Goal: Task Accomplishment & Management: Complete application form

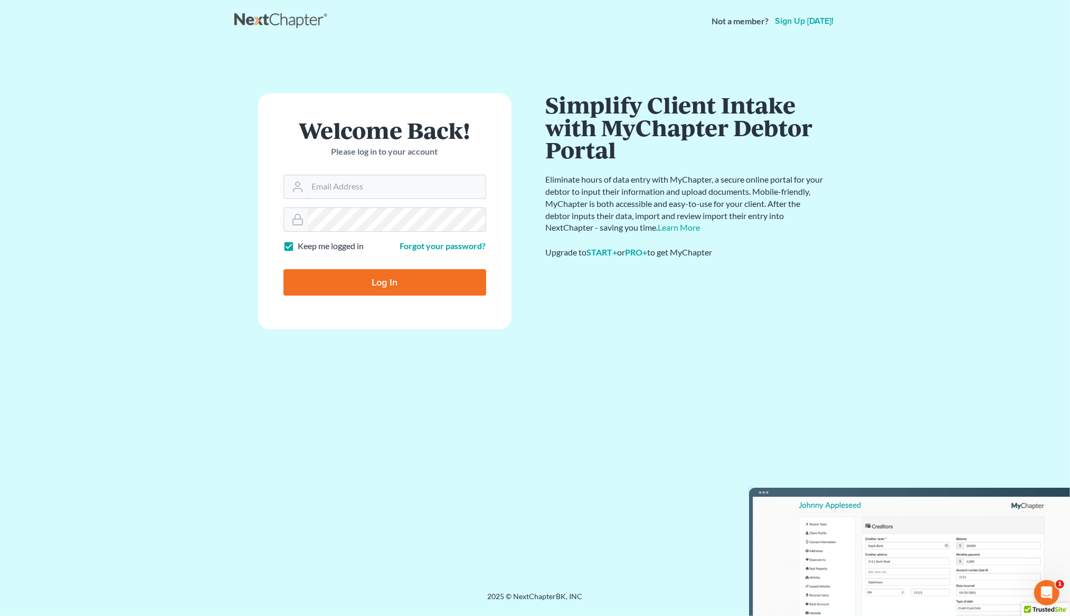
type input "[EMAIL_ADDRESS][DOMAIN_NAME]"
click at [463, 285] on input "Log In" at bounding box center [384, 282] width 203 height 26
type input "Thinking..."
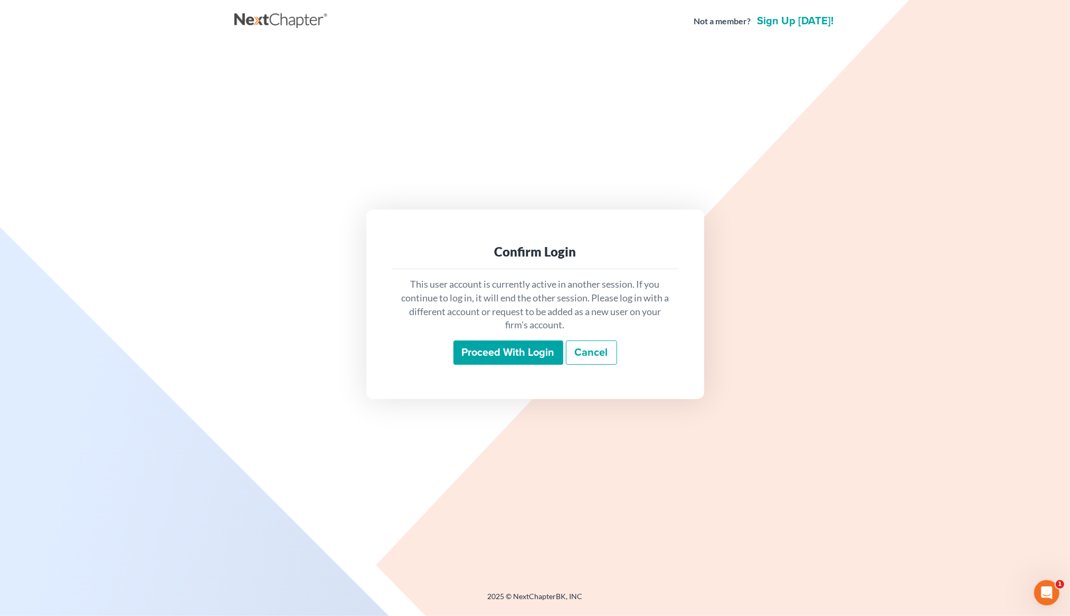
click at [520, 352] on input "Proceed with login" at bounding box center [508, 352] width 110 height 24
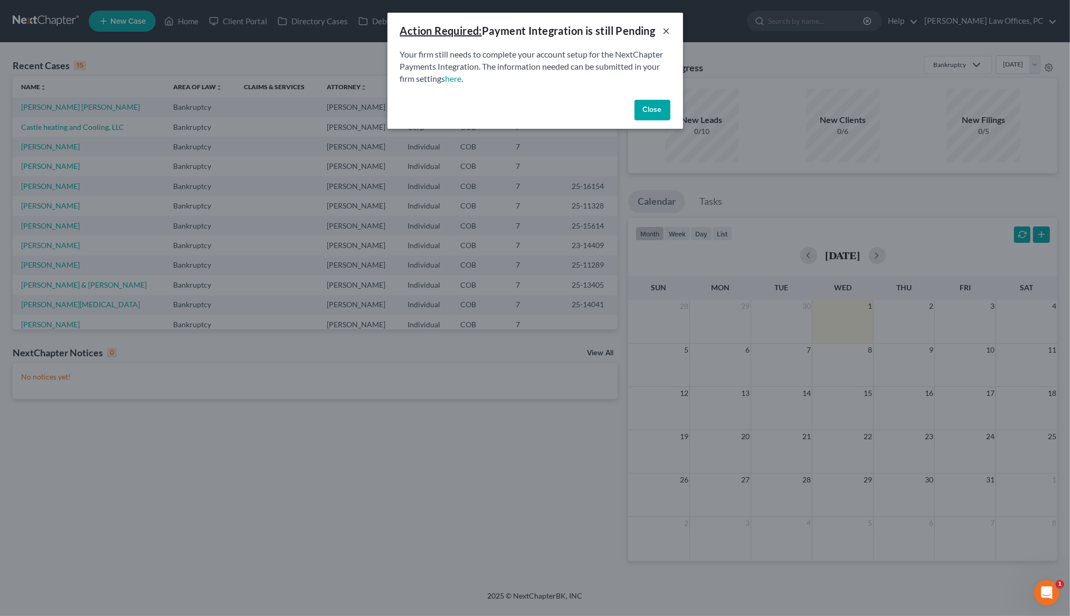
click at [665, 28] on button "×" at bounding box center [666, 30] width 7 height 13
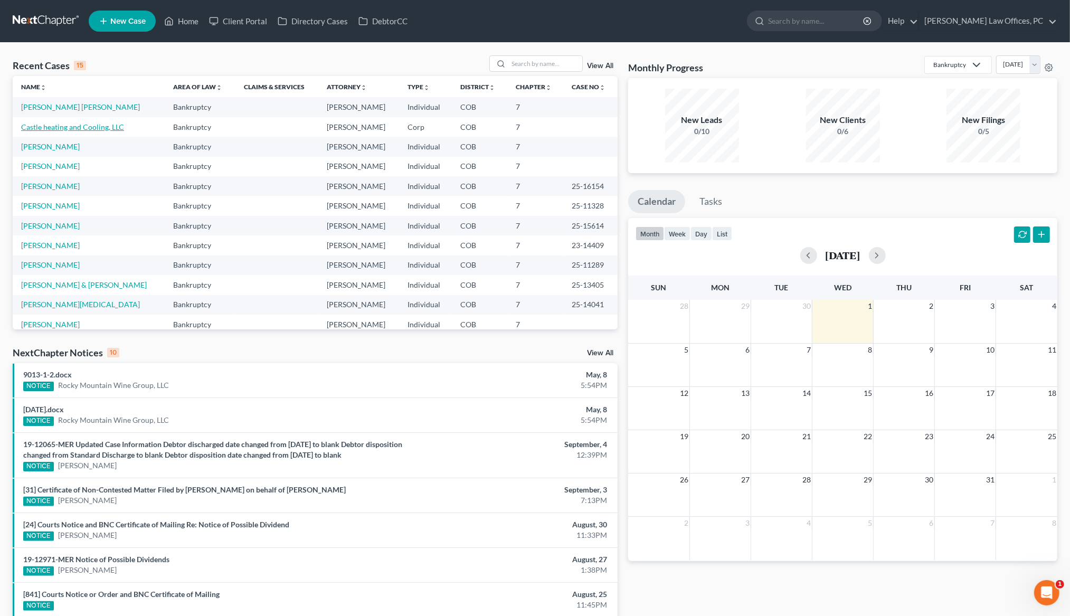
click at [68, 129] on link "Castle heating and Cooling, LLC" at bounding box center [72, 126] width 103 height 9
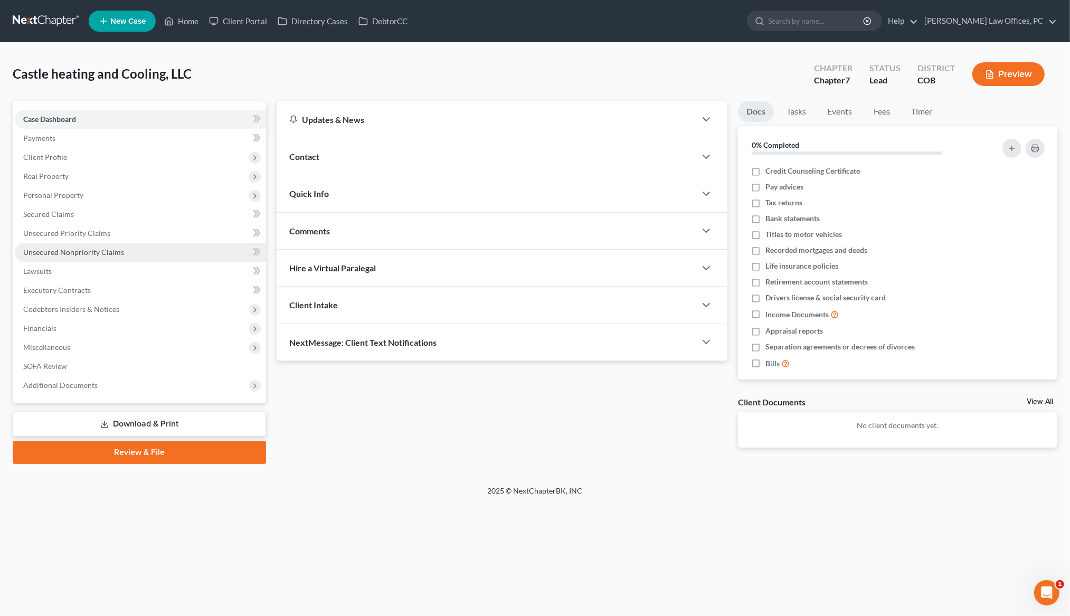
click at [55, 251] on span "Unsecured Nonpriority Claims" at bounding box center [73, 251] width 101 height 9
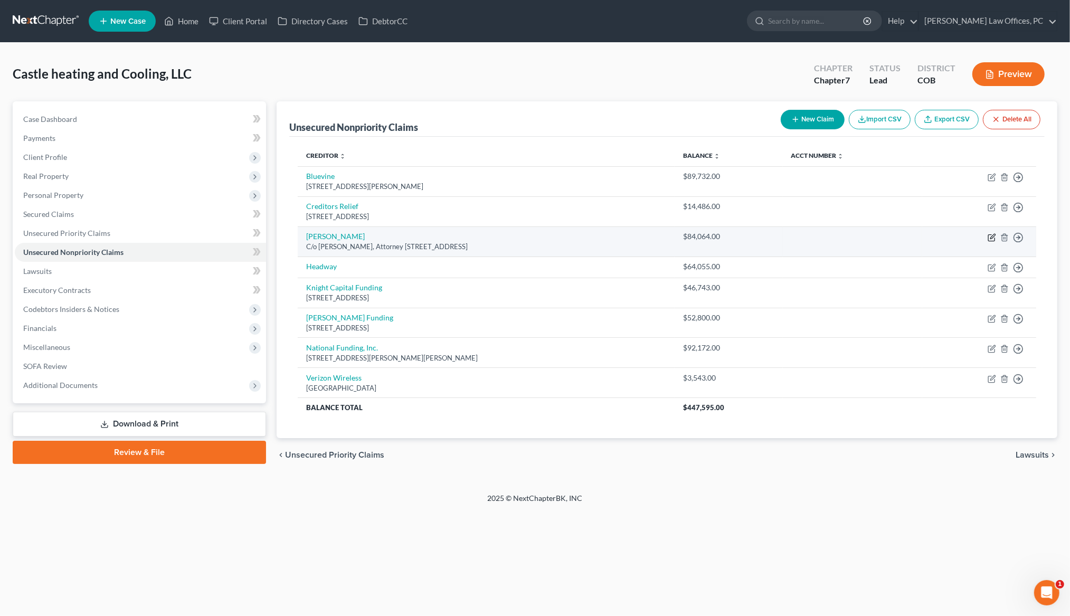
click at [991, 238] on icon "button" at bounding box center [991, 237] width 8 height 8
select select "5"
select select "15"
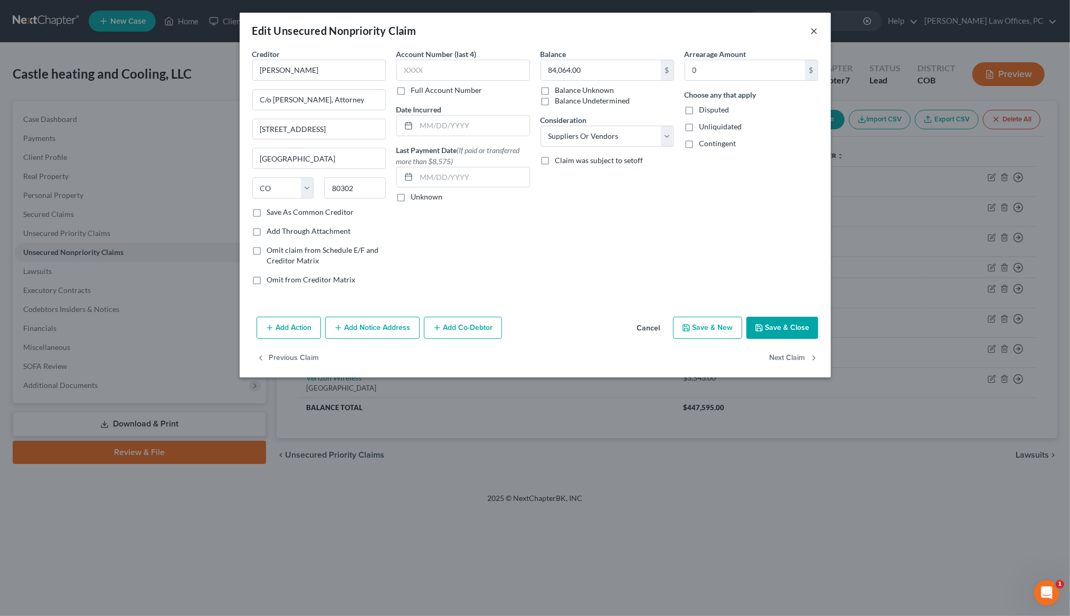
drag, startPoint x: 813, startPoint y: 32, endPoint x: 852, endPoint y: 82, distance: 64.0
click at [813, 32] on button "×" at bounding box center [814, 30] width 7 height 13
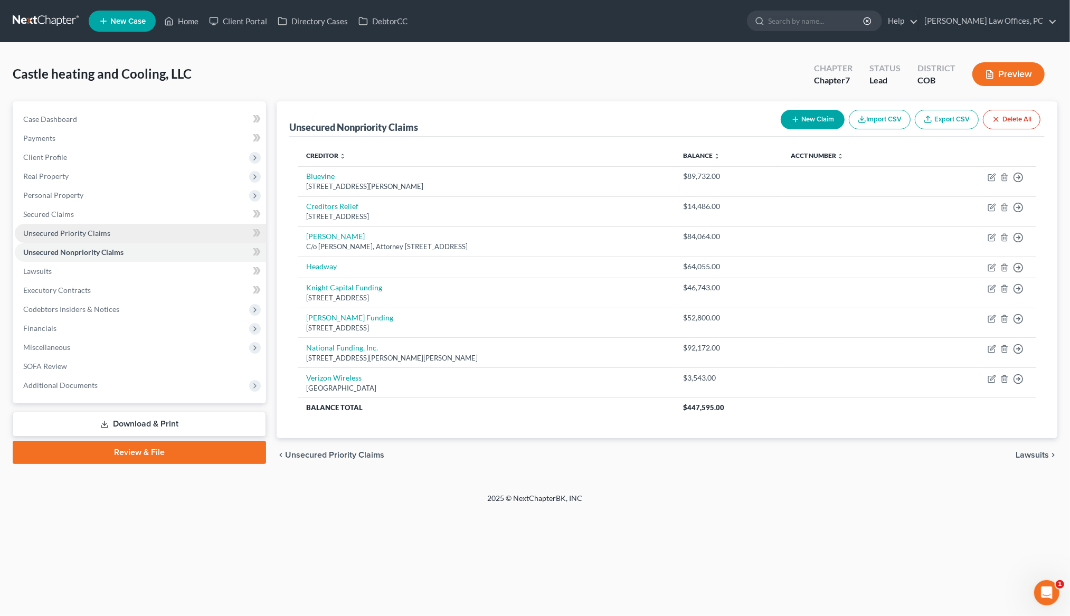
click at [72, 230] on span "Unsecured Priority Claims" at bounding box center [66, 232] width 87 height 9
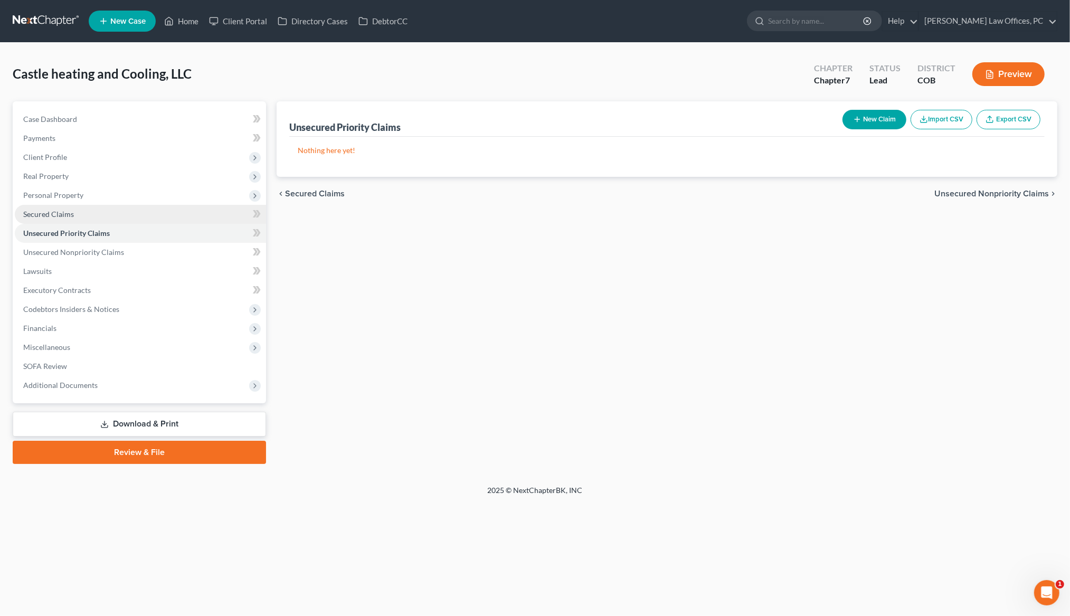
click at [69, 213] on span "Secured Claims" at bounding box center [48, 213] width 51 height 9
click at [92, 252] on span "Unsecured Nonpriority Claims" at bounding box center [73, 251] width 101 height 9
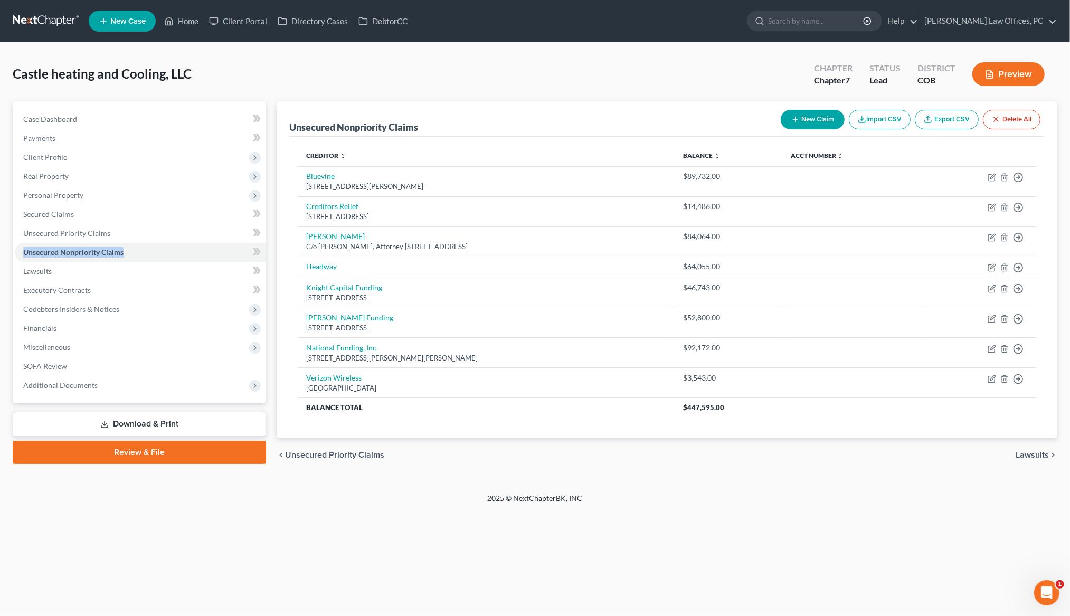
click at [815, 117] on button "New Claim" at bounding box center [812, 120] width 64 height 20
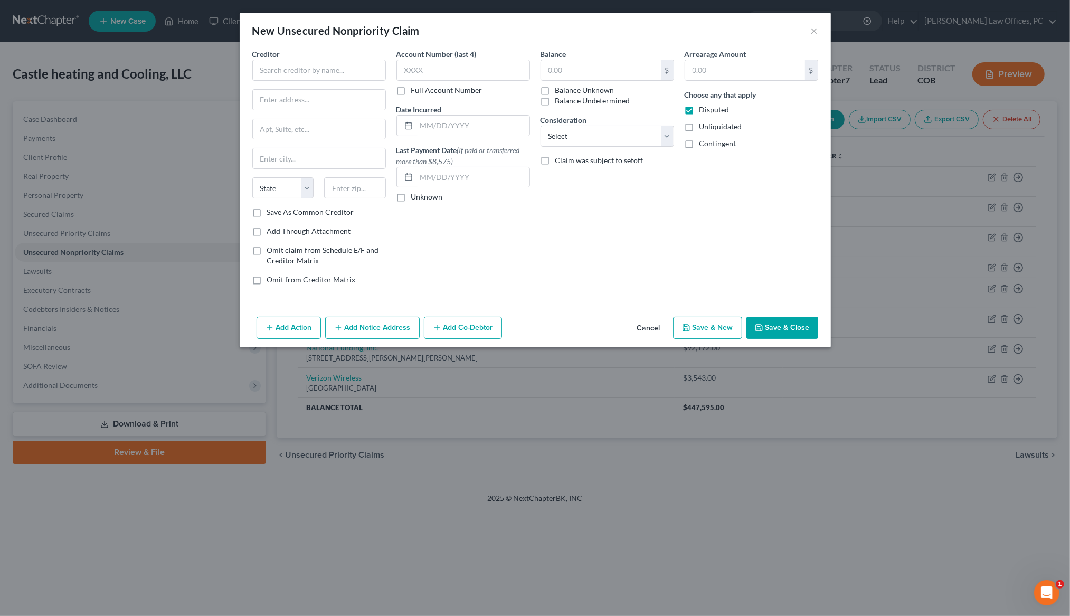
click at [267, 214] on label "Save As Common Creditor" at bounding box center [310, 212] width 87 height 11
click at [271, 214] on input "Save As Common Creditor" at bounding box center [274, 210] width 7 height 7
checkbox input "true"
click at [308, 73] on input "text" at bounding box center [319, 70] width 134 height 21
type input "CBNA"
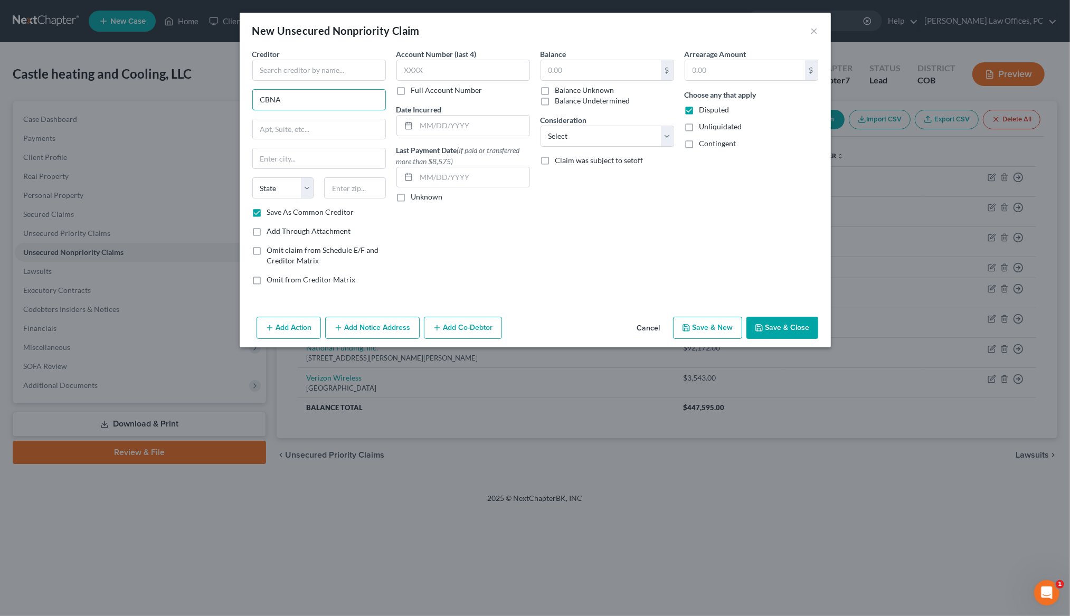
drag, startPoint x: 291, startPoint y: 100, endPoint x: 233, endPoint y: 97, distance: 57.6
click at [233, 97] on div "New Unsecured Nonpriority Claim × Creditor * CBNA State AL AK AR AZ CA CO CT DE…" at bounding box center [535, 308] width 1070 height 616
click at [270, 71] on input "text" at bounding box center [319, 70] width 134 height 21
type input "CBNA"
click at [329, 96] on input "text" at bounding box center [319, 100] width 132 height 20
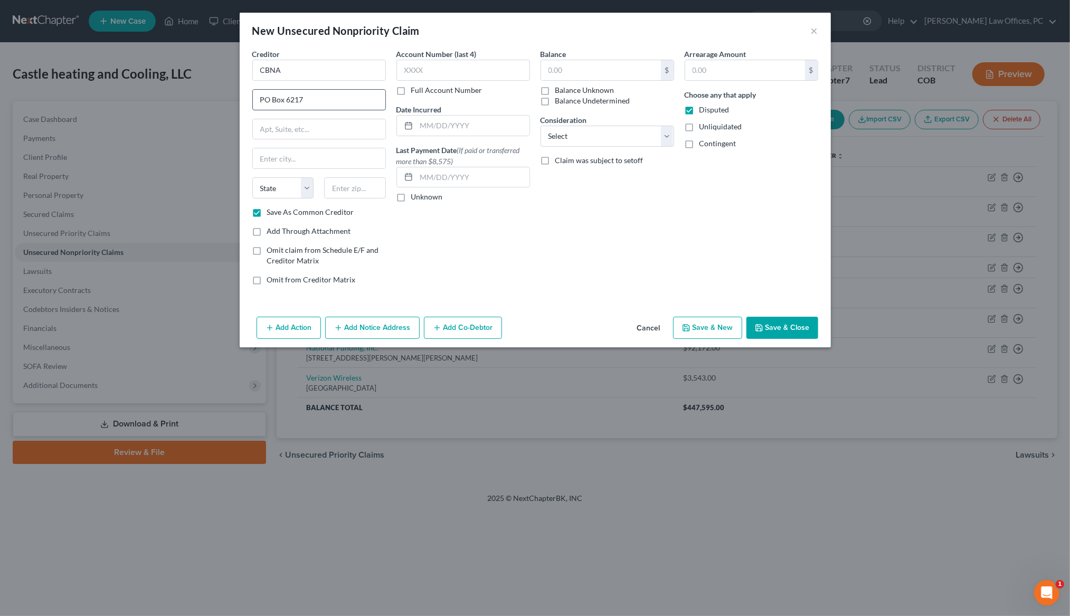
type input "PO Box 6217"
type input "Sioux Falls"
select select "43"
type input "57117"
click at [699, 111] on label "Disputed" at bounding box center [714, 109] width 30 height 11
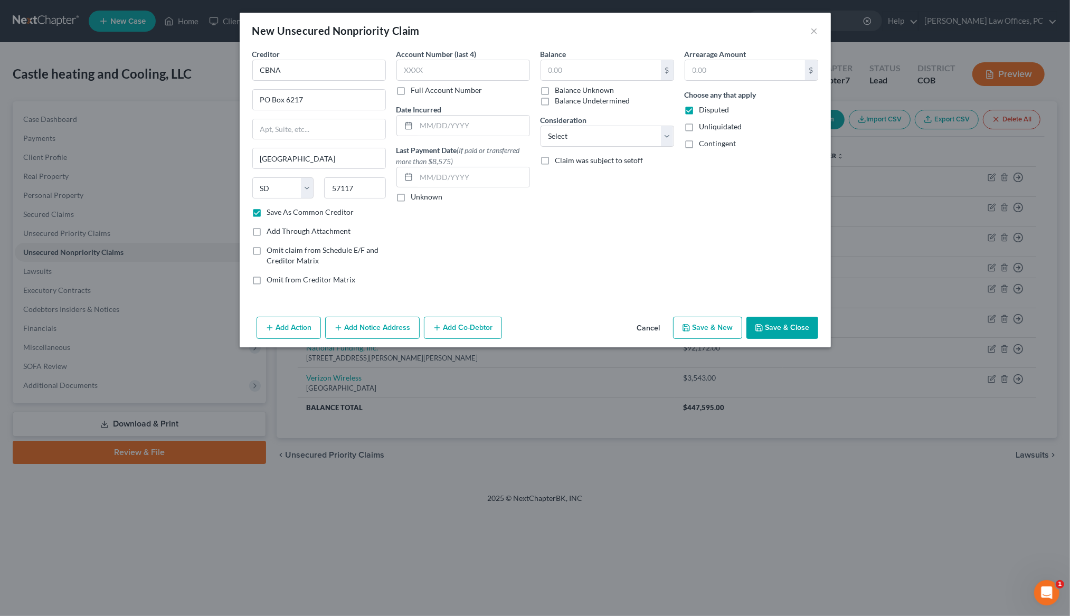
click at [703, 111] on input "Disputed" at bounding box center [706, 107] width 7 height 7
checkbox input "false"
click at [434, 66] on input "text" at bounding box center [463, 70] width 134 height 21
type input "8472"
click at [629, 68] on input "text" at bounding box center [601, 70] width 120 height 20
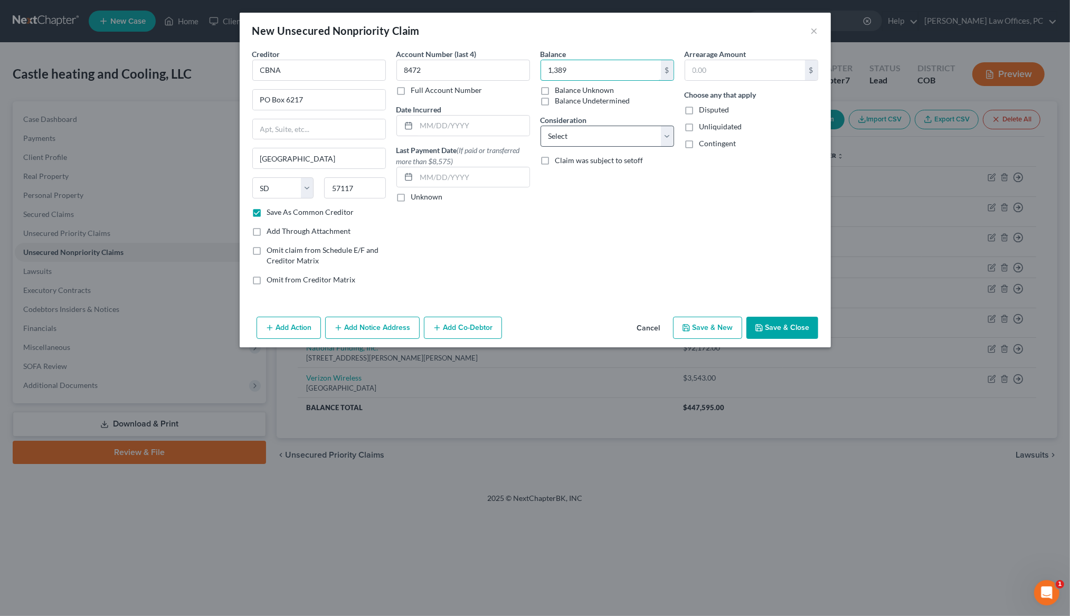
type input "1,389"
click at [554, 132] on select "Select Cable / Satellite Services Collection Agency Credit Card Debt Debt Couns…" at bounding box center [607, 136] width 134 height 21
select select "2"
click at [785, 320] on button "Save & Close" at bounding box center [782, 328] width 72 height 22
checkbox input "false"
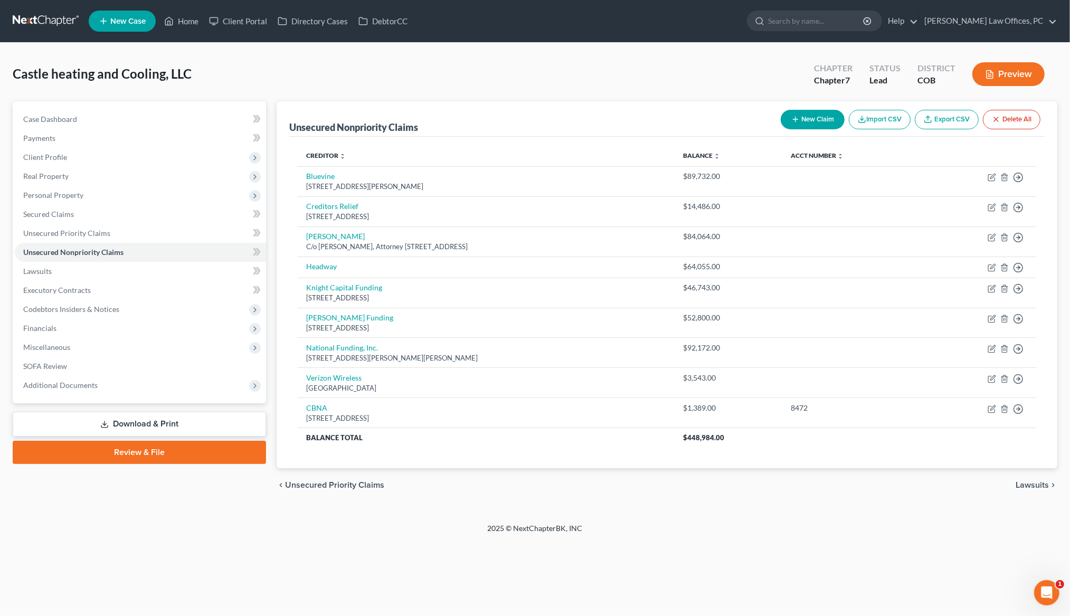
click at [397, 81] on div "Castle heating and Cooling, LLC Upgraded Chapter Chapter 7 Status Lead District…" at bounding box center [535, 78] width 1044 height 46
click at [199, 23] on link "Home" at bounding box center [181, 21] width 45 height 19
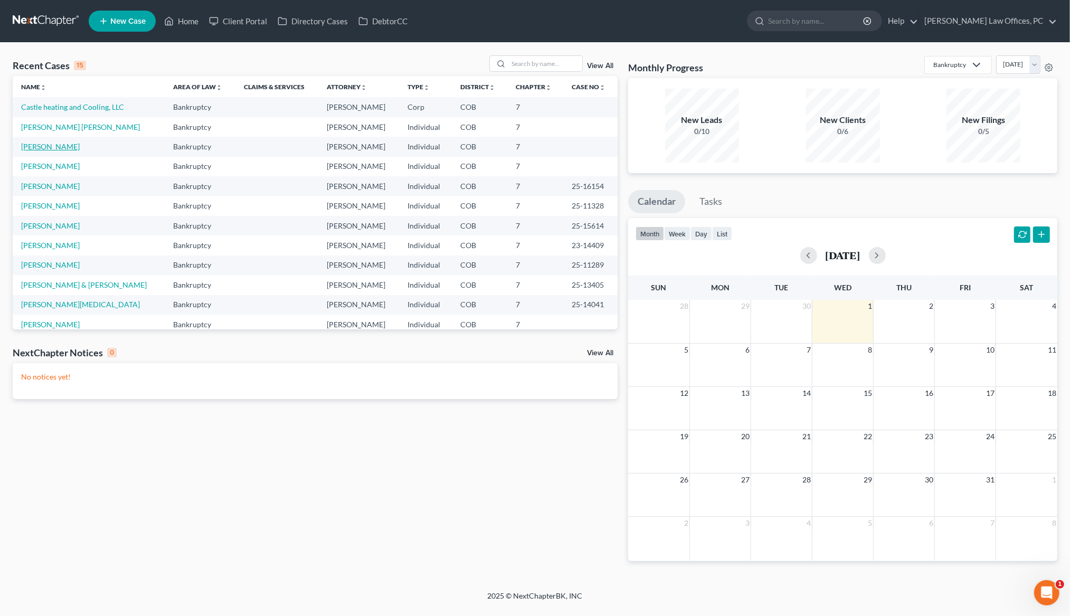
click at [55, 147] on link "[PERSON_NAME]" at bounding box center [50, 146] width 59 height 9
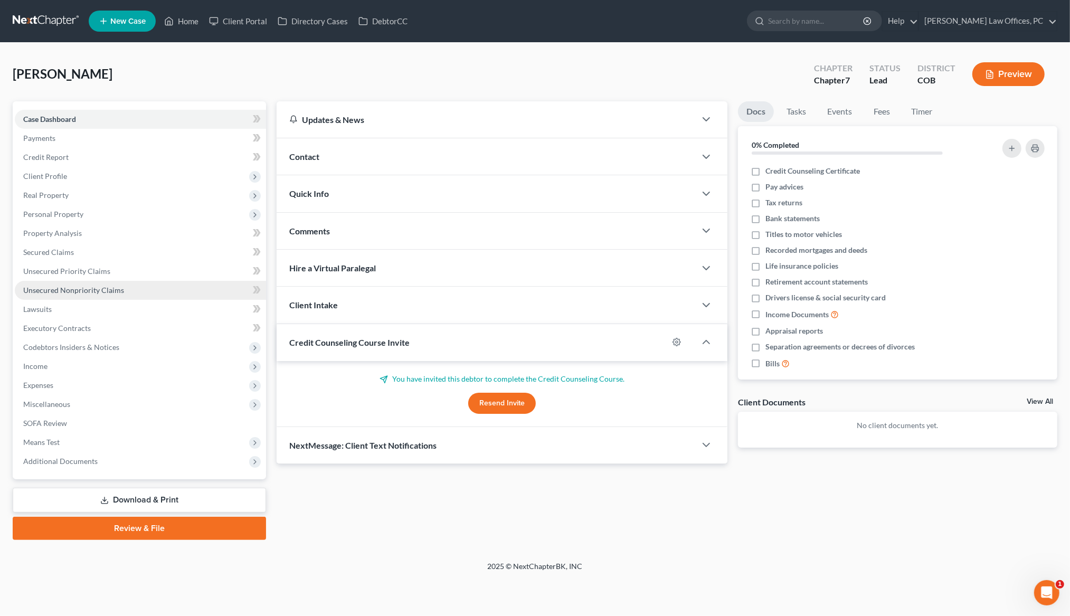
click at [110, 293] on span "Unsecured Nonpriority Claims" at bounding box center [73, 289] width 101 height 9
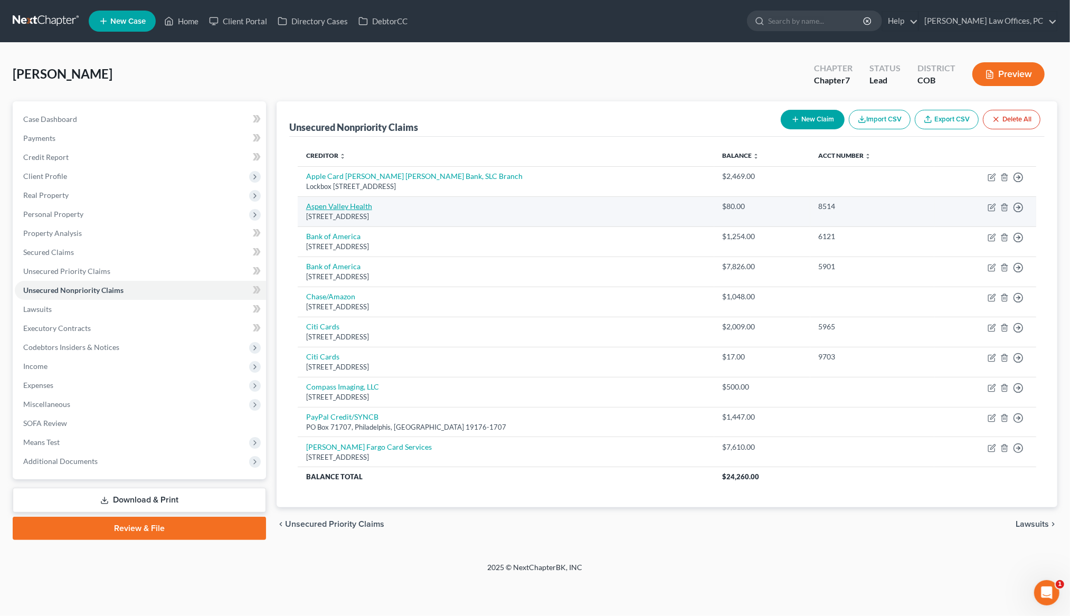
click at [360, 209] on link "Aspen Valley Health" at bounding box center [339, 206] width 66 height 9
select select "46"
select select "0"
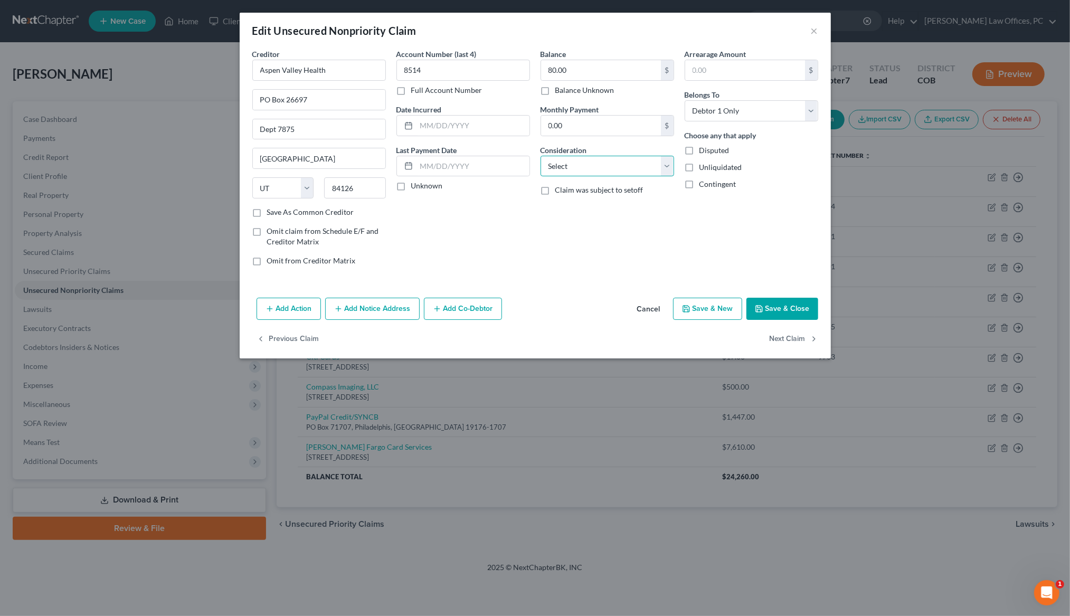
click at [668, 166] on select "Select Cable / Satellite Services Collection Agency Credit Card Debt Debt Couns…" at bounding box center [607, 166] width 134 height 21
select select "9"
click at [767, 304] on button "Save & Close" at bounding box center [782, 309] width 72 height 22
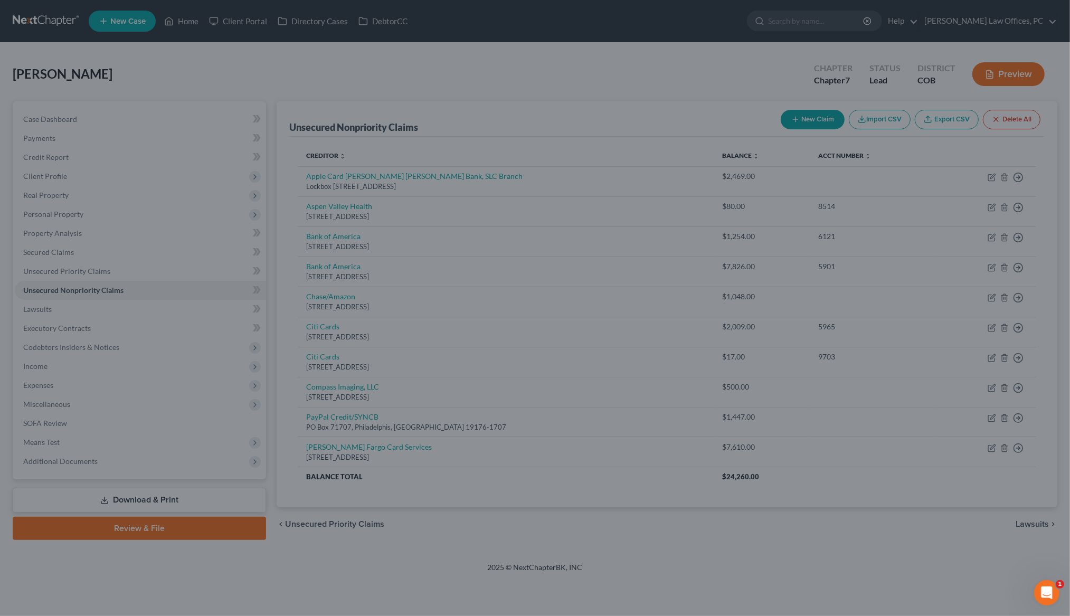
type input "0"
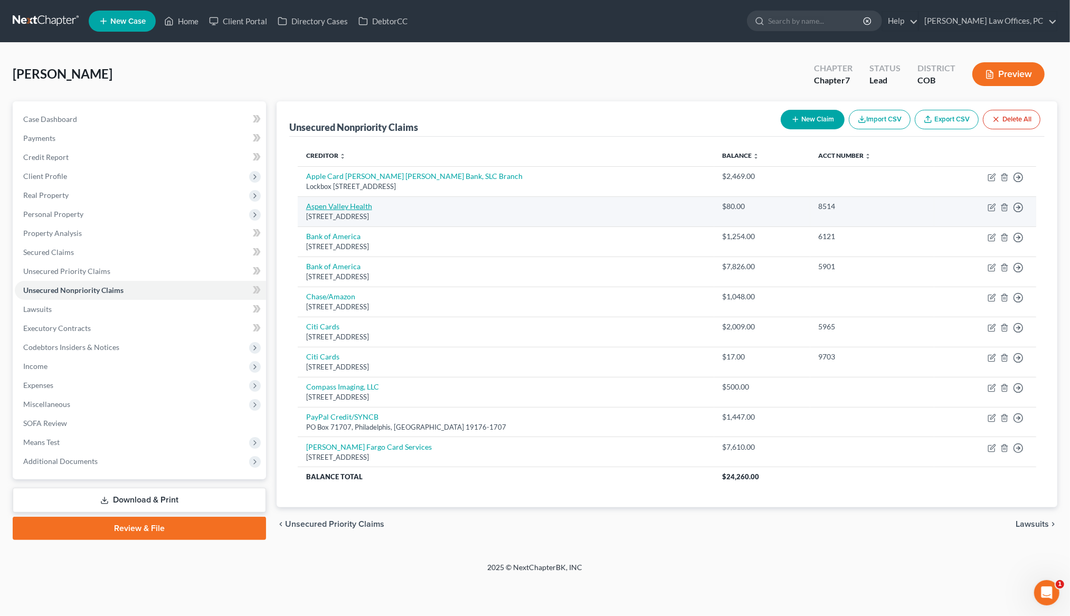
click at [339, 204] on link "Aspen Valley Health" at bounding box center [339, 206] width 66 height 9
select select "46"
select select "9"
select select "0"
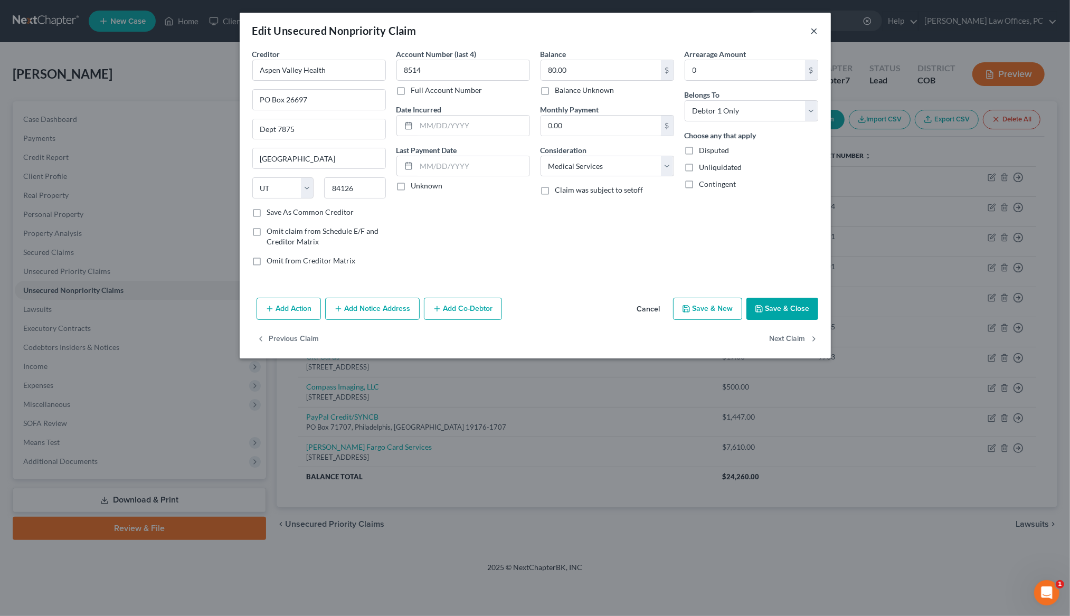
click at [811, 29] on button "×" at bounding box center [814, 30] width 7 height 13
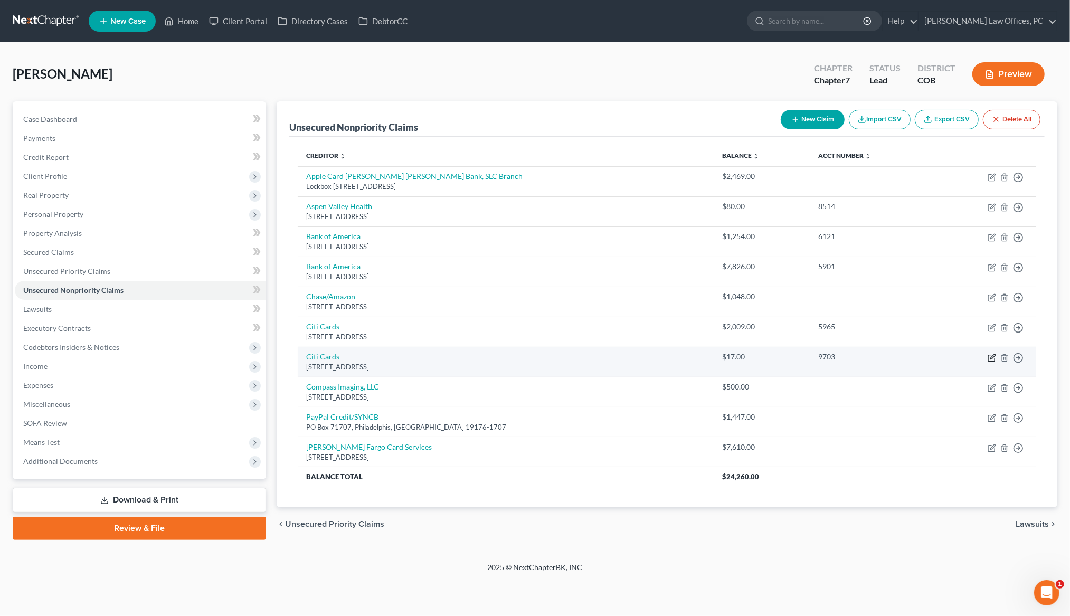
click at [989, 360] on icon "button" at bounding box center [991, 358] width 8 height 8
select select "4"
select select "0"
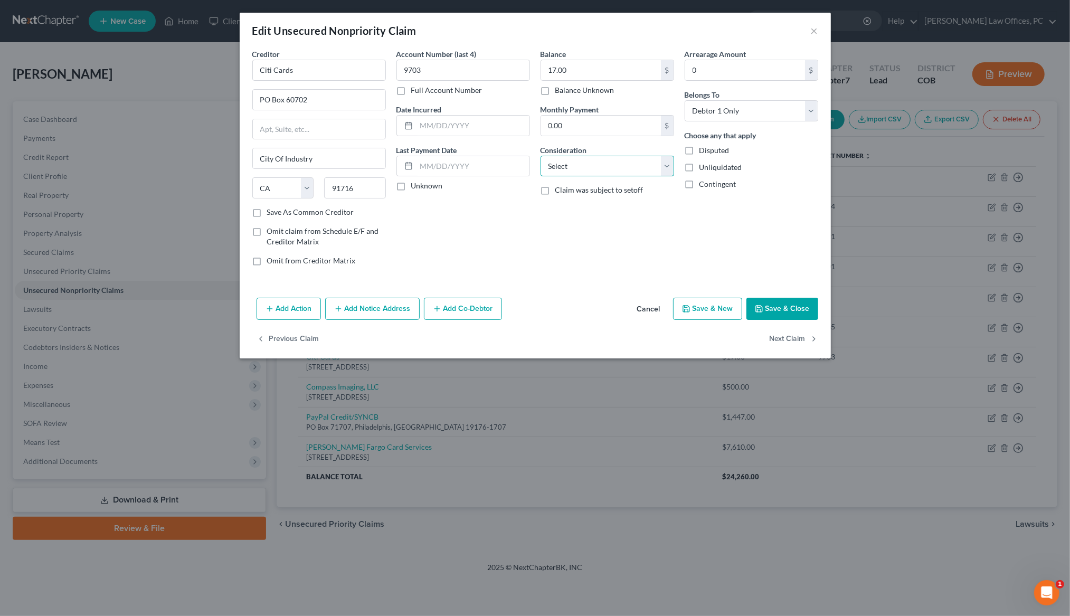
click at [666, 166] on select "Select Cable / Satellite Services Collection Agency Credit Card Debt Debt Couns…" at bounding box center [607, 166] width 134 height 21
select select "2"
click at [777, 309] on button "Save & Close" at bounding box center [782, 309] width 72 height 22
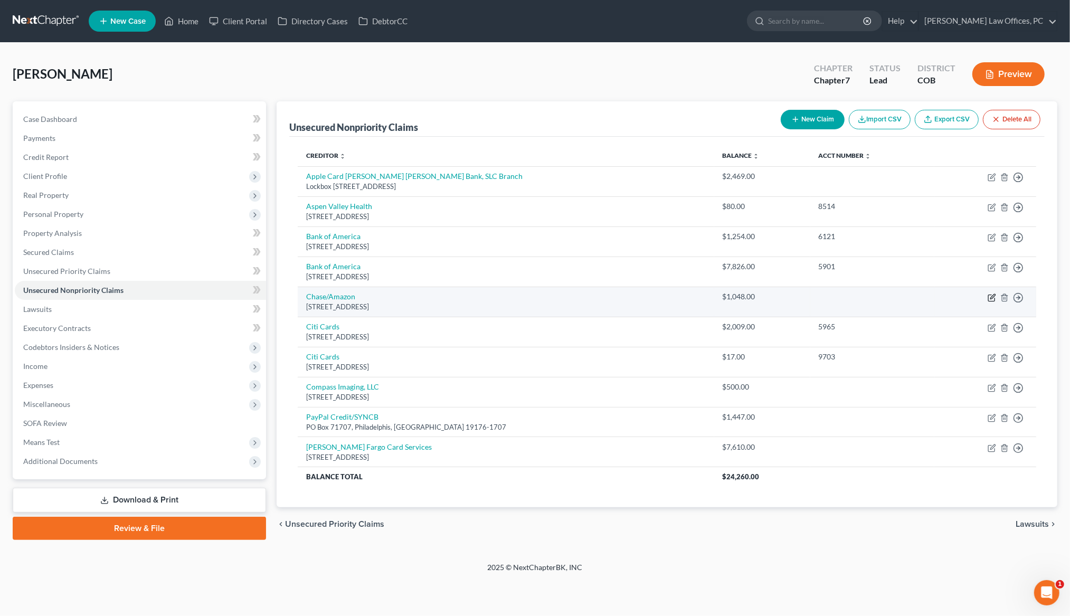
click at [994, 300] on icon "button" at bounding box center [991, 297] width 8 height 8
select select "7"
select select "10"
select select "0"
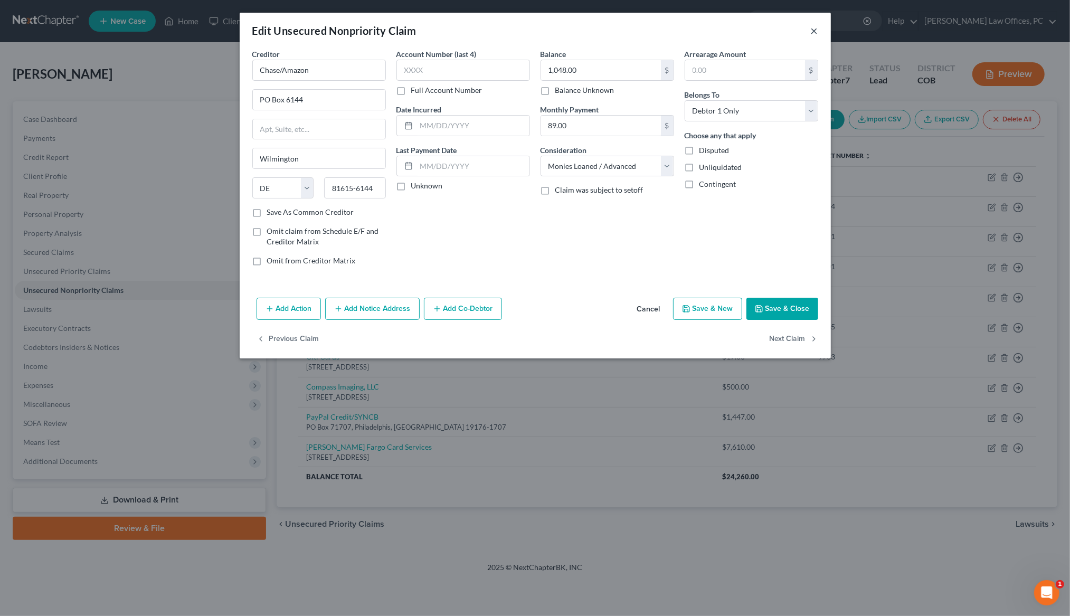
click at [815, 27] on button "×" at bounding box center [814, 30] width 7 height 13
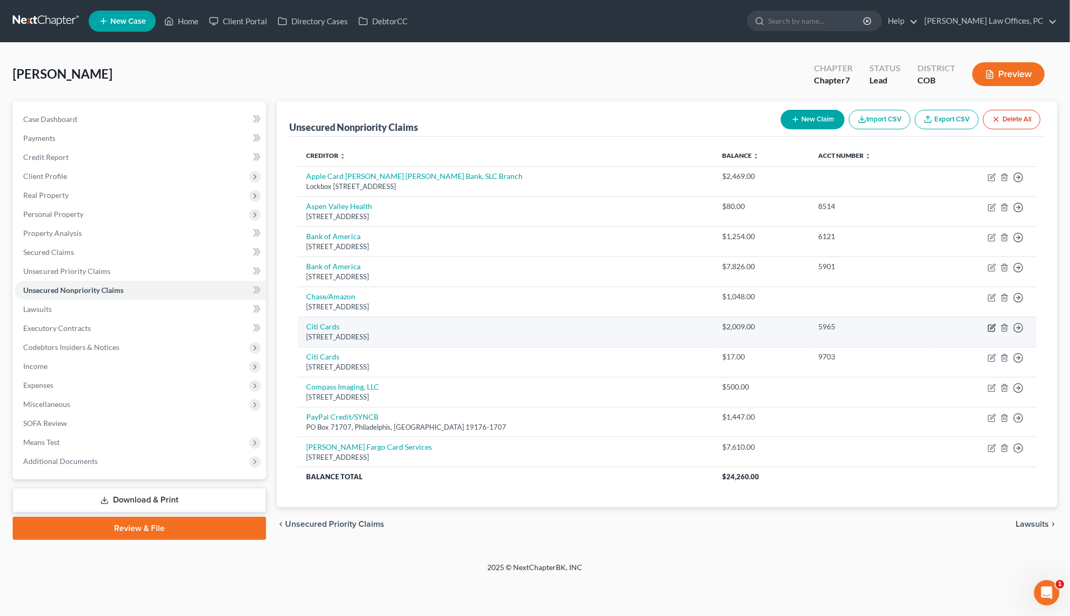
click at [988, 330] on icon "button" at bounding box center [991, 328] width 6 height 6
select select "4"
select select "0"
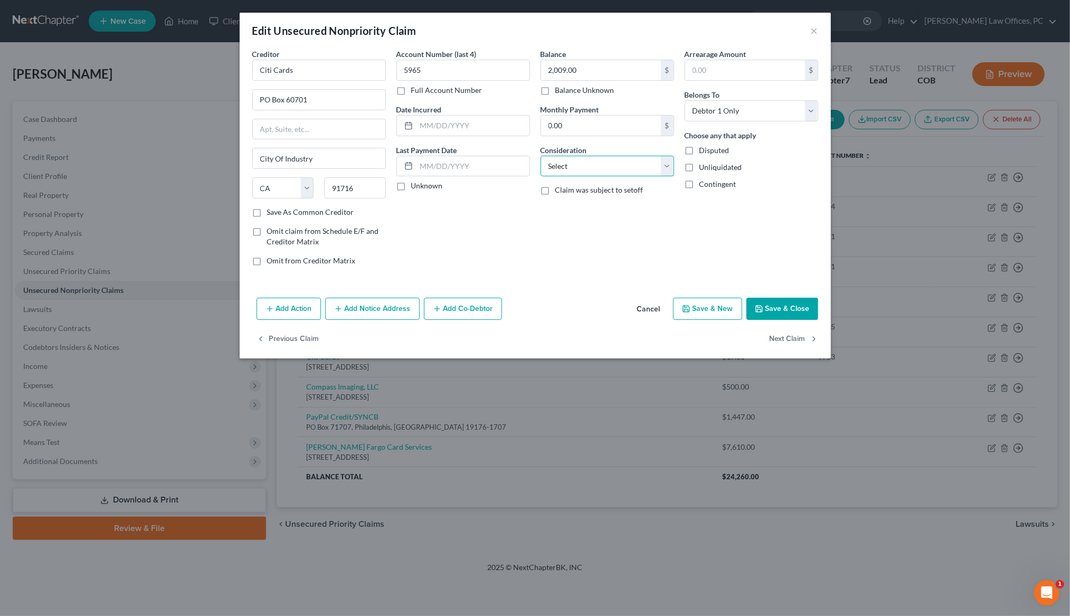
click at [662, 166] on select "Select Cable / Satellite Services Collection Agency Credit Card Debt Debt Couns…" at bounding box center [607, 166] width 134 height 21
select select "2"
click at [777, 309] on button "Save & Close" at bounding box center [782, 309] width 72 height 22
type input "0"
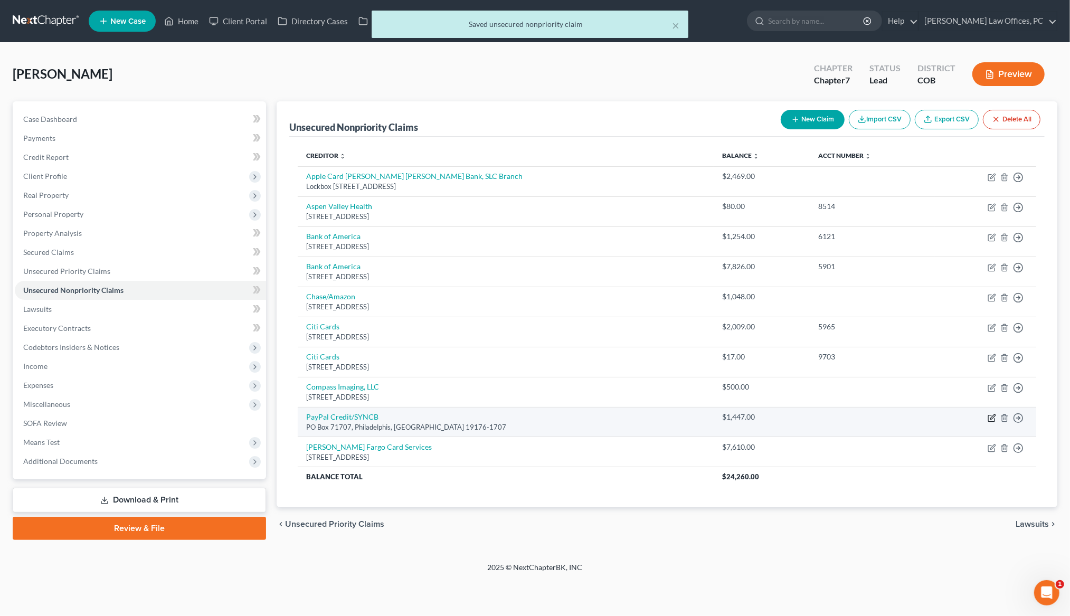
click at [989, 422] on icon "button" at bounding box center [991, 418] width 8 height 8
select select "39"
select select "10"
select select "0"
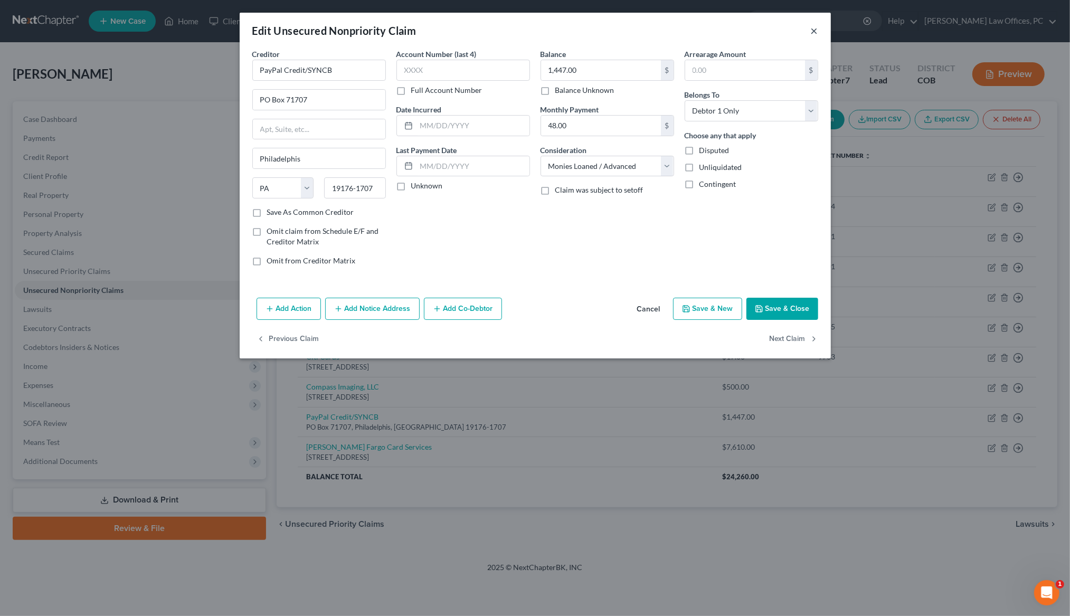
click at [814, 30] on button "×" at bounding box center [814, 30] width 7 height 13
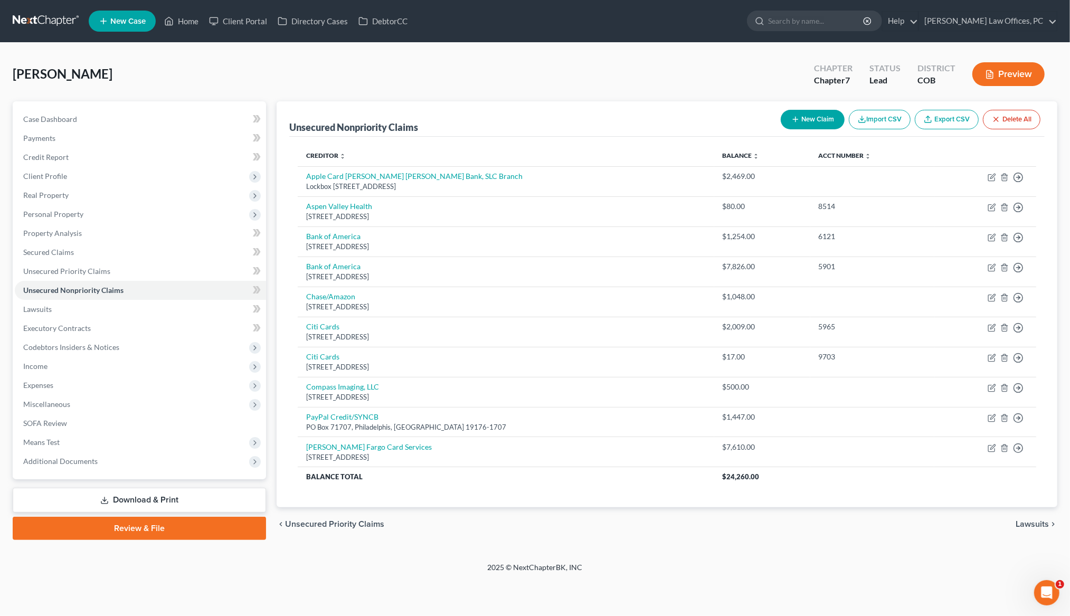
click at [638, 80] on div "Degoldi, Paul Upgraded Chapter Chapter 7 Status Lead District COB Preview" at bounding box center [535, 78] width 1044 height 46
click at [183, 21] on link "Home" at bounding box center [181, 21] width 45 height 19
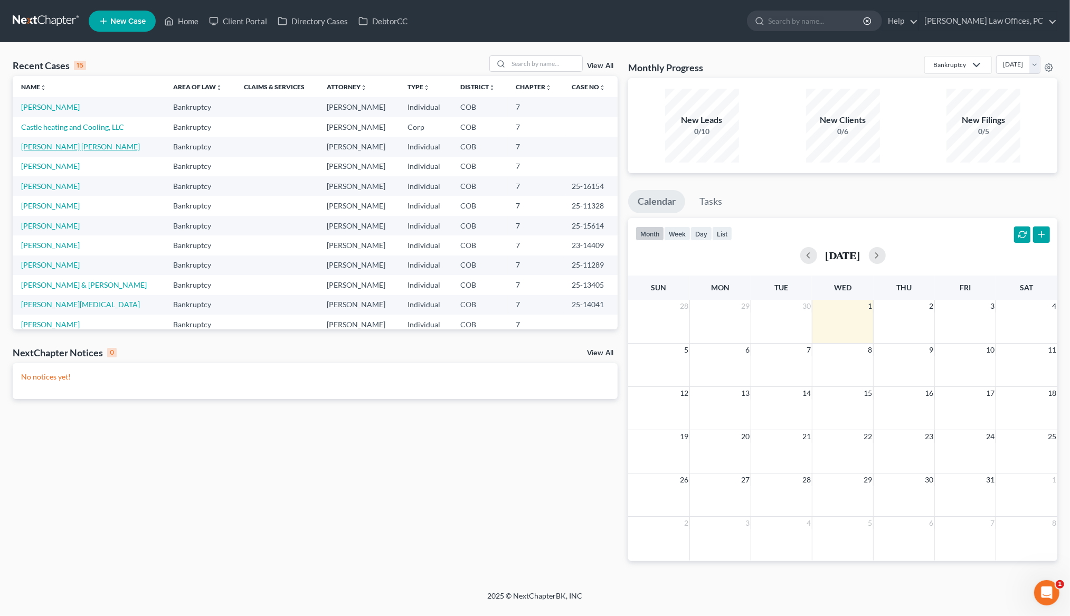
click at [55, 151] on link "[PERSON_NAME] [PERSON_NAME]" at bounding box center [80, 146] width 119 height 9
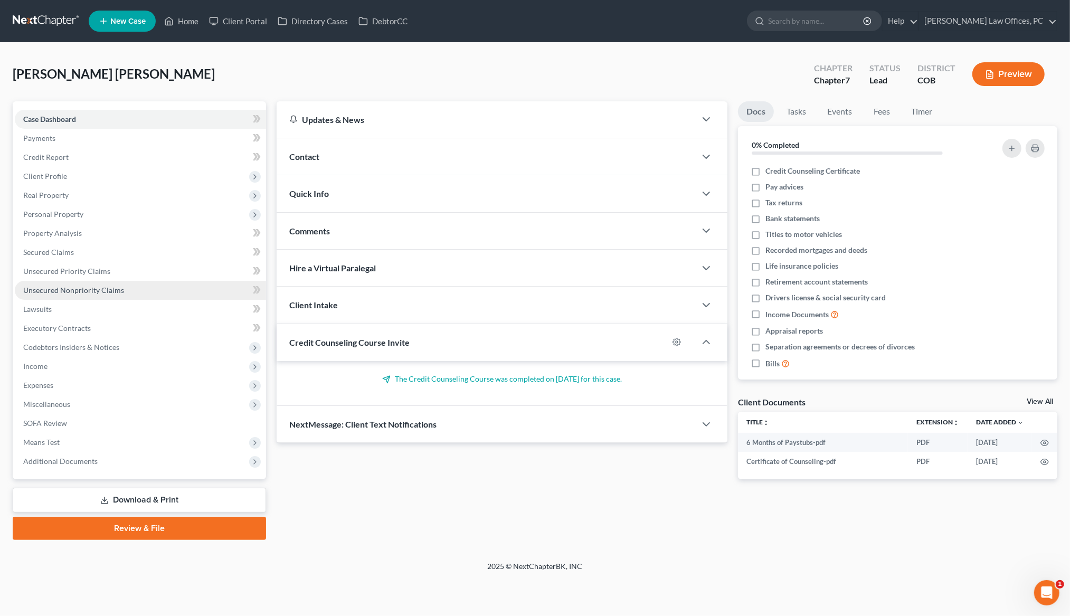
click at [80, 291] on span "Unsecured Nonpriority Claims" at bounding box center [73, 289] width 101 height 9
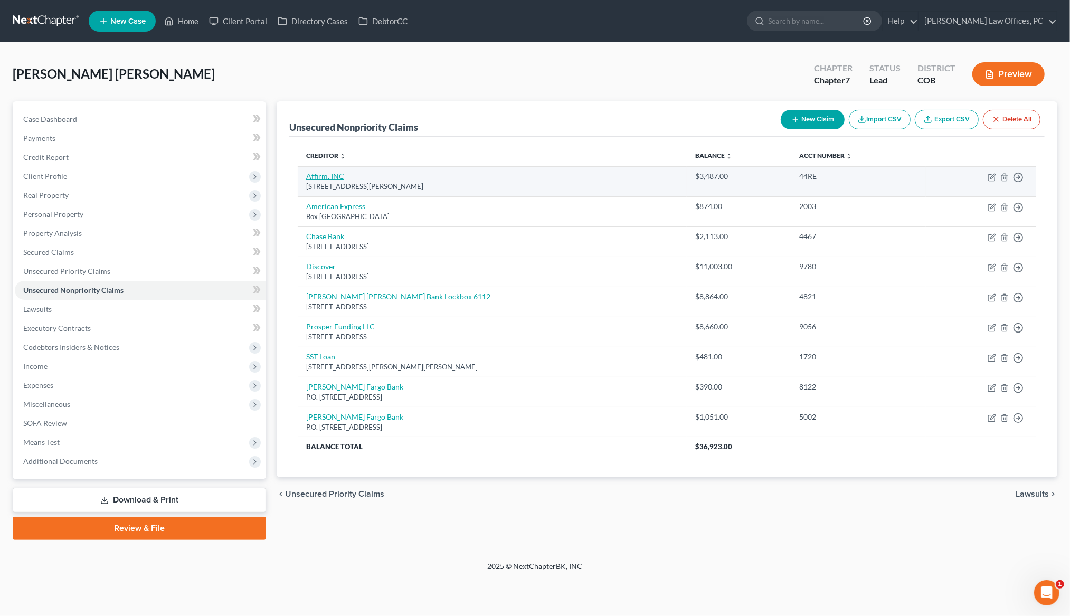
click at [326, 175] on link "Affirm, INC" at bounding box center [325, 175] width 38 height 9
select select "39"
select select "10"
select select "0"
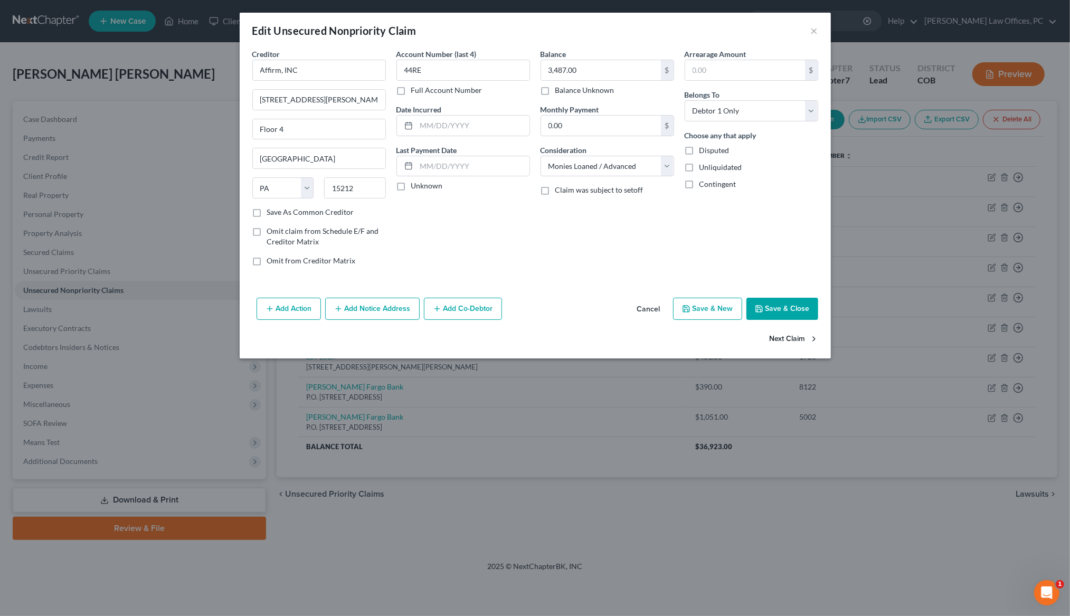
click at [801, 336] on button "Next Claim" at bounding box center [793, 339] width 49 height 22
select select "45"
select select "2"
select select "0"
click at [801, 336] on button "Next Claim" at bounding box center [793, 339] width 49 height 22
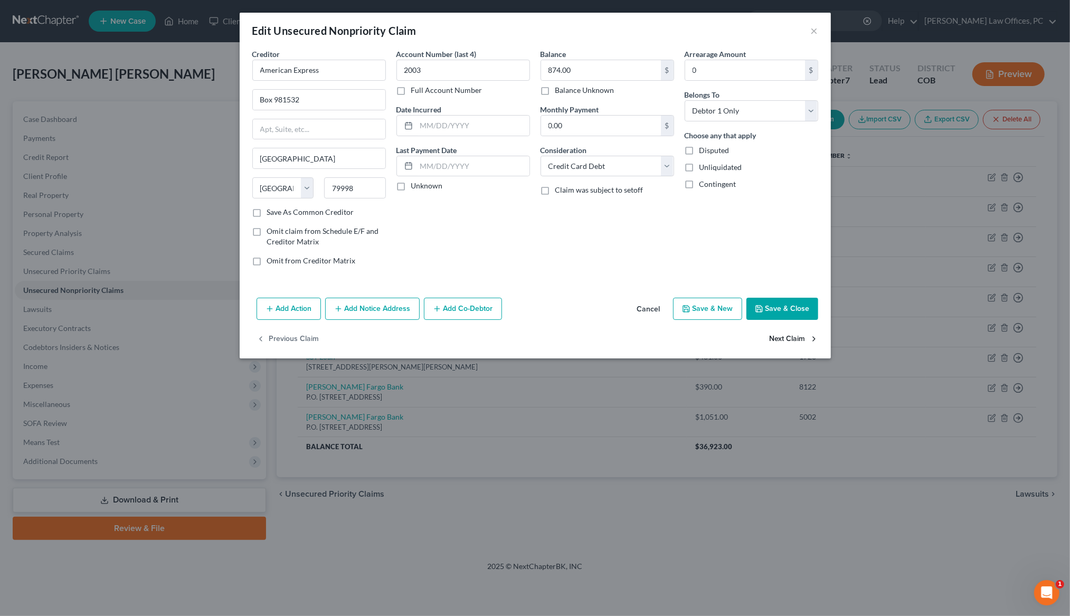
select select "7"
select select "2"
select select "0"
click at [801, 336] on button "Next Claim" at bounding box center [793, 339] width 49 height 22
select select "46"
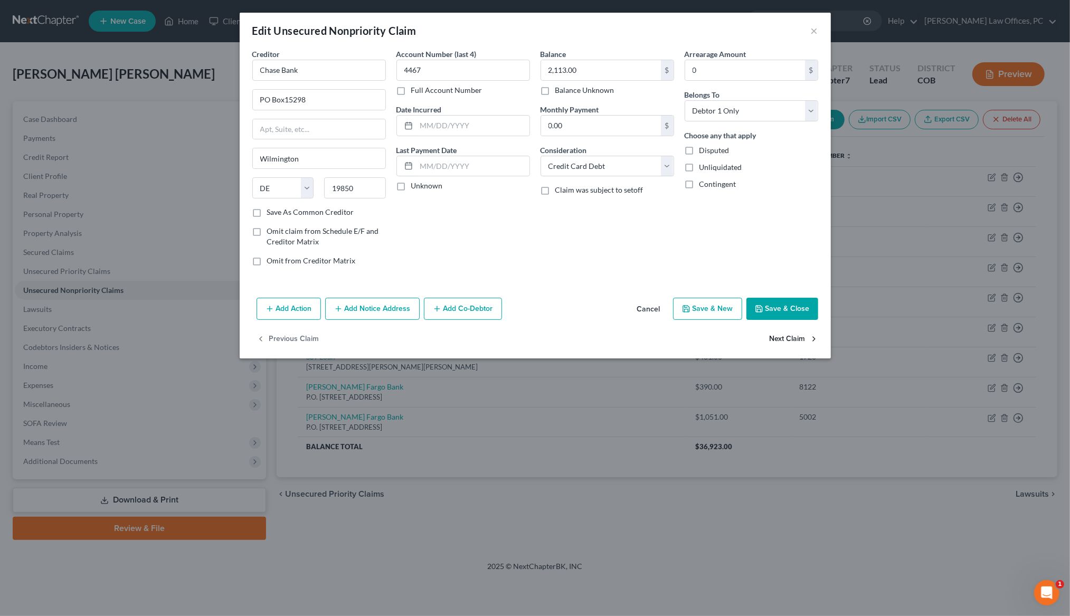
select select "2"
select select "0"
click at [801, 336] on button "Next Claim" at bounding box center [793, 339] width 49 height 22
select select "39"
select select "2"
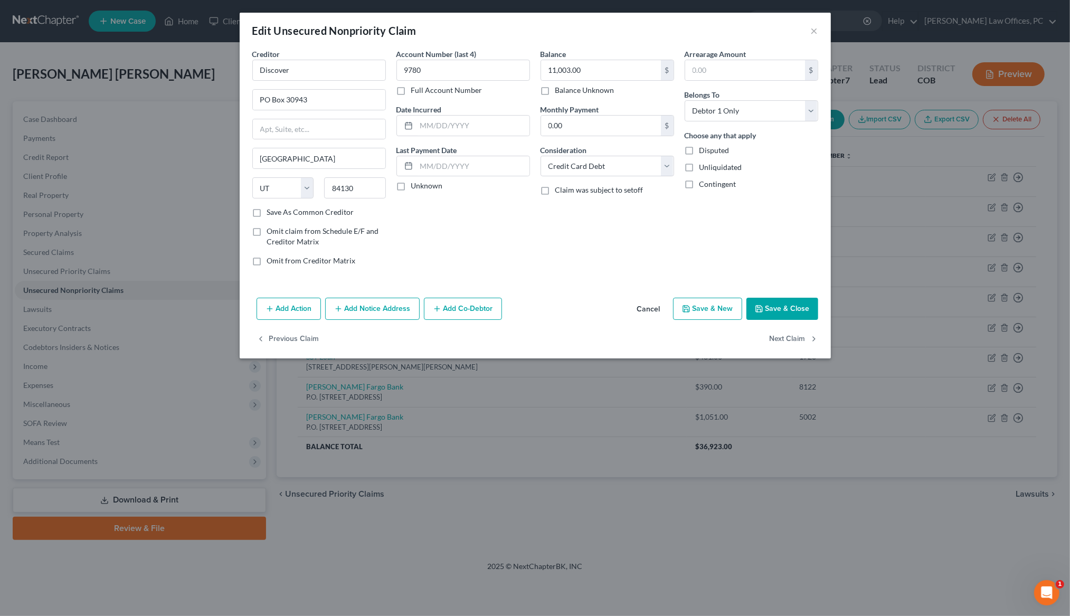
select select "0"
click at [801, 336] on button "Next Claim" at bounding box center [793, 339] width 49 height 22
select select "4"
select select "10"
select select "0"
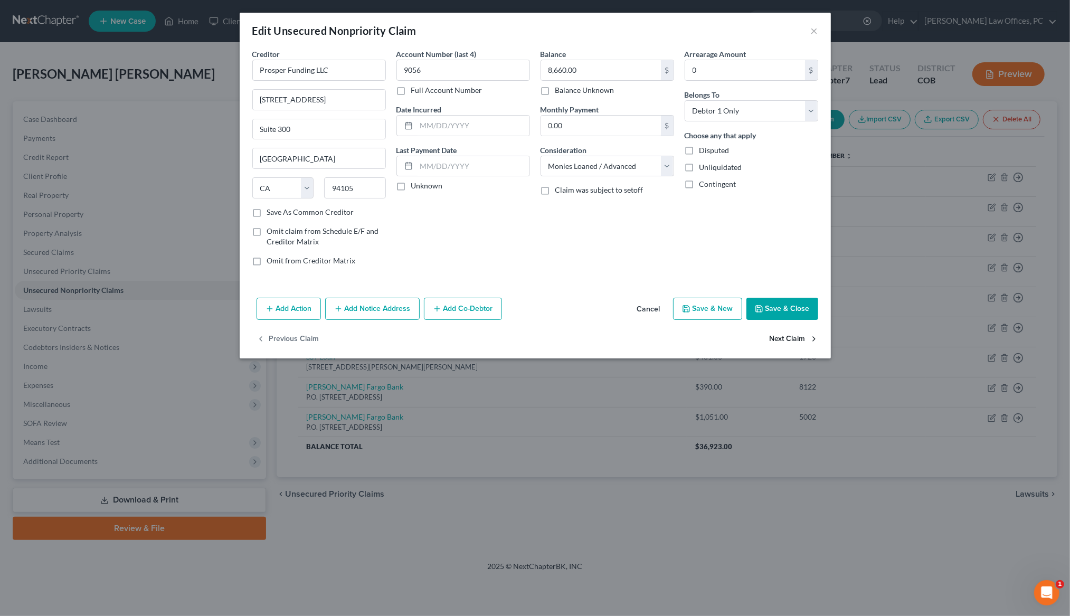
click at [801, 336] on button "Next Claim" at bounding box center [793, 339] width 49 height 22
select select "26"
select select "10"
select select "0"
click at [801, 336] on button "Next Claim" at bounding box center [793, 339] width 49 height 22
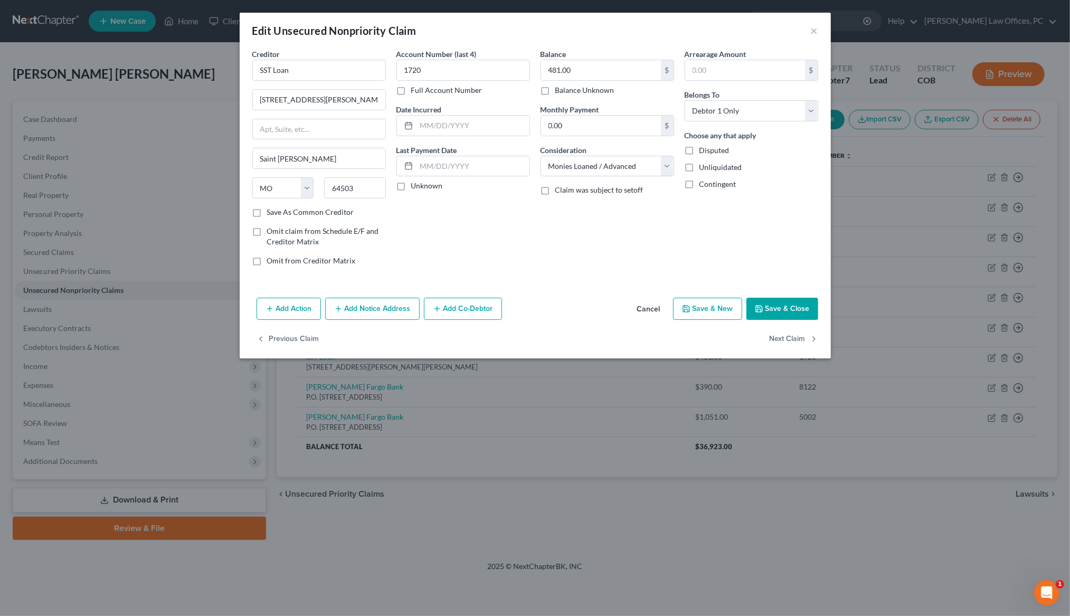
select select "16"
select select "10"
select select "0"
click at [801, 336] on button "Next Claim" at bounding box center [793, 339] width 49 height 22
select select "16"
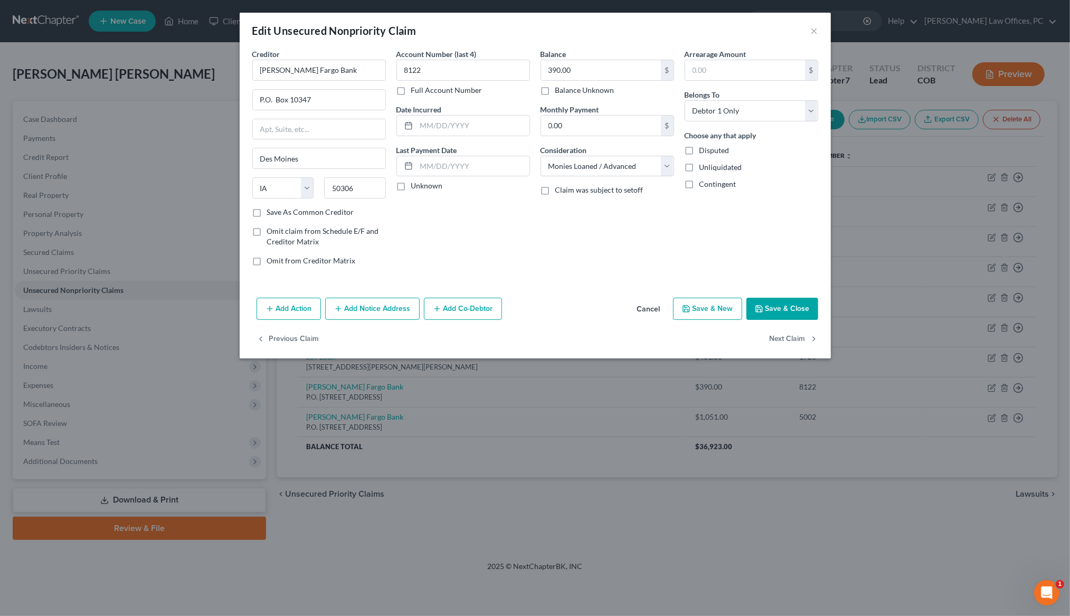
select select "2"
select select "0"
click at [801, 336] on div "Previous Claim" at bounding box center [535, 343] width 591 height 31
click at [813, 27] on button "×" at bounding box center [814, 30] width 7 height 13
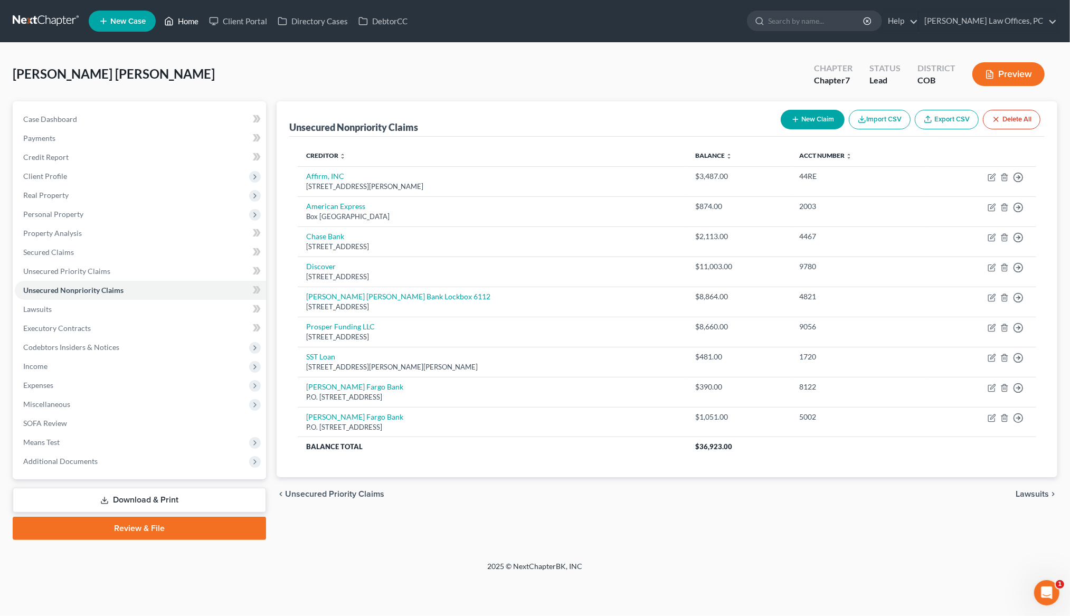
click at [190, 20] on link "Home" at bounding box center [181, 21] width 45 height 19
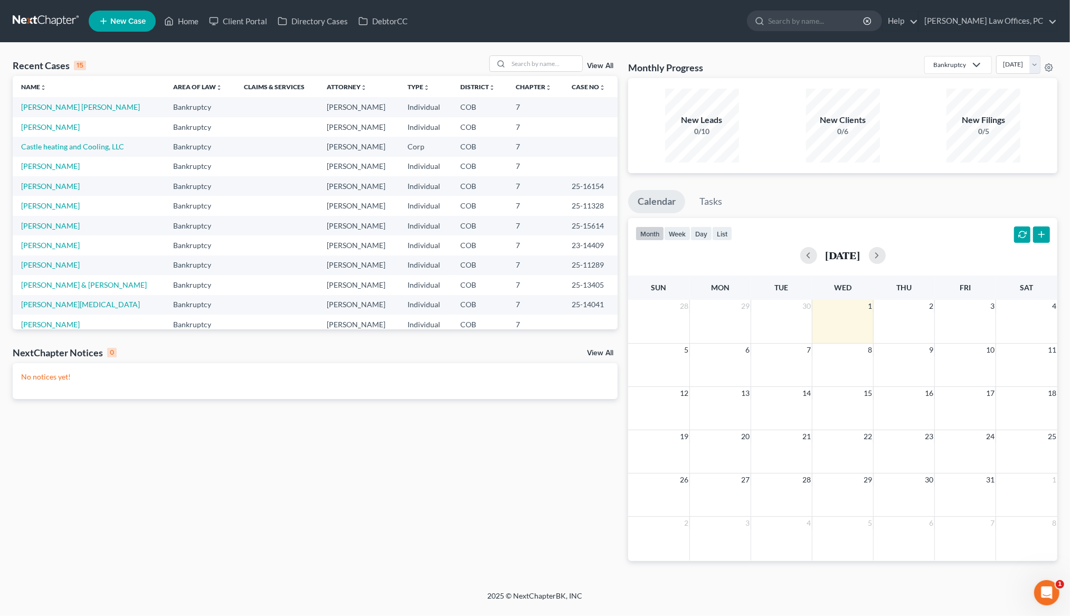
click at [49, 154] on td "Castle heating and Cooling, LLC" at bounding box center [89, 147] width 152 height 20
click at [49, 149] on link "Castle heating and Cooling, LLC" at bounding box center [72, 146] width 103 height 9
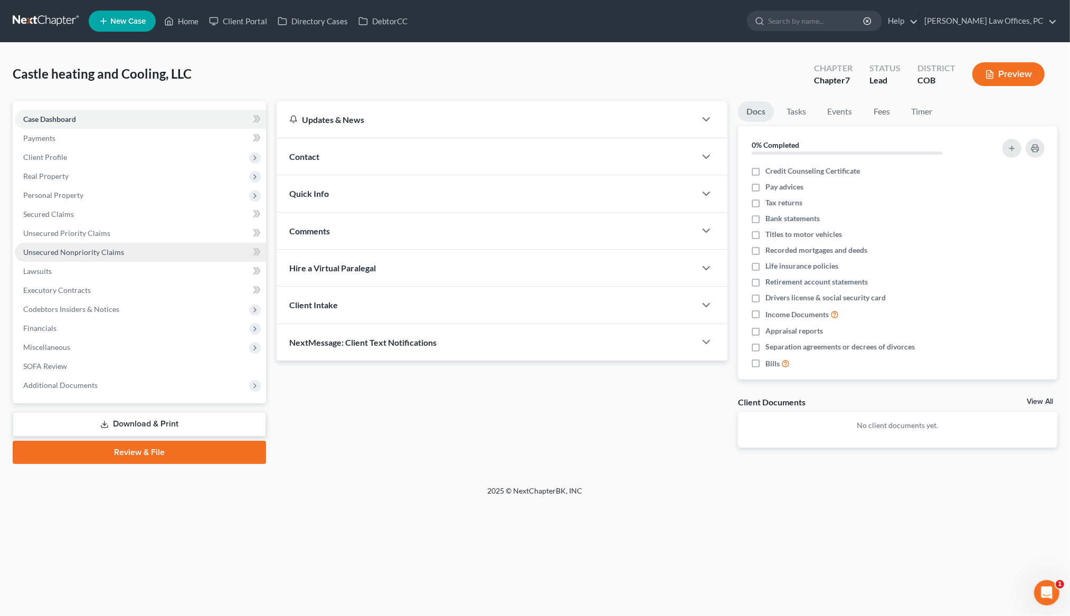
click at [107, 253] on span "Unsecured Nonpriority Claims" at bounding box center [73, 251] width 101 height 9
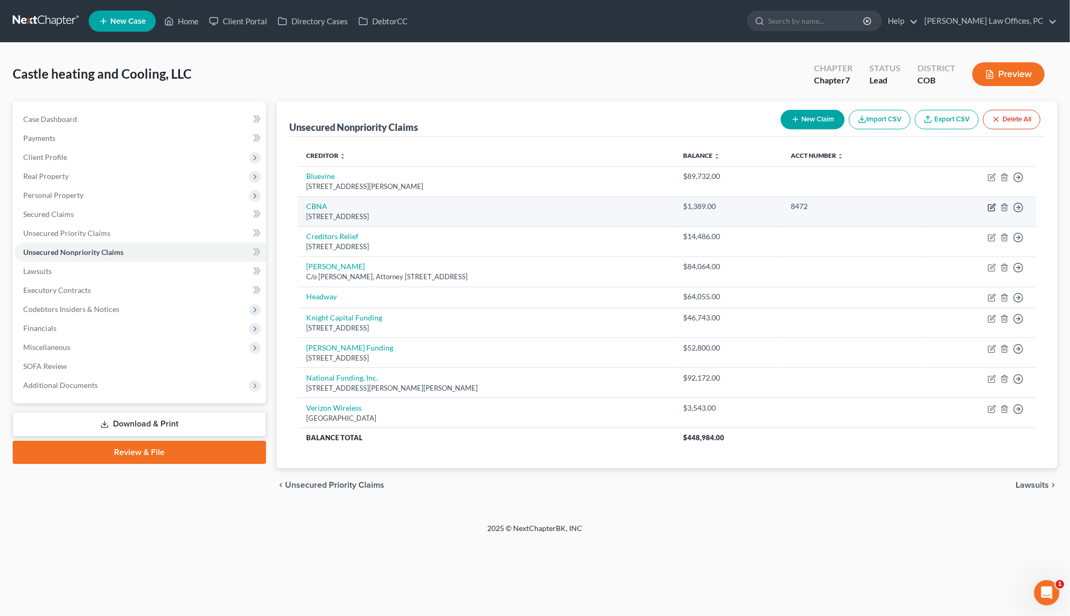
click at [992, 207] on icon "button" at bounding box center [992, 206] width 5 height 5
select select "43"
select select "2"
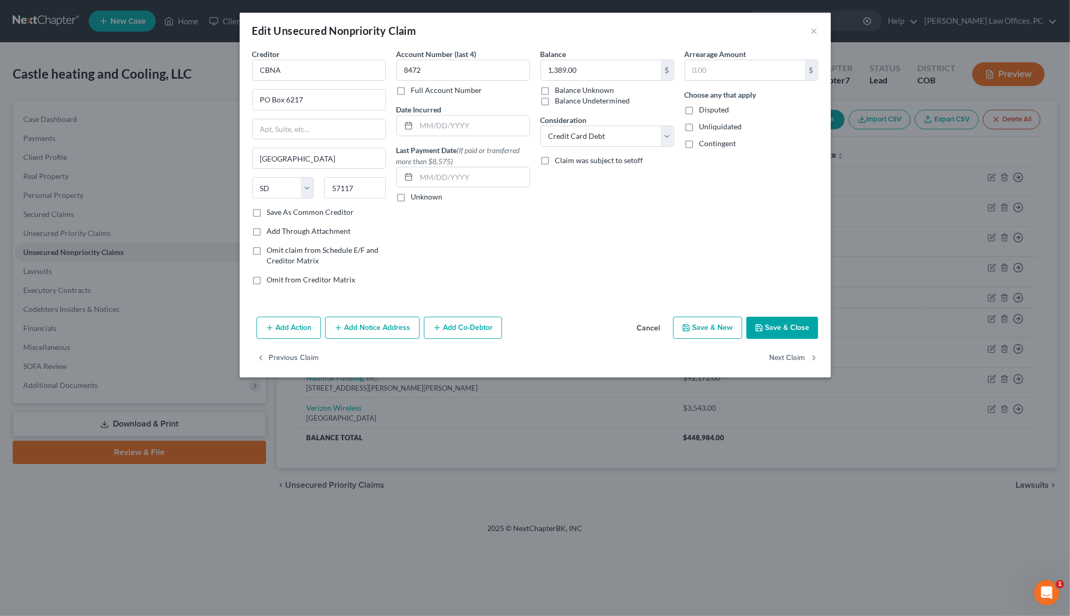
click at [778, 327] on button "Save & Close" at bounding box center [782, 328] width 72 height 22
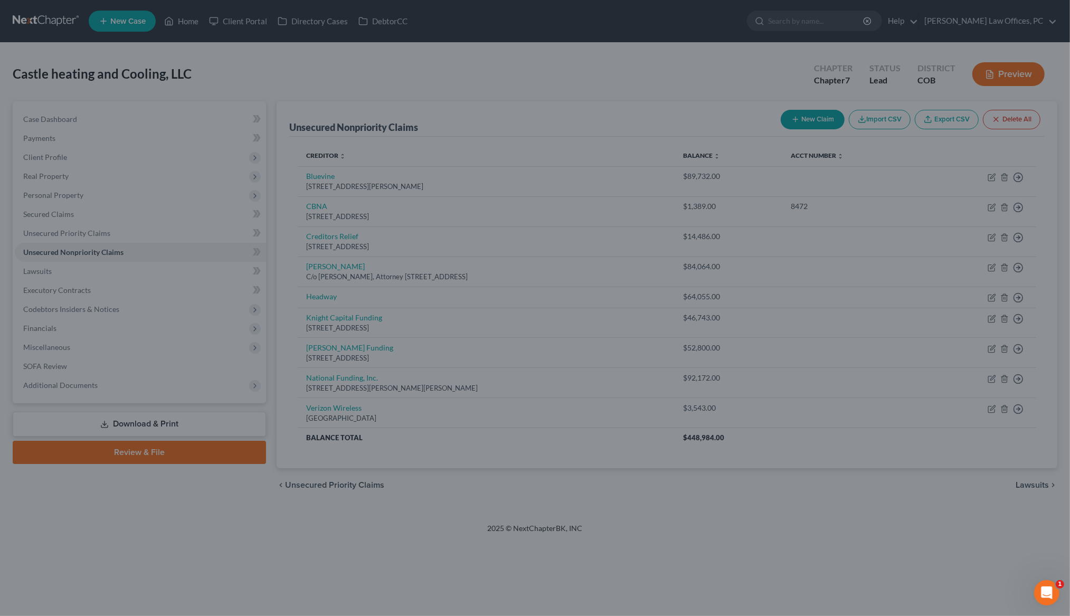
type input "0"
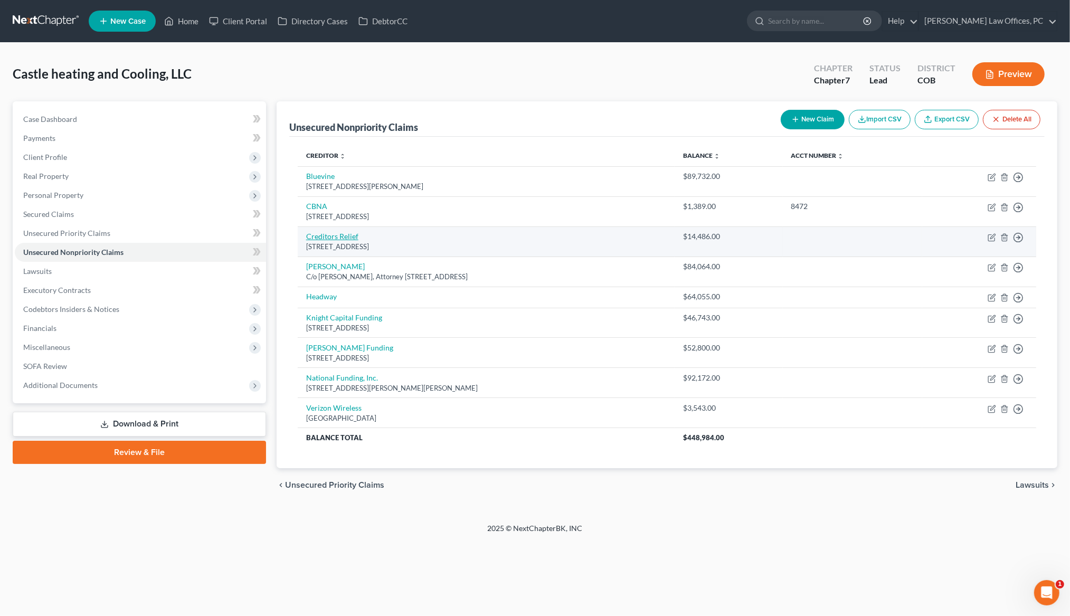
click at [346, 241] on link "Creditors Relief" at bounding box center [332, 236] width 52 height 9
select select "33"
select select "8"
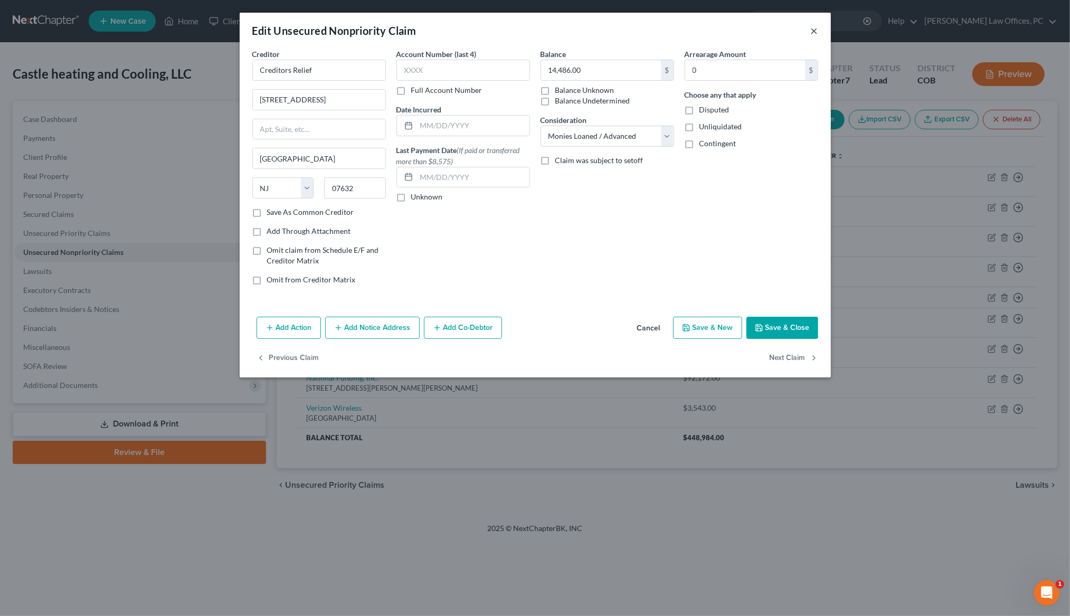
click at [813, 29] on button "×" at bounding box center [814, 30] width 7 height 13
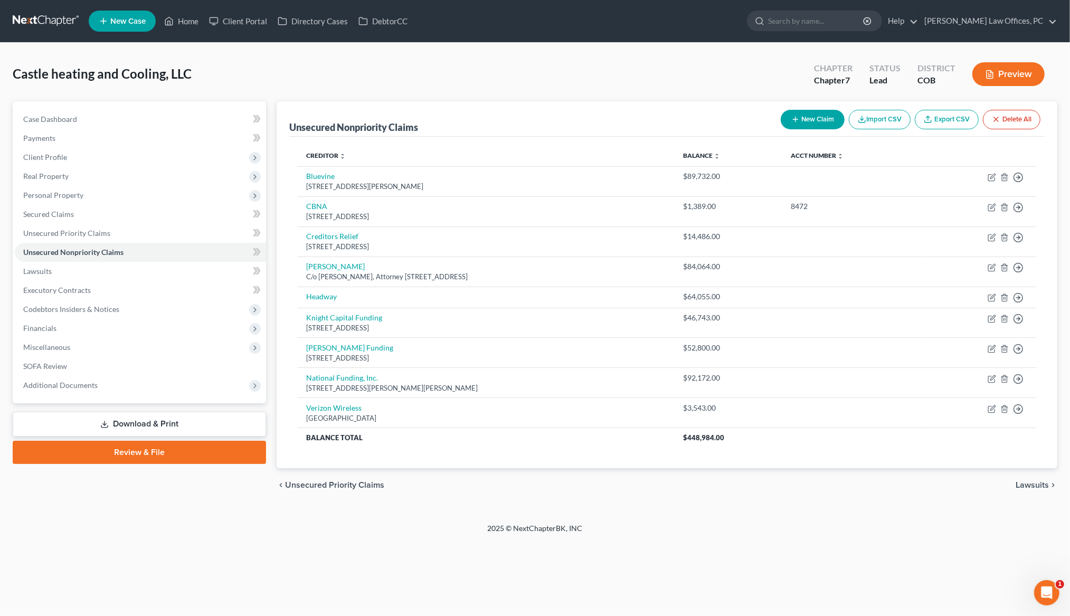
click at [824, 120] on button "New Claim" at bounding box center [812, 120] width 64 height 20
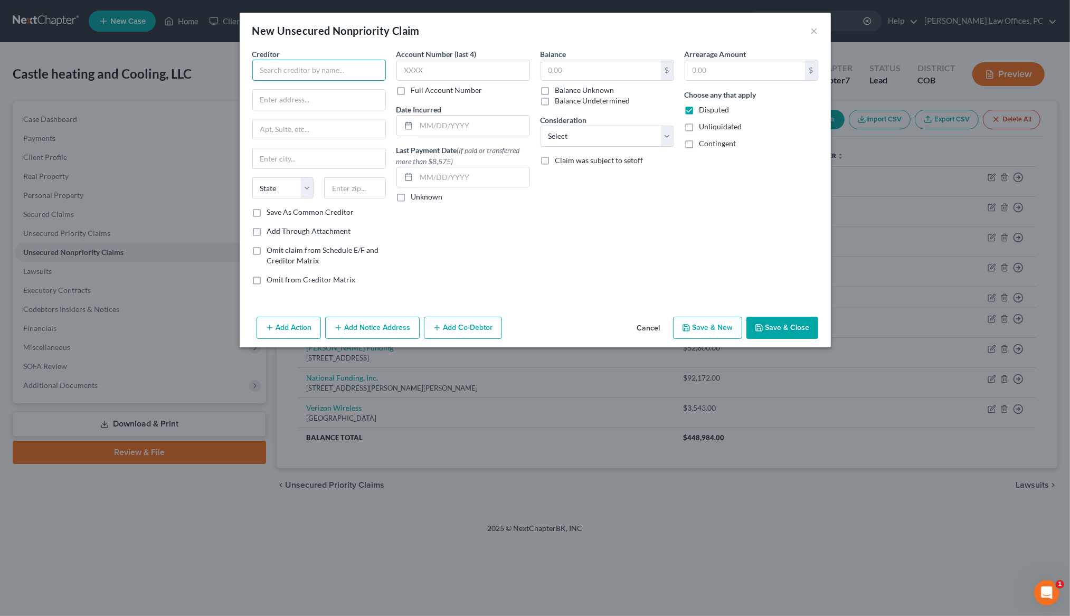
click at [282, 76] on input "text" at bounding box center [319, 70] width 134 height 21
click at [289, 95] on div "10515 Havana Ct., Brighton, CO 80601" at bounding box center [316, 98] width 110 height 9
type input "Custom Duct Manufacturing, LLC"
type input "10515 Havana Ct."
type input "Brighton"
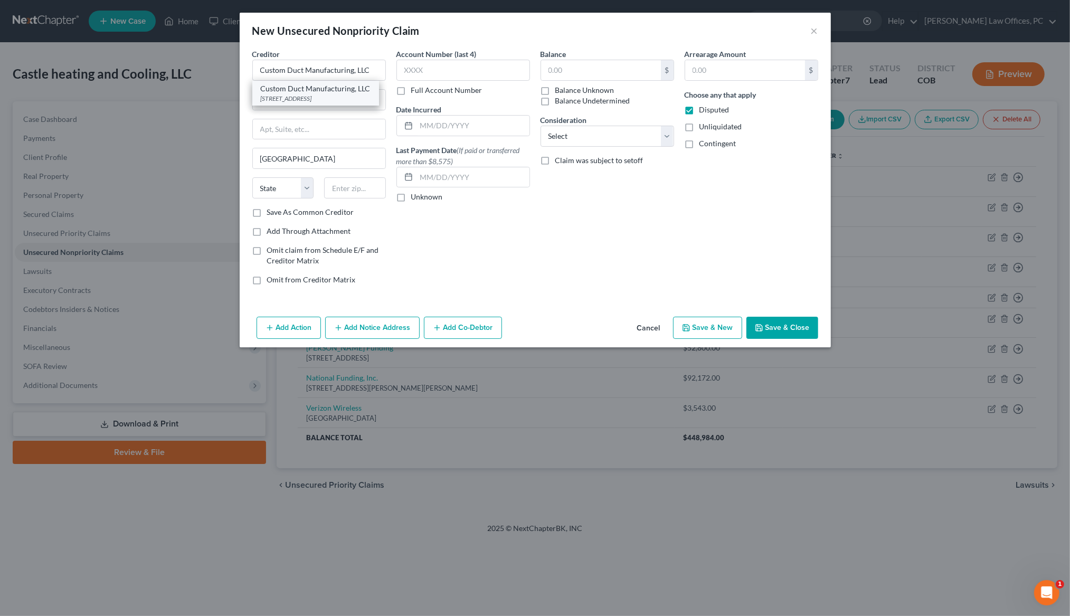
select select "5"
type input "80601"
click at [267, 212] on label "Save As Common Creditor" at bounding box center [310, 212] width 87 height 11
click at [271, 212] on input "Save As Common Creditor" at bounding box center [274, 210] width 7 height 7
checkbox input "true"
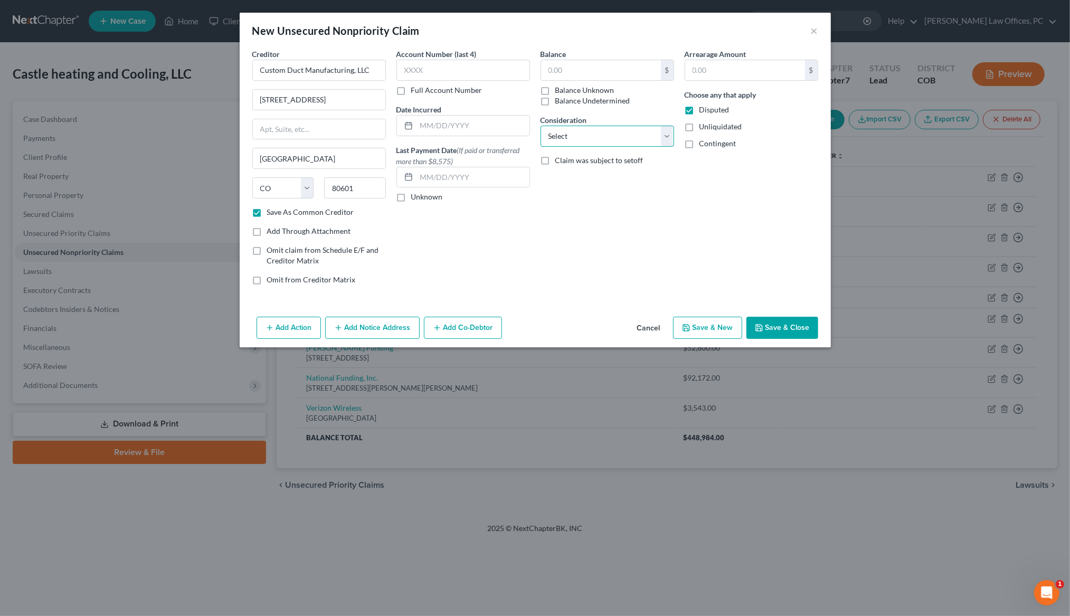
click at [667, 135] on select "Select Cable / Satellite Services Collection Agency Credit Card Debt Debt Couns…" at bounding box center [607, 136] width 134 height 21
select select "15"
click at [699, 108] on label "Disputed" at bounding box center [714, 109] width 30 height 11
click at [703, 108] on input "Disputed" at bounding box center [706, 107] width 7 height 7
checkbox input "false"
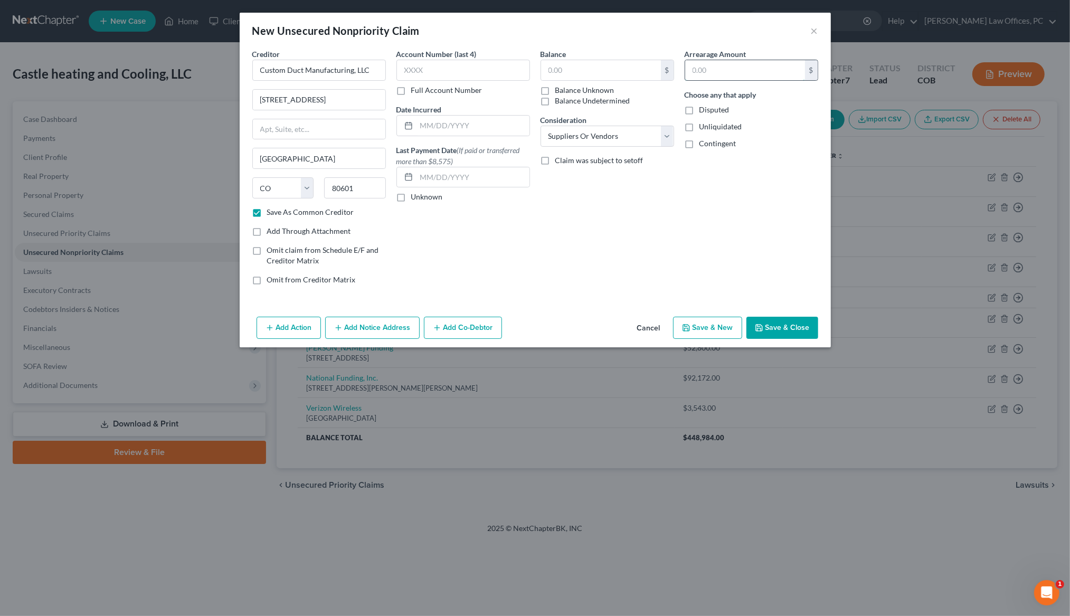
click at [706, 76] on input "text" at bounding box center [745, 70] width 120 height 20
type input "32,100.00"
click at [706, 328] on button "Save & New" at bounding box center [707, 328] width 69 height 22
checkbox input "false"
type input "0.00"
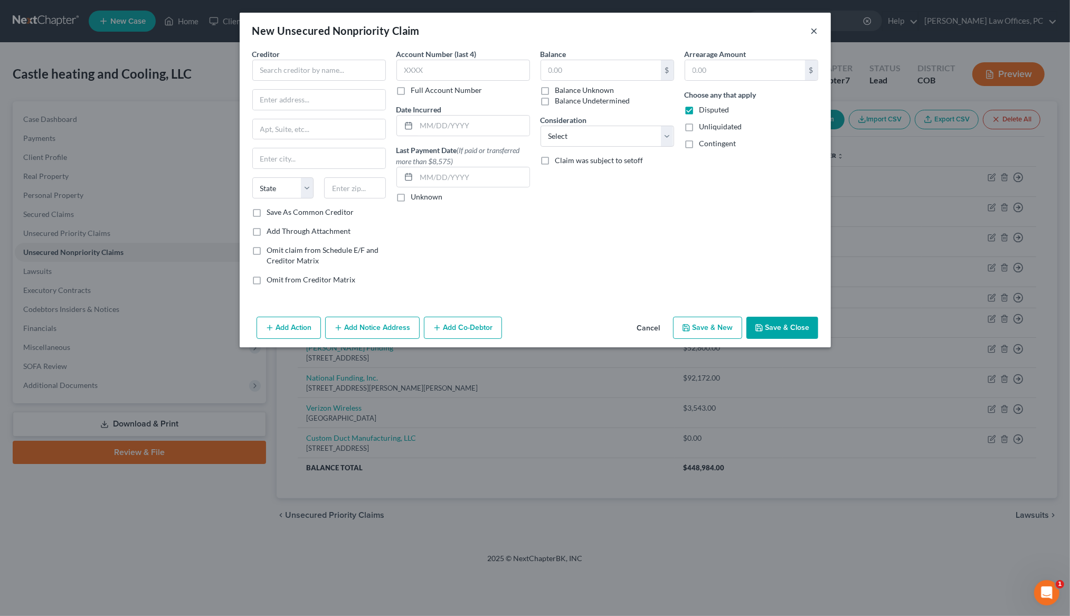
click at [814, 28] on button "×" at bounding box center [814, 30] width 7 height 13
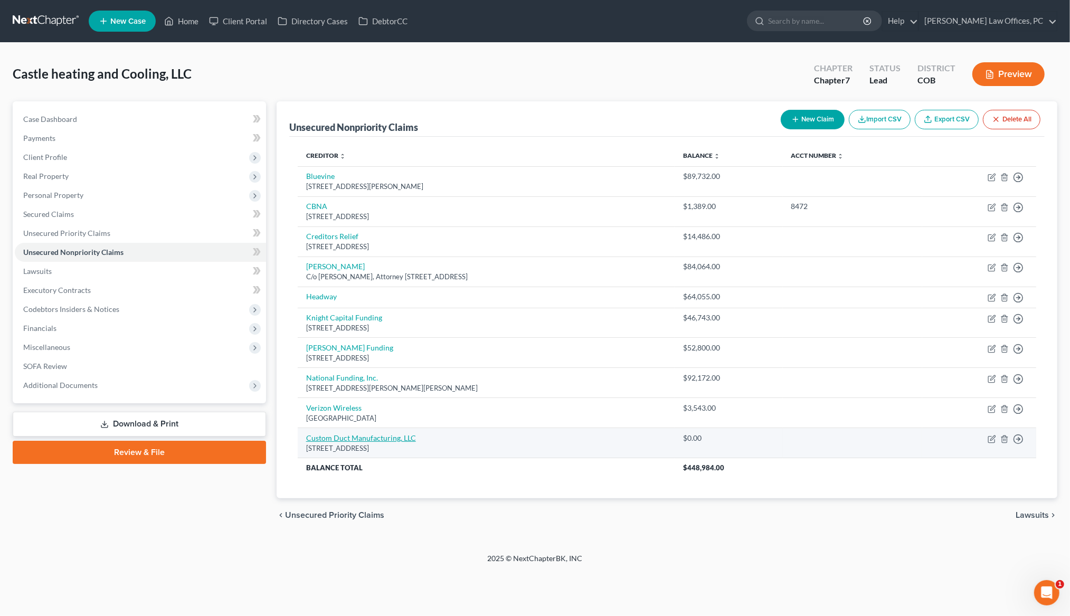
click at [392, 442] on link "Custom Duct Manufacturing, LLC" at bounding box center [361, 437] width 110 height 9
select select "5"
select select "15"
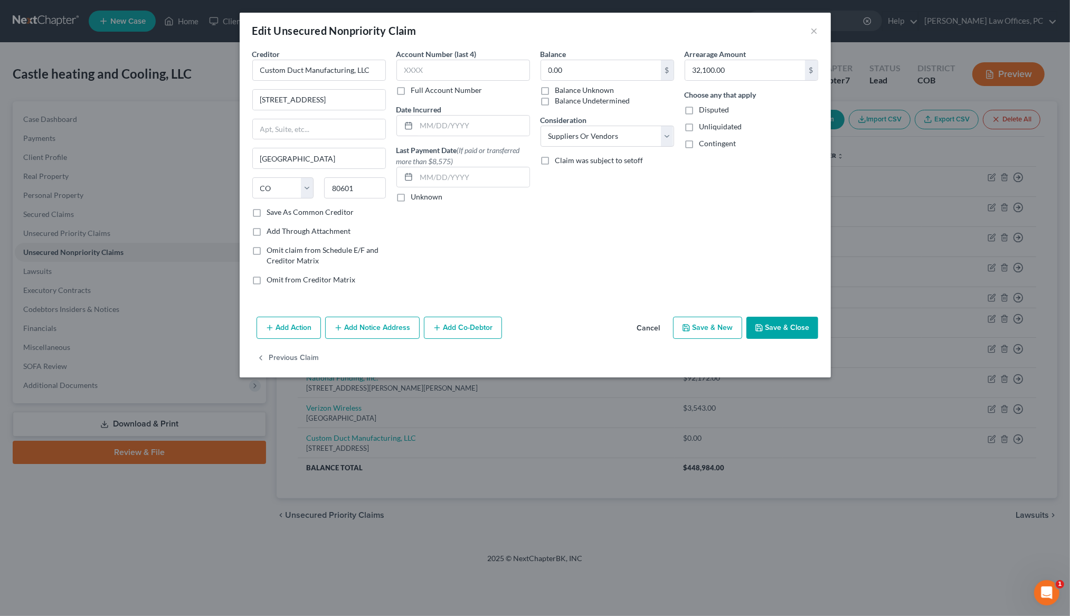
drag, startPoint x: 258, startPoint y: 213, endPoint x: 270, endPoint y: 216, distance: 12.5
click at [267, 213] on label "Save As Common Creditor" at bounding box center [310, 212] width 87 height 11
click at [271, 213] on input "Save As Common Creditor" at bounding box center [274, 210] width 7 height 7
checkbox input "true"
drag, startPoint x: 730, startPoint y: 65, endPoint x: 761, endPoint y: 79, distance: 34.5
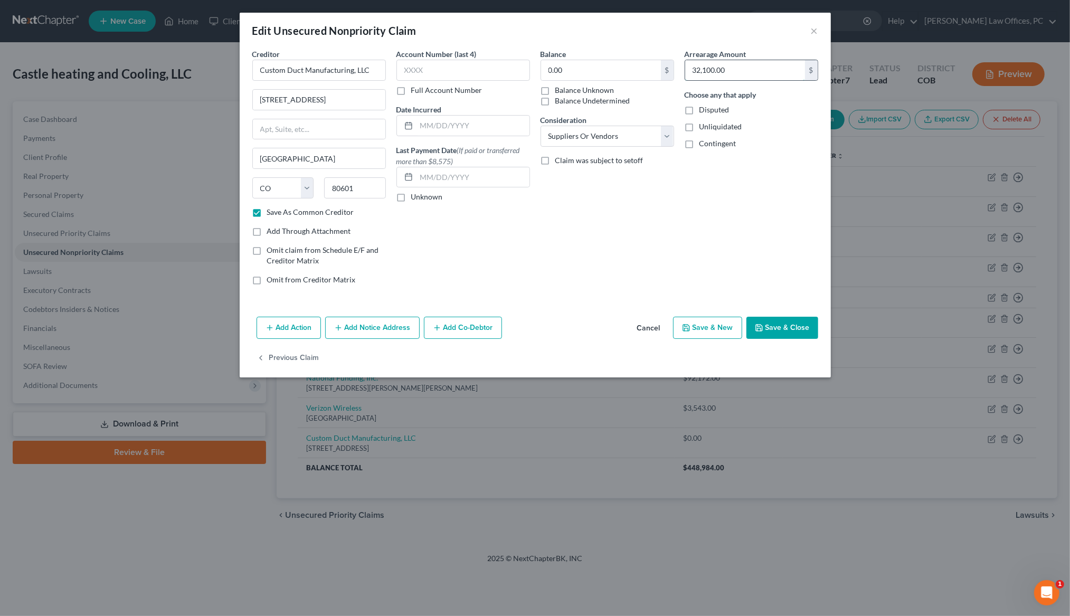
click at [762, 79] on input "32,100.00" at bounding box center [745, 70] width 120 height 20
click at [716, 73] on input "32,100.00" at bounding box center [745, 70] width 120 height 20
click at [566, 72] on input "0.00" at bounding box center [601, 70] width 120 height 20
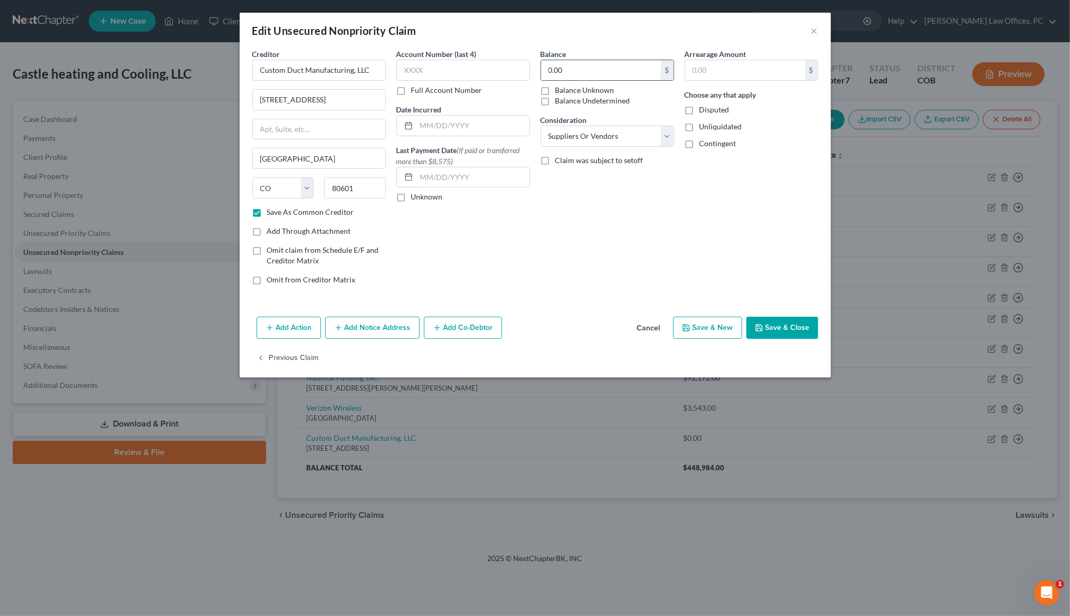
paste input "32,10"
type input "32,100.00"
click at [779, 327] on button "Save & Close" at bounding box center [782, 328] width 72 height 22
checkbox input "false"
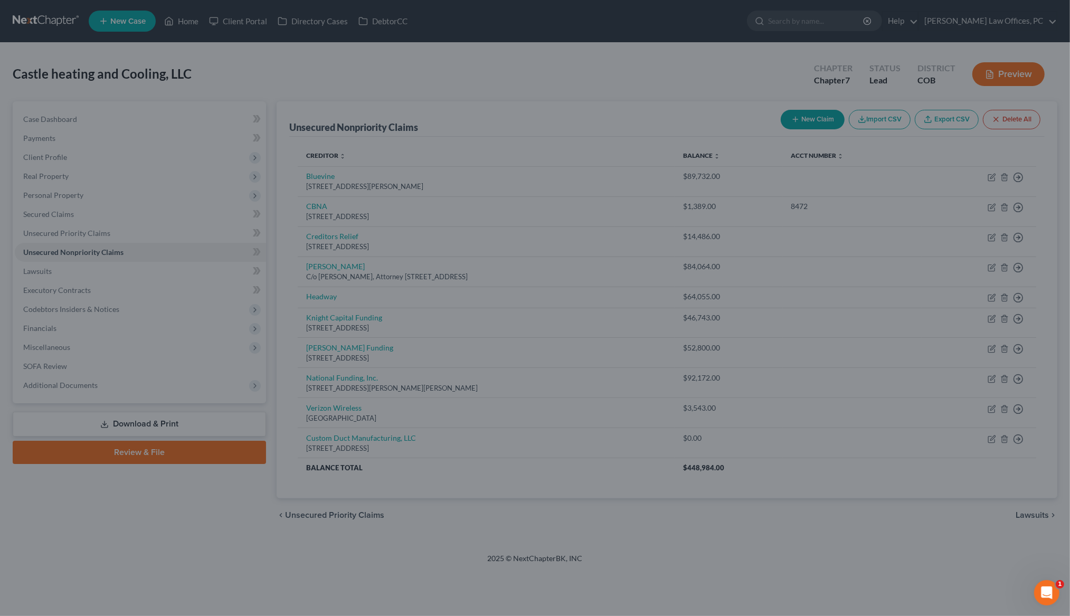
type input "0"
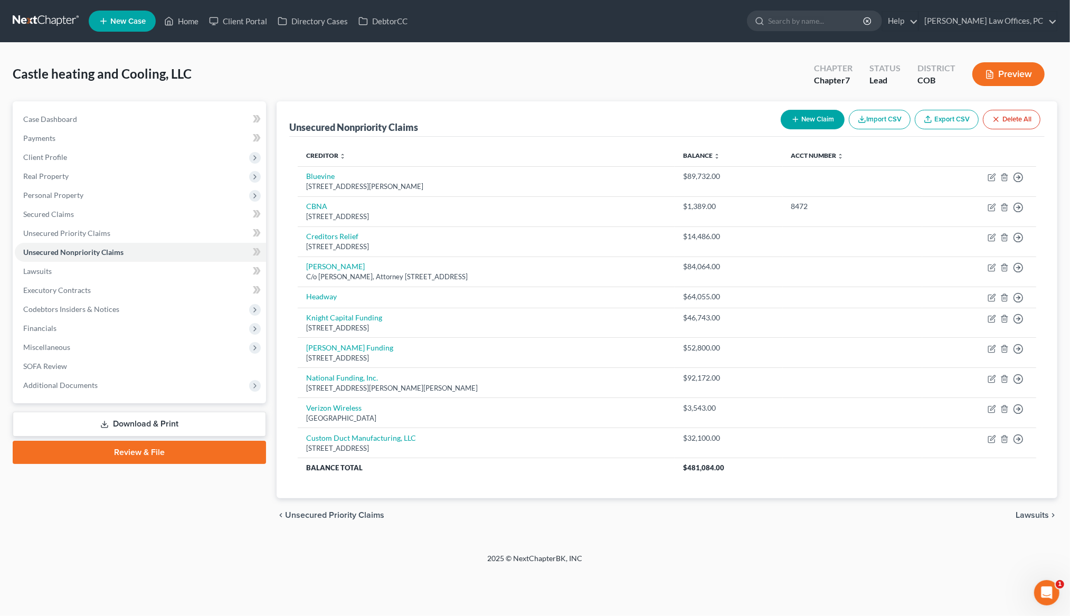
click at [798, 118] on button "New Claim" at bounding box center [812, 120] width 64 height 20
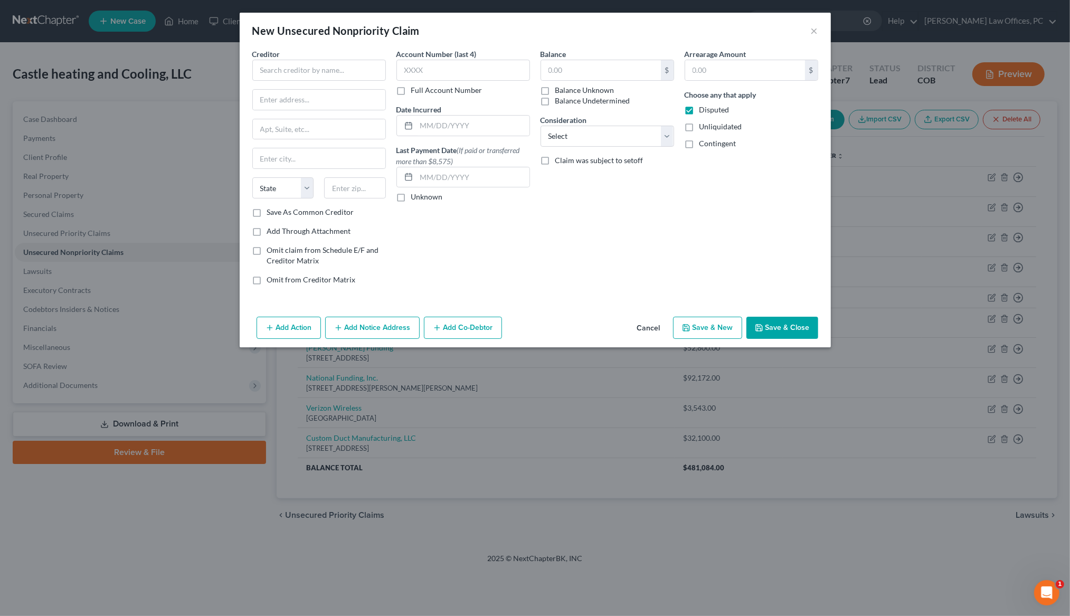
drag, startPoint x: 687, startPoint y: 109, endPoint x: 574, endPoint y: 106, distance: 112.4
click at [699, 109] on label "Disputed" at bounding box center [714, 109] width 30 height 11
click at [703, 109] on input "Disputed" at bounding box center [706, 107] width 7 height 7
checkbox input "false"
click at [293, 68] on input "text" at bounding box center [319, 70] width 134 height 21
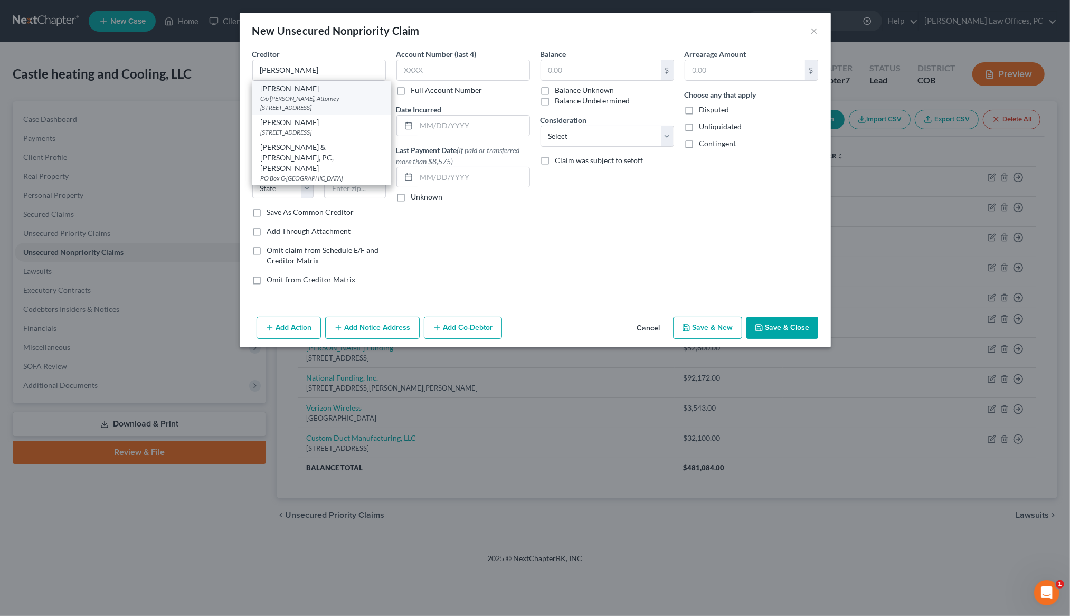
click at [302, 102] on div "C/o Daniel B. Blum, Attorney 1942 Broadway, Suite 314, Boulder, CO 80302" at bounding box center [322, 103] width 122 height 18
type input "George T. Sanders"
type input "C/o Daniel B. Blum, Attorney"
type input "1942 Broadway, Suite 314"
type input "Boulder"
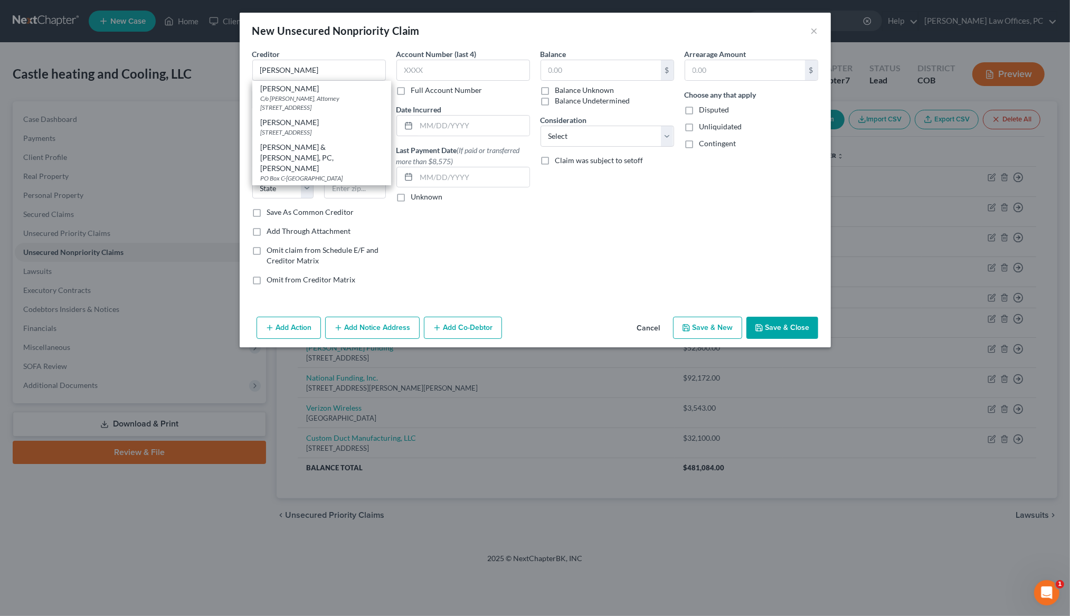
select select "5"
type input "80302"
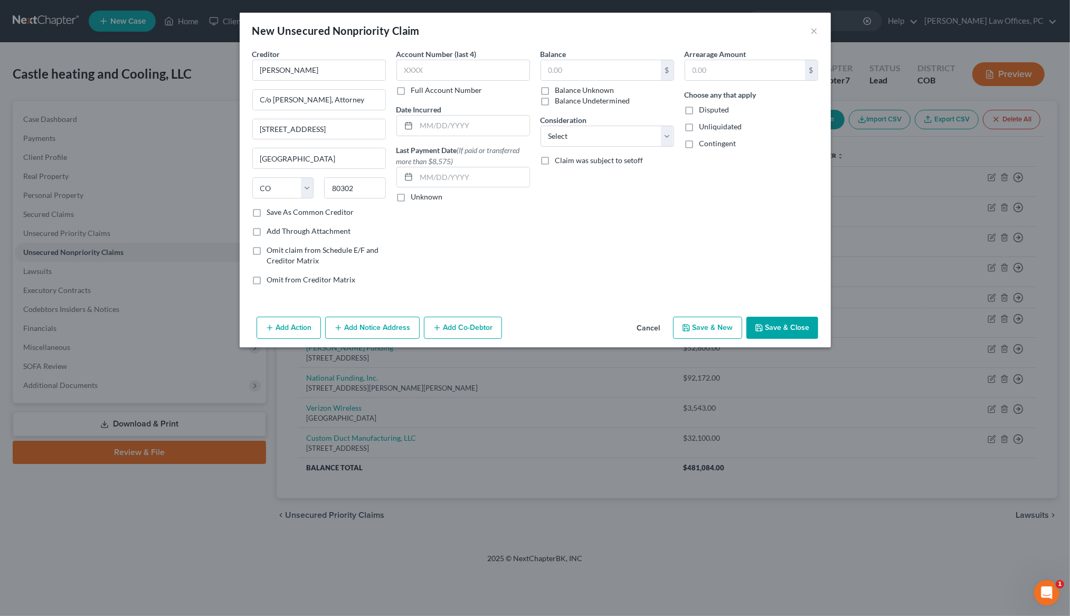
click at [267, 213] on label "Save As Common Creditor" at bounding box center [310, 212] width 87 height 11
click at [271, 213] on input "Save As Common Creditor" at bounding box center [274, 210] width 7 height 7
checkbox input "true"
click at [553, 134] on select "Select Cable / Satellite Services Collection Agency Credit Card Debt Debt Couns…" at bounding box center [607, 136] width 134 height 21
select select "15"
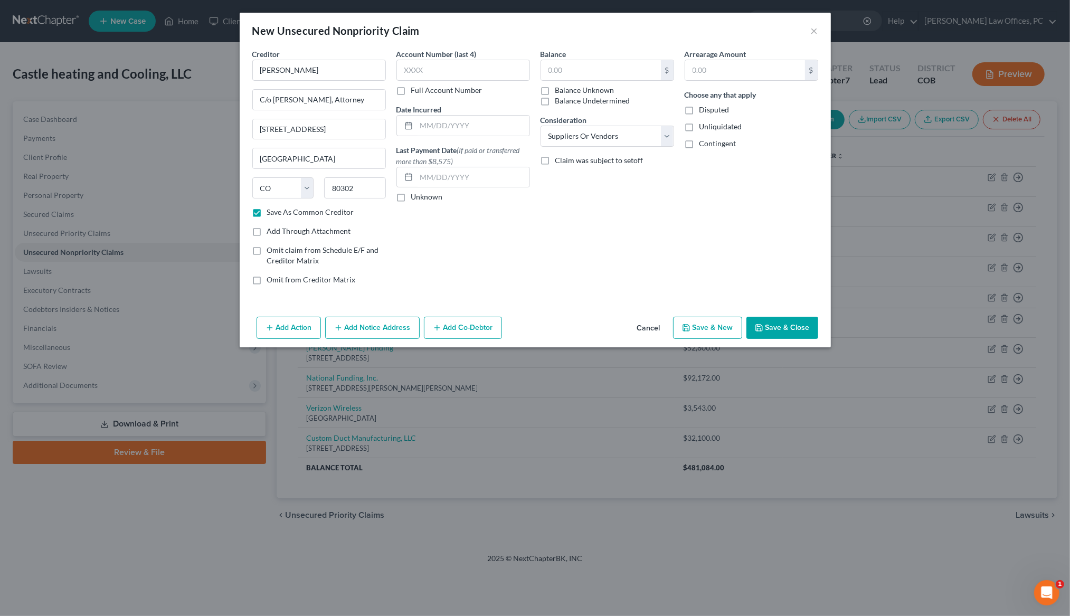
drag, startPoint x: 690, startPoint y: 108, endPoint x: 703, endPoint y: 125, distance: 21.8
click at [699, 108] on label "Disputed" at bounding box center [714, 109] width 30 height 11
click at [703, 108] on input "Disputed" at bounding box center [706, 107] width 7 height 7
checkbox input "true"
click at [784, 321] on button "Save & Close" at bounding box center [782, 328] width 72 height 22
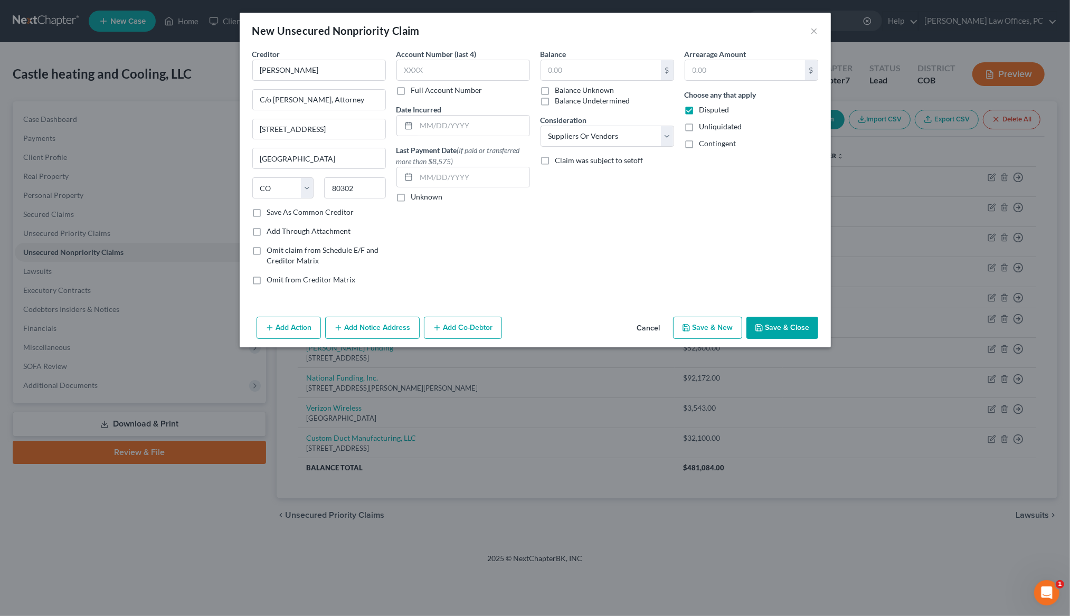
checkbox input "false"
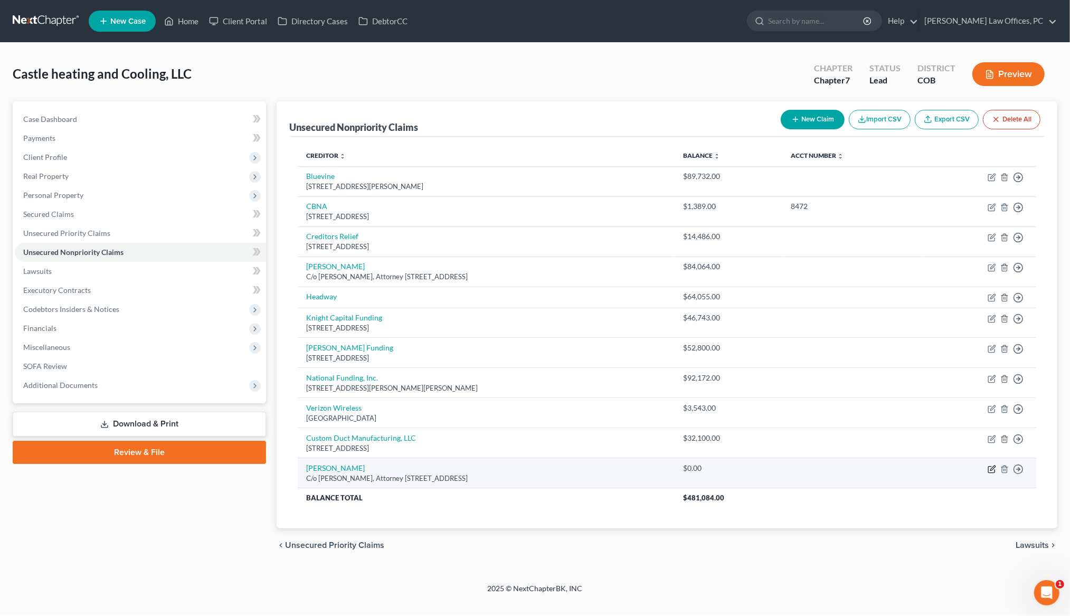
click at [989, 473] on icon "button" at bounding box center [991, 469] width 8 height 8
select select "5"
select select "15"
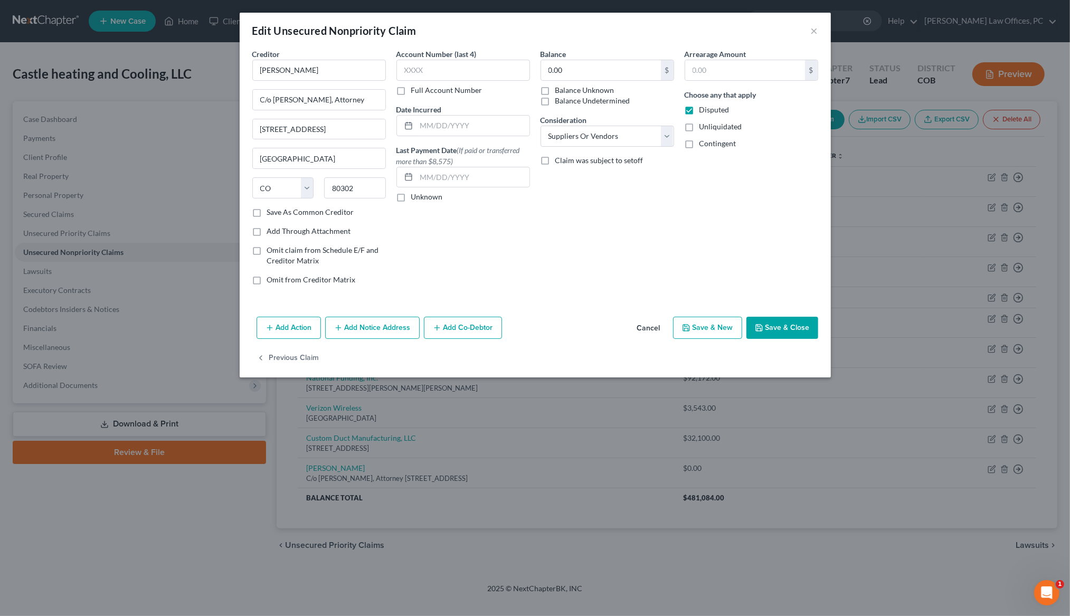
click at [699, 110] on label "Disputed" at bounding box center [714, 109] width 30 height 11
click at [703, 110] on input "Disputed" at bounding box center [706, 107] width 7 height 7
checkbox input "false"
click at [791, 322] on button "Save & Close" at bounding box center [782, 328] width 72 height 22
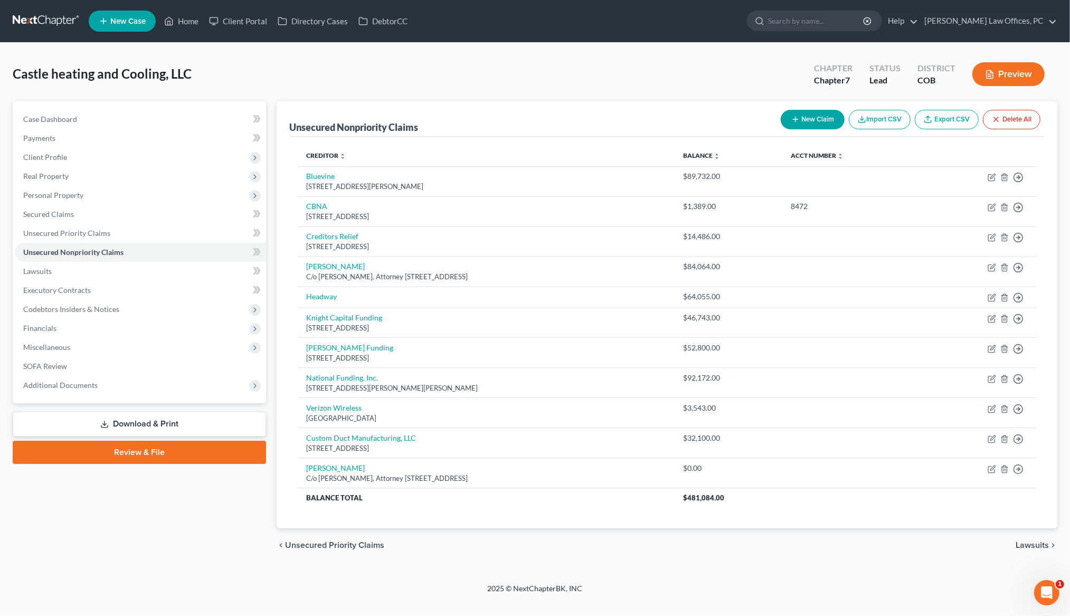
click at [813, 120] on button "New Claim" at bounding box center [812, 120] width 64 height 20
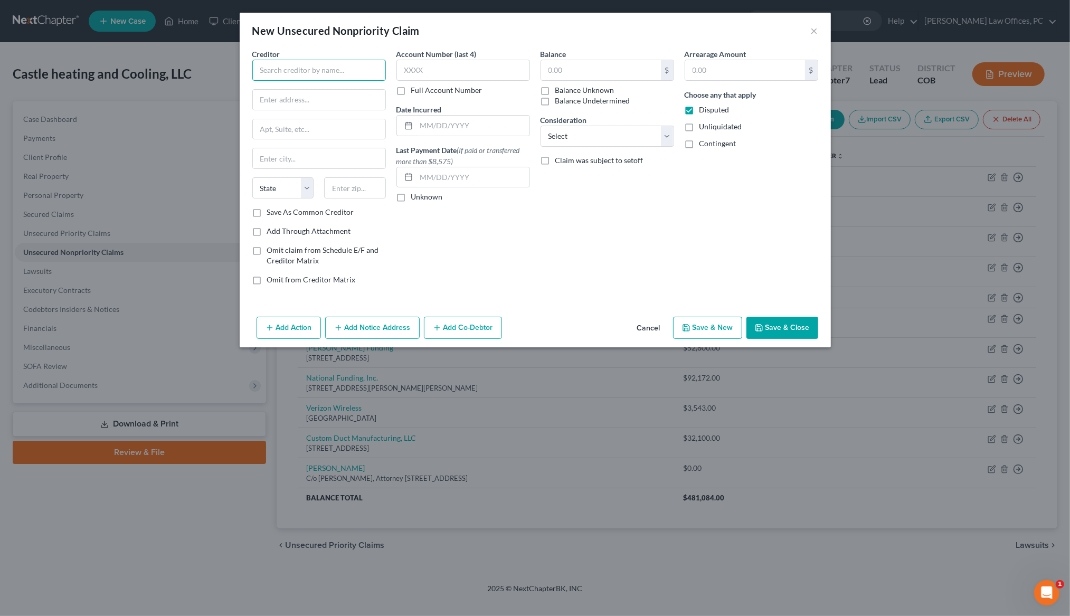
click at [294, 65] on input "text" at bounding box center [319, 70] width 134 height 21
click at [344, 100] on div "175 W. Jackson Blvd Suite 1000, Chicago, IL 60604" at bounding box center [316, 98] width 110 height 9
type input "Headway Capital"
type input "175 W. Jackson Blvd"
type input "Suite 1000"
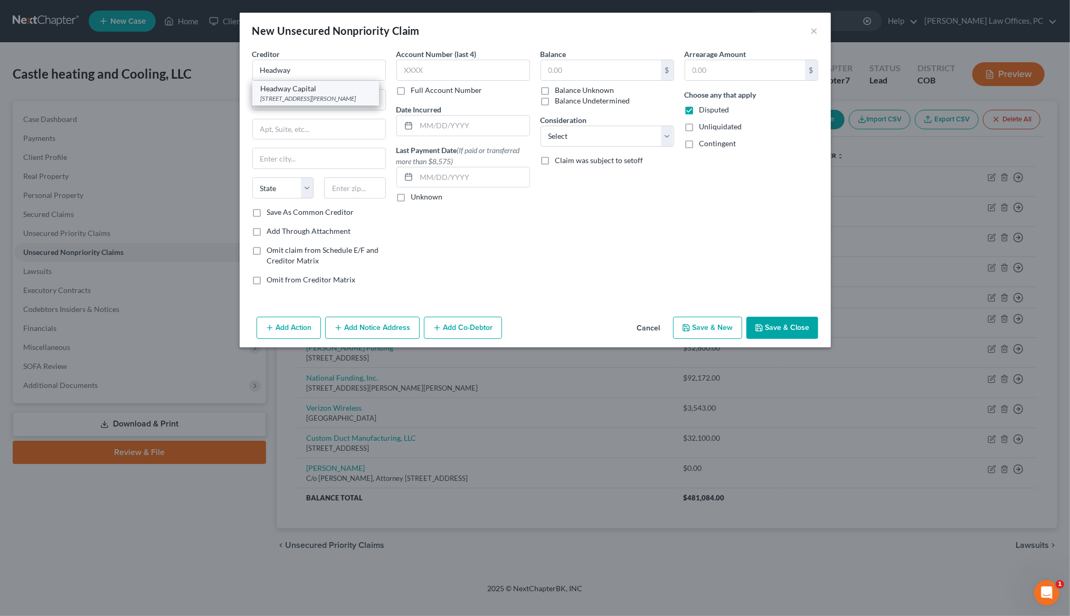
type input "Chicago"
select select "14"
type input "60604"
click at [426, 72] on input "text" at bounding box center [463, 70] width 134 height 21
type input "0906"
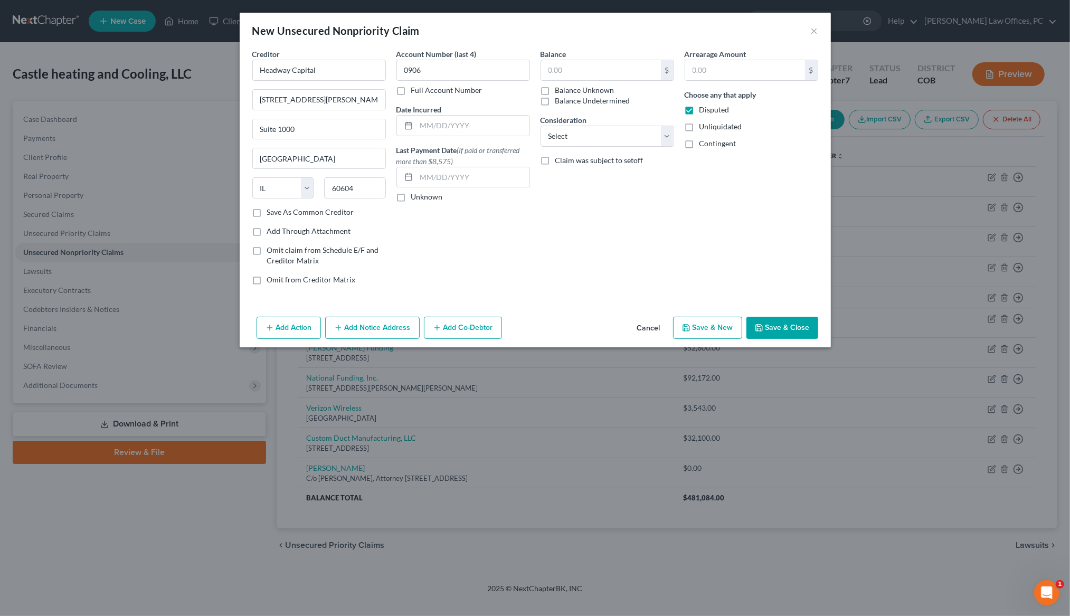
click at [267, 214] on label "Save As Common Creditor" at bounding box center [310, 212] width 87 height 11
click at [271, 214] on input "Save As Common Creditor" at bounding box center [274, 210] width 7 height 7
checkbox input "true"
click at [699, 109] on label "Disputed" at bounding box center [714, 109] width 30 height 11
click at [703, 109] on input "Disputed" at bounding box center [706, 107] width 7 height 7
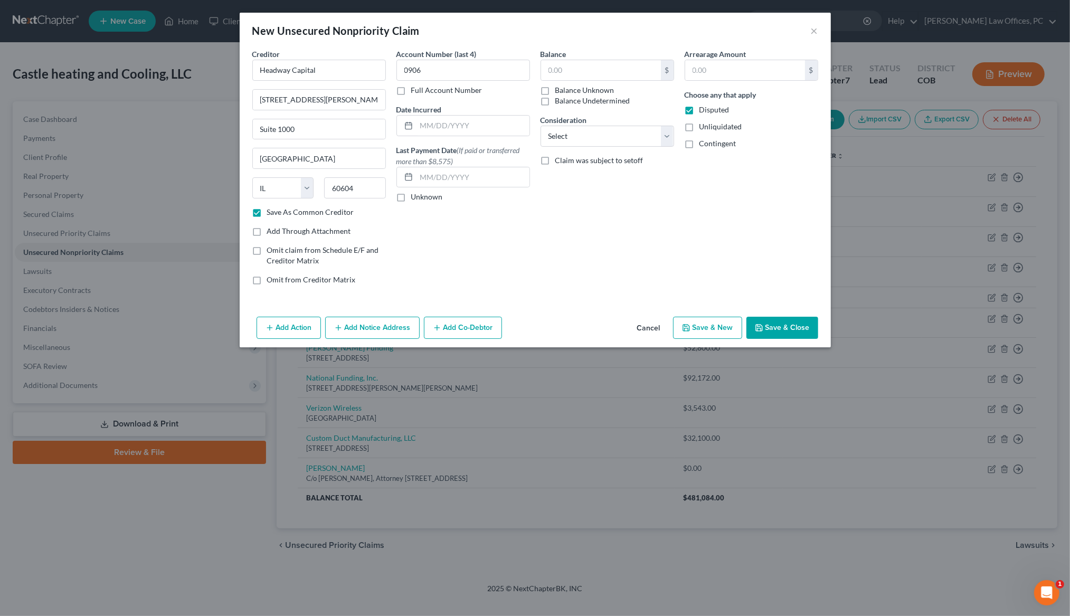
checkbox input "false"
click at [596, 71] on input "text" at bounding box center [601, 70] width 120 height 20
type input "85,524.00"
click at [666, 139] on select "Select Cable / Satellite Services Collection Agency Credit Card Debt Debt Couns…" at bounding box center [607, 136] width 134 height 21
select select "15"
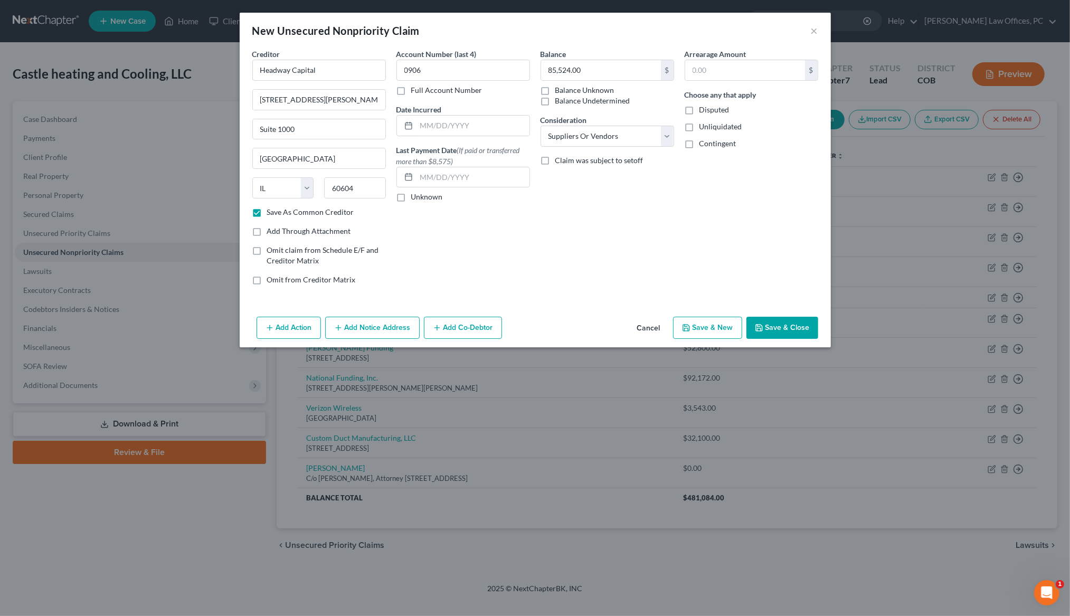
click at [769, 325] on button "Save & Close" at bounding box center [782, 328] width 72 height 22
checkbox input "false"
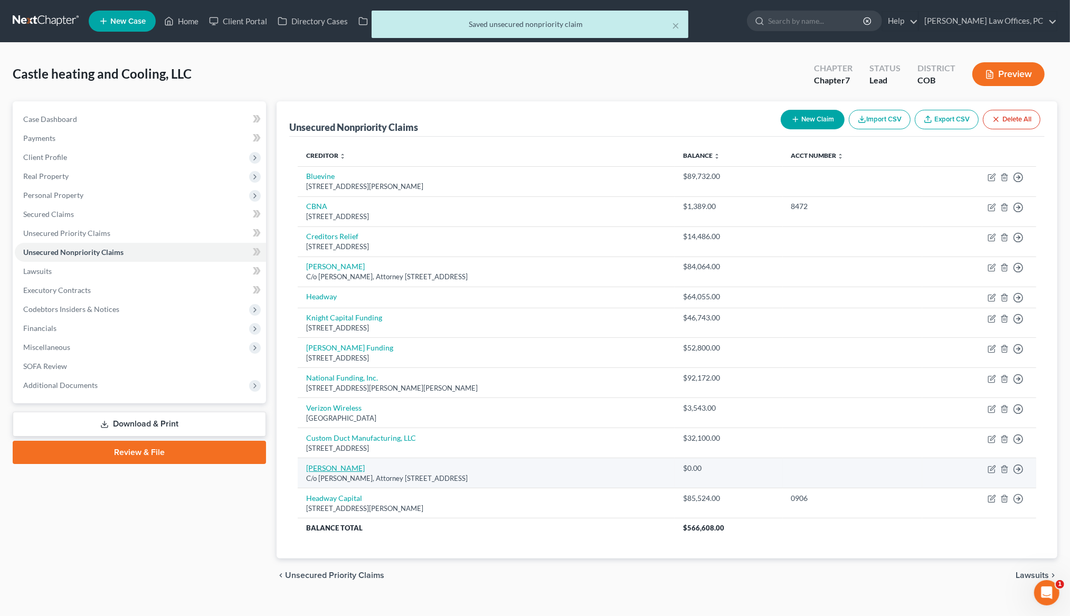
click at [353, 472] on link "George T. Sanders" at bounding box center [335, 467] width 59 height 9
select select "5"
select select "15"
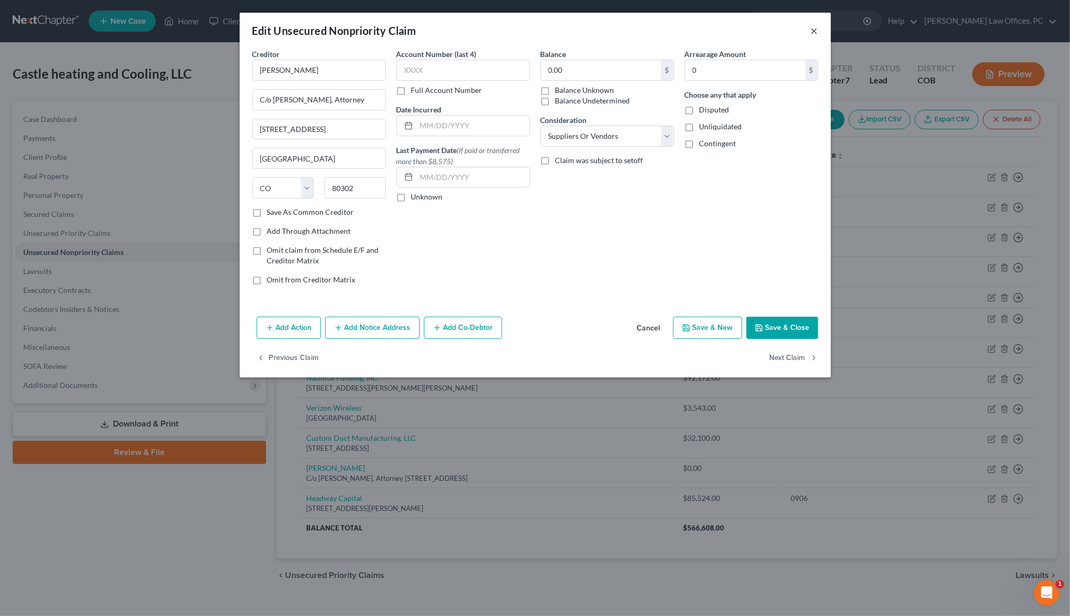
click at [814, 31] on button "×" at bounding box center [814, 30] width 7 height 13
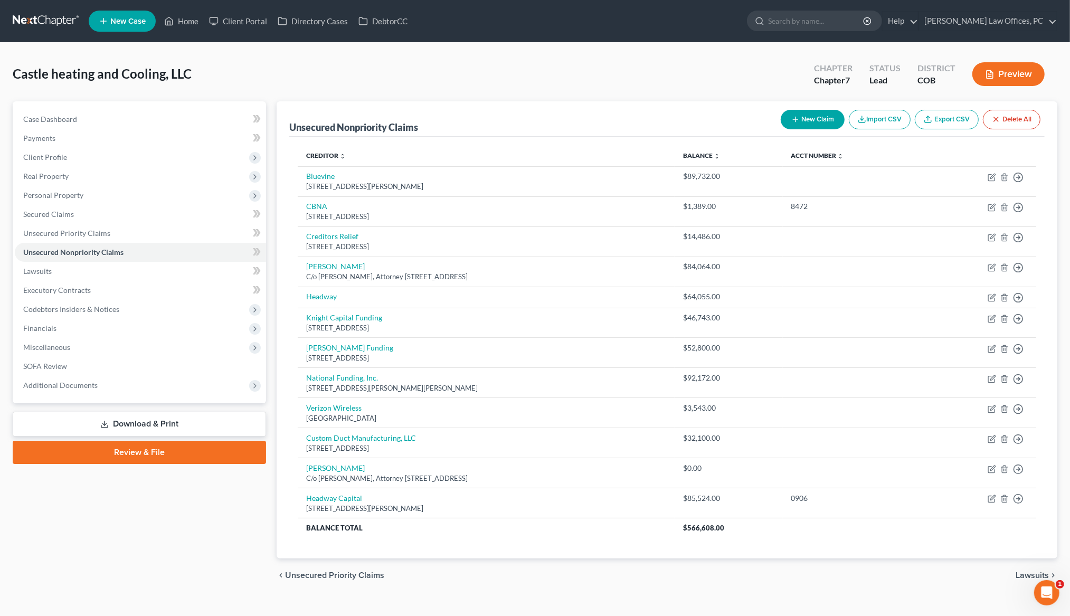
click at [814, 116] on button "New Claim" at bounding box center [812, 120] width 64 height 20
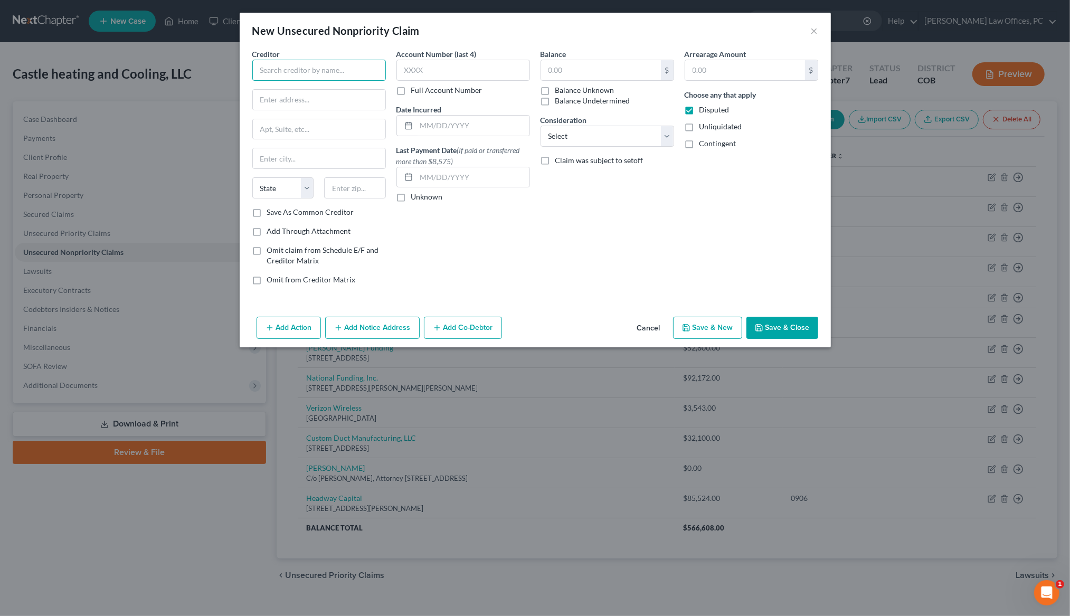
click at [300, 69] on input "text" at bounding box center [319, 70] width 134 height 21
drag, startPoint x: 309, startPoint y: 103, endPoint x: 291, endPoint y: 123, distance: 26.5
click at [309, 103] on div "175 W. Jackson Blvd Suite 1000, Chicago, IL 60604" at bounding box center [316, 98] width 110 height 9
type input "Headway Capital"
type input "175 W. Jackson Blvd"
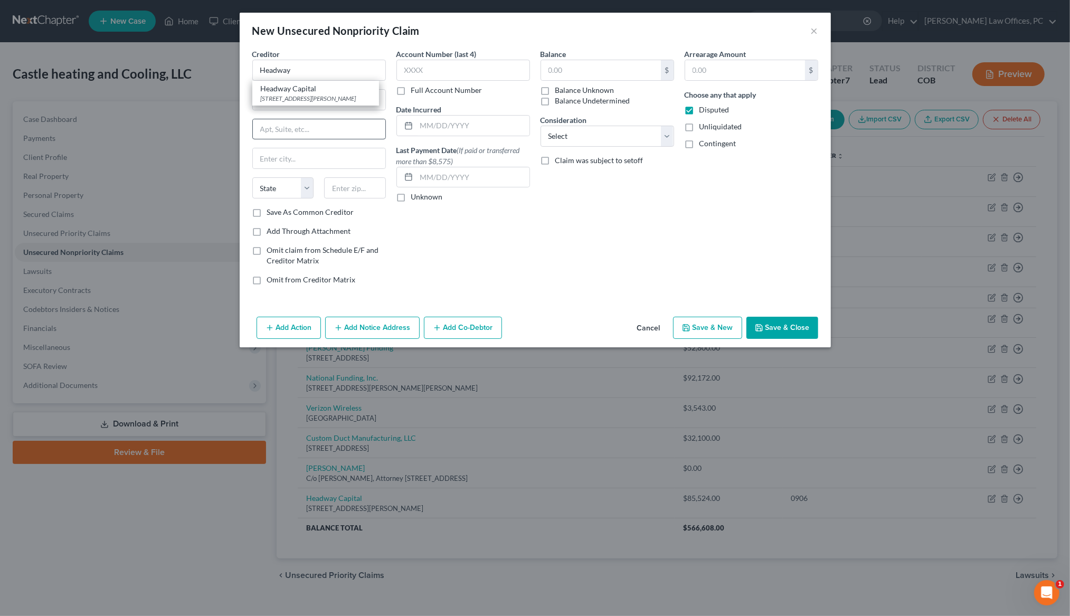
type input "Suite 1000"
type input "Chicago"
select select "14"
type input "60604"
click at [267, 212] on label "Save As Common Creditor" at bounding box center [310, 212] width 87 height 11
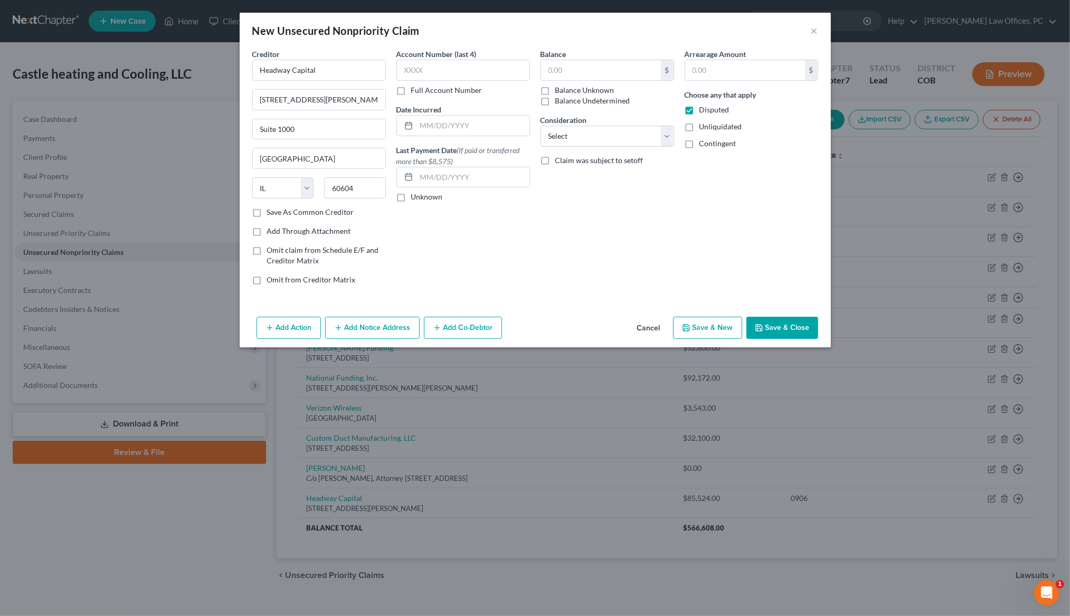
click at [271, 212] on input "Save As Common Creditor" at bounding box center [274, 210] width 7 height 7
checkbox input "true"
click at [699, 110] on label "Disputed" at bounding box center [714, 109] width 30 height 11
click at [703, 110] on input "Disputed" at bounding box center [706, 107] width 7 height 7
checkbox input "false"
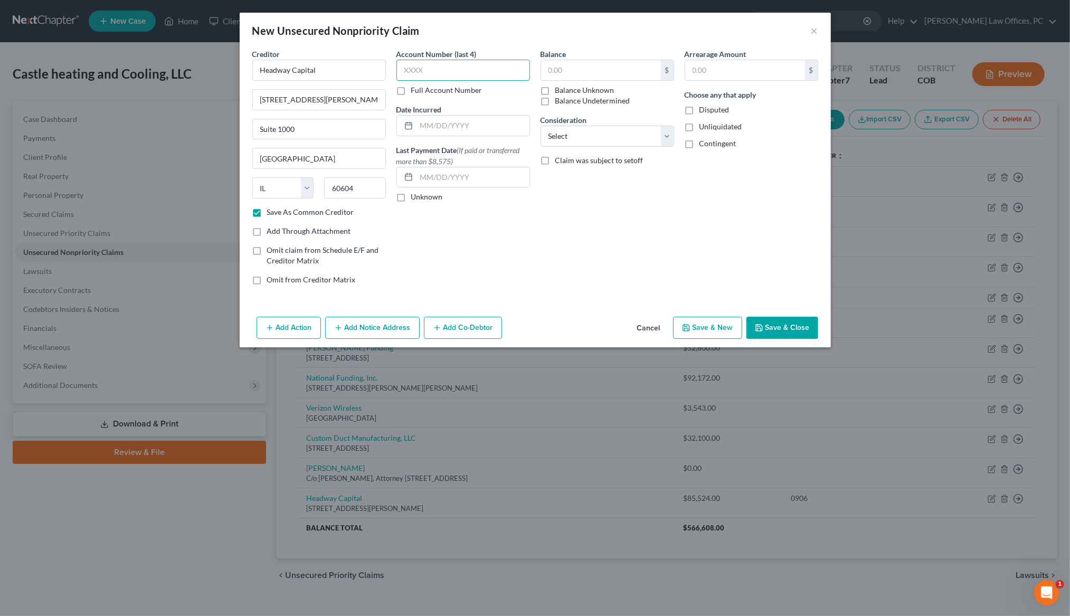
click at [441, 68] on input "text" at bounding box center [463, 70] width 134 height 21
click at [552, 68] on input "text" at bounding box center [601, 70] width 120 height 20
click at [589, 72] on input "65,056" at bounding box center [601, 70] width 120 height 20
type input "65,056.00"
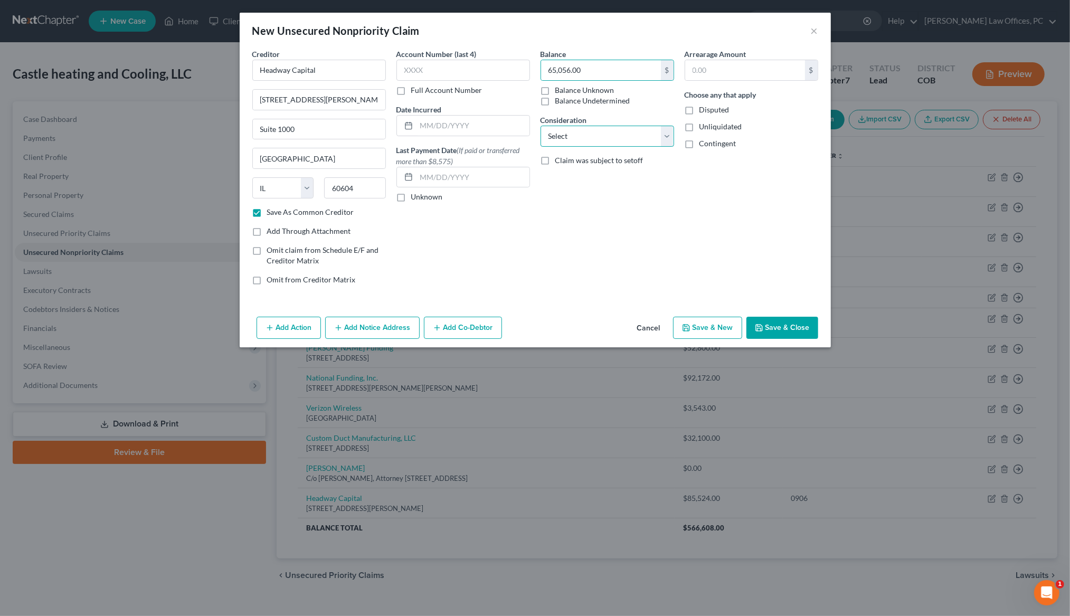
click at [612, 137] on select "Select Cable / Satellite Services Collection Agency Credit Card Debt Debt Couns…" at bounding box center [607, 136] width 134 height 21
select select "15"
click at [789, 322] on button "Save & Close" at bounding box center [782, 328] width 72 height 22
checkbox input "false"
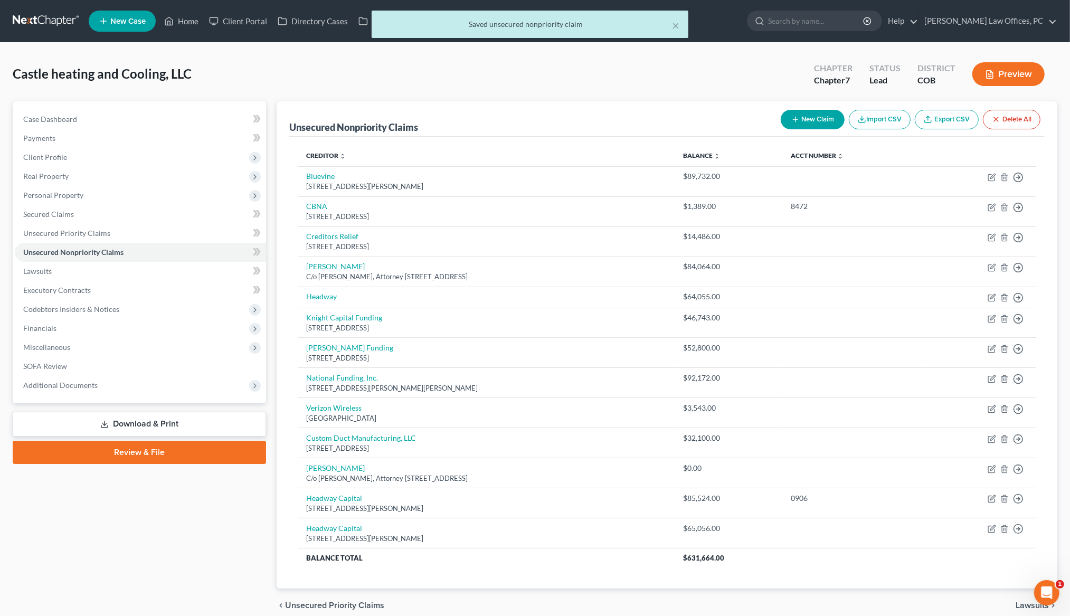
click at [808, 116] on button "New Claim" at bounding box center [812, 120] width 64 height 20
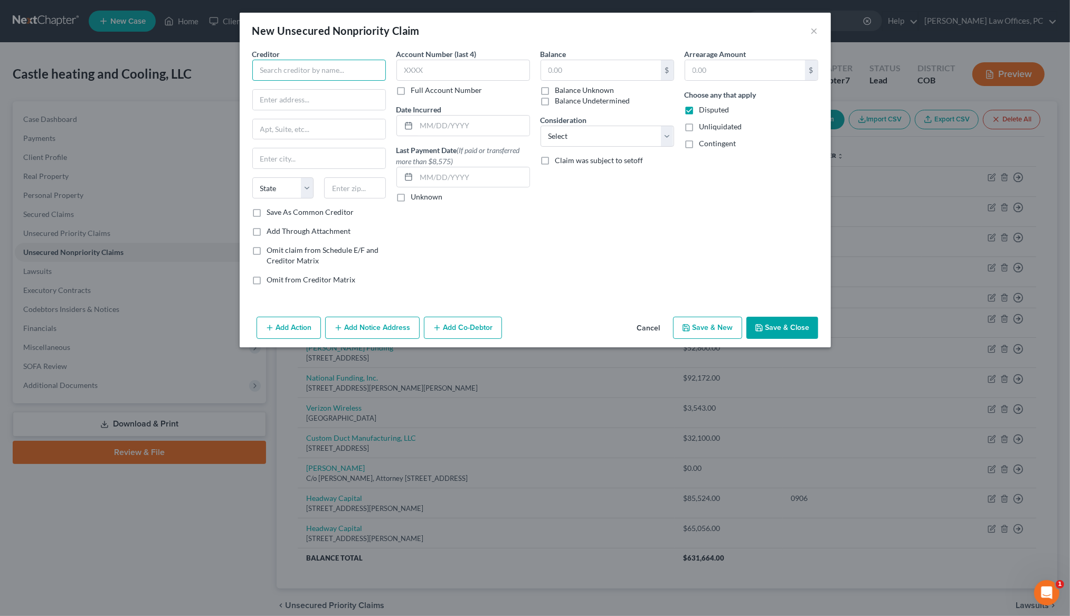
click at [262, 64] on input "text" at bounding box center [319, 70] width 134 height 21
click at [279, 102] on div "110 SE 6th St. Suite 700, Fort Lauderdale, FL 33316" at bounding box center [316, 98] width 110 height 9
type input "Knight Capital Funding"
type input "110 SE 6th St."
type input "Suite 700"
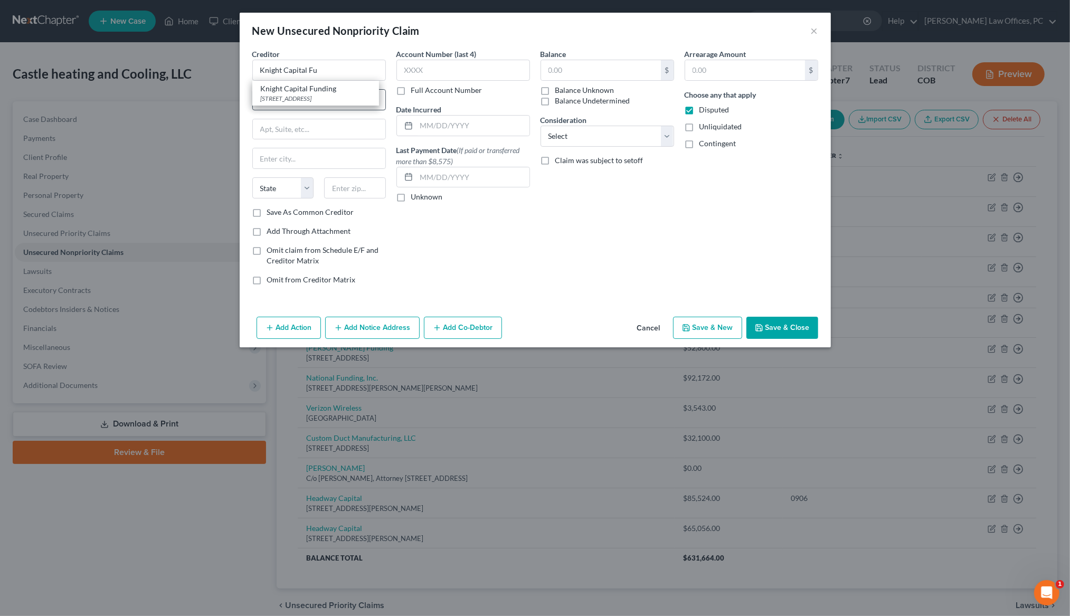
type input "Fort Lauderdale"
select select "9"
type input "33316"
drag, startPoint x: 258, startPoint y: 213, endPoint x: 306, endPoint y: 184, distance: 55.4
click at [267, 213] on label "Save As Common Creditor" at bounding box center [310, 212] width 87 height 11
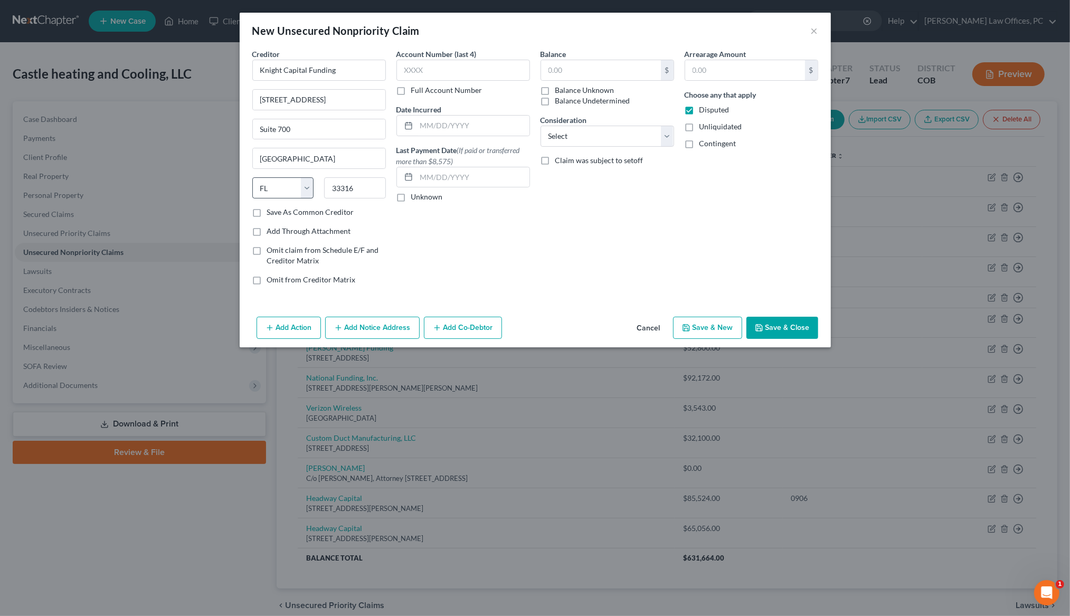
click at [271, 213] on input "Save As Common Creditor" at bounding box center [274, 210] width 7 height 7
checkbox input "true"
click at [425, 72] on input "text" at bounding box center [463, 70] width 134 height 21
click at [553, 72] on input "text" at bounding box center [601, 70] width 120 height 20
type input "46,744.00"
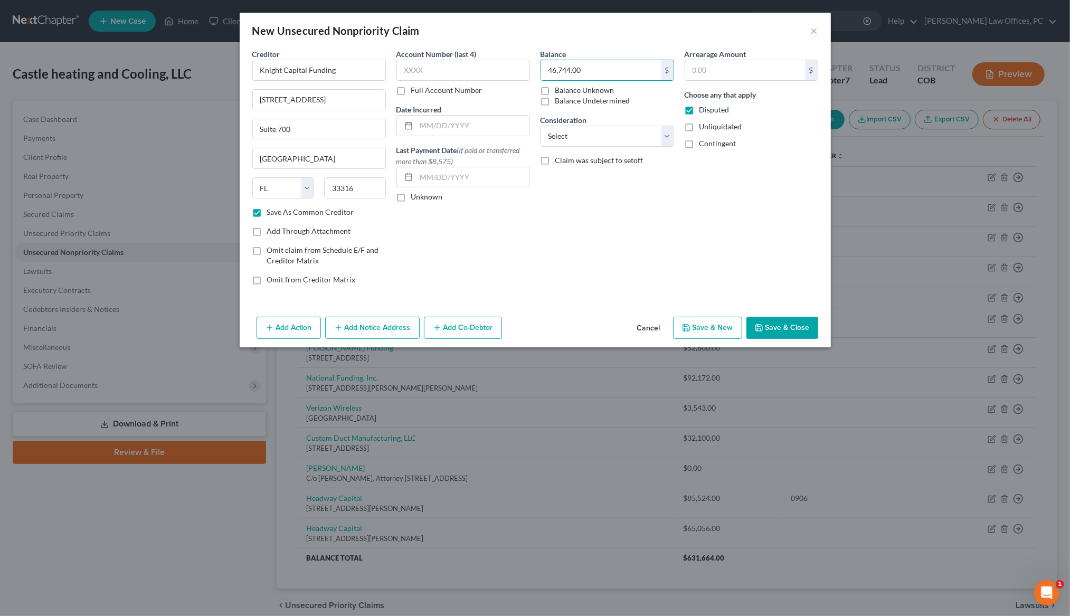
drag, startPoint x: 688, startPoint y: 109, endPoint x: 658, endPoint y: 117, distance: 30.5
click at [699, 109] on label "Disputed" at bounding box center [714, 109] width 30 height 11
click at [703, 109] on input "Disputed" at bounding box center [706, 107] width 7 height 7
checkbox input "false"
click at [617, 136] on select "Select Cable / Satellite Services Collection Agency Credit Card Debt Debt Couns…" at bounding box center [607, 136] width 134 height 21
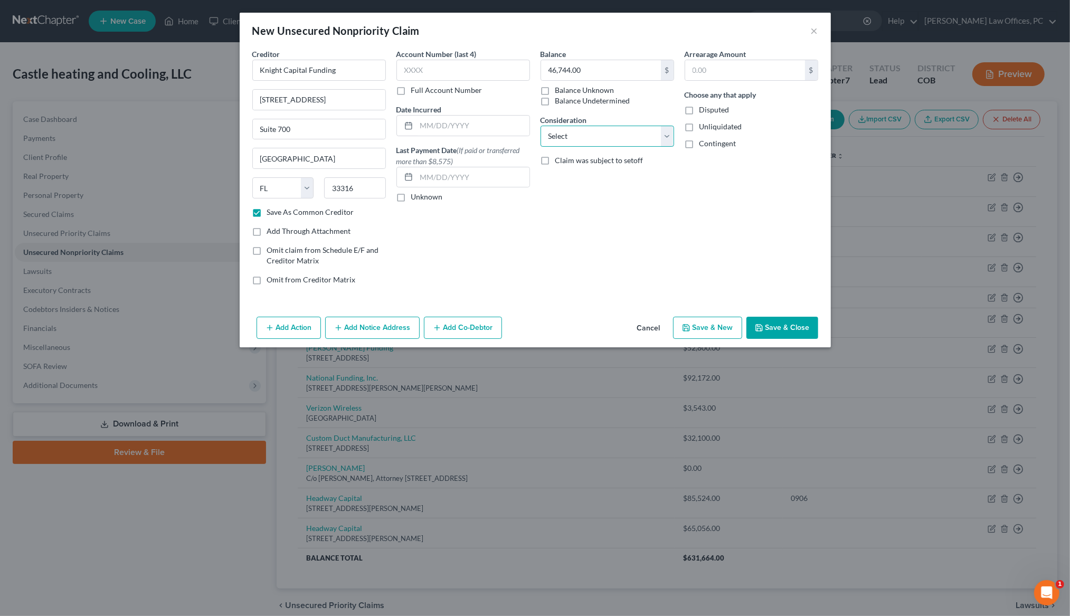
select select "15"
click at [784, 322] on button "Save & Close" at bounding box center [782, 328] width 72 height 22
checkbox input "false"
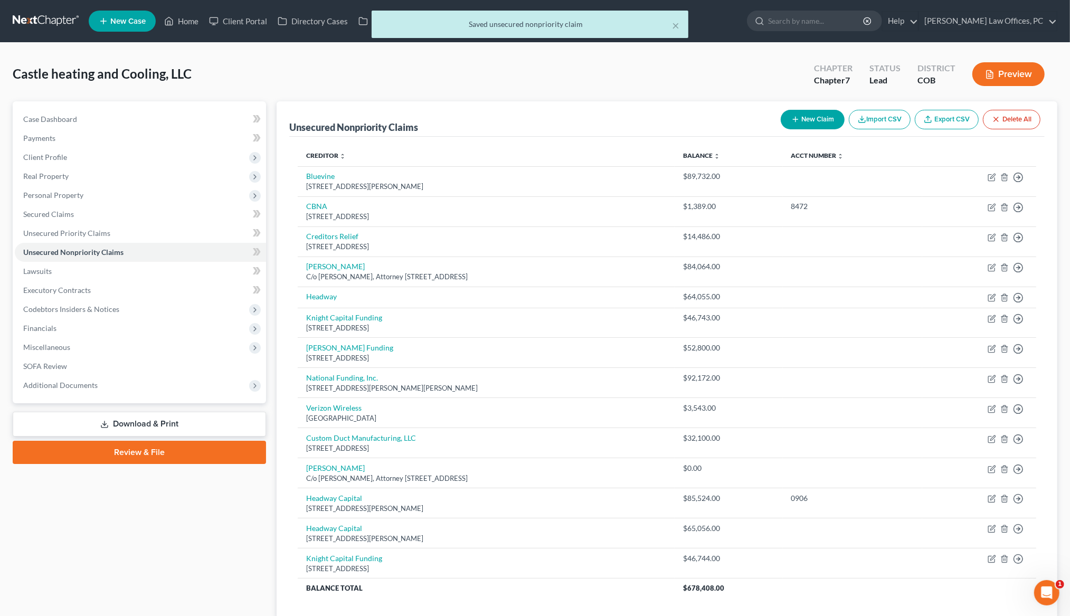
click at [811, 115] on button "New Claim" at bounding box center [812, 120] width 64 height 20
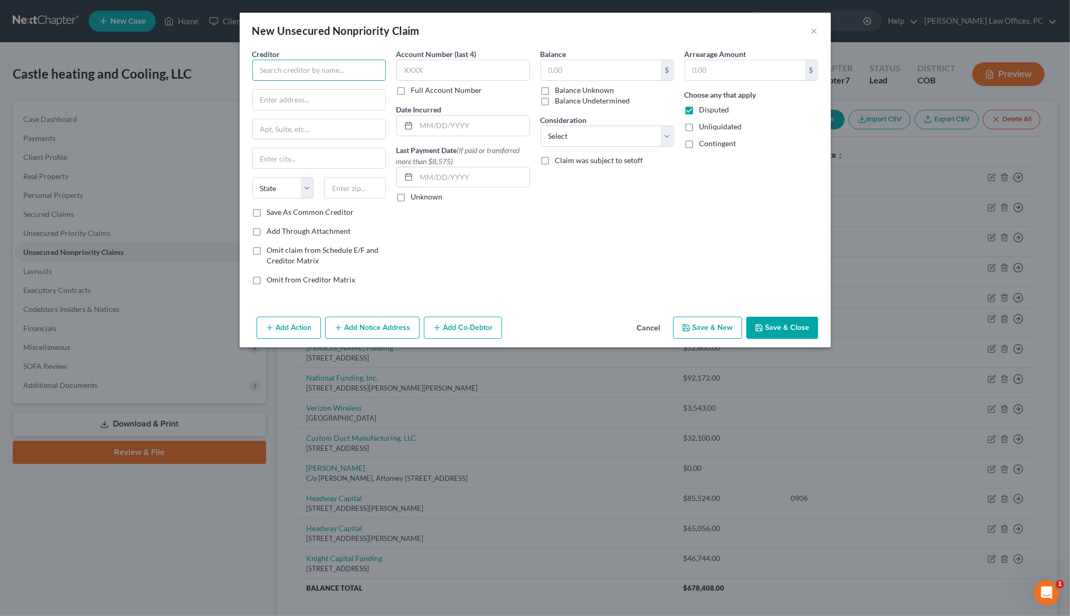
click at [352, 72] on input "text" at bounding box center [319, 70] width 134 height 21
type input "Lenox Ind., Inc"
type input "PO Box 910549"
type input "Dallas"
select select "45"
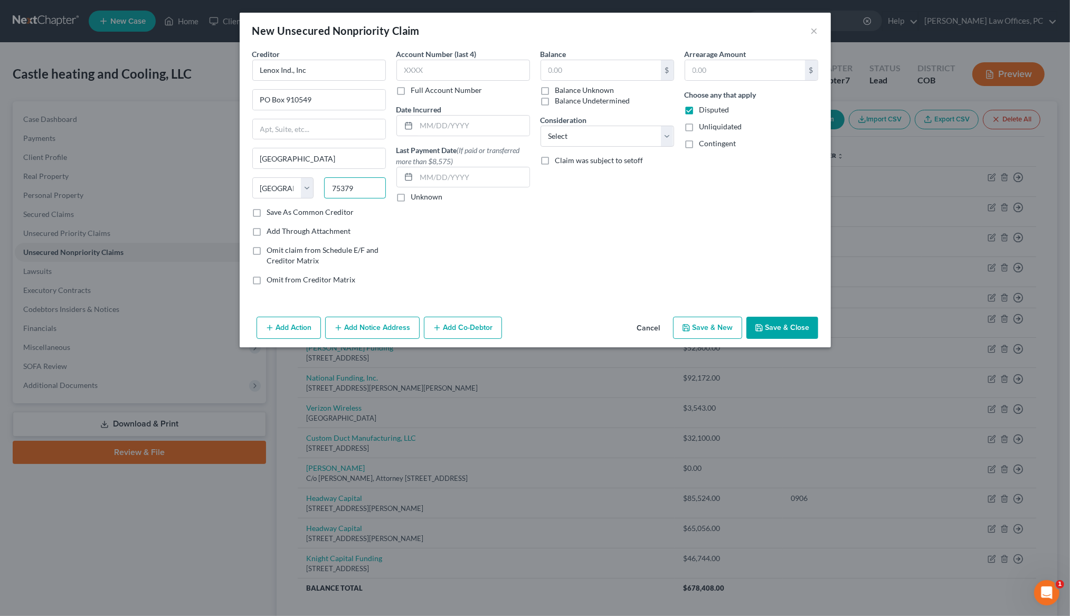
type input "75379"
drag, startPoint x: 253, startPoint y: 209, endPoint x: 255, endPoint y: 199, distance: 10.2
click at [267, 208] on label "Save As Common Creditor" at bounding box center [310, 212] width 87 height 11
click at [271, 208] on input "Save As Common Creditor" at bounding box center [274, 210] width 7 height 7
checkbox input "true"
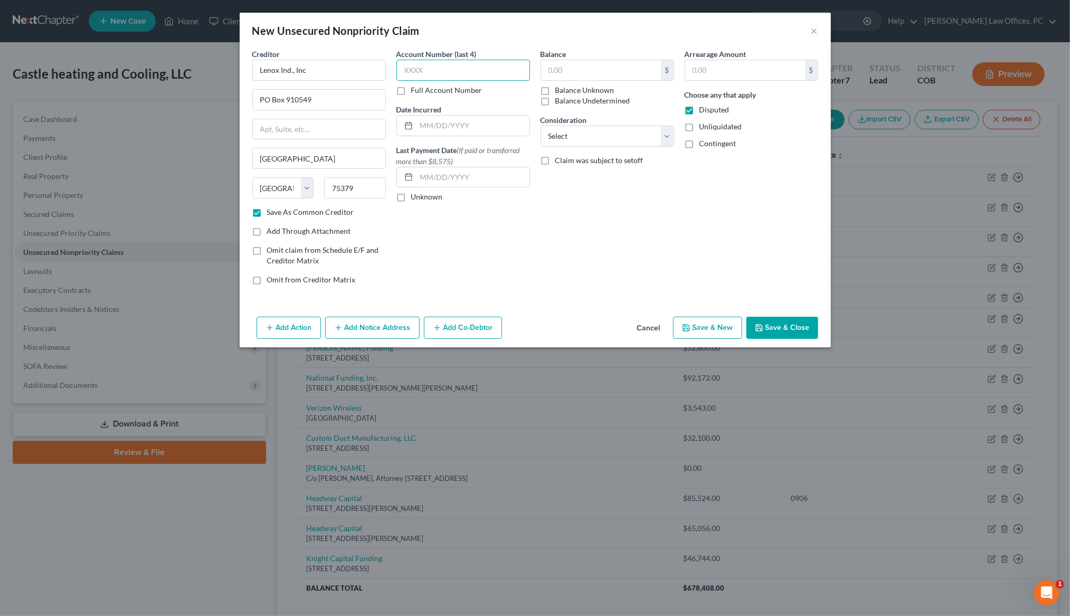
click at [479, 69] on input "text" at bounding box center [463, 70] width 134 height 21
click at [666, 136] on select "Select Cable / Satellite Services Collection Agency Credit Card Debt Debt Couns…" at bounding box center [607, 136] width 134 height 21
click at [667, 136] on select "Select Cable / Satellite Services Collection Agency Credit Card Debt Debt Couns…" at bounding box center [607, 136] width 134 height 21
select select "15"
click at [575, 66] on input "text" at bounding box center [601, 70] width 120 height 20
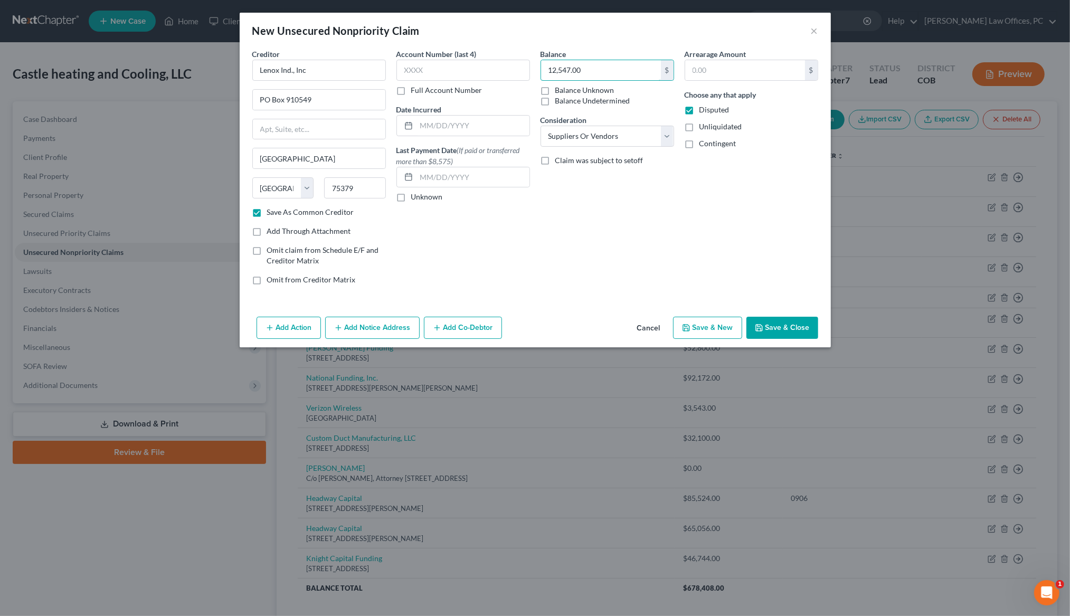
type input "12,547.00"
click at [699, 107] on label "Disputed" at bounding box center [714, 109] width 30 height 11
click at [703, 107] on input "Disputed" at bounding box center [706, 107] width 7 height 7
checkbox input "false"
click at [731, 326] on button "Save & New" at bounding box center [707, 328] width 69 height 22
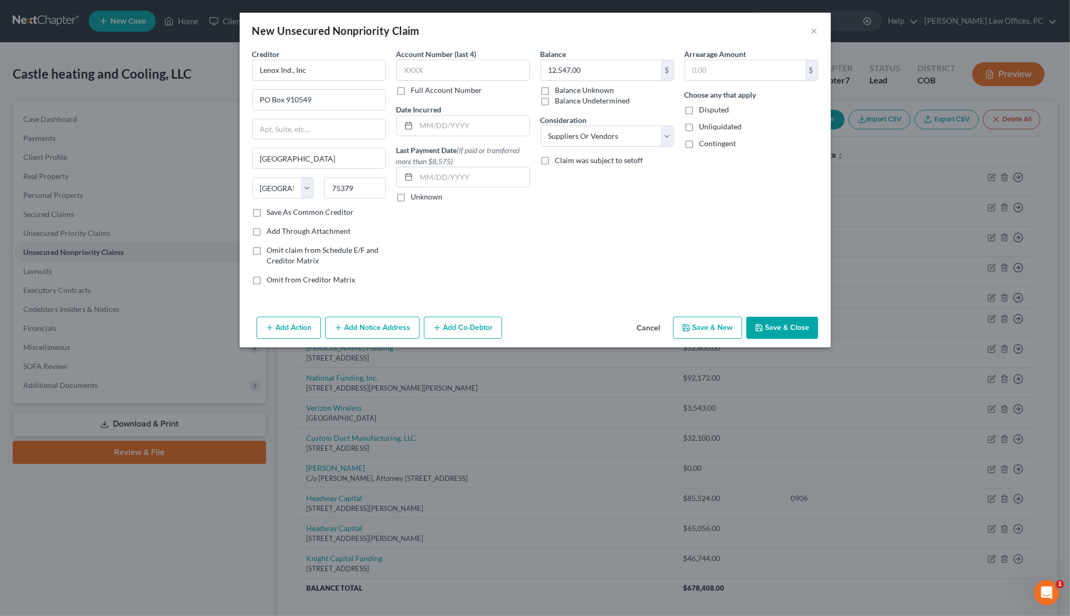
checkbox input "false"
click at [813, 30] on button "×" at bounding box center [814, 30] width 7 height 13
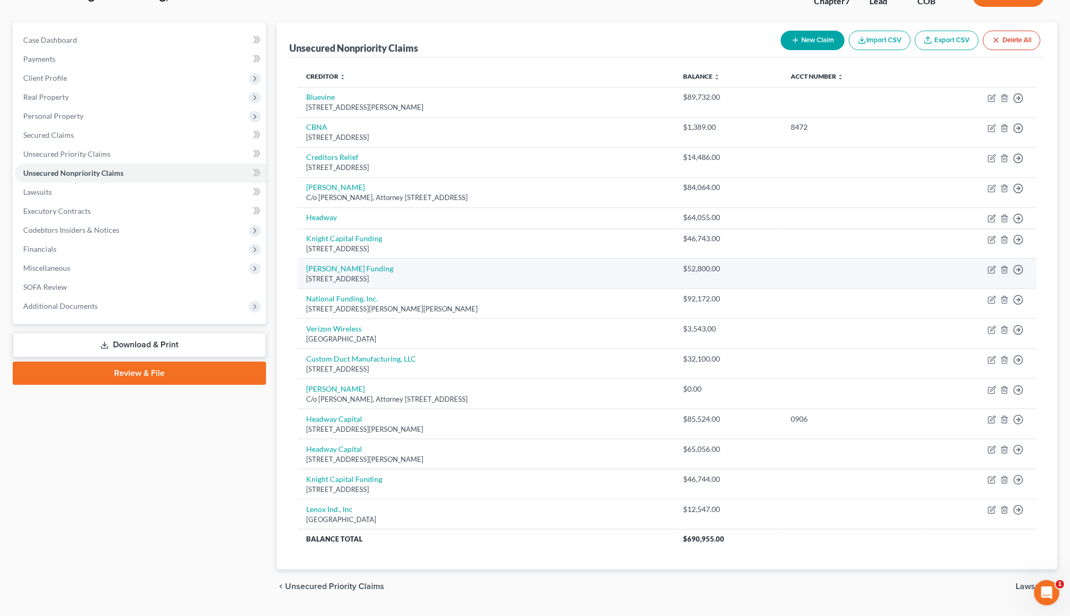
scroll to position [81, 0]
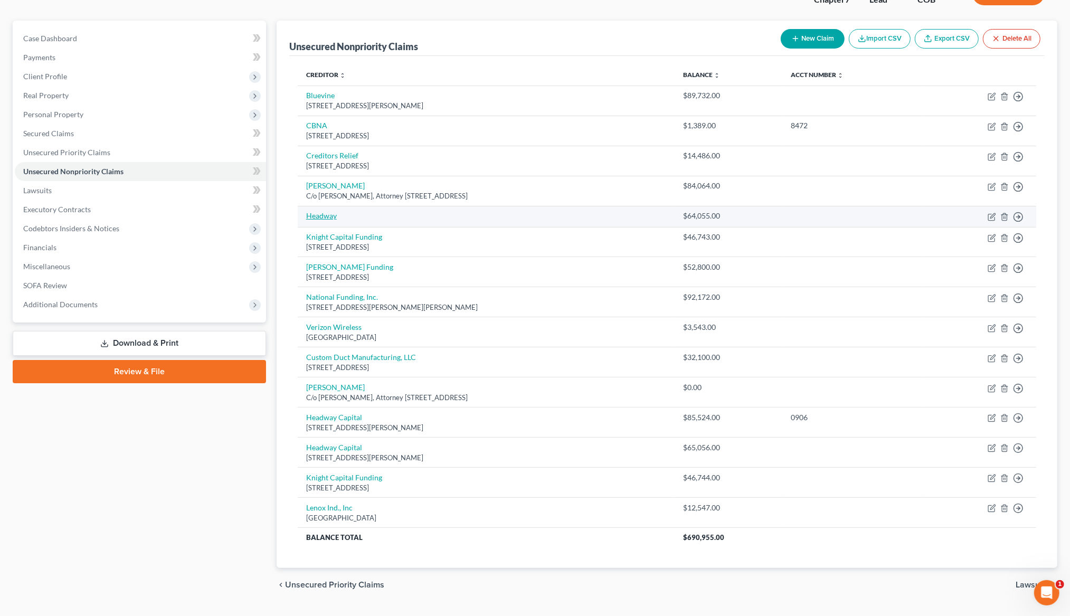
click at [330, 220] on link "Headway" at bounding box center [321, 215] width 31 height 9
select select "8"
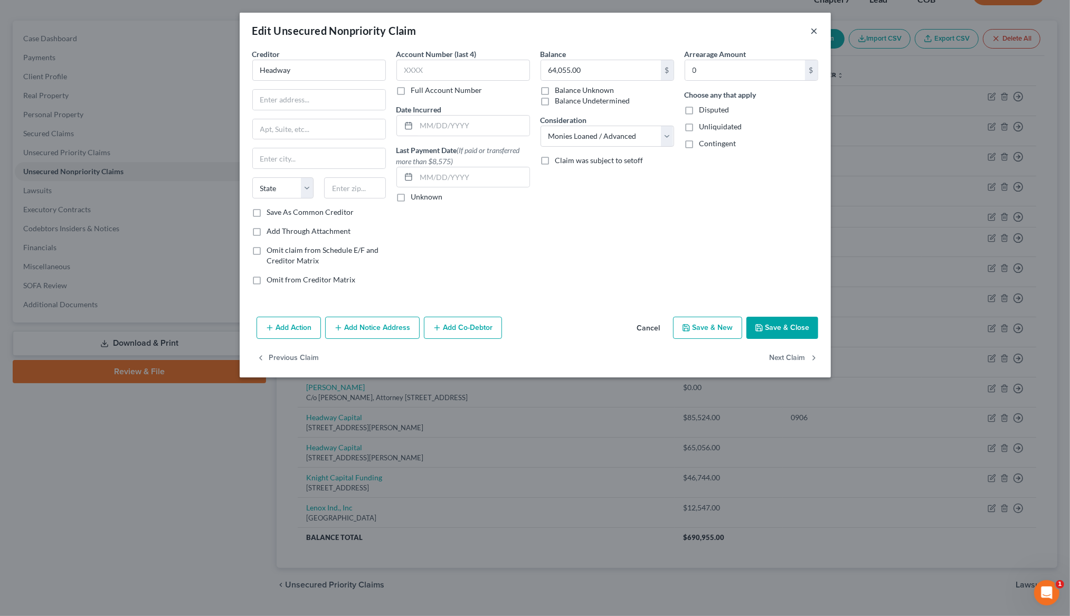
drag, startPoint x: 813, startPoint y: 31, endPoint x: 802, endPoint y: 44, distance: 17.6
click at [813, 31] on button "×" at bounding box center [814, 30] width 7 height 13
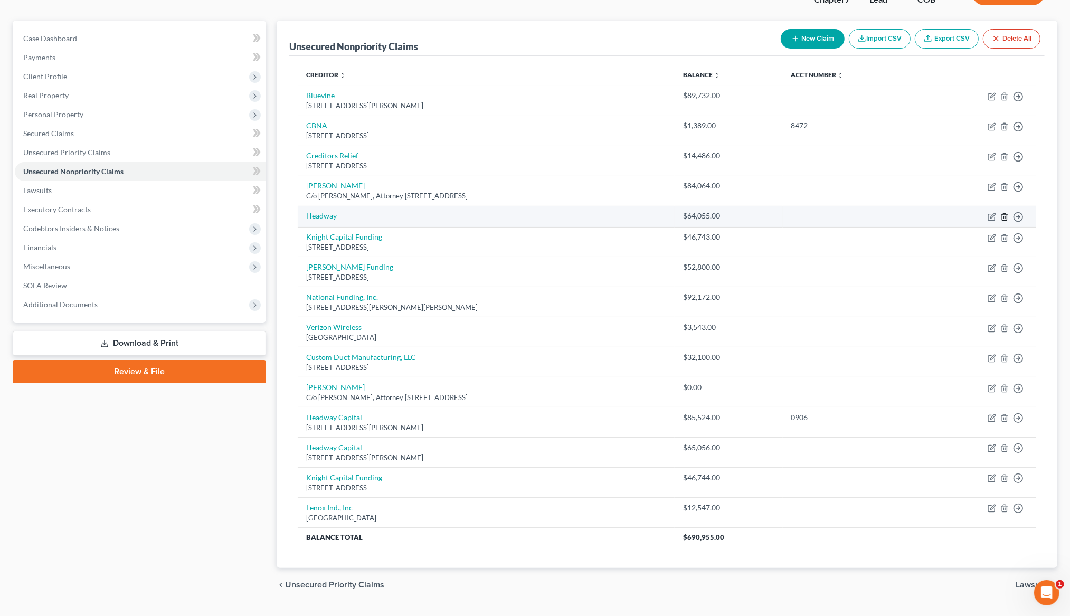
click at [1006, 218] on icon "button" at bounding box center [1004, 216] width 5 height 7
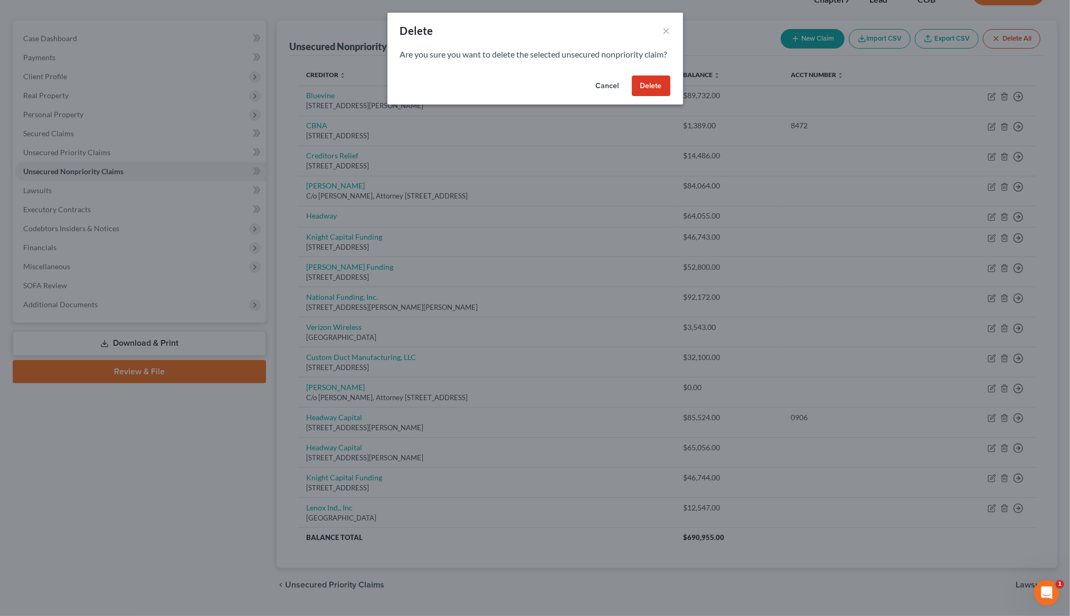
click at [647, 96] on button "Delete" at bounding box center [651, 85] width 39 height 21
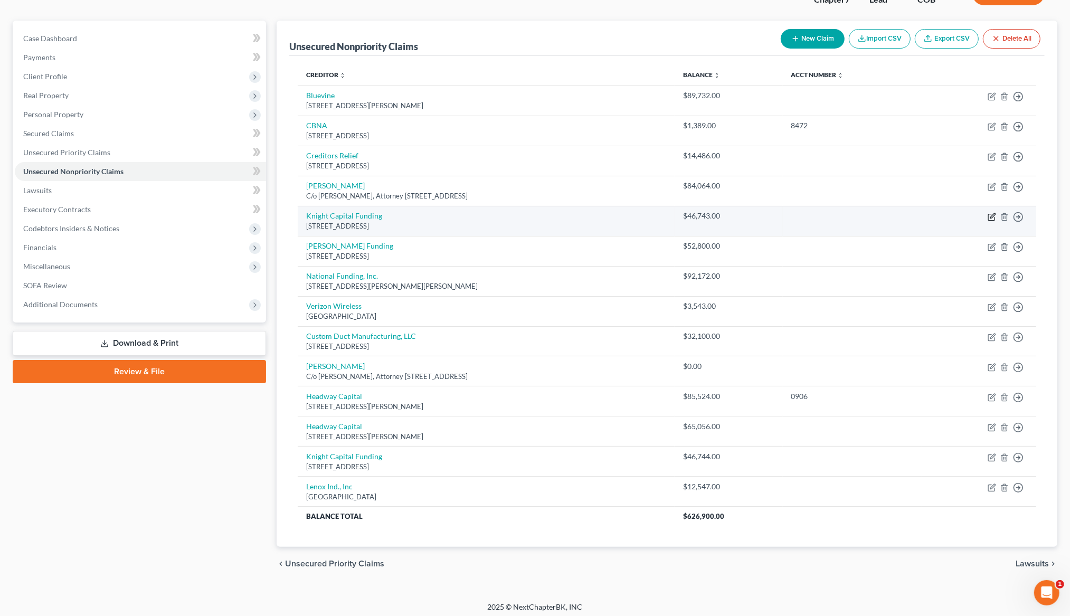
click at [990, 218] on icon "button" at bounding box center [992, 215] width 5 height 5
select select "9"
select select "8"
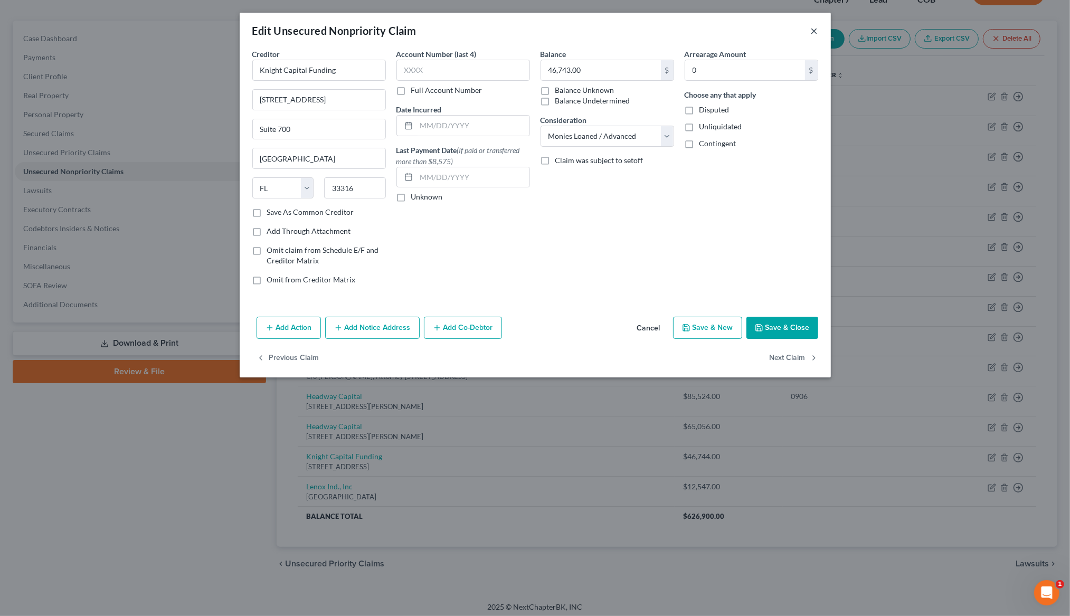
click at [812, 31] on button "×" at bounding box center [814, 30] width 7 height 13
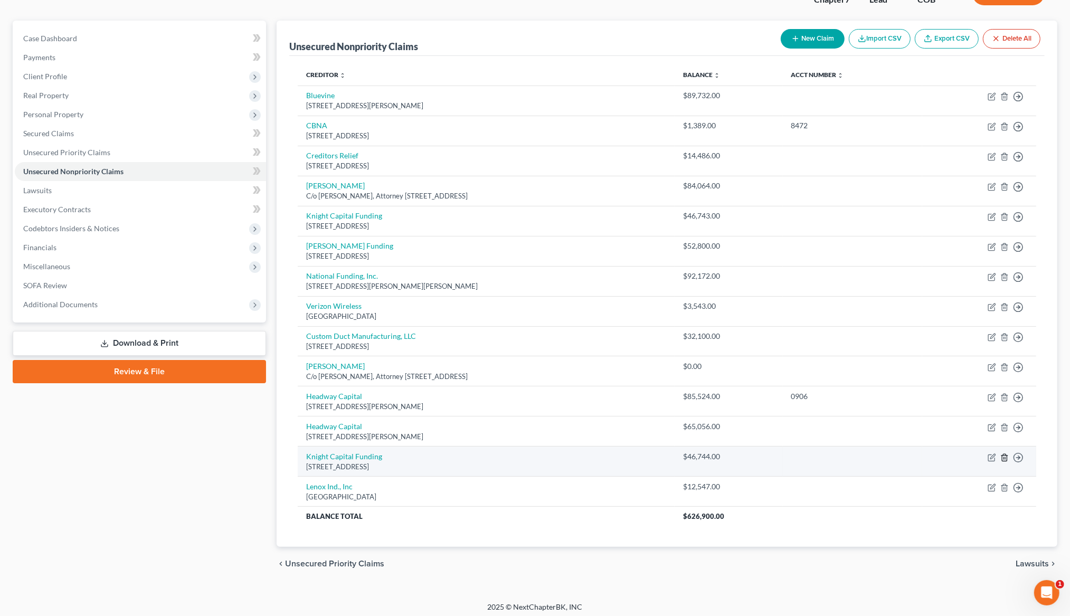
click at [1003, 462] on icon "button" at bounding box center [1004, 457] width 8 height 8
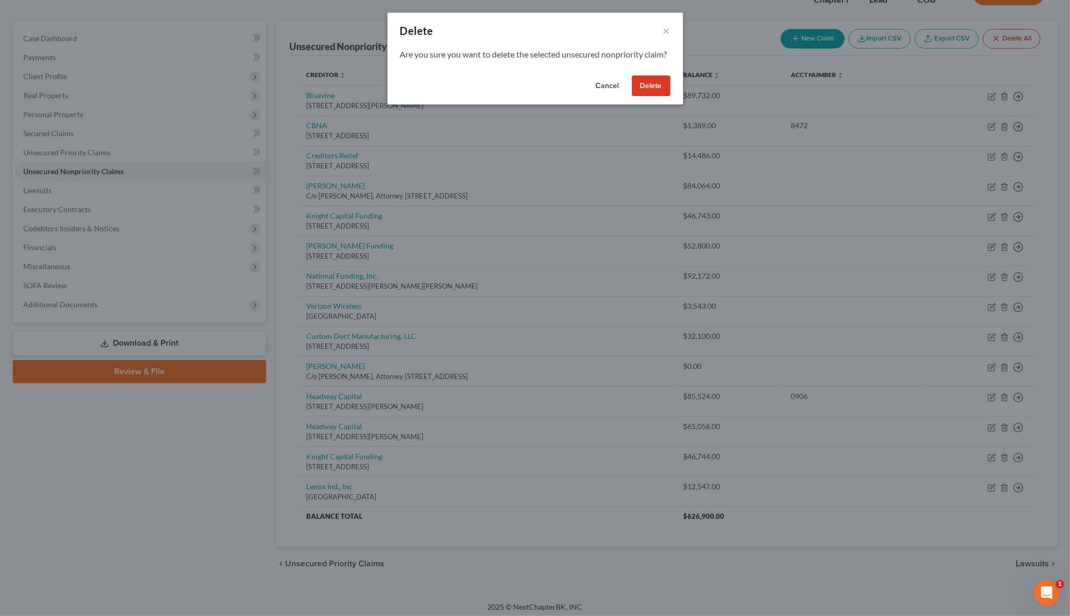
click at [655, 97] on button "Delete" at bounding box center [651, 85] width 39 height 21
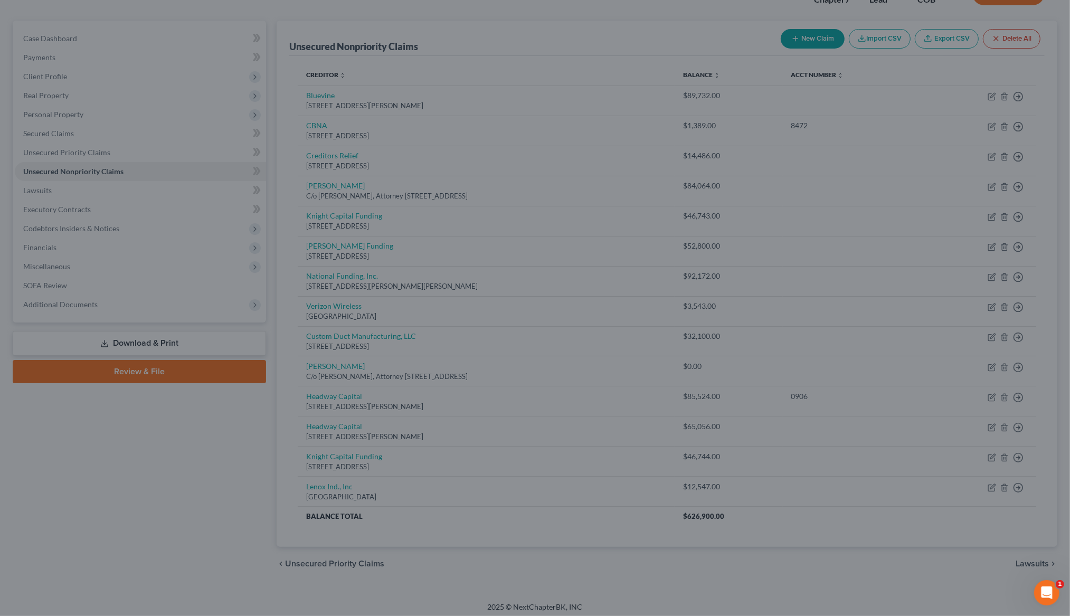
scroll to position [66, 0]
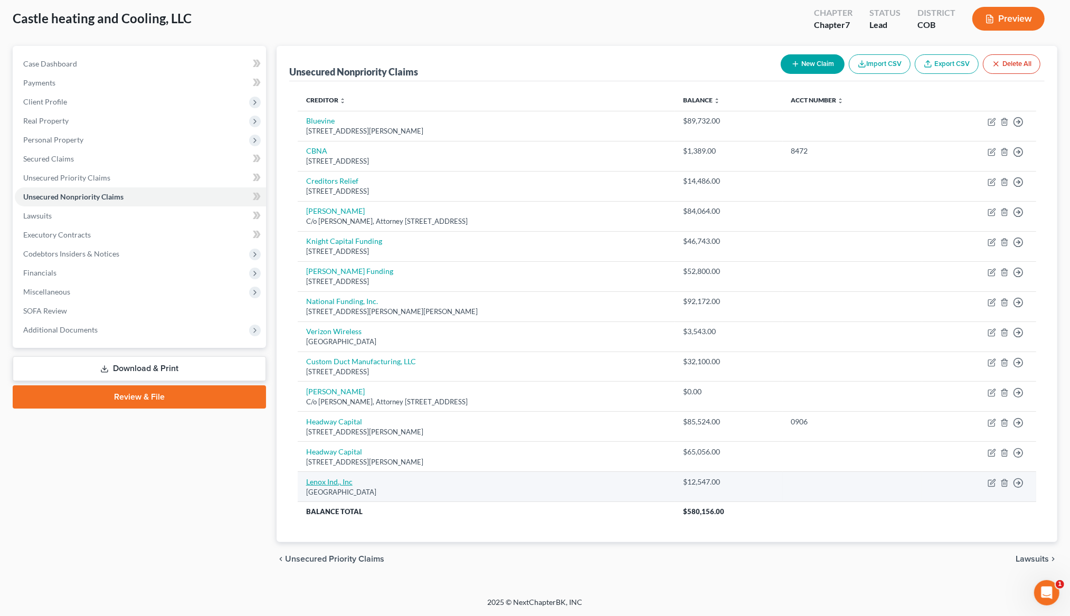
click at [342, 484] on link "Lenox Ind., Inc" at bounding box center [329, 481] width 46 height 9
select select "45"
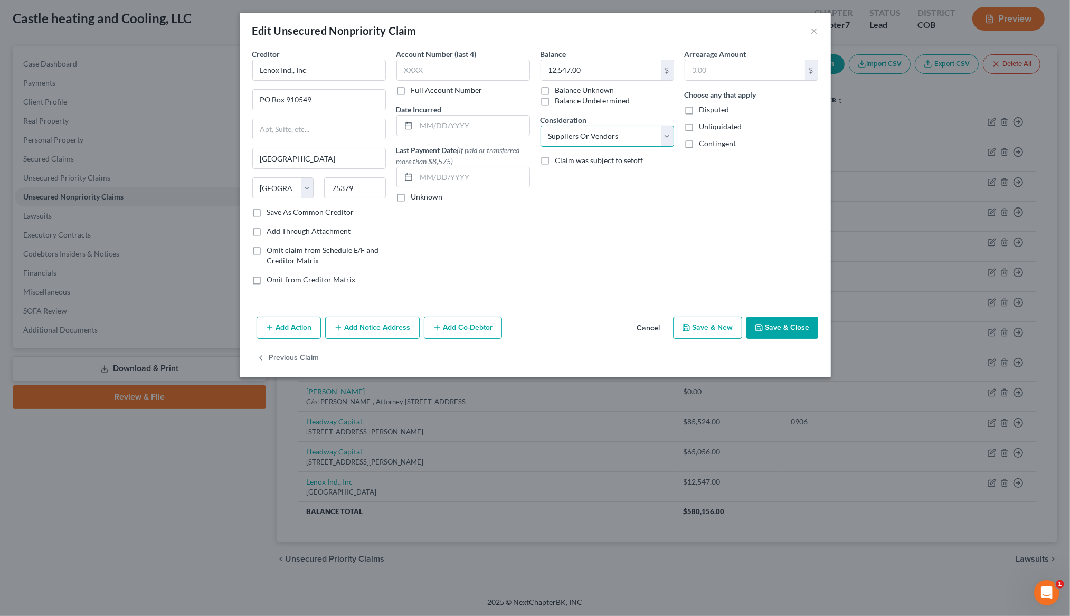
click at [664, 136] on select "Select Cable / Satellite Services Collection Agency Credit Card Debt Debt Couns…" at bounding box center [607, 136] width 134 height 21
select select "7"
click at [801, 324] on button "Save & Close" at bounding box center [782, 328] width 72 height 22
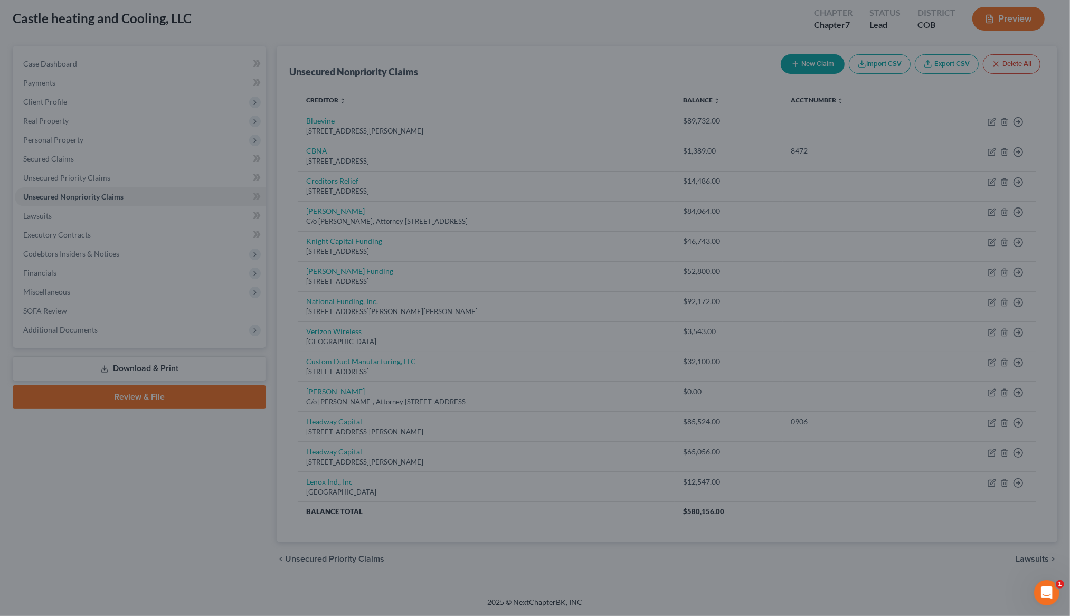
type input "0"
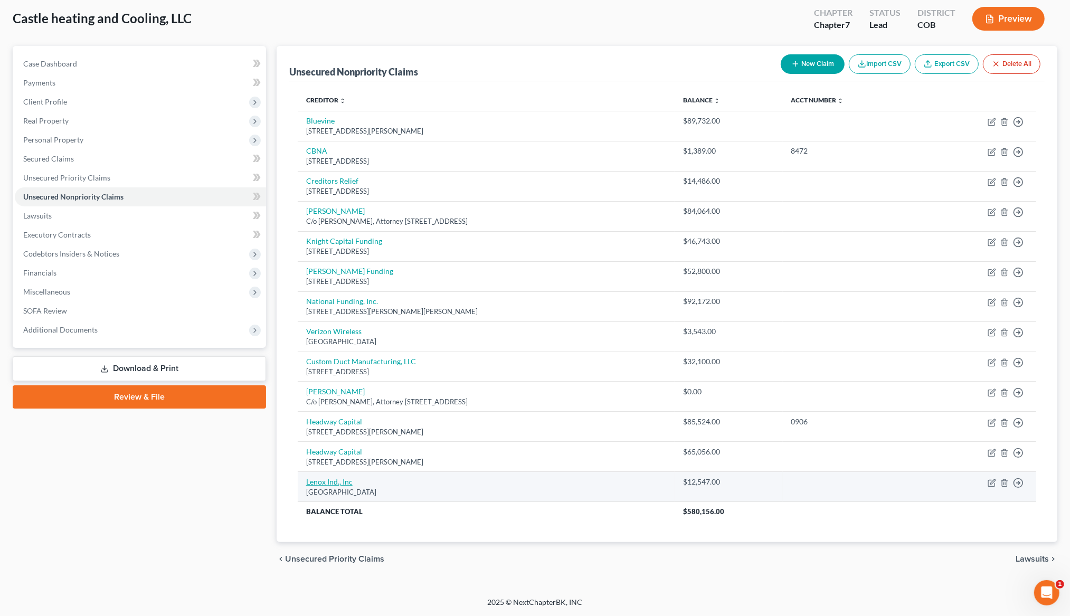
click at [323, 481] on link "Lenox Ind., Inc" at bounding box center [329, 481] width 46 height 9
select select "45"
select select "7"
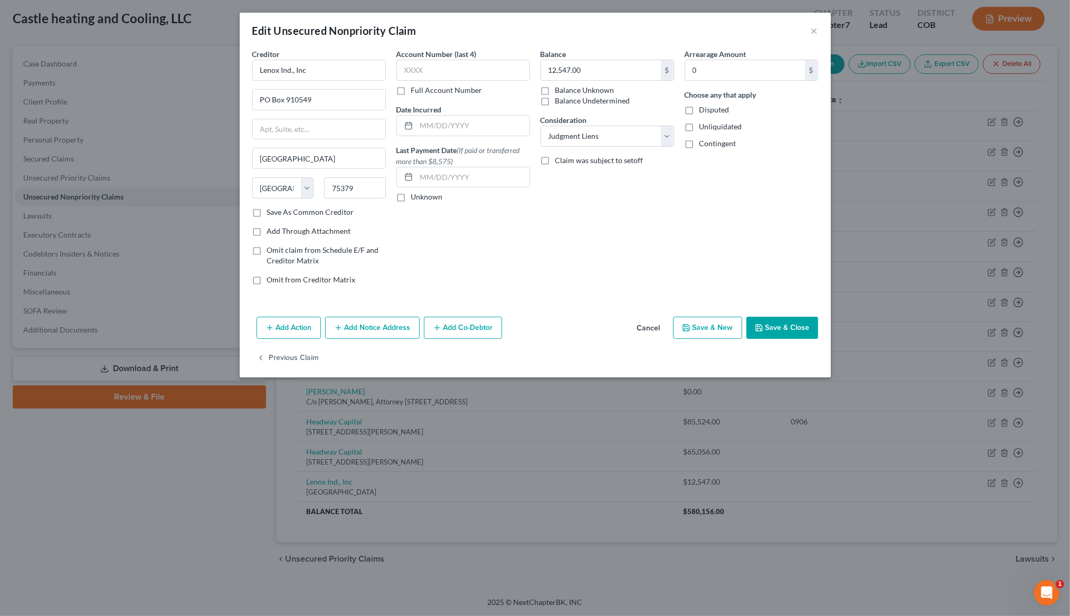
click at [698, 329] on button "Save & New" at bounding box center [707, 328] width 69 height 22
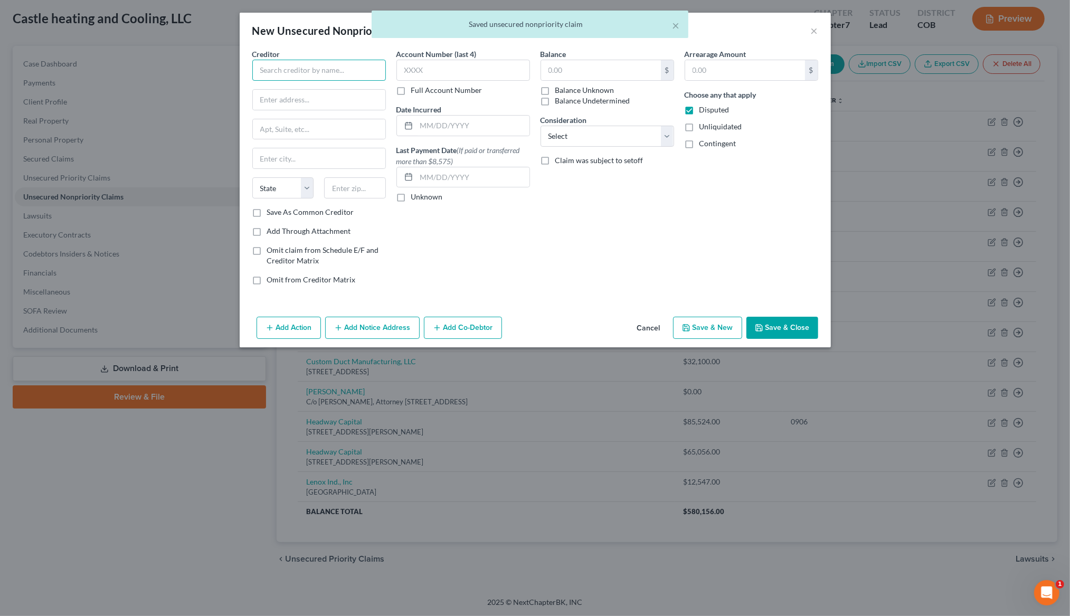
click at [331, 68] on input "text" at bounding box center [319, 70] width 134 height 21
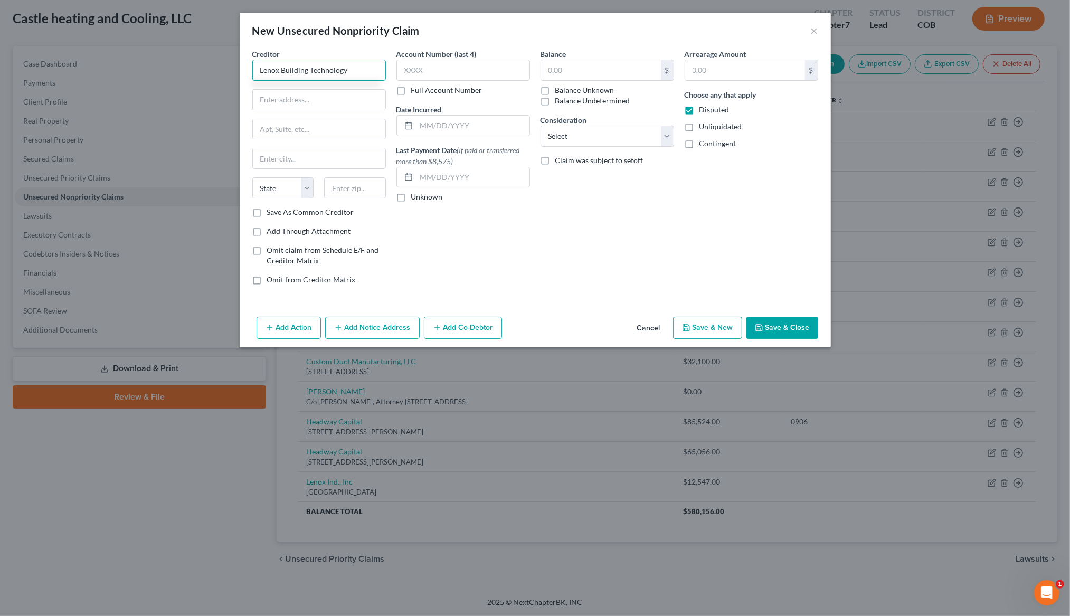
type input "Lenox Building Technology"
type input "5001 Zuni Street"
select select "19"
click at [269, 160] on input "text" at bounding box center [319, 158] width 132 height 20
type input "Littleton"
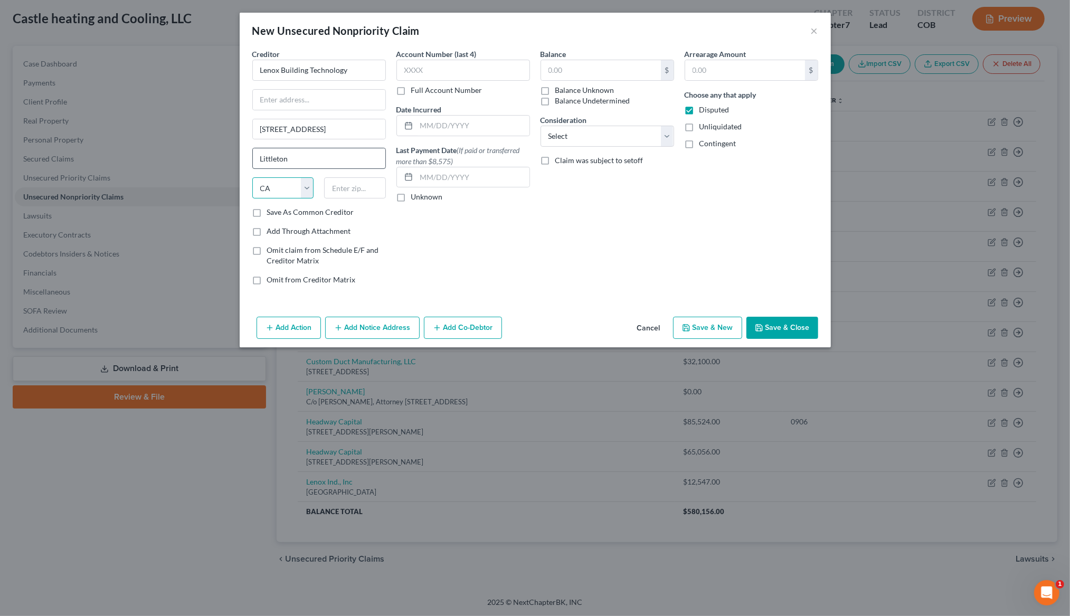
select select "5"
type input "80120"
drag, startPoint x: 255, startPoint y: 211, endPoint x: 310, endPoint y: 205, distance: 54.7
click at [267, 211] on label "Save As Common Creditor" at bounding box center [310, 212] width 87 height 11
click at [271, 211] on input "Save As Common Creditor" at bounding box center [274, 210] width 7 height 7
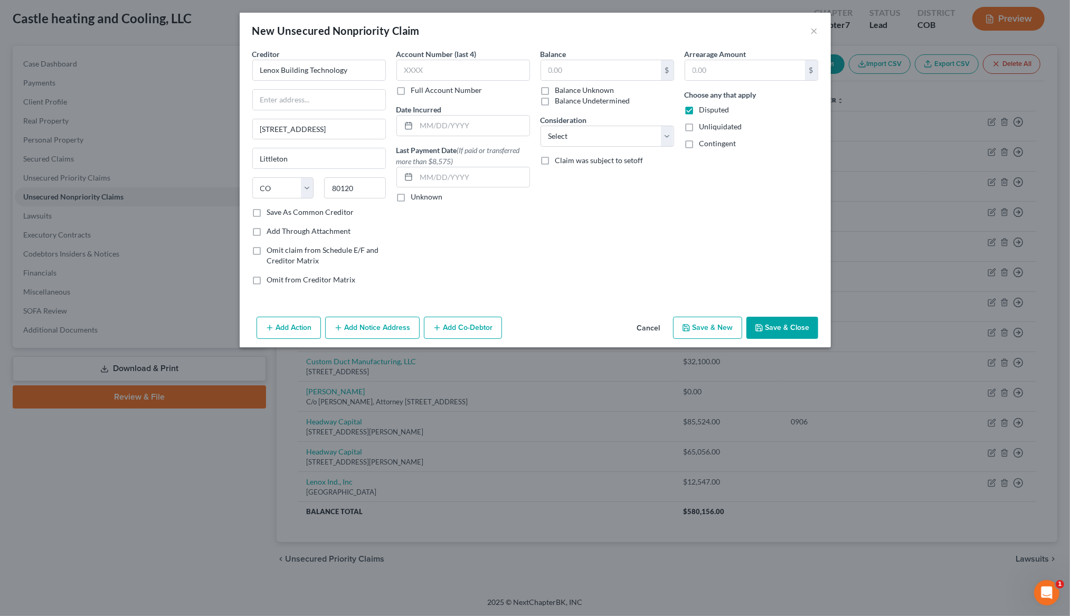
checkbox input "true"
click at [571, 70] on input "text" at bounding box center [601, 70] width 120 height 20
type input "26,845"
click at [699, 109] on label "Disputed" at bounding box center [714, 109] width 30 height 11
click at [703, 109] on input "Disputed" at bounding box center [706, 107] width 7 height 7
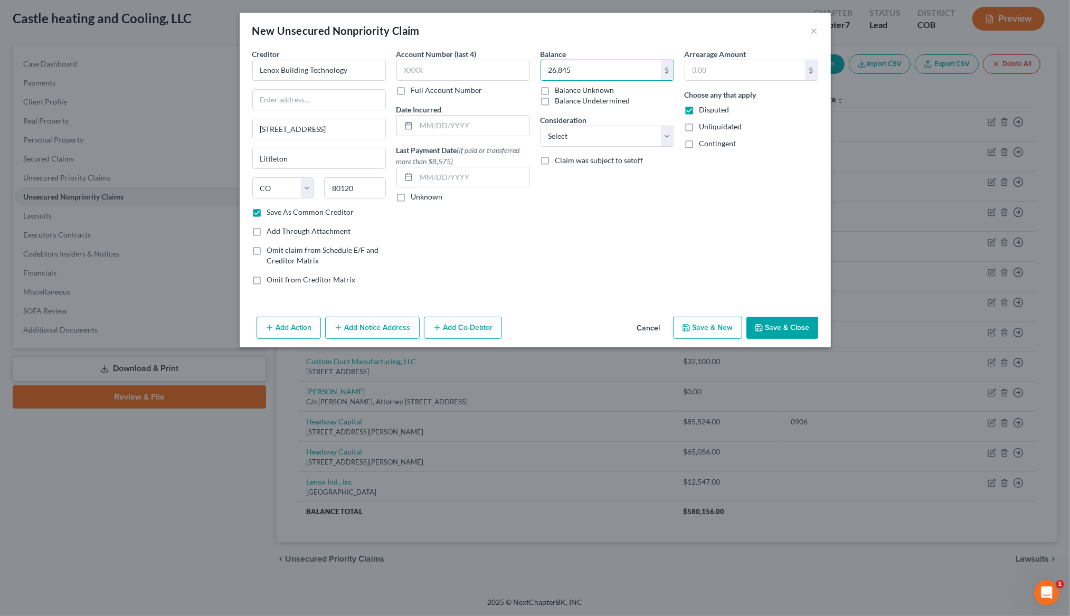
checkbox input "false"
click at [623, 138] on select "Select Cable / Satellite Services Collection Agency Credit Card Debt Debt Couns…" at bounding box center [607, 136] width 134 height 21
select select "15"
click at [267, 73] on input "Lenox Building Technology" at bounding box center [319, 70] width 134 height 21
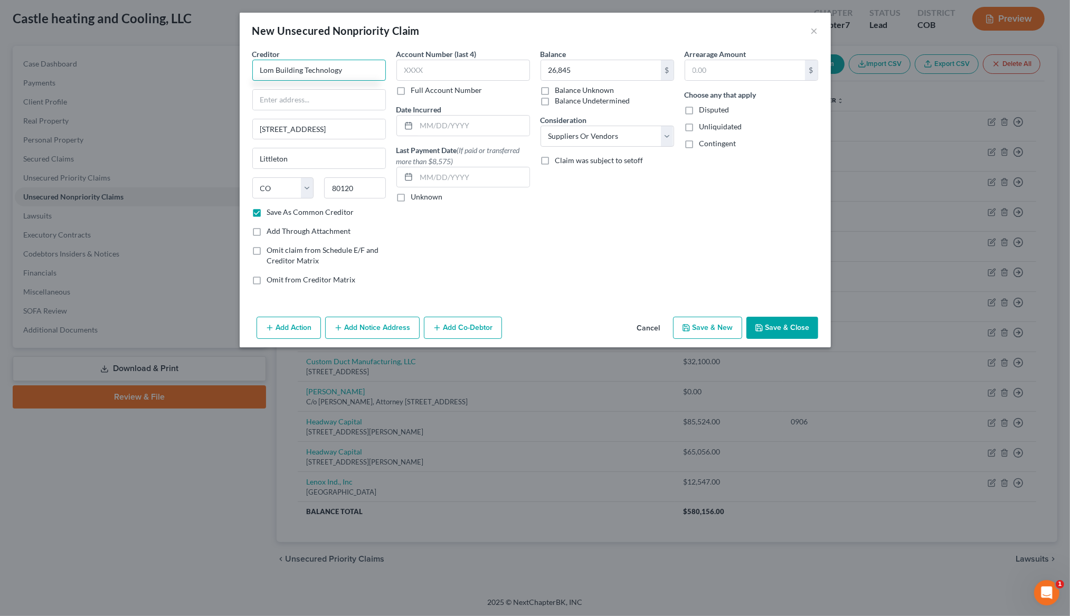
drag, startPoint x: 345, startPoint y: 70, endPoint x: 342, endPoint y: 53, distance: 17.1
click at [342, 53] on div "Creditor * Lom Building Technology" at bounding box center [319, 65] width 134 height 32
click at [333, 98] on div "5001 ZuniSt., Littleton, CO 80120" at bounding box center [316, 98] width 110 height 9
type input "Long Building Technology"
type input "5001 ZuniSt."
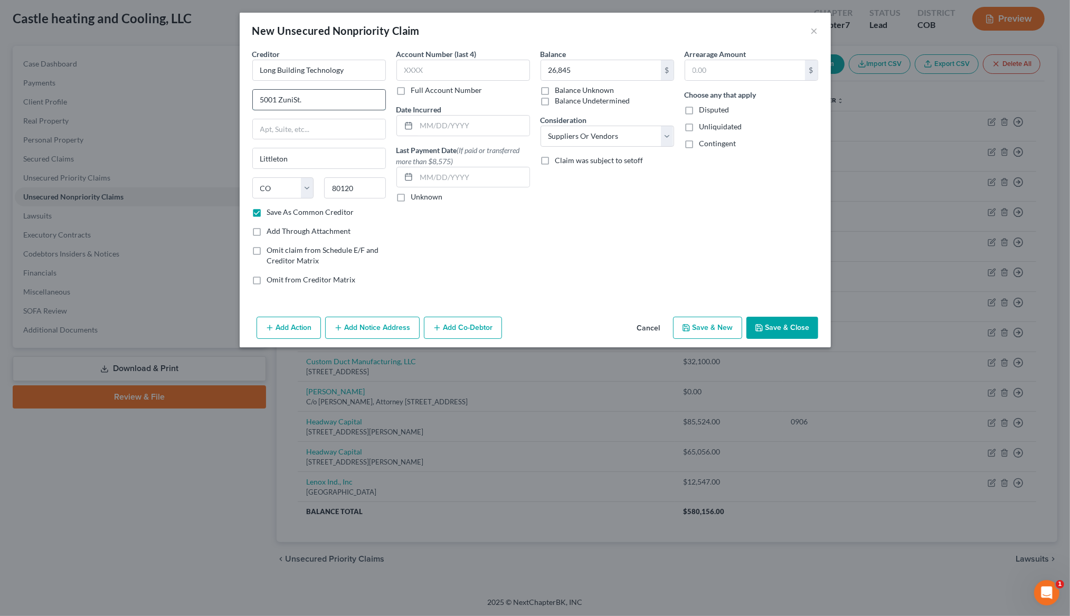
drag, startPoint x: 293, startPoint y: 98, endPoint x: 327, endPoint y: 100, distance: 33.3
click at [293, 98] on input "5001 ZuniSt." at bounding box center [319, 100] width 132 height 20
type input "5001 Zuni St."
drag, startPoint x: 491, startPoint y: 19, endPoint x: 384, endPoint y: 18, distance: 106.6
click at [384, 18] on div "New Unsecured Nonpriority Claim ×" at bounding box center [535, 31] width 591 height 36
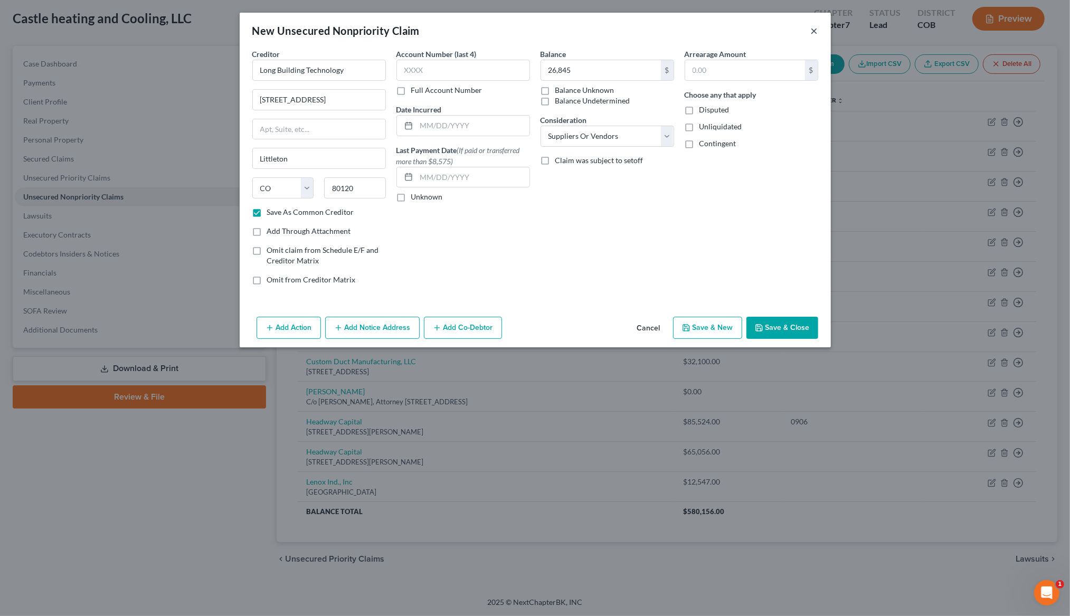
drag, startPoint x: 814, startPoint y: 28, endPoint x: 826, endPoint y: 46, distance: 21.8
click at [814, 28] on button "×" at bounding box center [814, 30] width 7 height 13
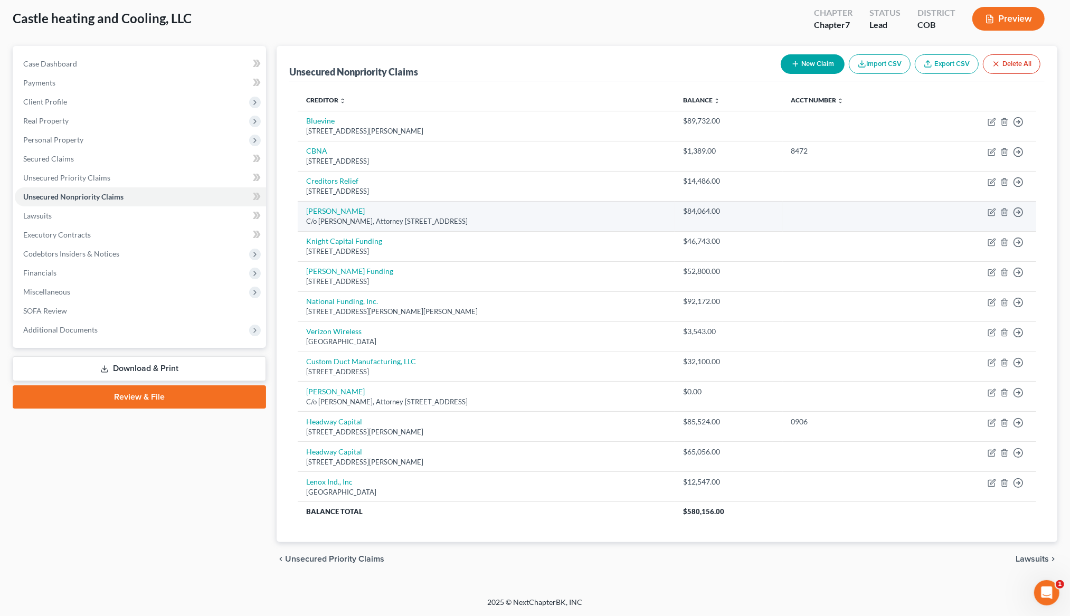
scroll to position [64, 0]
click at [806, 54] on button "New Claim" at bounding box center [812, 64] width 64 height 20
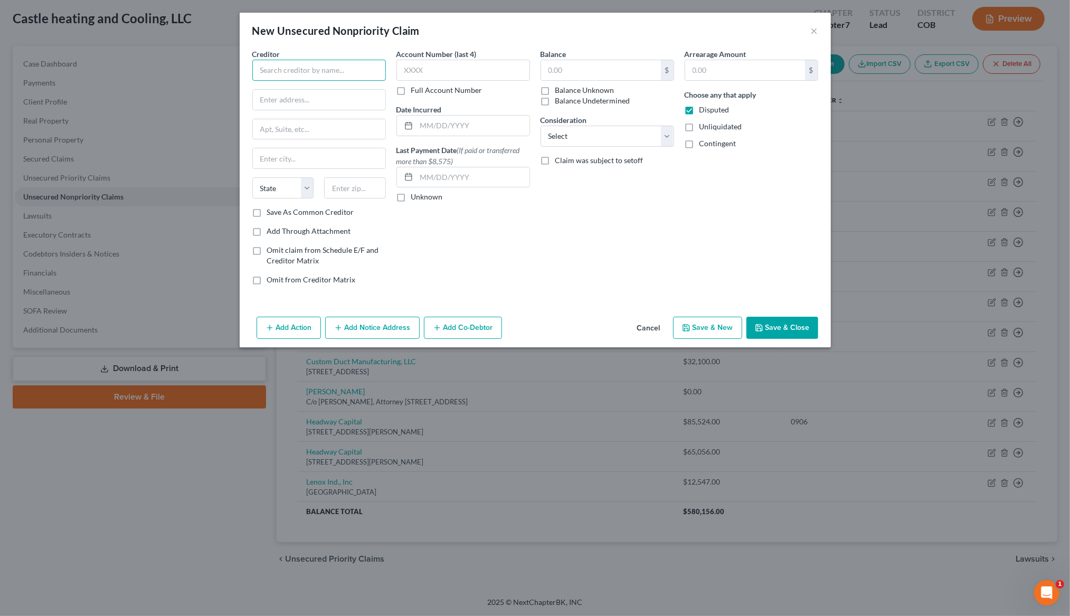
click at [366, 73] on input "text" at bounding box center [319, 70] width 134 height 21
drag, startPoint x: 336, startPoint y: 97, endPoint x: 309, endPoint y: 106, distance: 27.9
click at [336, 97] on div "5001 ZuniSt., Littleton, CO 80120" at bounding box center [316, 98] width 110 height 9
type input "Long Building Technology"
type input "5001 ZuniSt."
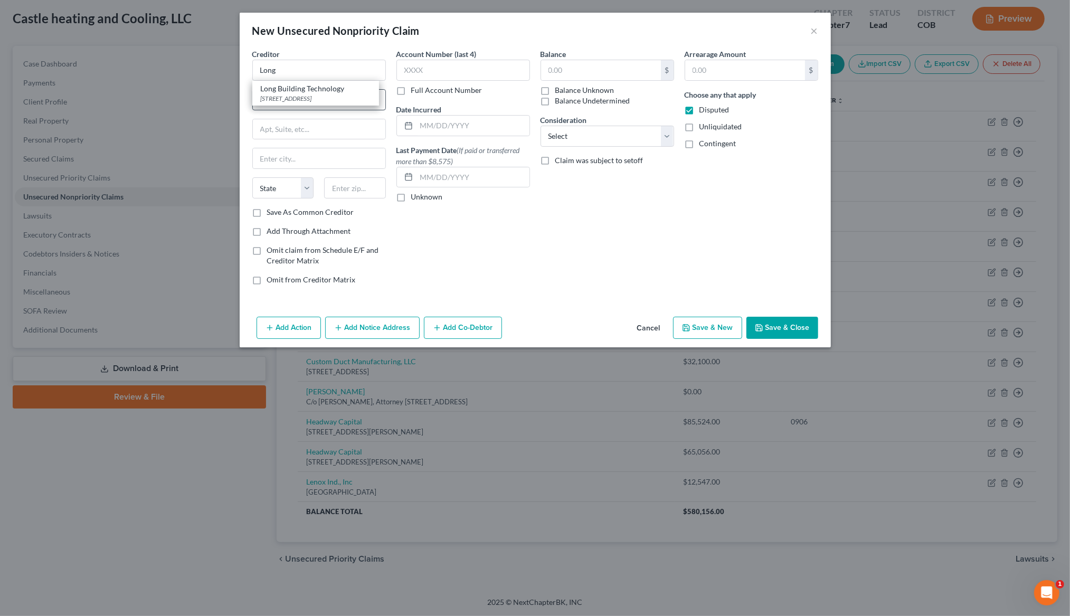
type input "Littleton"
select select "5"
type input "80120"
click at [291, 100] on input "5001 ZuniSt." at bounding box center [319, 100] width 132 height 20
type input "5001 Zuni St."
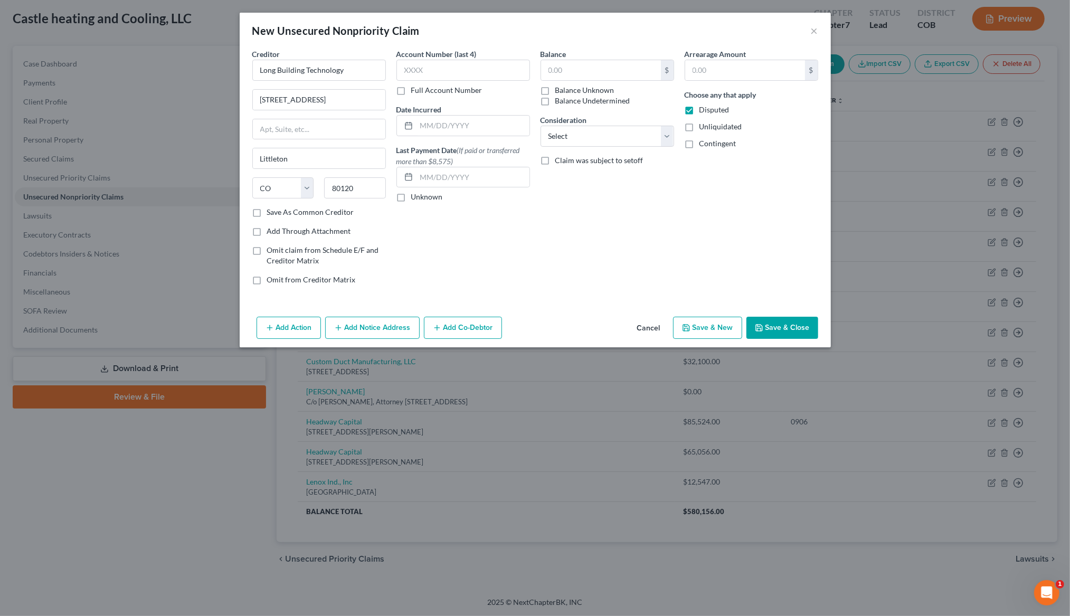
click at [267, 212] on label "Save As Common Creditor" at bounding box center [310, 212] width 87 height 11
click at [271, 212] on input "Save As Common Creditor" at bounding box center [274, 210] width 7 height 7
checkbox input "true"
click at [573, 72] on input "text" at bounding box center [601, 70] width 120 height 20
type input "26,845.00"
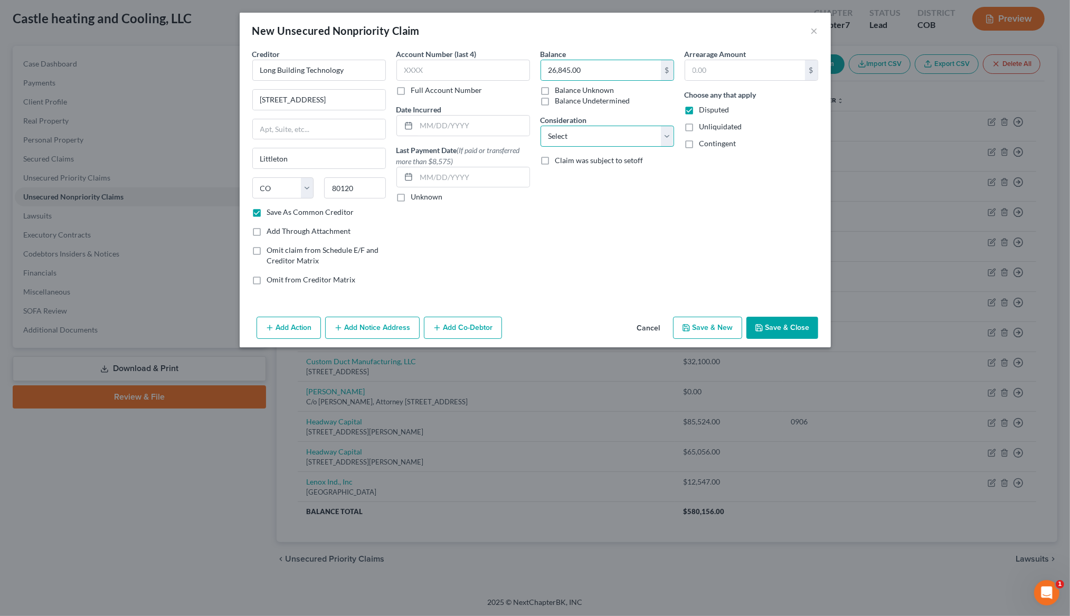
click at [581, 136] on select "Select Cable / Satellite Services Collection Agency Credit Card Debt Debt Couns…" at bounding box center [607, 136] width 134 height 21
select select "15"
click at [699, 109] on label "Disputed" at bounding box center [714, 109] width 30 height 11
click at [703, 109] on input "Disputed" at bounding box center [706, 107] width 7 height 7
checkbox input "false"
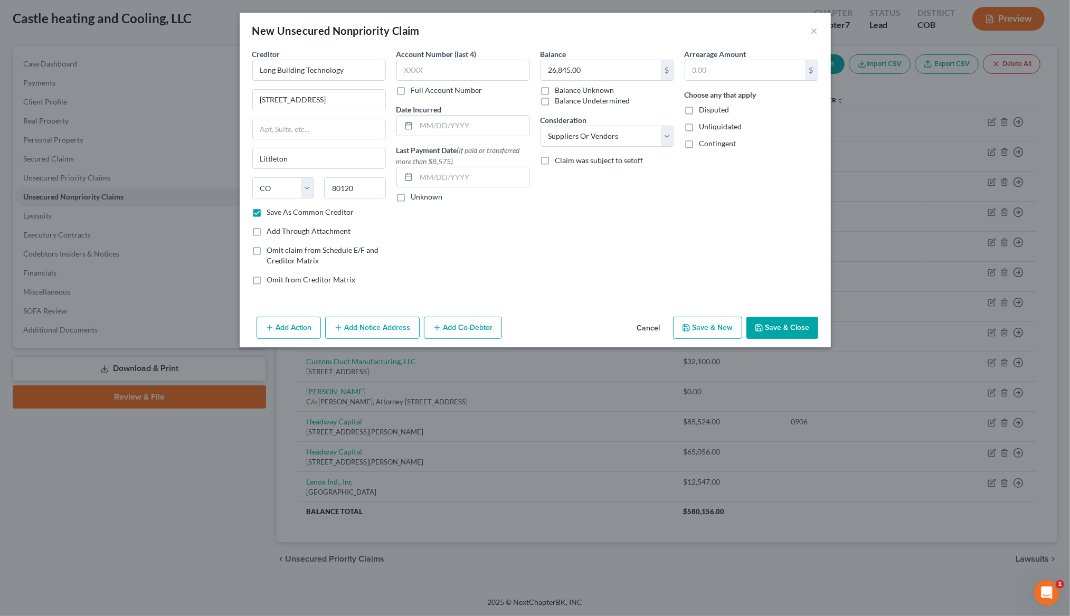
click at [796, 327] on button "Save & Close" at bounding box center [782, 328] width 72 height 22
checkbox input "false"
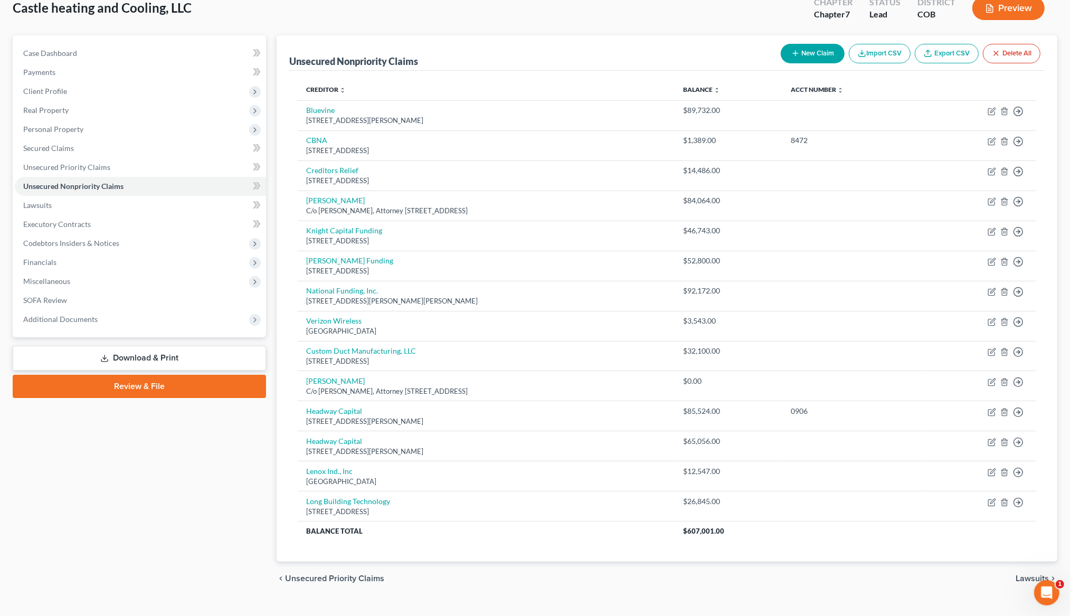
scroll to position [66, 0]
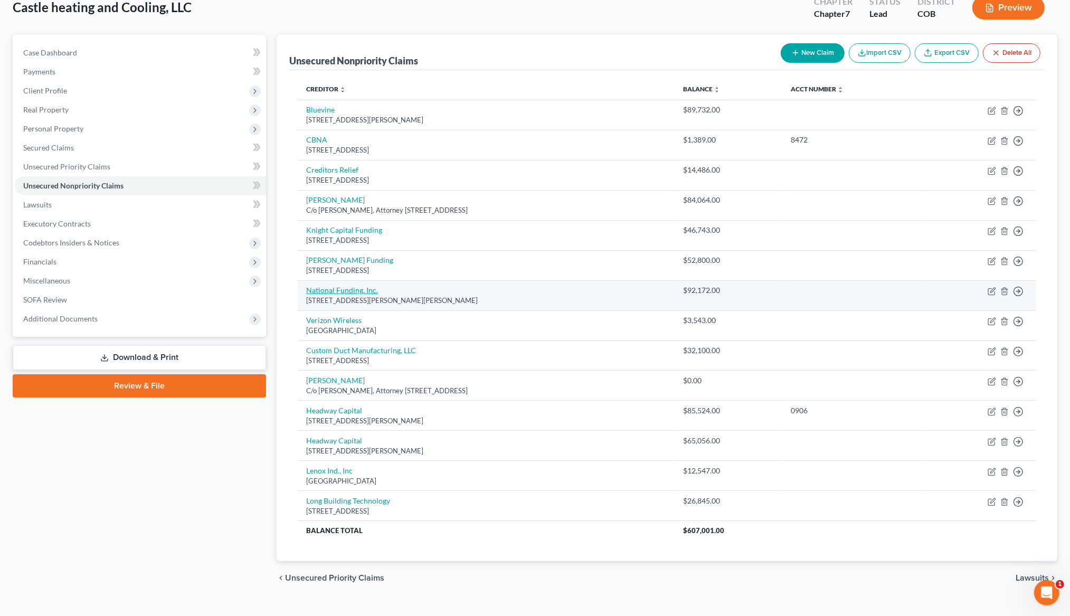
click at [350, 294] on link "National Funding, Inc." at bounding box center [342, 289] width 72 height 9
select select "4"
select select "8"
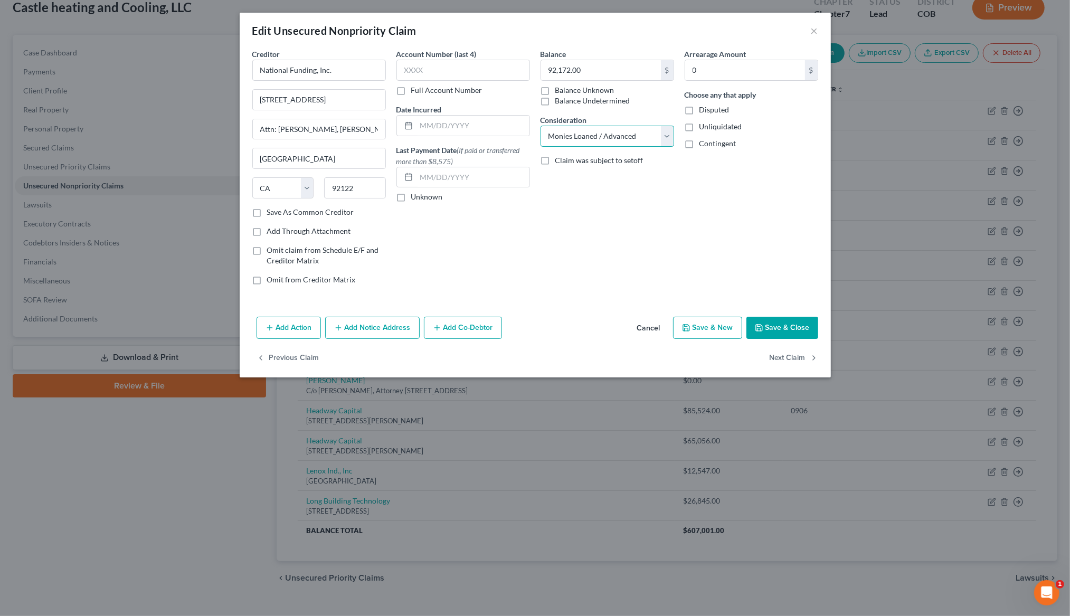
click at [666, 136] on select "Select Cable / Satellite Services Collection Agency Credit Card Debt Debt Couns…" at bounding box center [607, 136] width 134 height 21
click at [814, 31] on button "×" at bounding box center [814, 30] width 7 height 13
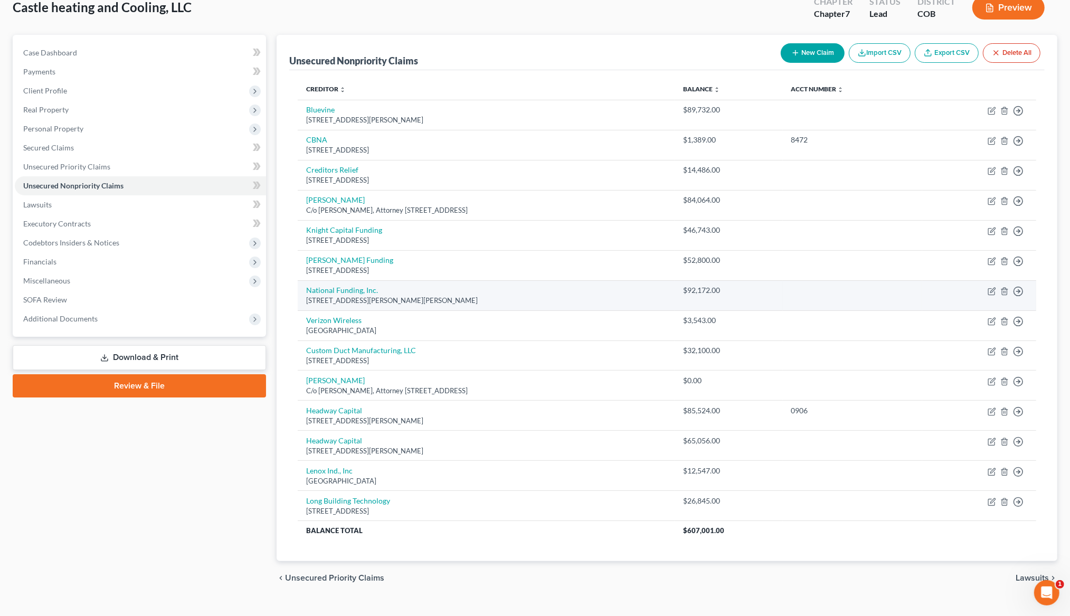
scroll to position [67, 0]
click at [360, 294] on link "National Funding, Inc." at bounding box center [342, 289] width 72 height 9
select select "4"
select select "8"
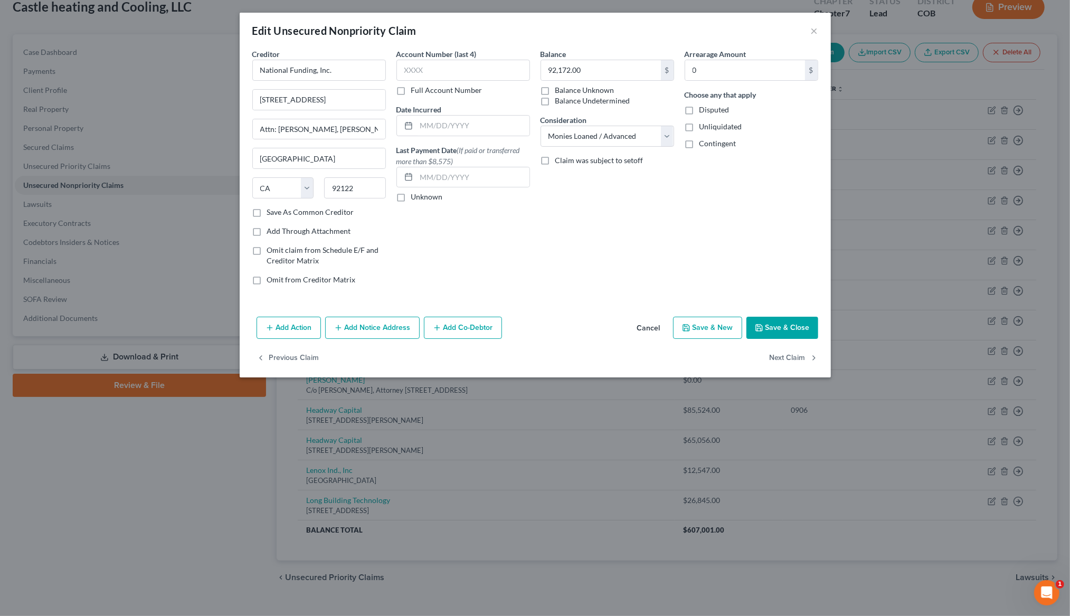
click at [730, 239] on div "Arrearage Amount 0 $ Choose any that apply Disputed Unliquidated Contingent" at bounding box center [751, 171] width 144 height 245
click at [813, 30] on button "×" at bounding box center [814, 30] width 7 height 13
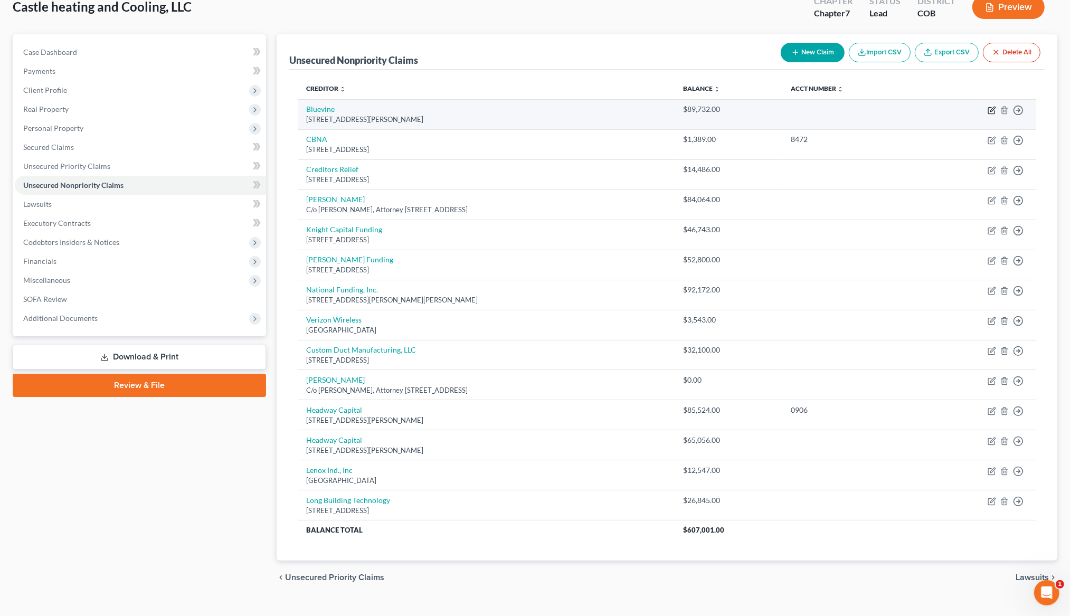
click at [992, 113] on icon "button" at bounding box center [991, 110] width 8 height 8
select select "4"
select select "8"
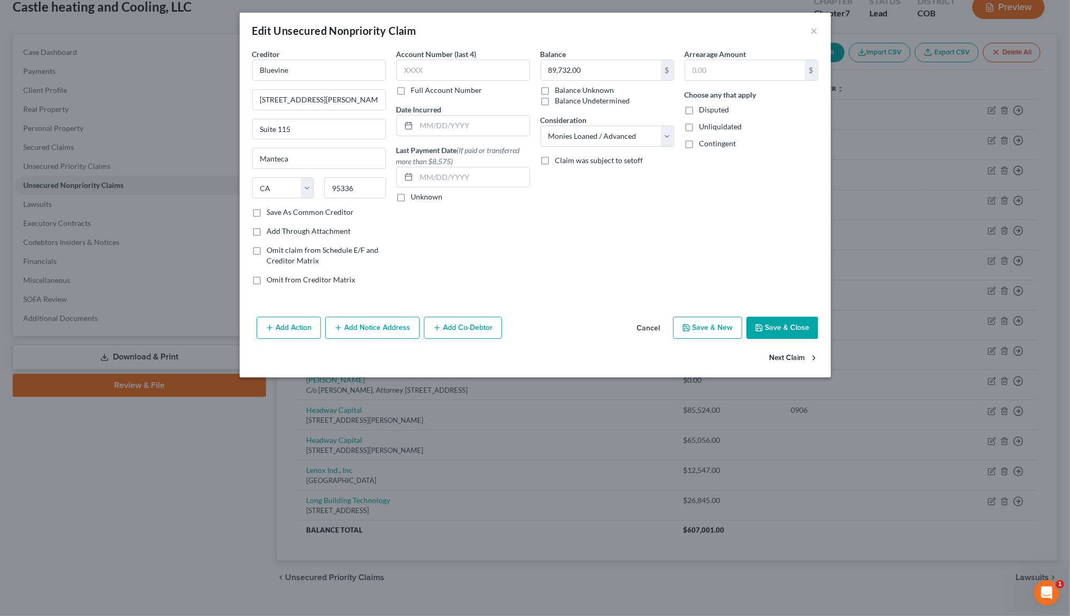
click at [788, 359] on button "Next Claim" at bounding box center [793, 358] width 49 height 22
select select "43"
select select "2"
click at [788, 359] on button "Next Claim" at bounding box center [793, 358] width 49 height 22
select select "33"
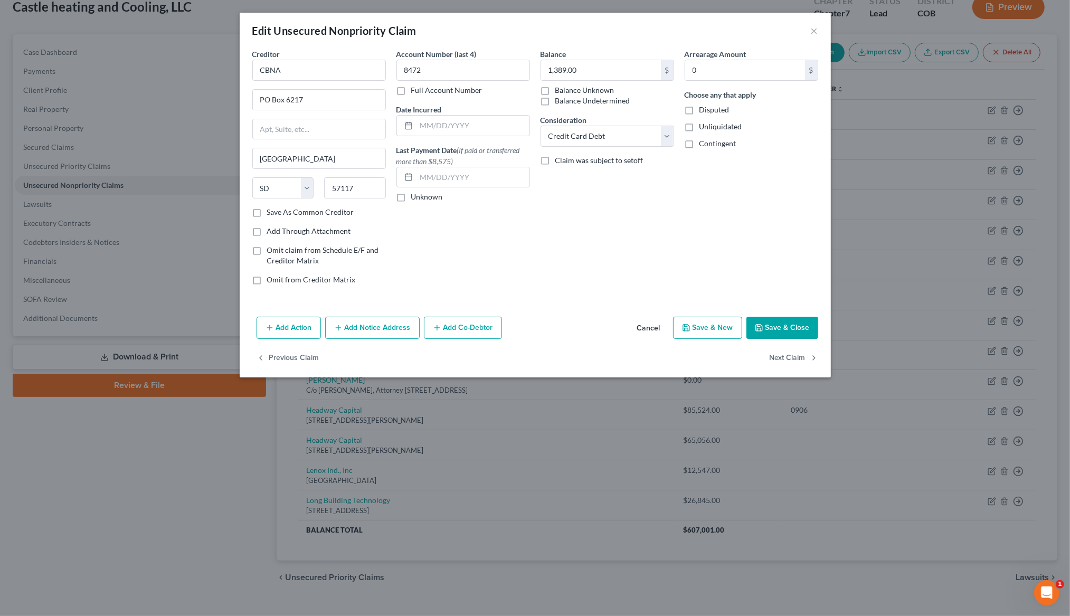
select select "8"
click at [801, 359] on button "Next Claim" at bounding box center [793, 358] width 49 height 22
select select "5"
select select "15"
click at [801, 359] on button "Next Claim" at bounding box center [793, 358] width 49 height 22
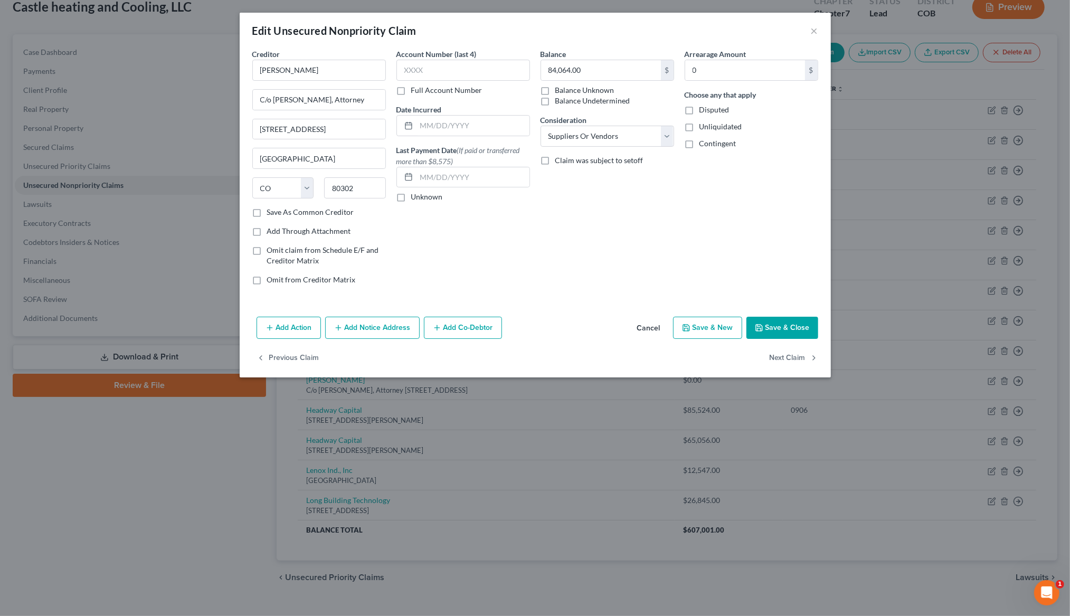
select select "9"
select select "8"
click at [801, 359] on button "Next Claim" at bounding box center [793, 358] width 49 height 22
select select "4"
select select "8"
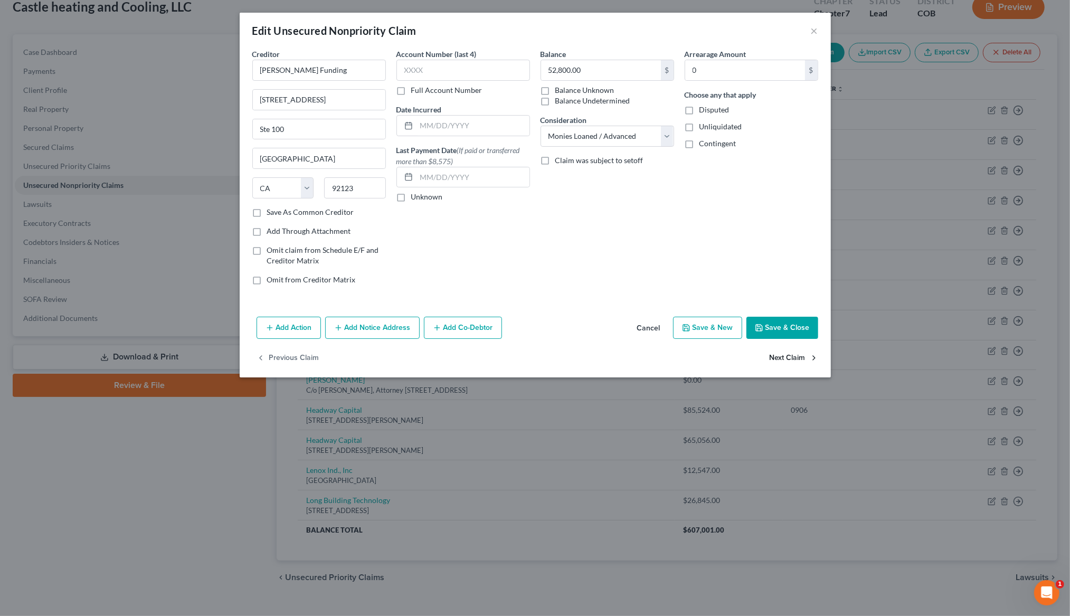
click at [801, 359] on button "Next Claim" at bounding box center [793, 358] width 49 height 22
select select "4"
select select "8"
click at [801, 359] on button "Next Claim" at bounding box center [793, 358] width 49 height 22
select select "45"
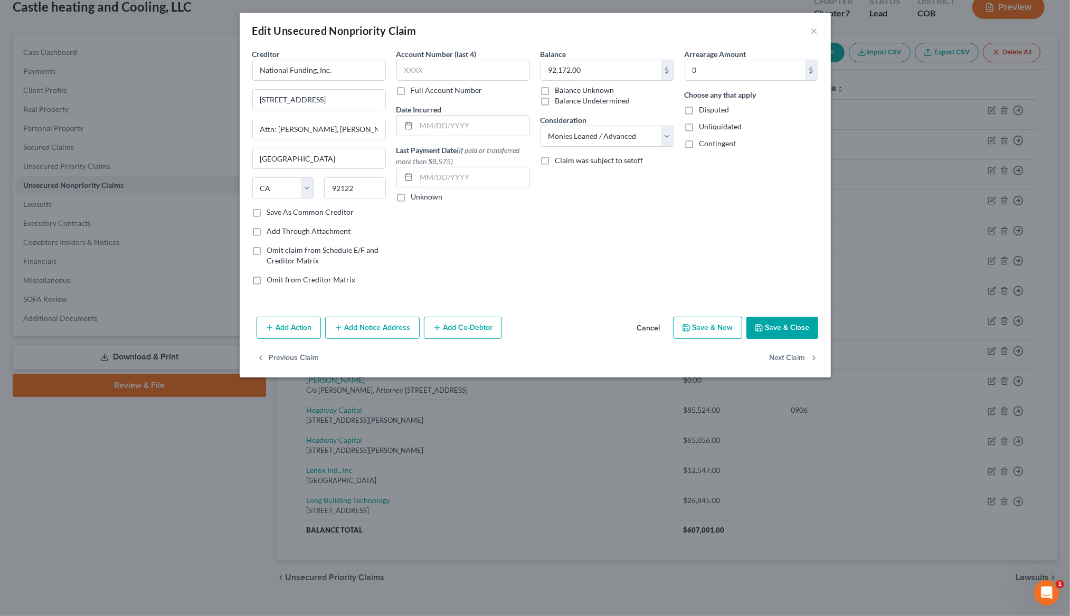
select select "16"
click at [801, 359] on button "Next Claim" at bounding box center [793, 358] width 49 height 22
select select "5"
select select "15"
click at [799, 357] on button "Next Claim" at bounding box center [793, 358] width 49 height 22
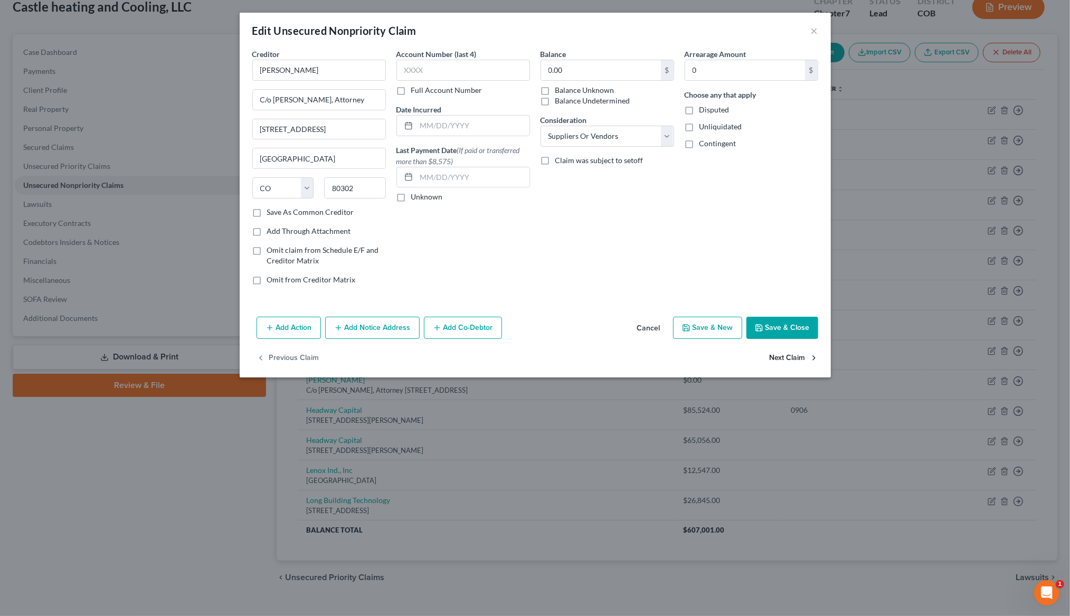
click at [799, 357] on button "Next Claim" at bounding box center [793, 358] width 49 height 22
click at [671, 136] on select "Select Cable / Satellite Services Collection Agency Credit Card Debt Debt Couns…" at bounding box center [607, 136] width 134 height 21
click at [796, 357] on button "Next Claim" at bounding box center [793, 358] width 49 height 22
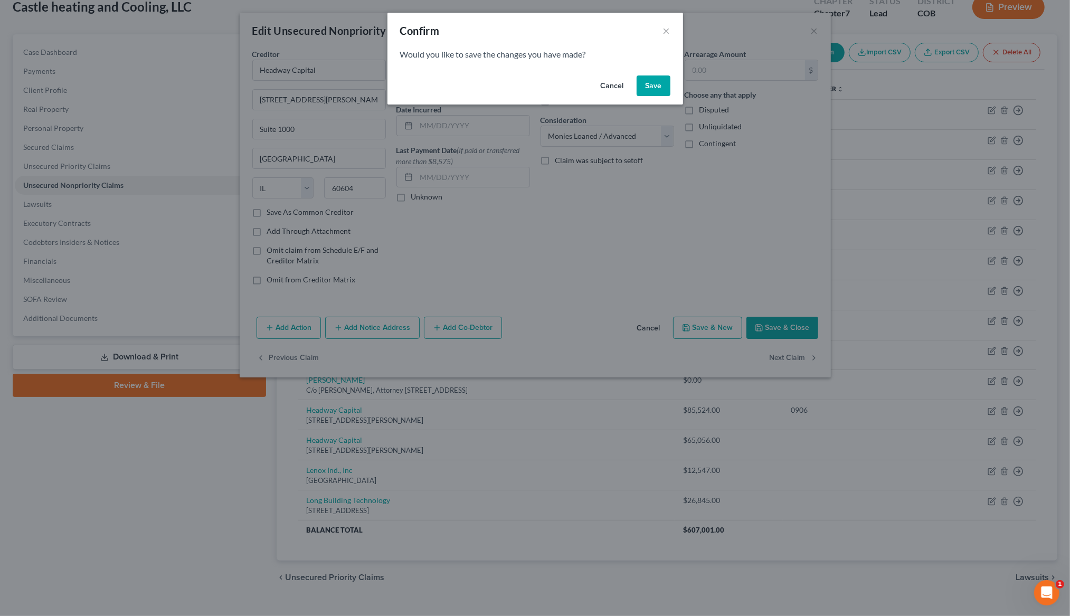
drag, startPoint x: 654, startPoint y: 82, endPoint x: 689, endPoint y: 123, distance: 54.7
click at [654, 82] on button "Save" at bounding box center [653, 85] width 34 height 21
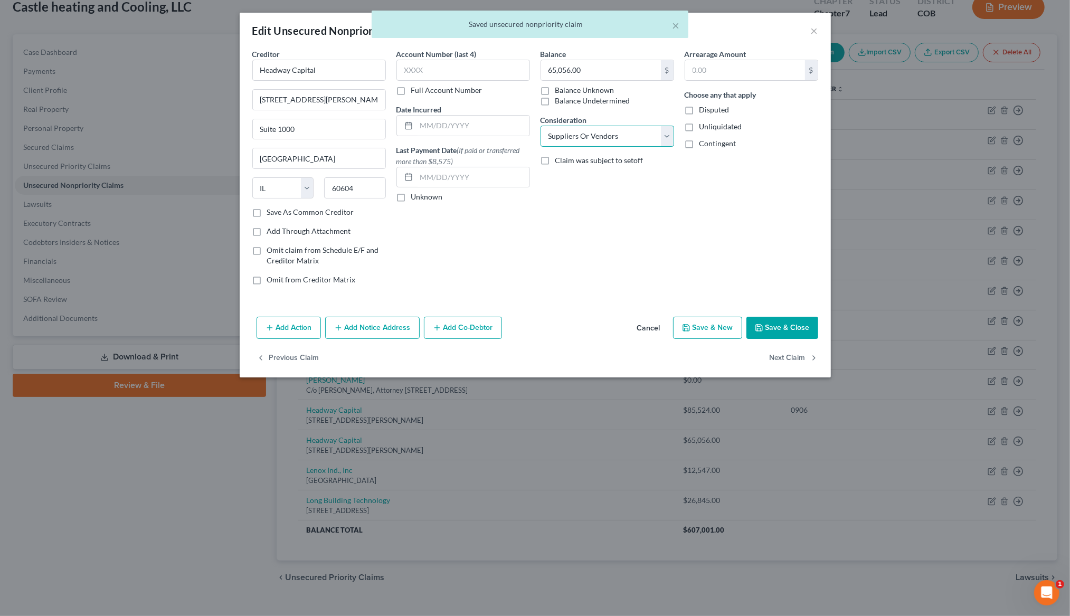
click at [668, 137] on select "Select Cable / Satellite Services Collection Agency Credit Card Debt Debt Couns…" at bounding box center [607, 136] width 134 height 21
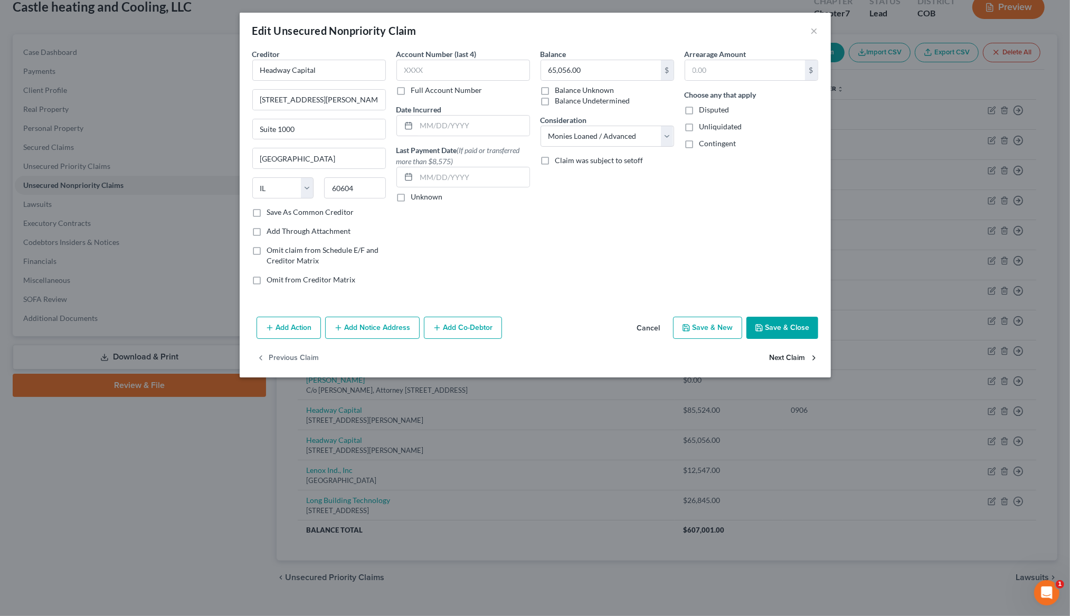
click at [786, 355] on button "Next Claim" at bounding box center [793, 358] width 49 height 22
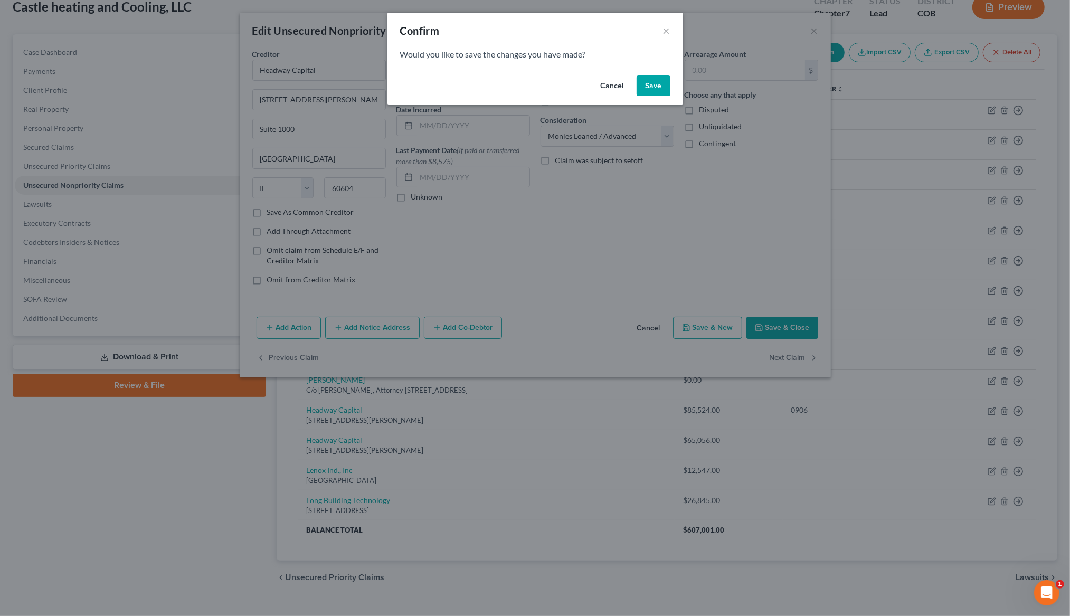
drag, startPoint x: 657, startPoint y: 83, endPoint x: 679, endPoint y: 117, distance: 40.4
click at [657, 83] on button "Save" at bounding box center [653, 85] width 34 height 21
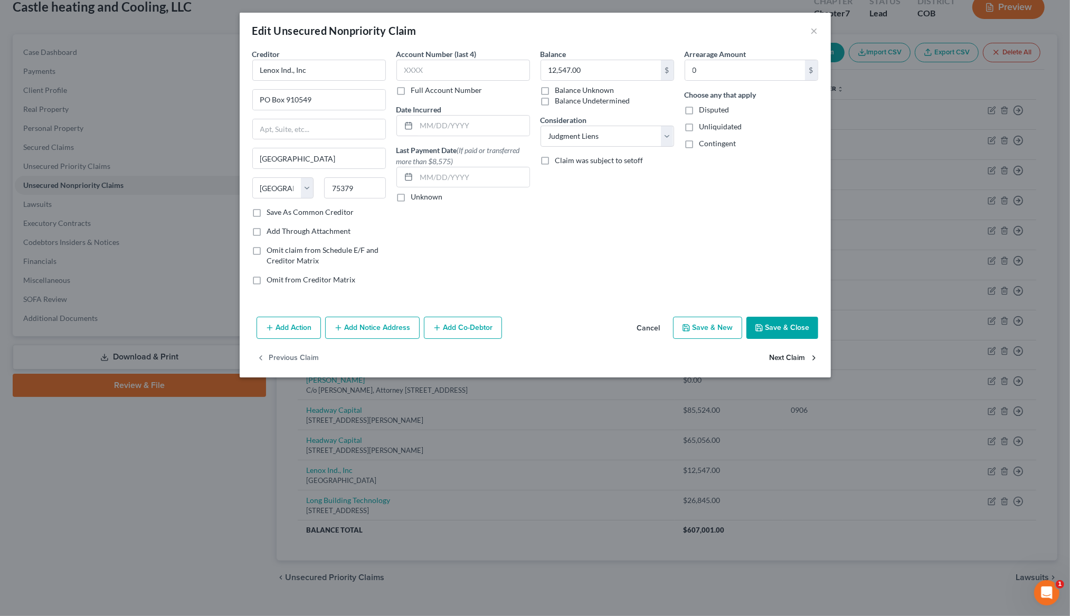
click at [788, 356] on button "Next Claim" at bounding box center [793, 358] width 49 height 22
click at [785, 322] on button "Save & Close" at bounding box center [782, 328] width 72 height 22
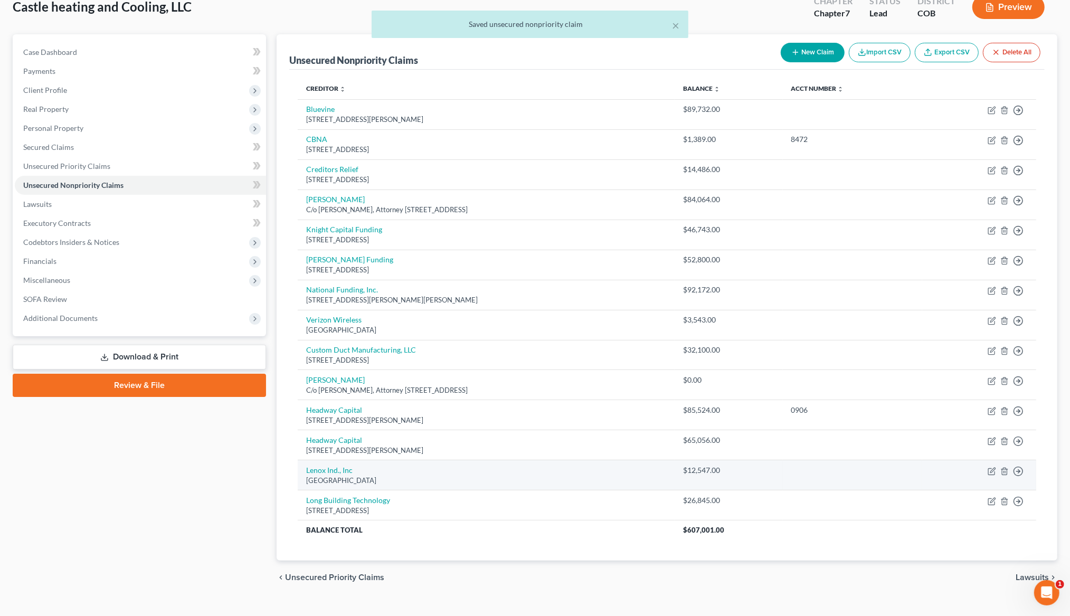
scroll to position [97, 0]
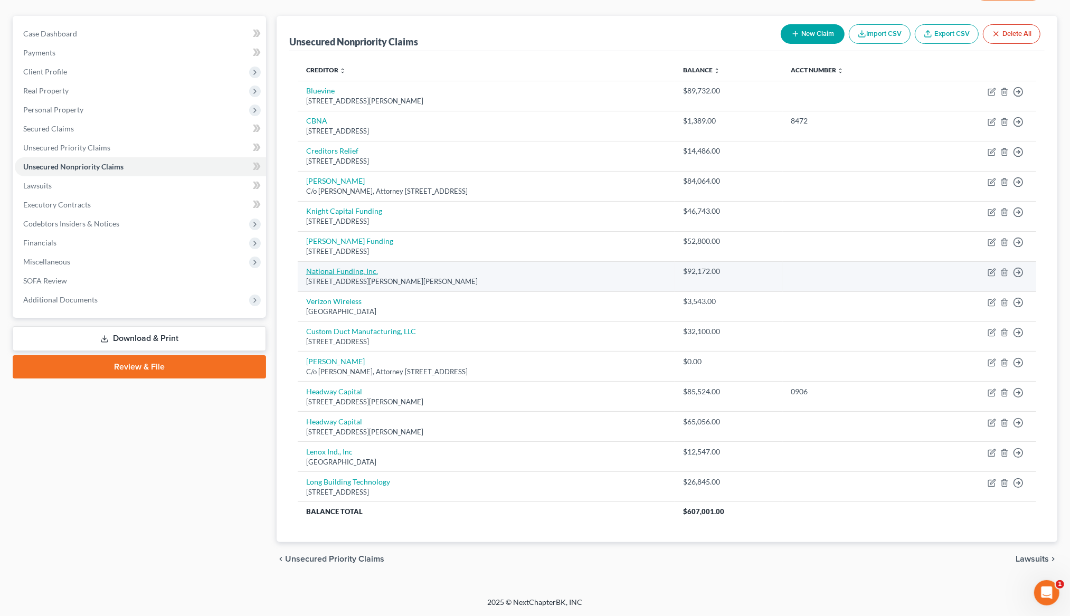
click at [320, 266] on link "National Funding, Inc." at bounding box center [342, 270] width 72 height 9
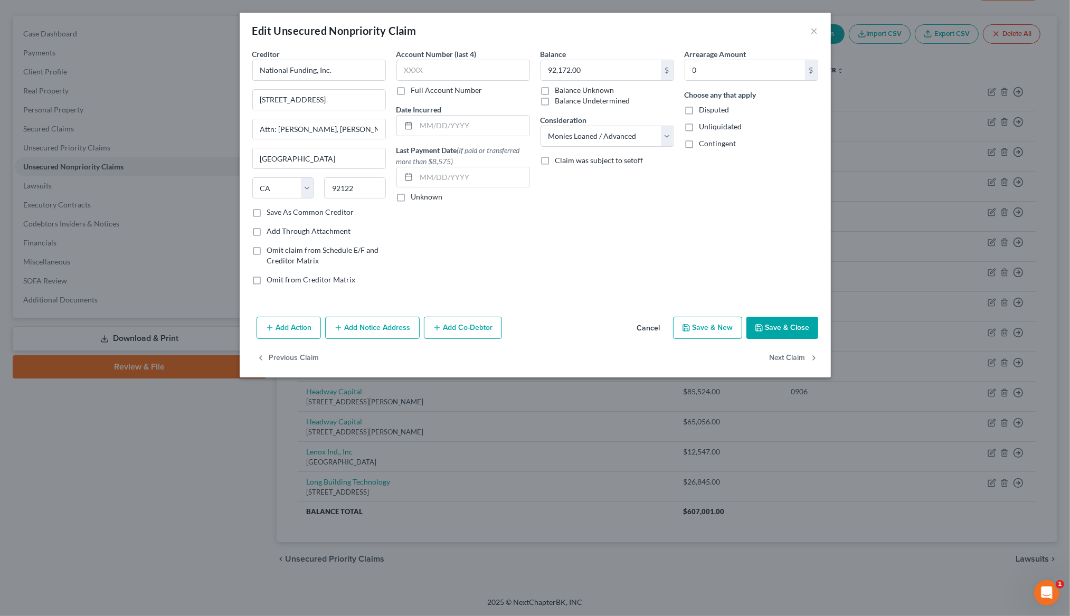
click at [302, 330] on button "Add Action" at bounding box center [288, 328] width 64 height 22
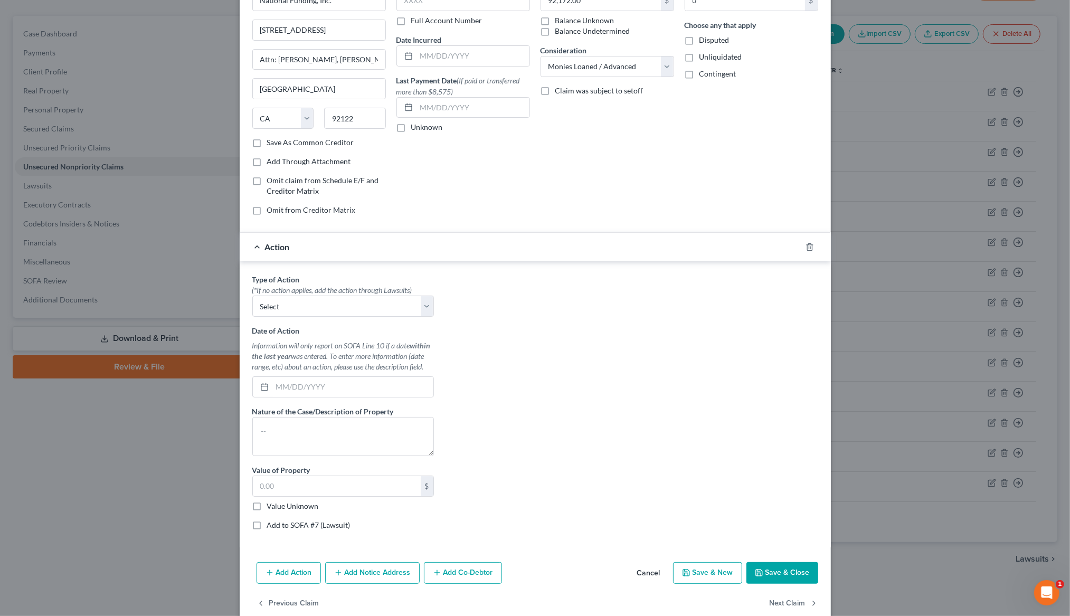
scroll to position [88, 0]
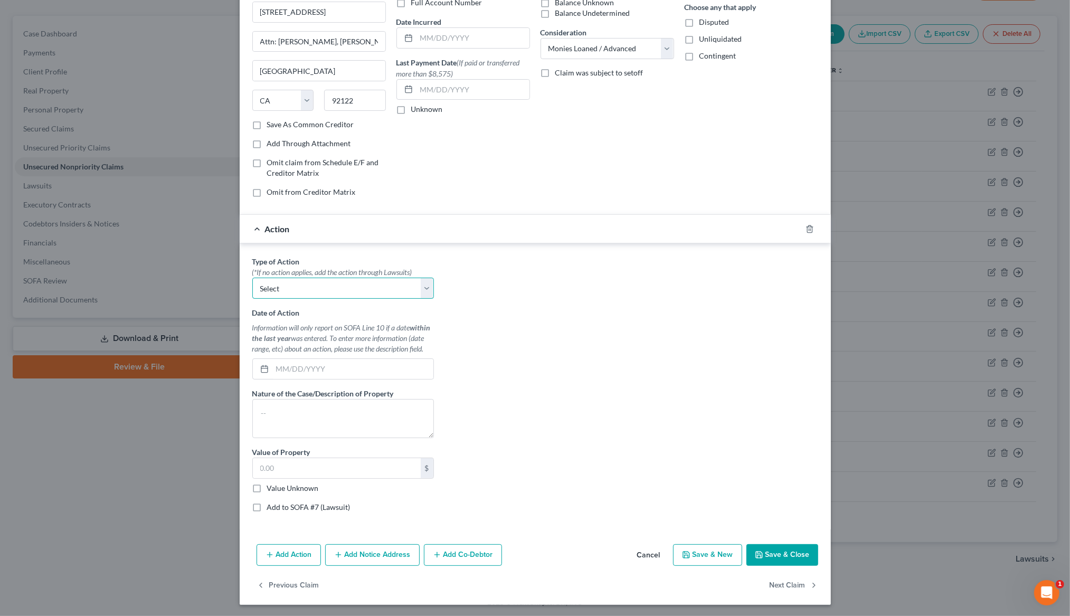
click at [427, 289] on select "Select Repossession Foreclosure Returns" at bounding box center [343, 288] width 182 height 21
click at [337, 411] on textarea at bounding box center [343, 418] width 182 height 39
click at [603, 390] on div "Type of Action * (*If no action applies, add the action through Lawsuits) Selec…" at bounding box center [535, 388] width 576 height 264
click at [809, 226] on icon "button" at bounding box center [809, 229] width 8 height 8
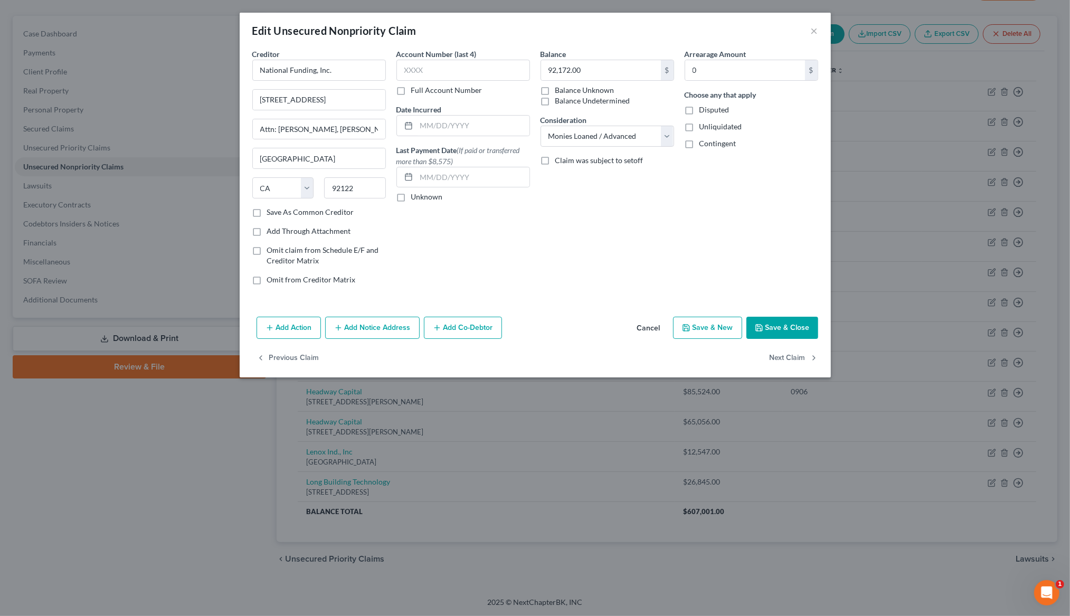
scroll to position [0, 0]
drag, startPoint x: 815, startPoint y: 29, endPoint x: 828, endPoint y: 60, distance: 33.3
click at [815, 29] on button "×" at bounding box center [814, 30] width 7 height 13
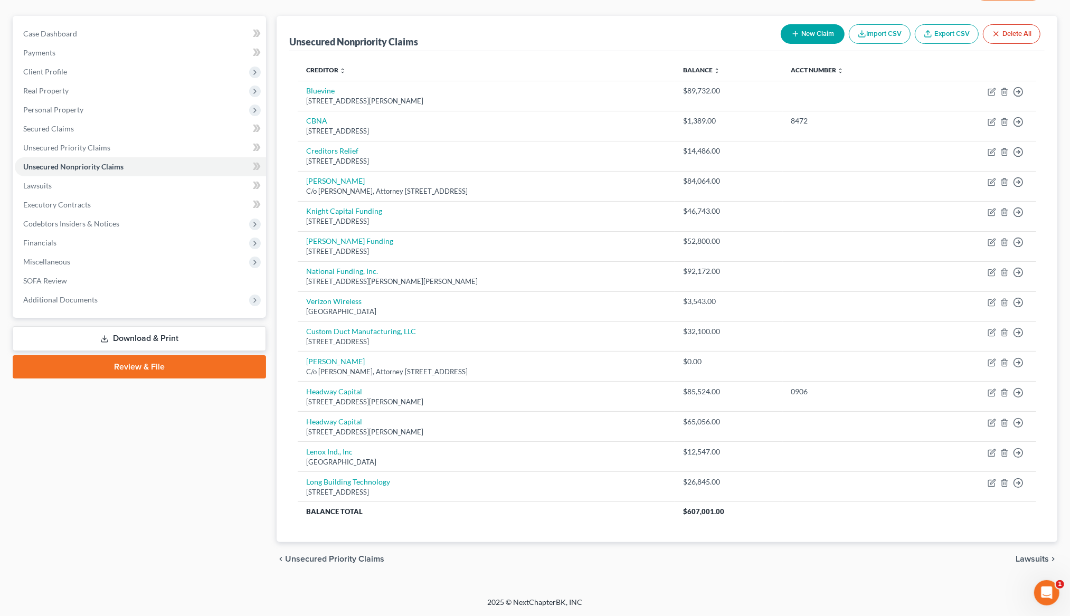
click at [799, 24] on button "New Claim" at bounding box center [812, 34] width 64 height 20
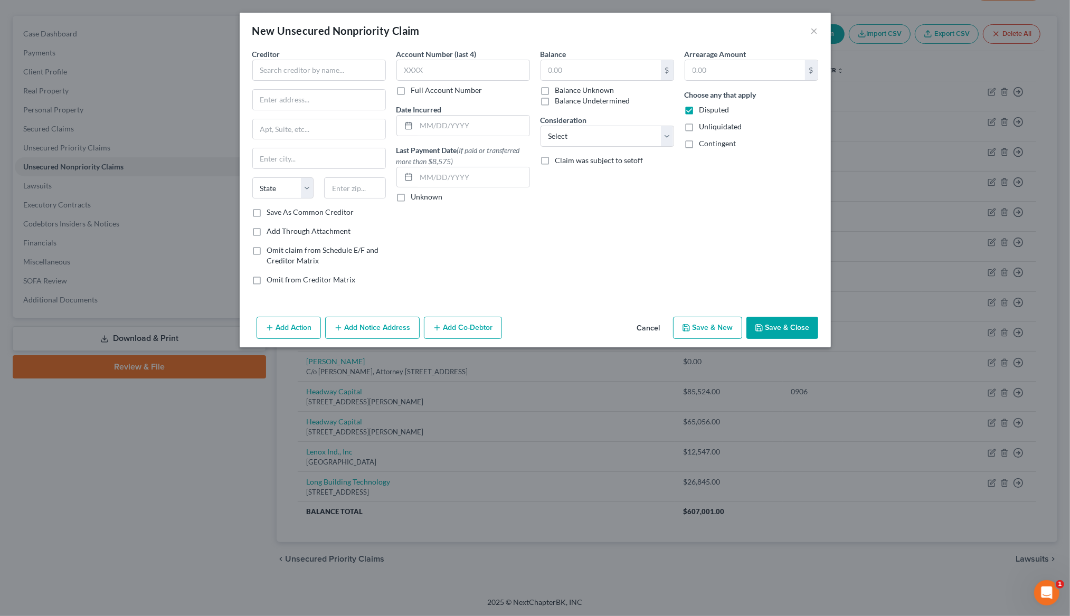
click at [265, 81] on div "Creditor * State AL AK AR AZ CA CO CT DE DC FL GA GU HI ID IL IN IA KS KY LA ME…" at bounding box center [319, 128] width 134 height 158
click at [266, 72] on input "text" at bounding box center [319, 70] width 134 height 21
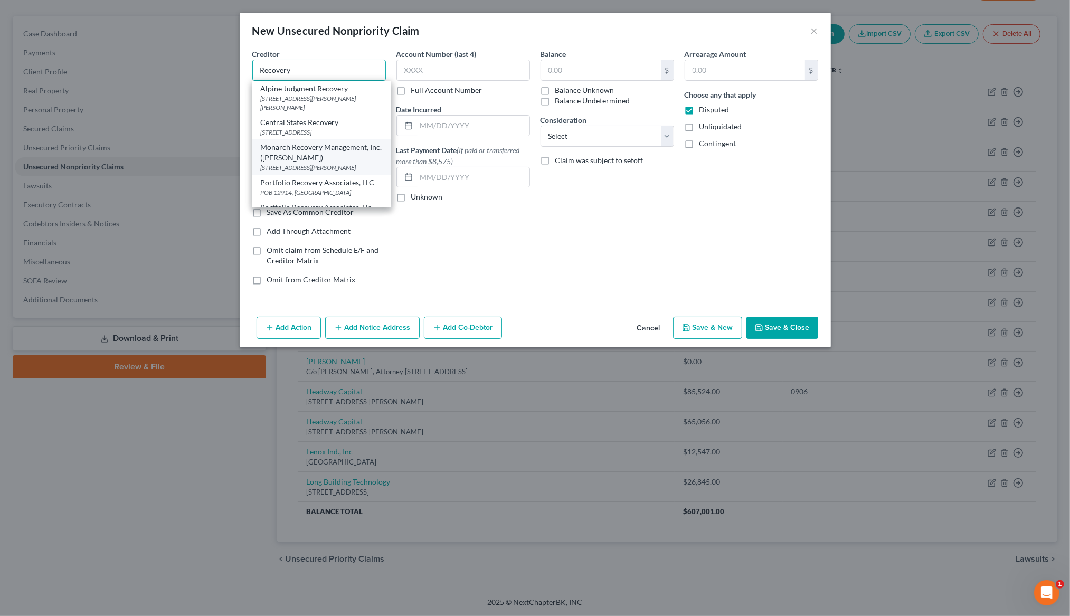
scroll to position [84, 0]
click at [330, 187] on div "Recovery Solutions Group" at bounding box center [322, 181] width 122 height 11
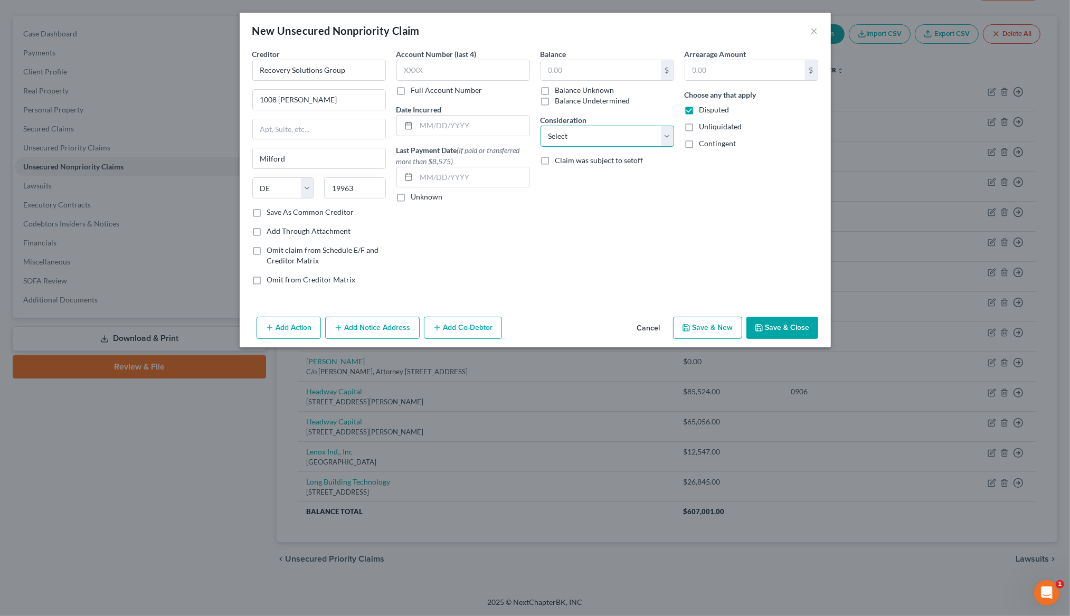
click at [589, 145] on select "Select Cable / Satellite Services Collection Agency Credit Card Debt Debt Couns…" at bounding box center [607, 136] width 134 height 21
click at [452, 66] on input "text" at bounding box center [463, 70] width 134 height 21
click at [597, 70] on input "text" at bounding box center [601, 70] width 120 height 20
drag, startPoint x: 254, startPoint y: 213, endPoint x: 289, endPoint y: 208, distance: 34.6
click at [267, 213] on label "Save As Common Creditor" at bounding box center [310, 212] width 87 height 11
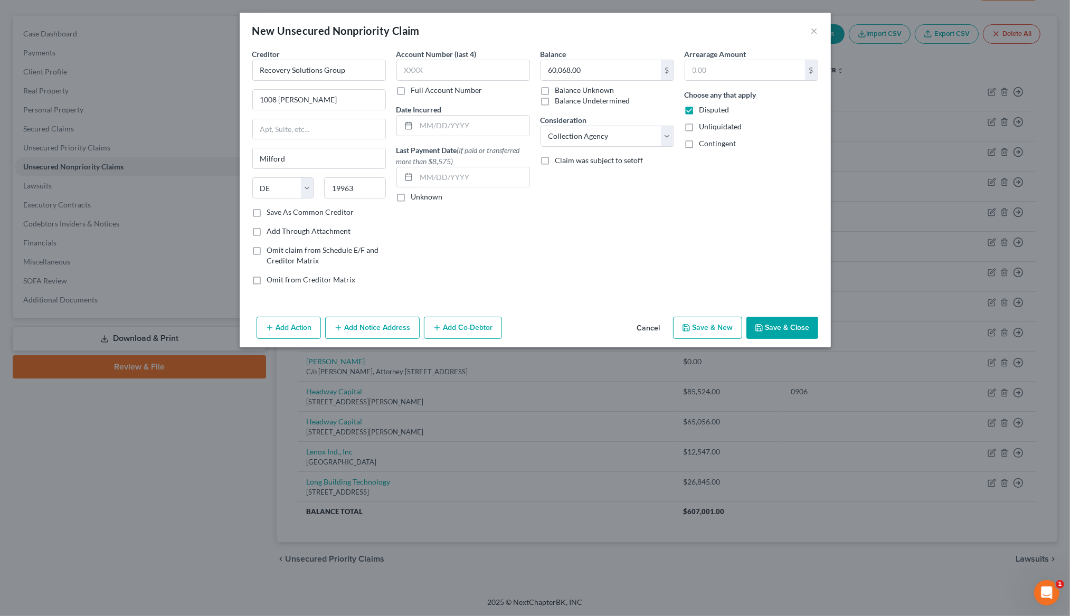
click at [271, 213] on input "Save As Common Creditor" at bounding box center [274, 210] width 7 height 7
click at [699, 107] on label "Disputed" at bounding box center [714, 109] width 30 height 11
click at [703, 107] on input "Disputed" at bounding box center [706, 107] width 7 height 7
click at [805, 325] on button "Save & Close" at bounding box center [782, 328] width 72 height 22
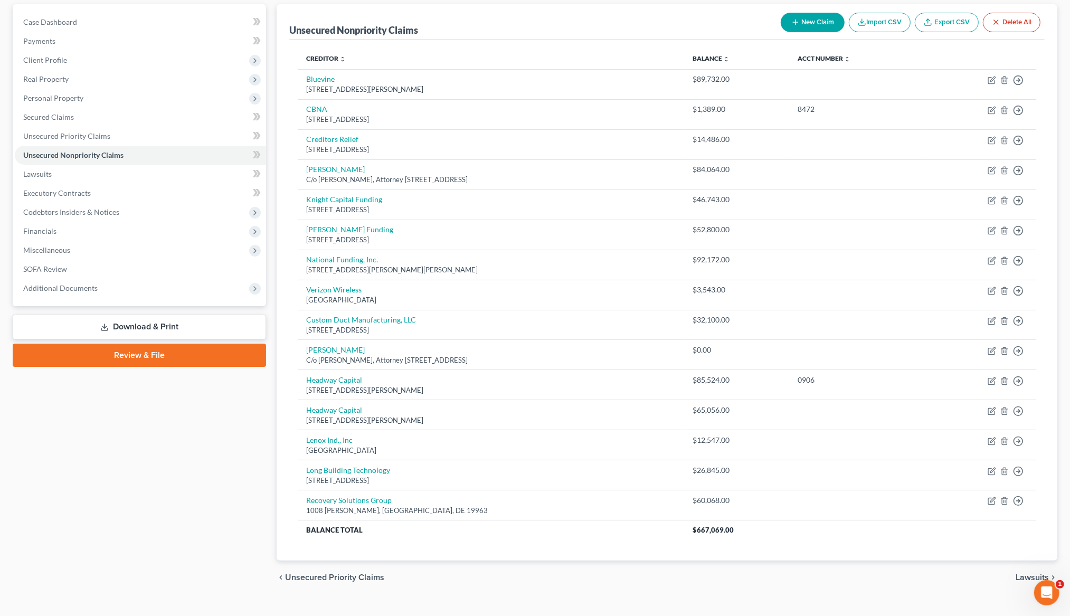
click at [795, 16] on button "New Claim" at bounding box center [812, 23] width 64 height 20
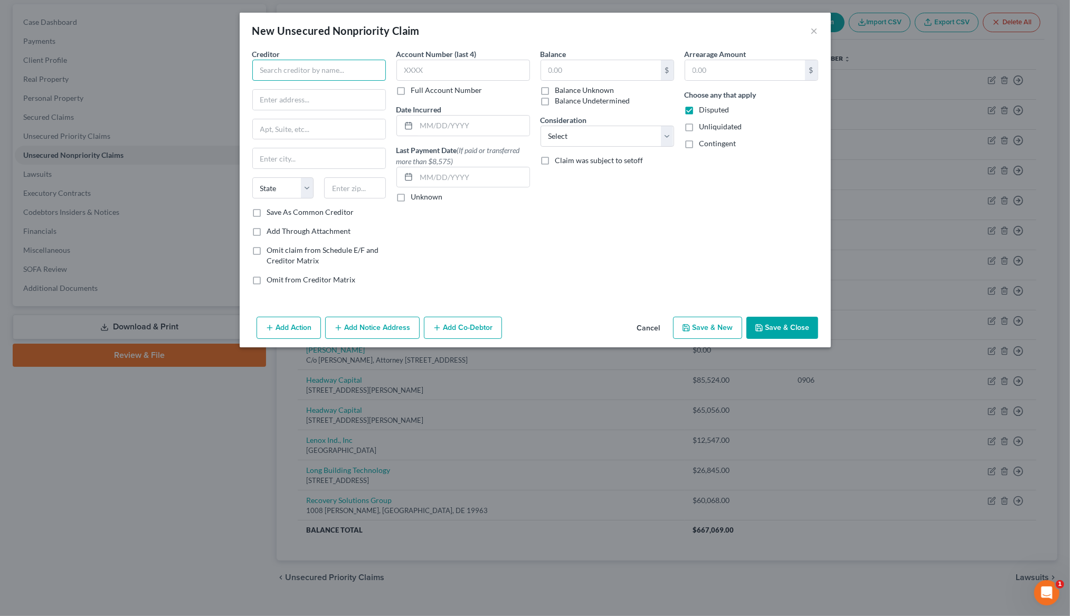
click at [283, 65] on input "text" at bounding box center [319, 70] width 134 height 21
click at [282, 97] on div "14925 Kingsport Road, Fort Worth, TX 76155" at bounding box center [316, 98] width 110 height 9
click at [267, 211] on label "Save As Common Creditor" at bounding box center [310, 212] width 87 height 11
click at [271, 211] on input "Save As Common Creditor" at bounding box center [274, 210] width 7 height 7
click at [434, 65] on input "text" at bounding box center [463, 70] width 134 height 21
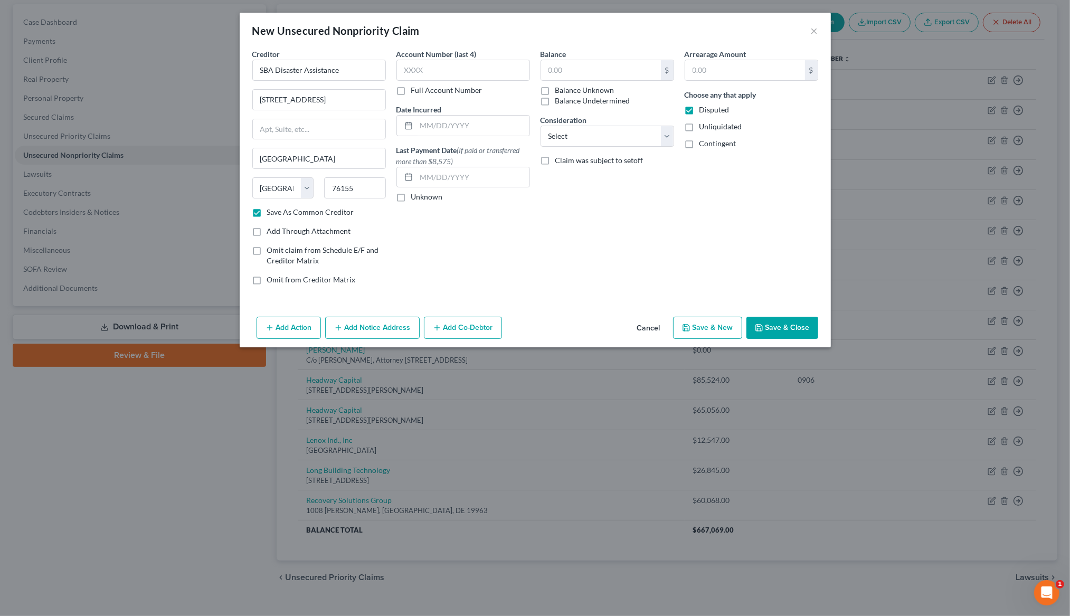
drag, startPoint x: 688, startPoint y: 111, endPoint x: 661, endPoint y: 94, distance: 32.2
click at [699, 111] on label "Disputed" at bounding box center [714, 109] width 30 height 11
click at [703, 111] on input "Disputed" at bounding box center [706, 107] width 7 height 7
click at [602, 64] on input "text" at bounding box center [601, 70] width 120 height 20
click at [630, 227] on div "Balance 101,200.00 $ Balance Unknown Balance Undetermined 101,200.00 $ Balance …" at bounding box center [607, 171] width 144 height 245
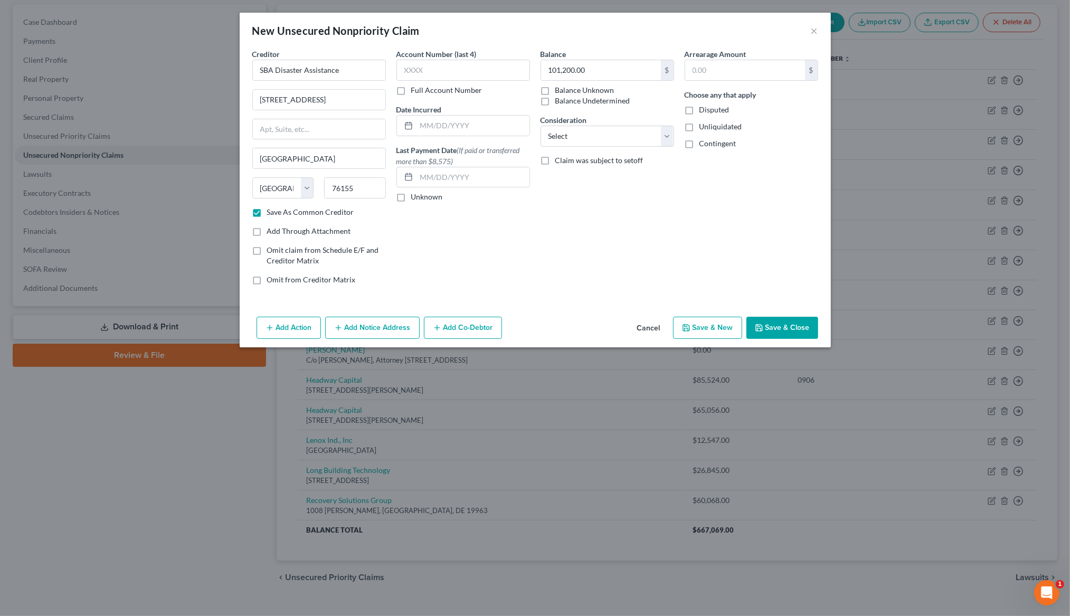
click at [794, 329] on button "Save & Close" at bounding box center [782, 328] width 72 height 22
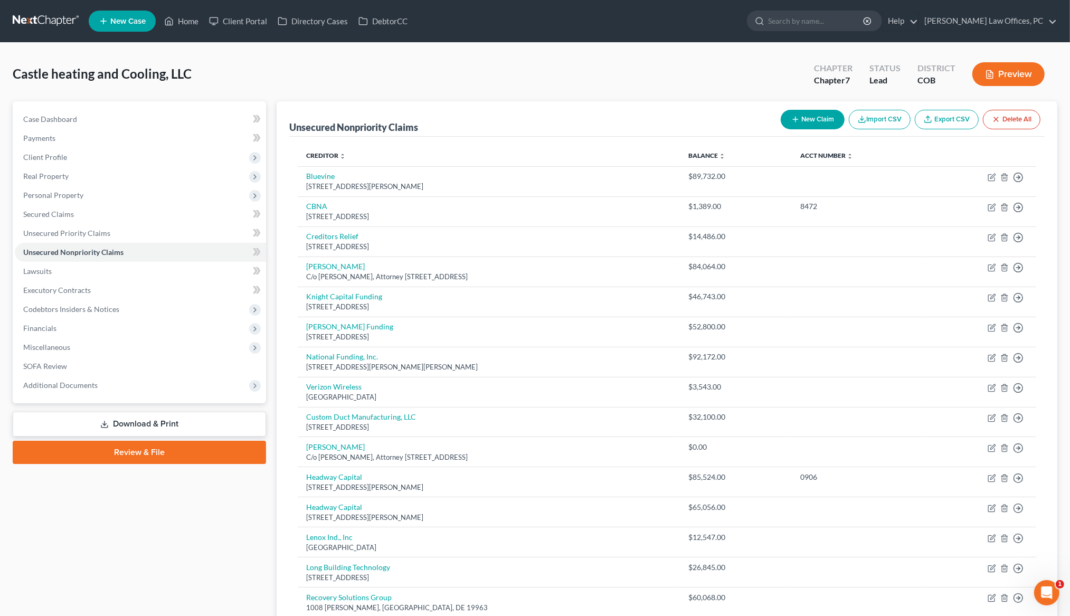
click at [813, 112] on button "New Claim" at bounding box center [812, 120] width 64 height 20
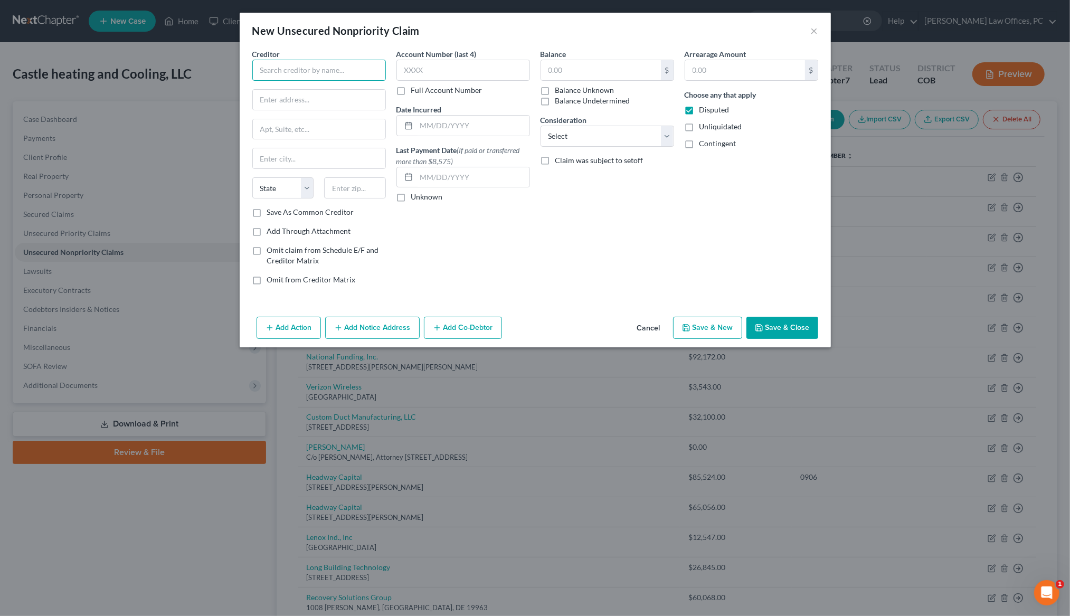
click at [282, 70] on input "text" at bounding box center [319, 70] width 134 height 21
click at [294, 156] on input "text" at bounding box center [319, 158] width 132 height 20
click at [267, 211] on label "Save As Common Creditor" at bounding box center [310, 212] width 87 height 11
click at [271, 211] on input "Save As Common Creditor" at bounding box center [274, 210] width 7 height 7
click at [664, 132] on select "Select Cable / Satellite Services Collection Agency Credit Card Debt Debt Couns…" at bounding box center [607, 136] width 134 height 21
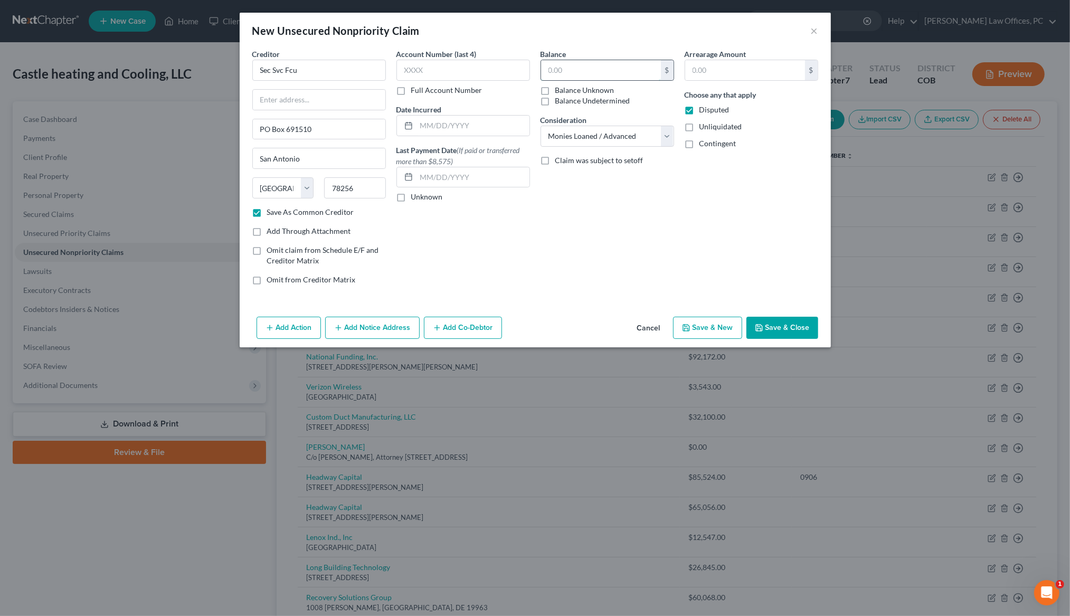
click at [570, 72] on input "text" at bounding box center [601, 70] width 120 height 20
click at [699, 111] on label "Disputed" at bounding box center [714, 109] width 30 height 11
click at [703, 111] on input "Disputed" at bounding box center [706, 107] width 7 height 7
click at [779, 328] on button "Save & Close" at bounding box center [782, 328] width 72 height 22
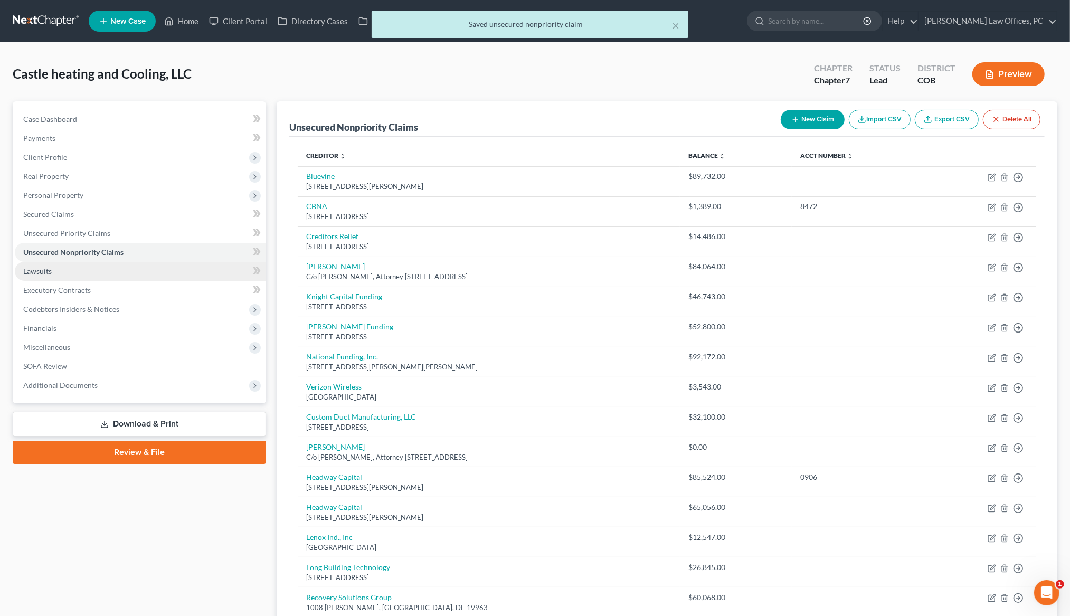
click at [48, 270] on span "Lawsuits" at bounding box center [37, 270] width 28 height 9
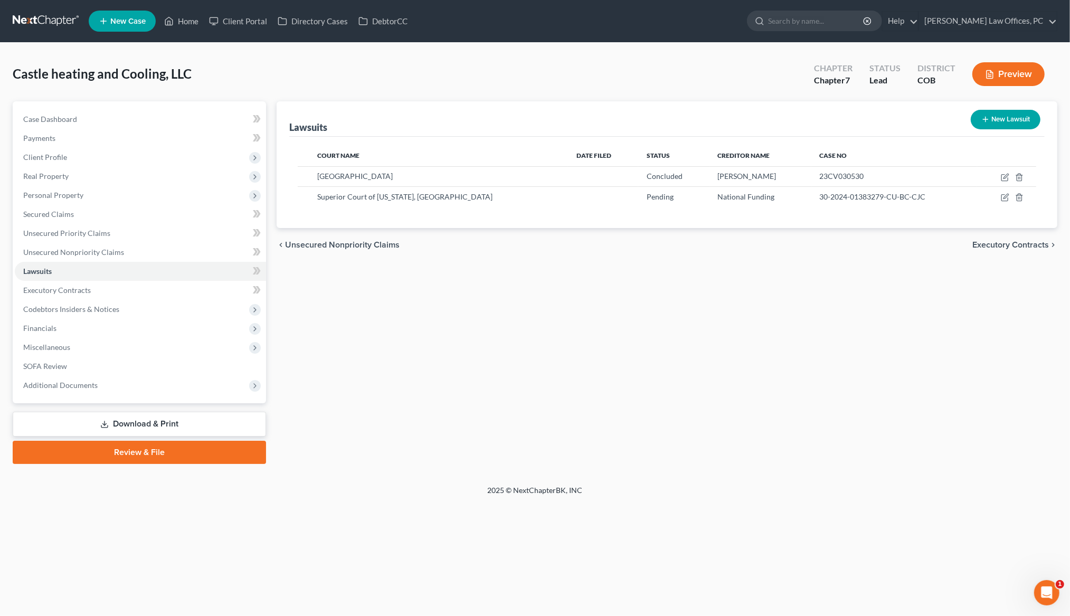
click at [1000, 118] on button "New Lawsuit" at bounding box center [1005, 120] width 70 height 20
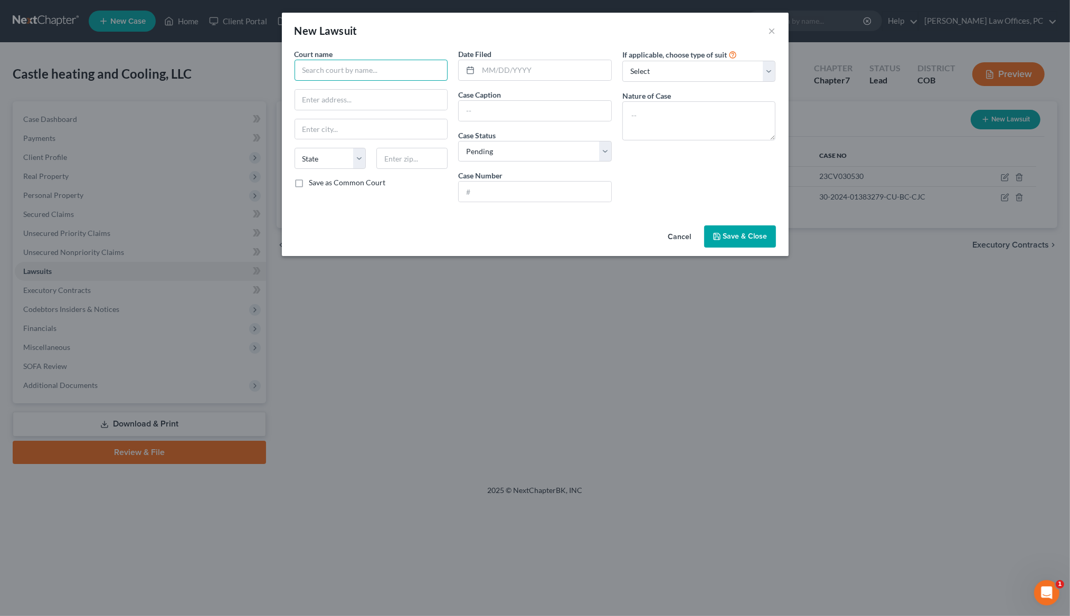
click at [373, 76] on input "text" at bounding box center [371, 70] width 154 height 21
click at [367, 88] on div "Weld County District Court" at bounding box center [374, 88] width 142 height 11
click at [309, 184] on label "Save as Common Court" at bounding box center [347, 182] width 77 height 11
click at [313, 184] on input "Save as Common Court" at bounding box center [316, 180] width 7 height 7
click at [495, 69] on input "text" at bounding box center [544, 70] width 133 height 20
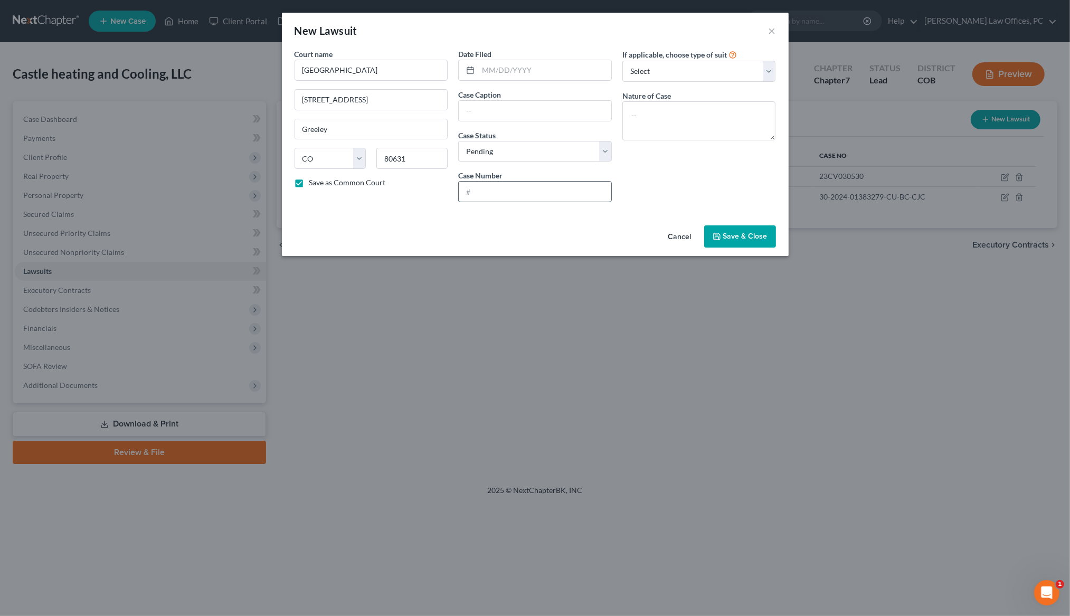
click at [486, 187] on input "text" at bounding box center [535, 192] width 153 height 20
click at [530, 189] on input "2024CV030563" at bounding box center [535, 192] width 153 height 20
click at [492, 149] on select "Select Pending On Appeal Concluded" at bounding box center [535, 151] width 154 height 21
click at [473, 107] on input "text" at bounding box center [535, 111] width 153 height 20
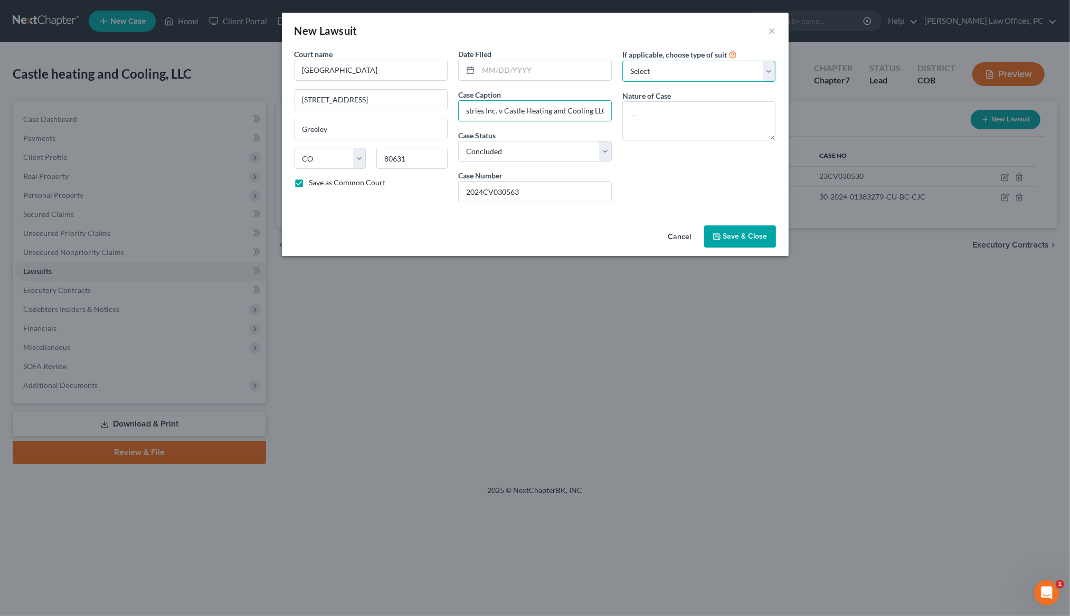
click at [678, 72] on select "Select Repossession Foreclosure Returns Other" at bounding box center [699, 71] width 154 height 21
click at [674, 117] on textarea at bounding box center [699, 120] width 154 height 39
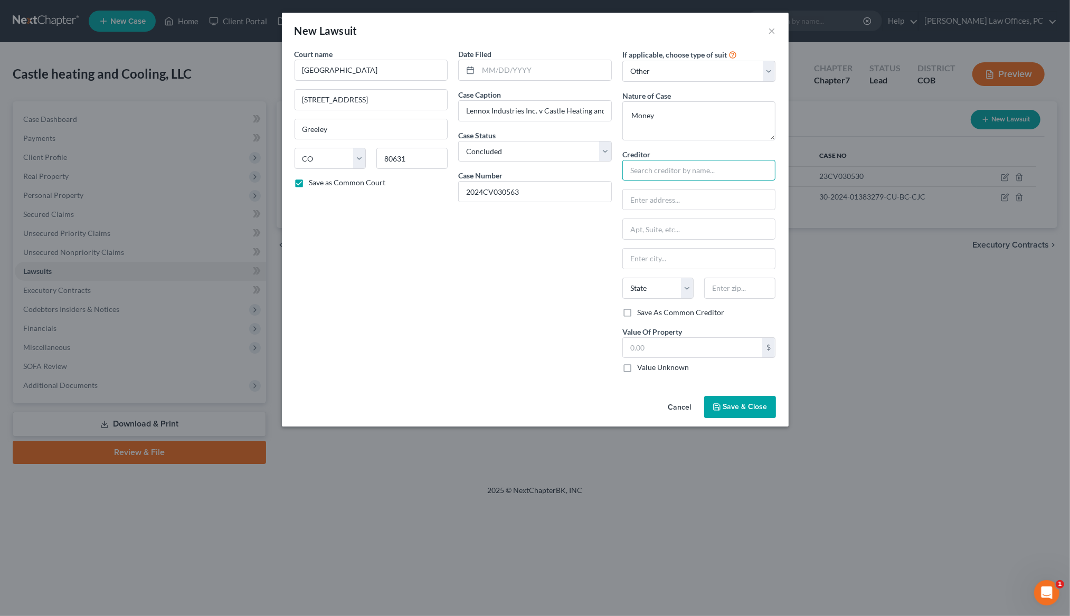
click at [691, 170] on input "text" at bounding box center [699, 170] width 154 height 21
click at [683, 188] on div "Lenox Ind., Inc" at bounding box center [686, 188] width 110 height 11
click at [637, 312] on label "Save As Common Creditor" at bounding box center [680, 312] width 87 height 11
click at [641, 312] on input "Save As Common Creditor" at bounding box center [644, 310] width 7 height 7
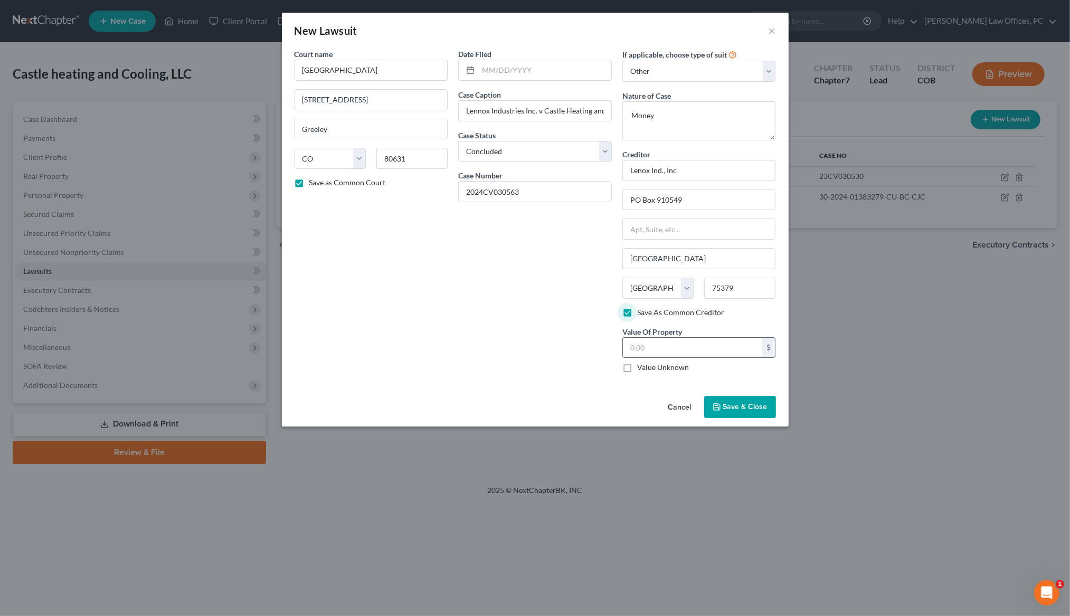
click at [652, 350] on input "text" at bounding box center [693, 348] width 140 height 20
click at [737, 409] on span "Save & Close" at bounding box center [745, 406] width 44 height 9
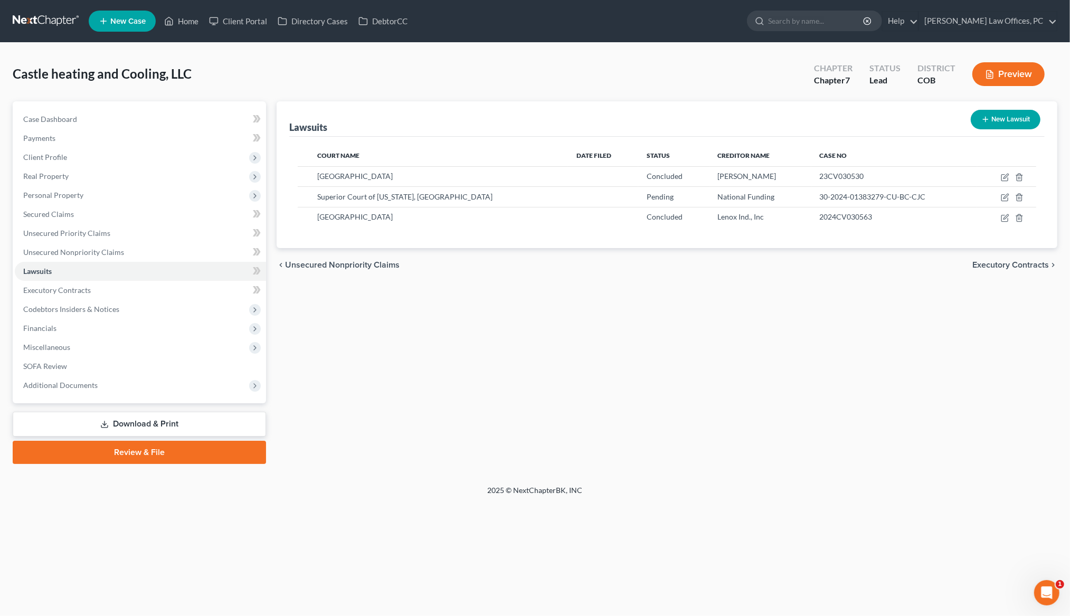
click at [916, 397] on div "Lawsuits New Lawsuit Court Name Date Filed Status Creditor Name Case No Weld Co…" at bounding box center [666, 282] width 791 height 363
click at [103, 249] on span "Unsecured Nonpriority Claims" at bounding box center [73, 251] width 101 height 9
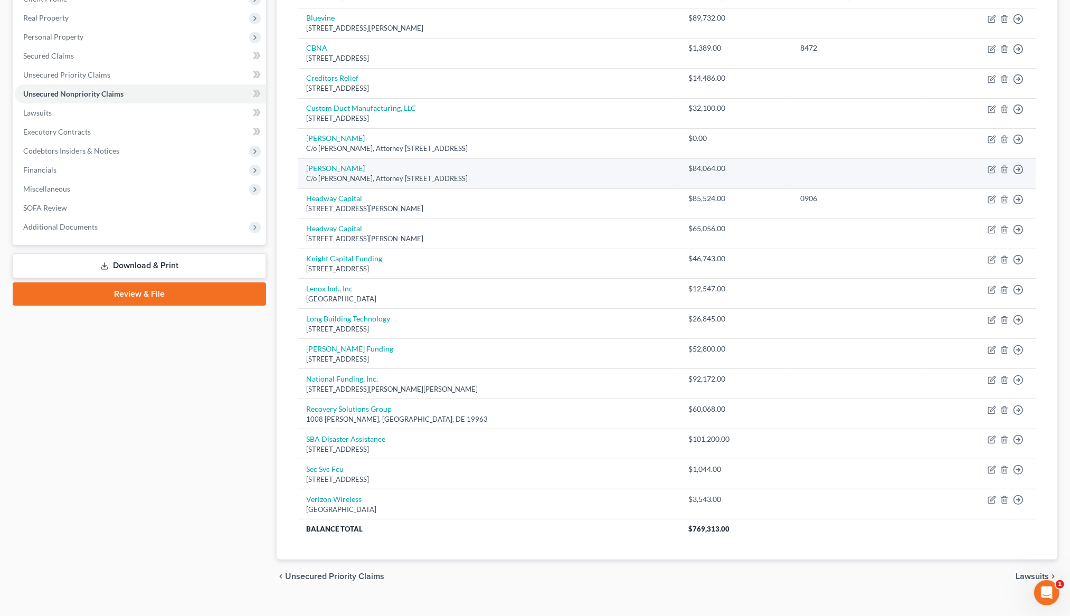
scroll to position [160, 0]
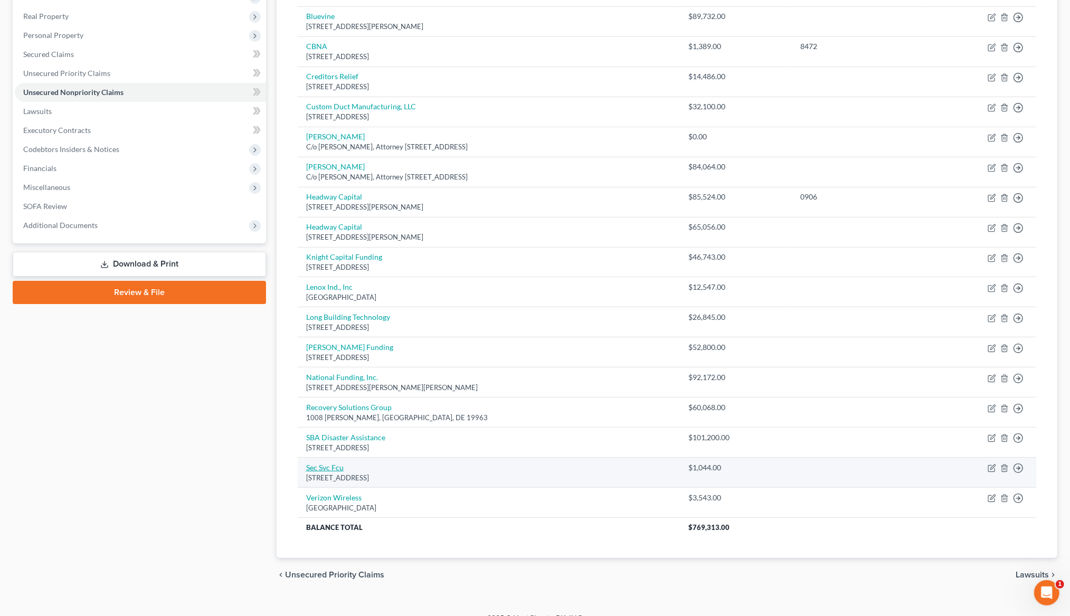
click at [328, 472] on link "Sec Svc Fcu" at bounding box center [324, 467] width 37 height 9
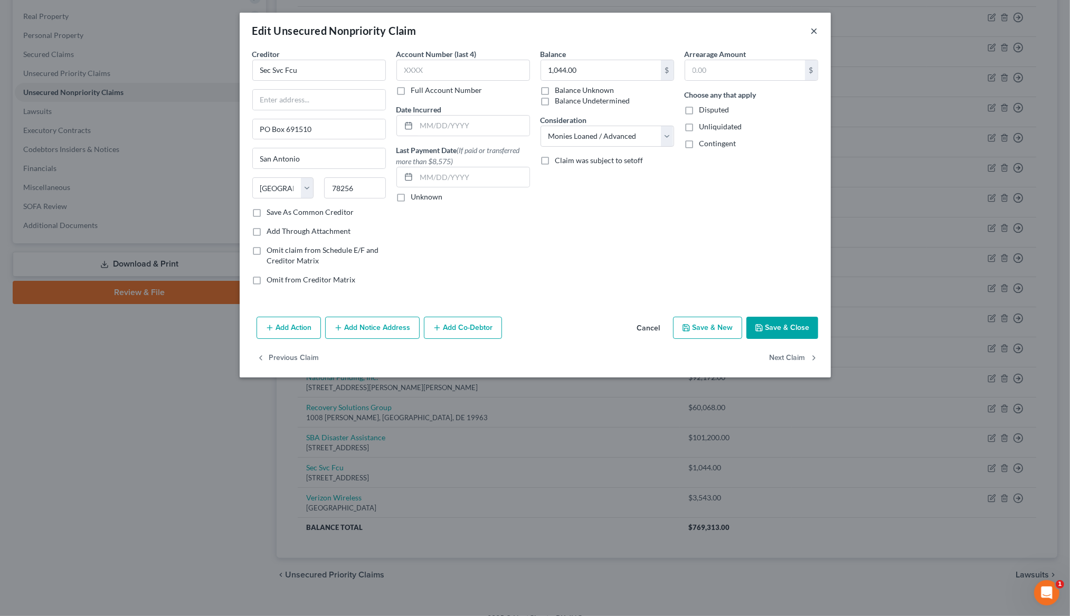
click at [815, 26] on button "×" at bounding box center [814, 30] width 7 height 13
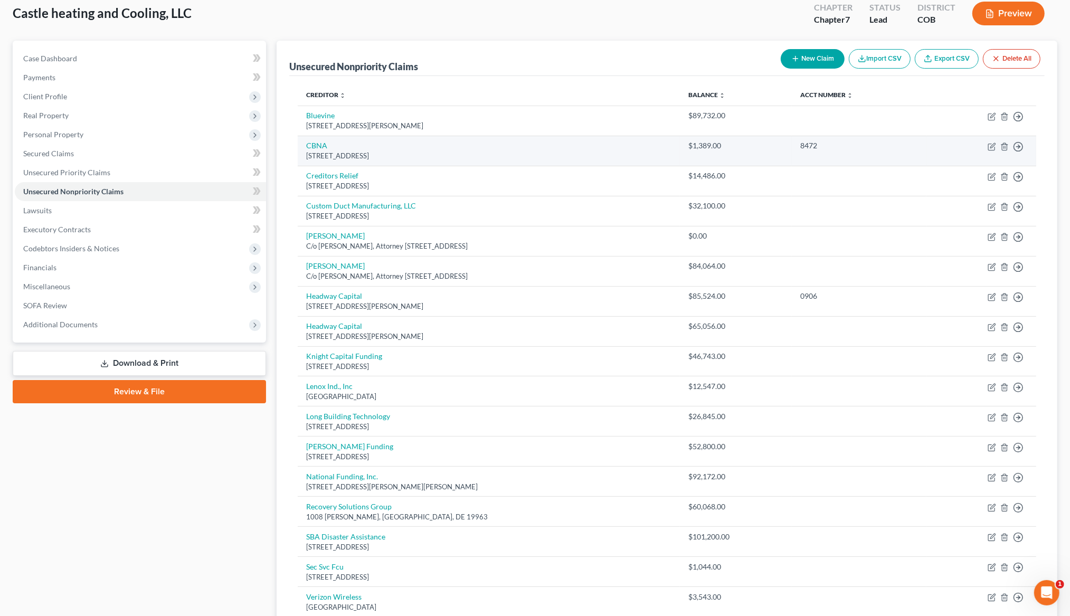
scroll to position [0, 0]
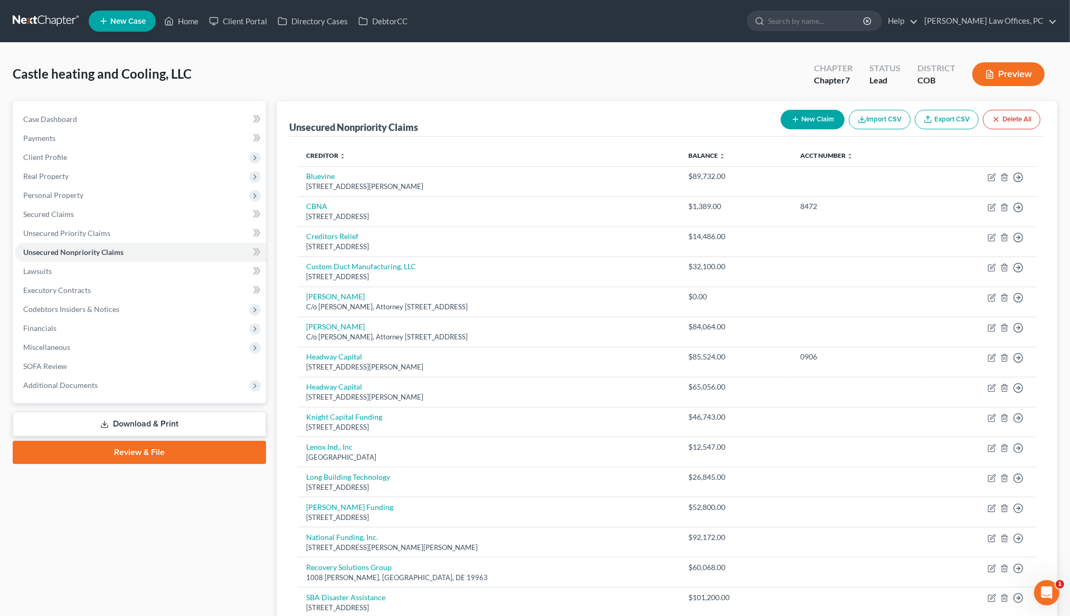
click at [795, 117] on button "New Claim" at bounding box center [812, 120] width 64 height 20
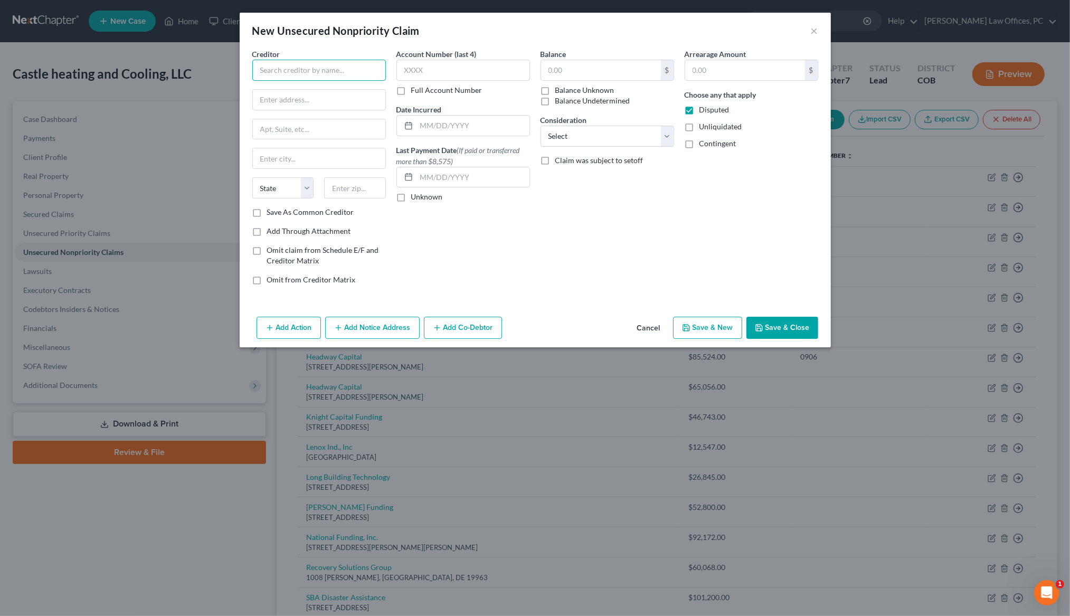
click at [264, 72] on input "text" at bounding box center [319, 70] width 134 height 21
click at [298, 99] on input "text" at bounding box center [319, 100] width 132 height 20
click at [288, 186] on select "State AL AK AR AZ CA CO CT DE DC FL GA GU HI ID IL IN IA KS KY LA ME MD MA MI M…" at bounding box center [283, 187] width 62 height 21
click at [344, 190] on input "text" at bounding box center [355, 187] width 62 height 21
click at [267, 212] on label "Save As Common Creditor" at bounding box center [310, 212] width 87 height 11
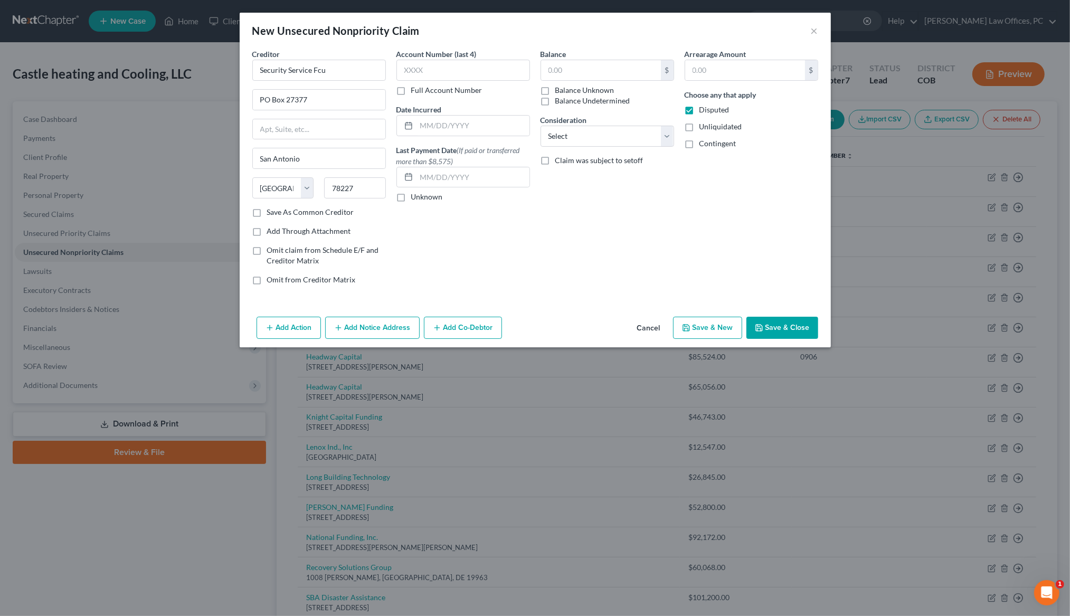
click at [271, 212] on input "Save As Common Creditor" at bounding box center [274, 210] width 7 height 7
click at [507, 71] on input "text" at bounding box center [463, 70] width 134 height 21
click at [563, 65] on input "text" at bounding box center [601, 70] width 120 height 20
click at [699, 110] on label "Disputed" at bounding box center [714, 109] width 30 height 11
click at [703, 110] on input "Disputed" at bounding box center [706, 107] width 7 height 7
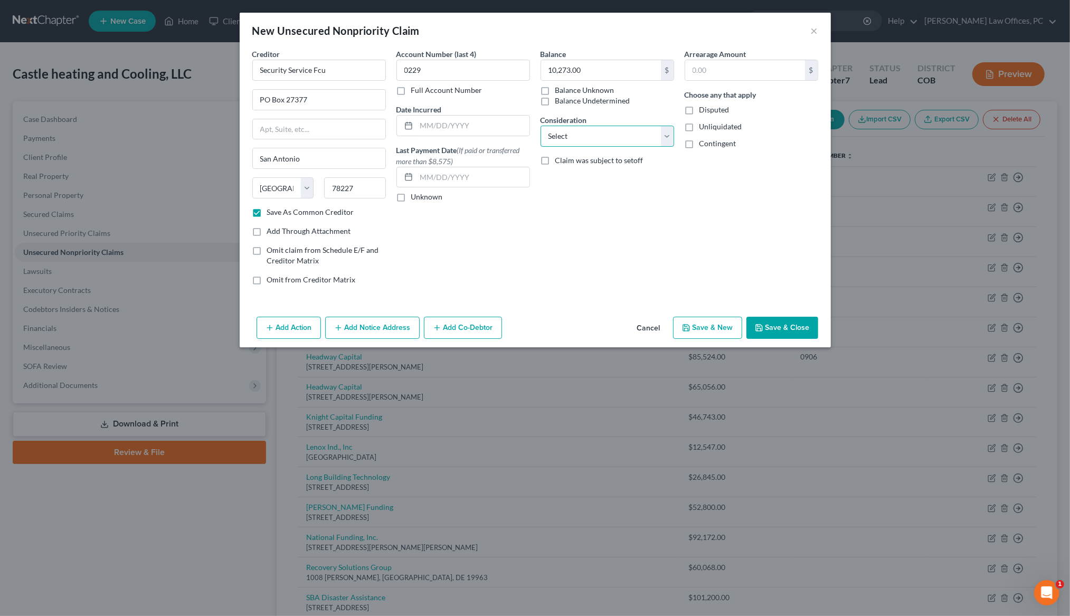
click at [664, 139] on select "Select Cable / Satellite Services Collection Agency Credit Card Debt Debt Couns…" at bounding box center [607, 136] width 134 height 21
click at [777, 327] on button "Save & Close" at bounding box center [782, 328] width 72 height 22
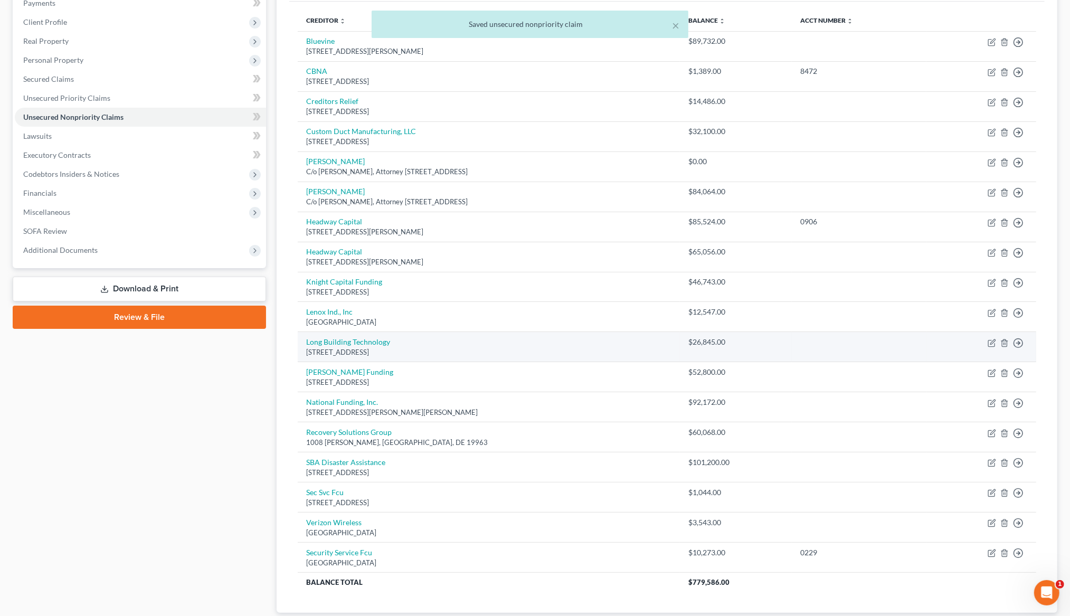
scroll to position [220, 0]
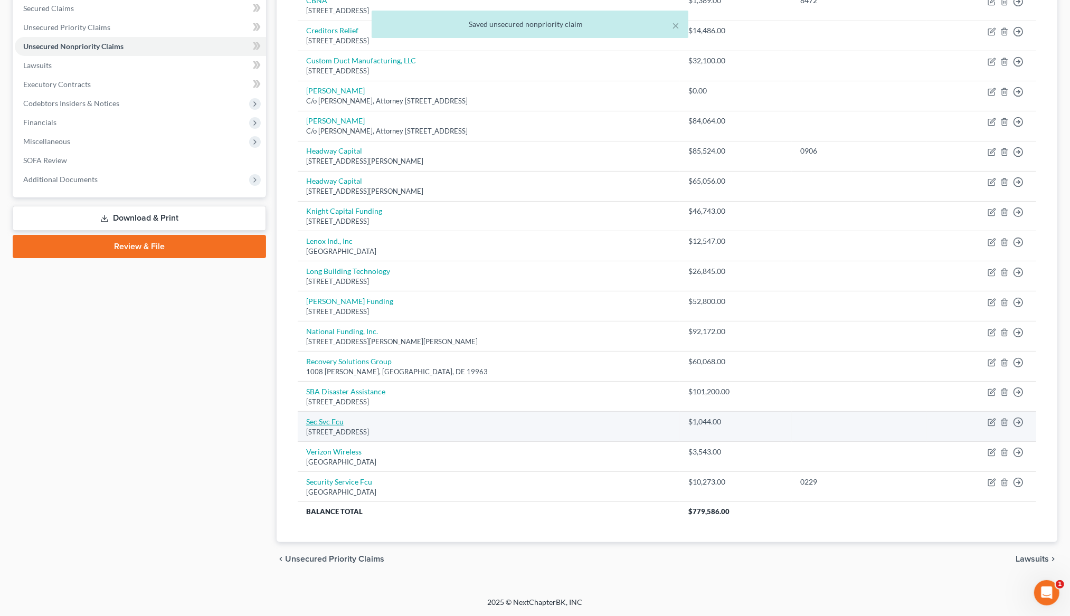
click at [337, 418] on link "Sec Svc Fcu" at bounding box center [324, 421] width 37 height 9
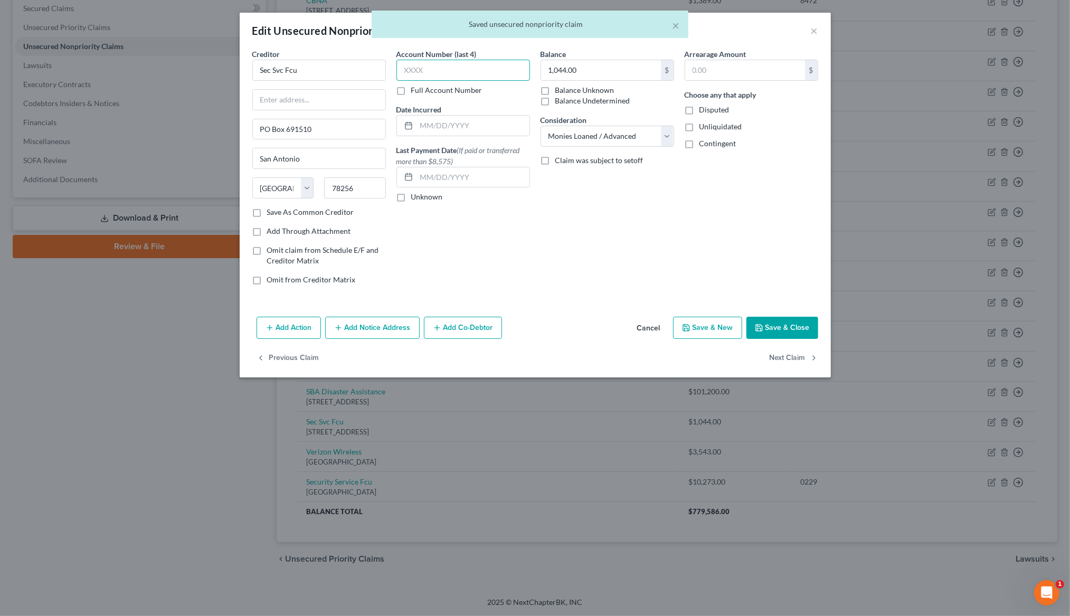
click at [431, 75] on input "text" at bounding box center [463, 70] width 134 height 21
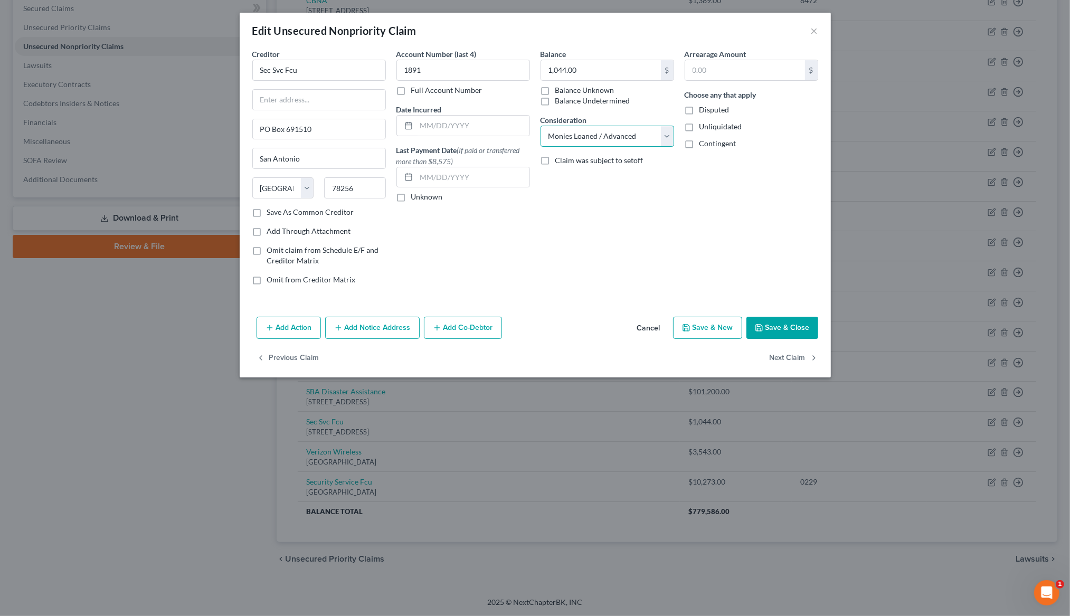
click at [661, 132] on select "Select Cable / Satellite Services Collection Agency Credit Card Debt Debt Couns…" at bounding box center [607, 136] width 134 height 21
click at [773, 329] on button "Save & Close" at bounding box center [782, 328] width 72 height 22
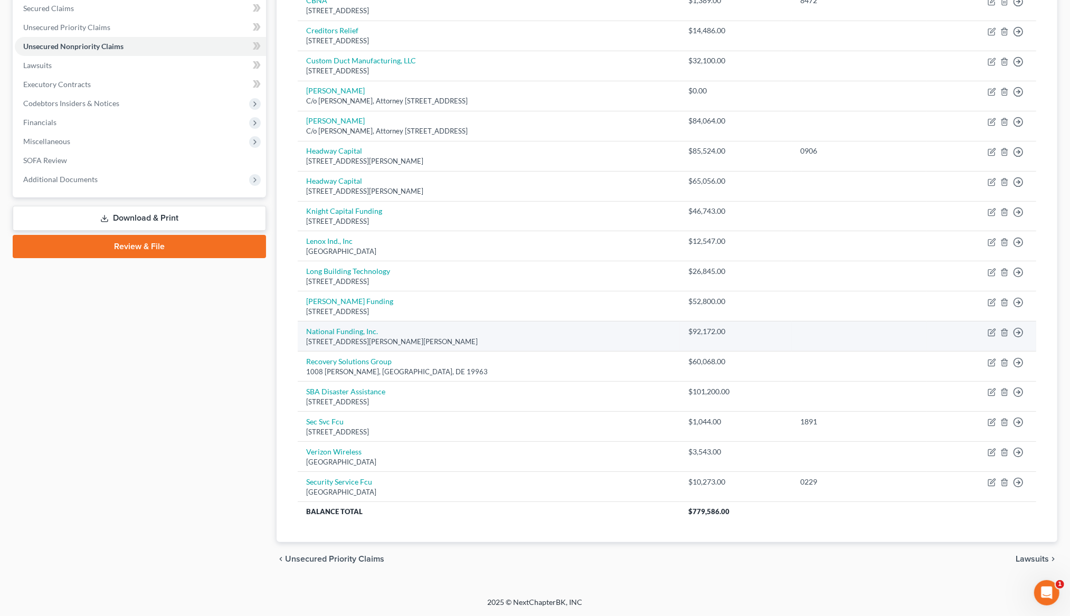
scroll to position [0, 0]
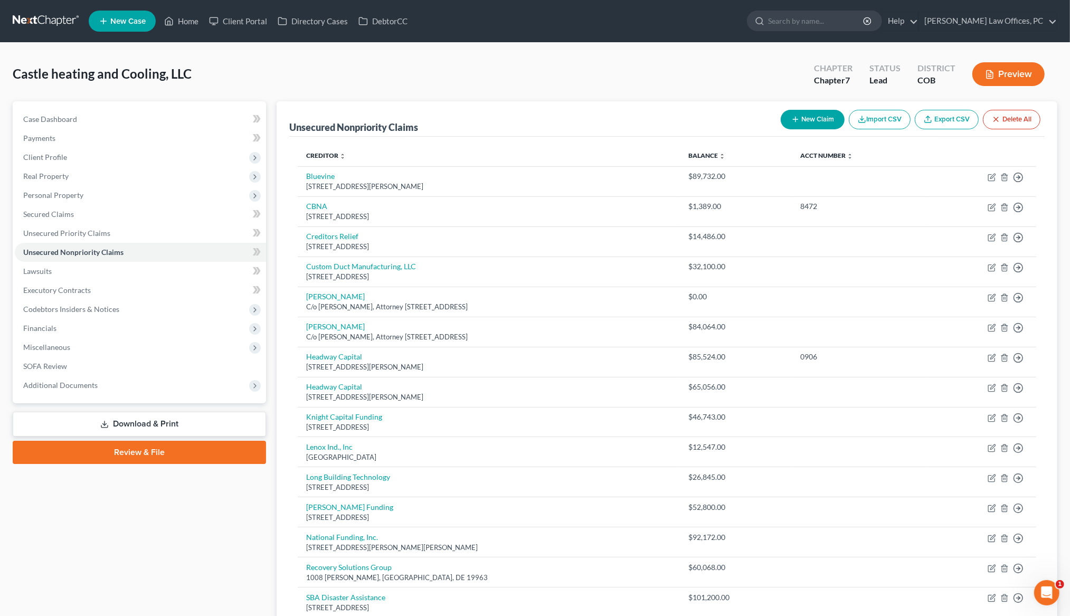
click at [792, 113] on button "New Claim" at bounding box center [812, 120] width 64 height 20
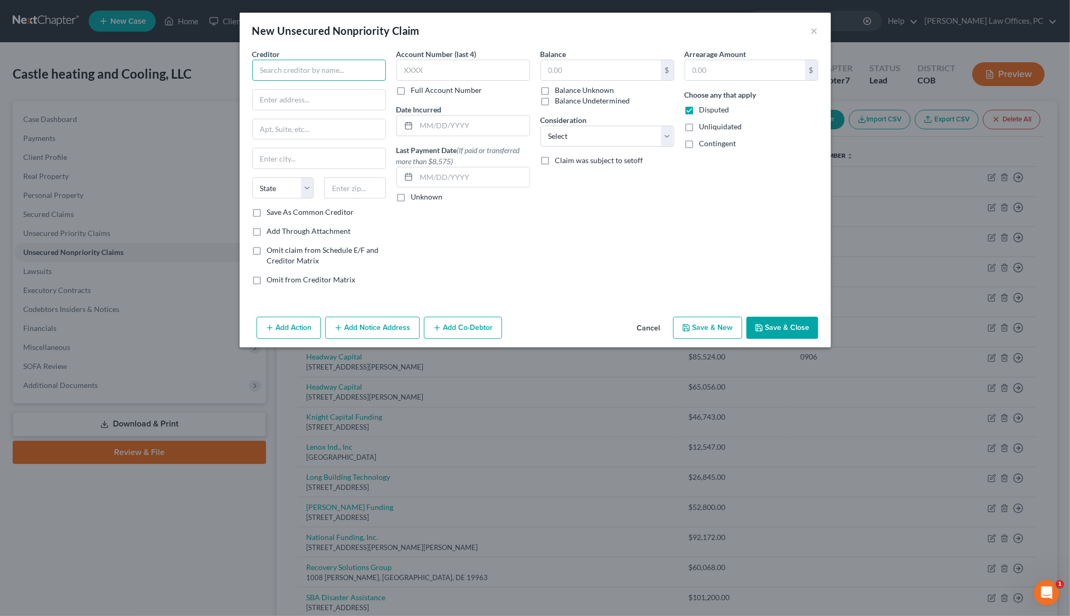
click at [286, 65] on input "text" at bounding box center [319, 70] width 134 height 21
click at [358, 92] on div "Trane US, Inc." at bounding box center [319, 88] width 116 height 11
click at [267, 213] on label "Save As Common Creditor" at bounding box center [310, 212] width 87 height 11
click at [271, 213] on input "Save As Common Creditor" at bounding box center [274, 210] width 7 height 7
click at [568, 138] on select "Select Cable / Satellite Services Collection Agency Credit Card Debt Debt Couns…" at bounding box center [607, 136] width 134 height 21
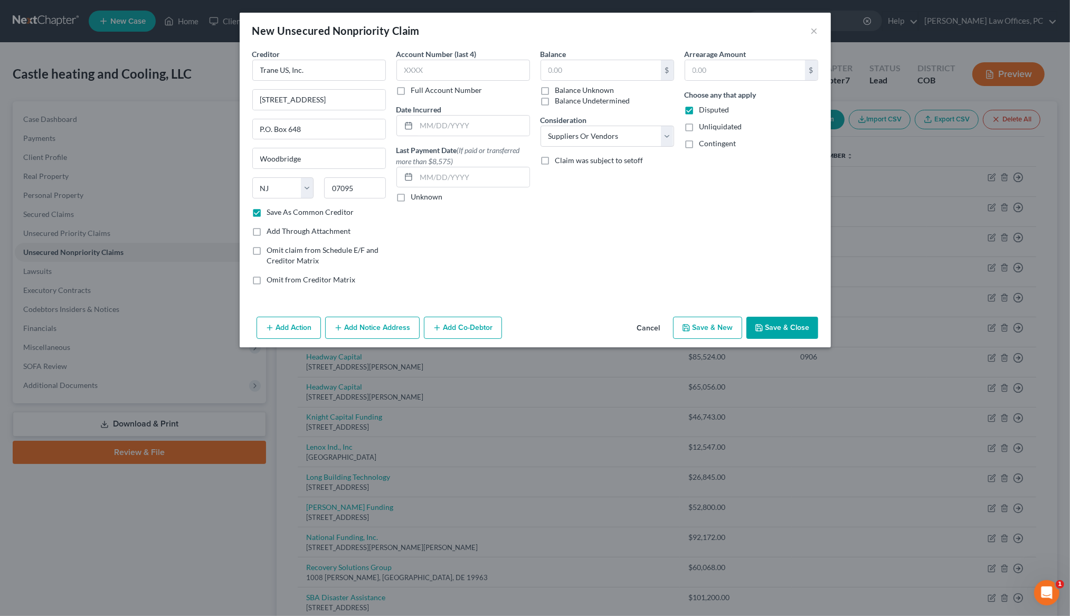
click at [699, 110] on label "Disputed" at bounding box center [714, 109] width 30 height 11
click at [703, 110] on input "Disputed" at bounding box center [706, 107] width 7 height 7
click at [550, 70] on input "text" at bounding box center [601, 70] width 120 height 20
click at [770, 320] on button "Save & Close" at bounding box center [782, 328] width 72 height 22
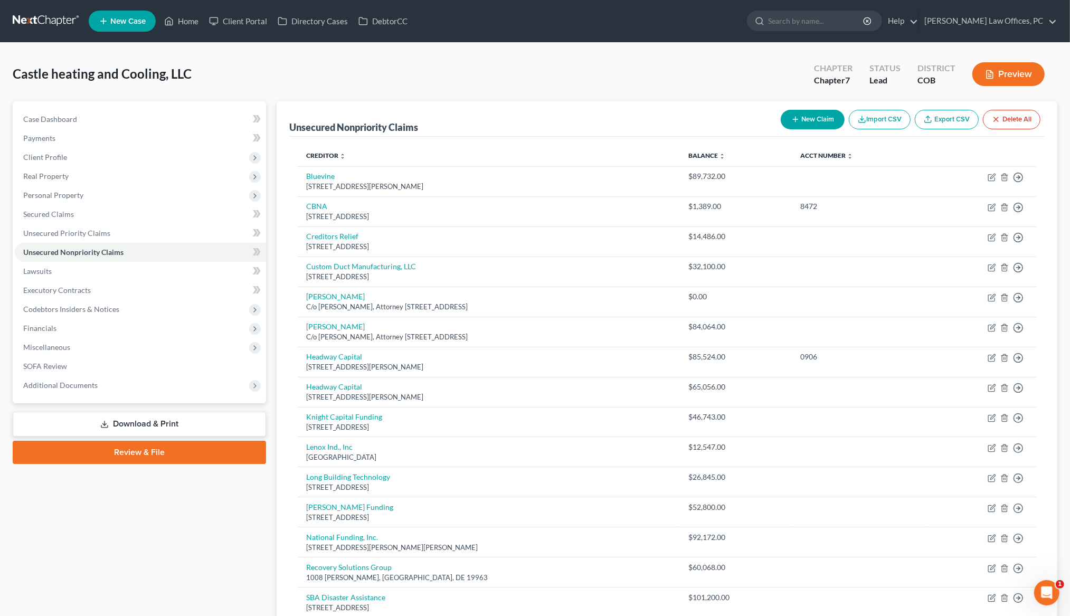
click at [799, 120] on button "New Claim" at bounding box center [812, 120] width 64 height 20
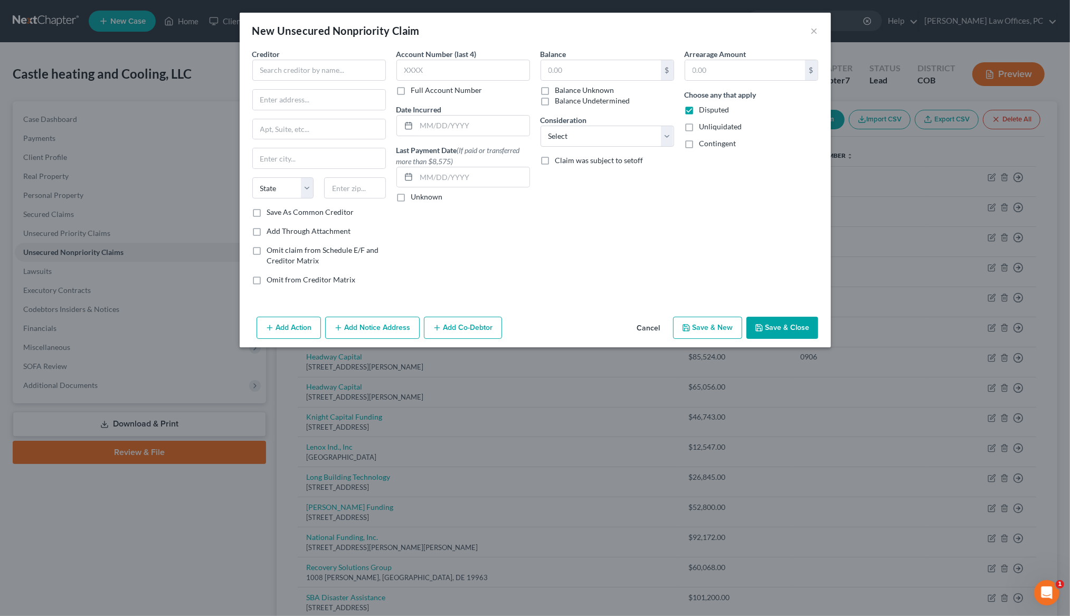
click at [267, 212] on label "Save As Common Creditor" at bounding box center [310, 212] width 87 height 11
click at [271, 212] on input "Save As Common Creditor" at bounding box center [274, 210] width 7 height 7
click at [294, 70] on input "text" at bounding box center [319, 70] width 134 height 21
click at [299, 102] on div "1 Verizon Way, Basking Ridge, NJ 07920" at bounding box center [316, 98] width 110 height 9
click at [445, 78] on input "text" at bounding box center [463, 70] width 134 height 21
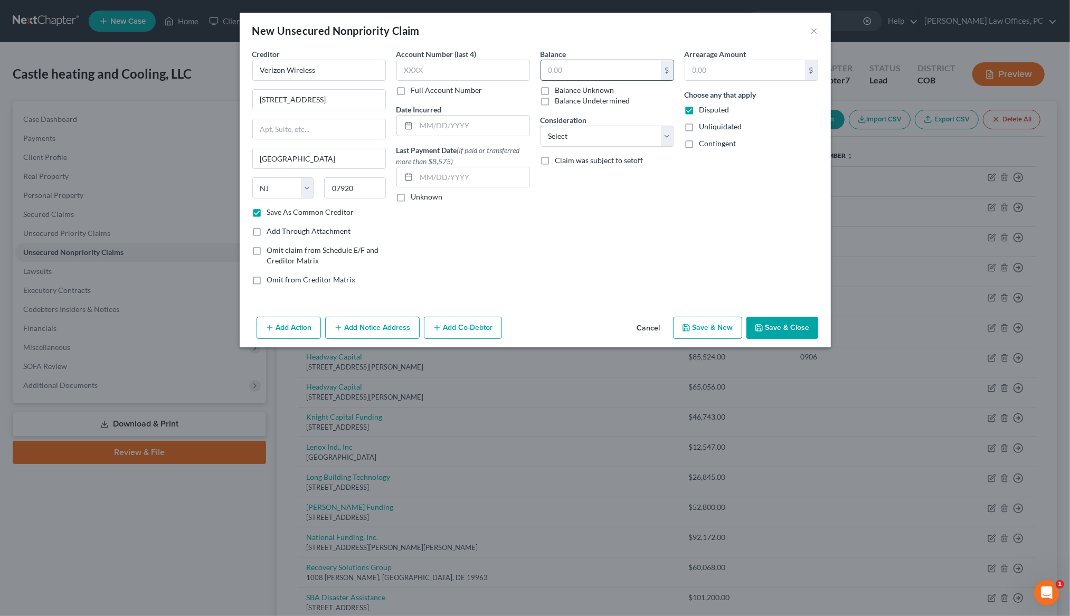
click at [558, 70] on input "text" at bounding box center [601, 70] width 120 height 20
click at [727, 108] on span "Disputed" at bounding box center [714, 109] width 30 height 9
click at [710, 108] on input "Disputed" at bounding box center [706, 107] width 7 height 7
click at [664, 138] on select "Select Cable / Satellite Services Collection Agency Credit Card Debt Debt Couns…" at bounding box center [607, 136] width 134 height 21
click at [780, 326] on button "Save & Close" at bounding box center [782, 328] width 72 height 22
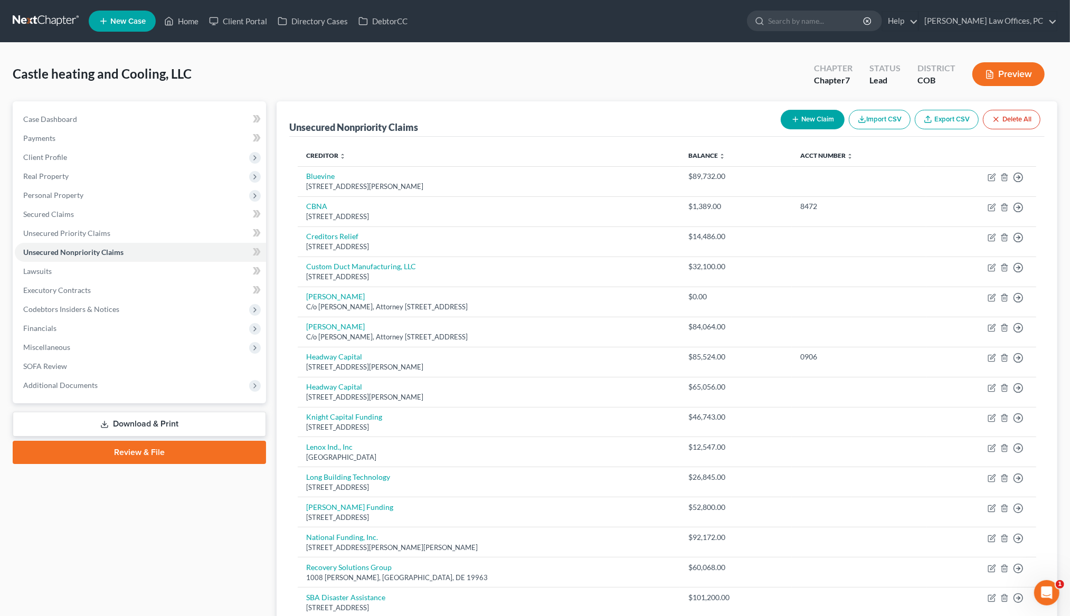
scroll to position [4, 0]
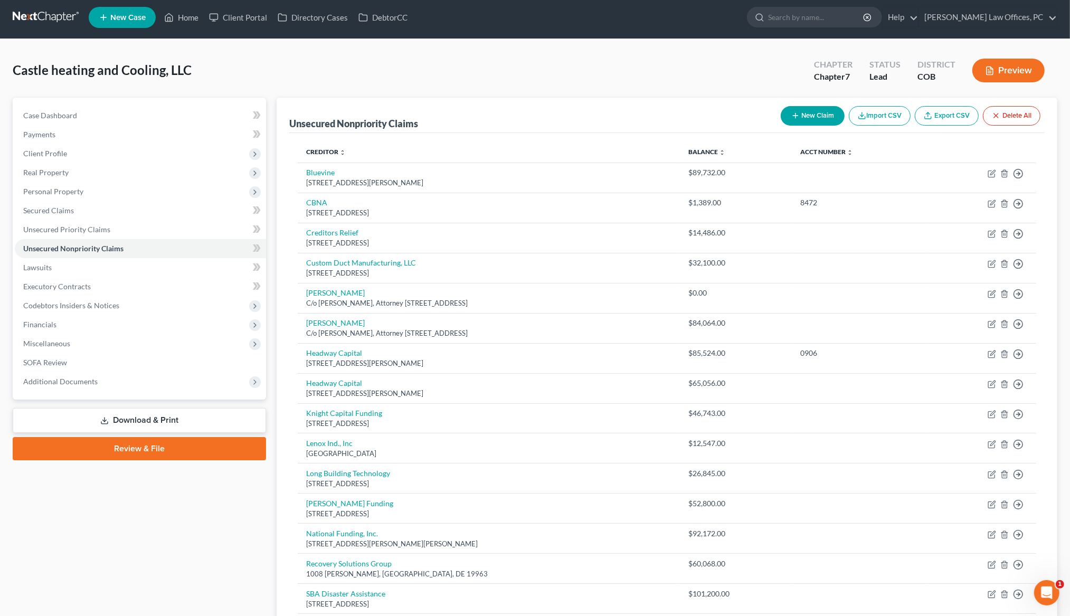
click at [809, 116] on button "New Claim" at bounding box center [812, 116] width 64 height 20
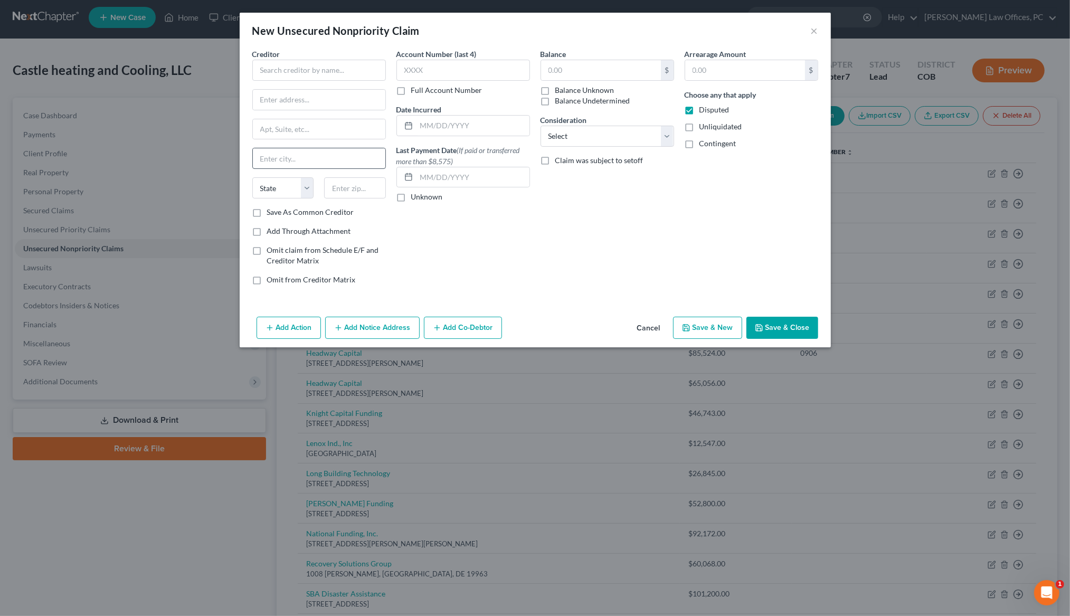
drag, startPoint x: 258, startPoint y: 212, endPoint x: 261, endPoint y: 159, distance: 52.8
click at [267, 212] on label "Save As Common Creditor" at bounding box center [310, 212] width 87 height 11
click at [271, 212] on input "Save As Common Creditor" at bounding box center [274, 210] width 7 height 7
click at [278, 75] on input "text" at bounding box center [319, 70] width 134 height 21
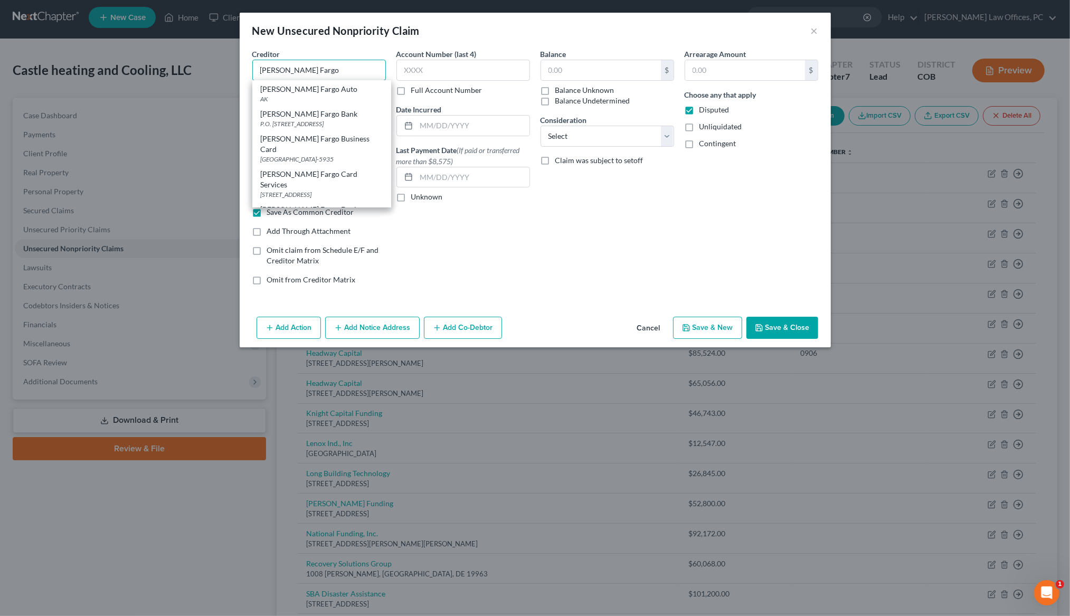
scroll to position [0, 0]
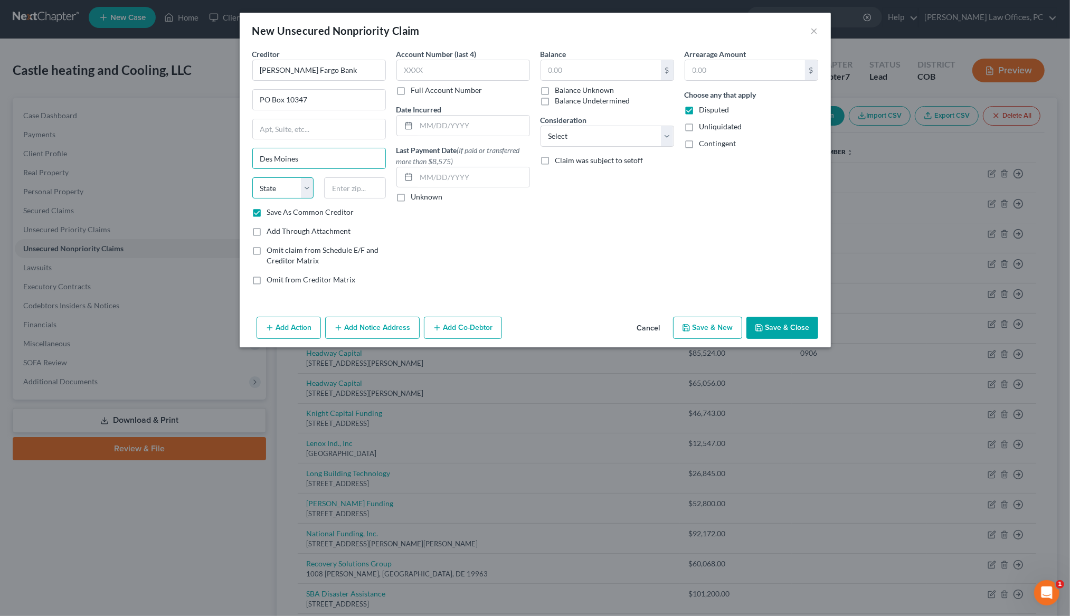
click at [281, 185] on select "State AL AK AR AZ CA CO CT DE DC FL GA GU HI ID IL IN IA KS KY LA ME MD MA MI M…" at bounding box center [283, 187] width 62 height 21
click at [355, 186] on input "text" at bounding box center [355, 187] width 62 height 21
click at [493, 72] on input "text" at bounding box center [463, 70] width 134 height 21
click at [583, 133] on select "Select Cable / Satellite Services Collection Agency Credit Card Debt Debt Couns…" at bounding box center [607, 136] width 134 height 21
click at [710, 105] on span "Disputed" at bounding box center [714, 109] width 30 height 9
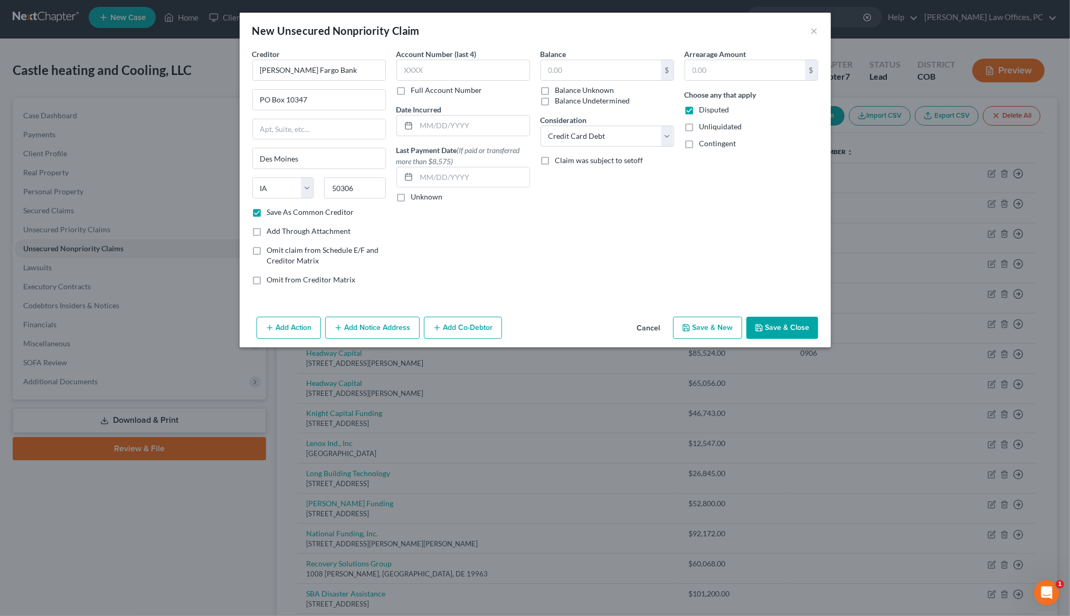
click at [710, 104] on input "Disputed" at bounding box center [706, 107] width 7 height 7
click at [714, 69] on input "text" at bounding box center [745, 70] width 120 height 20
click at [613, 71] on input "text" at bounding box center [601, 70] width 120 height 20
click at [774, 328] on button "Save & Close" at bounding box center [782, 328] width 72 height 22
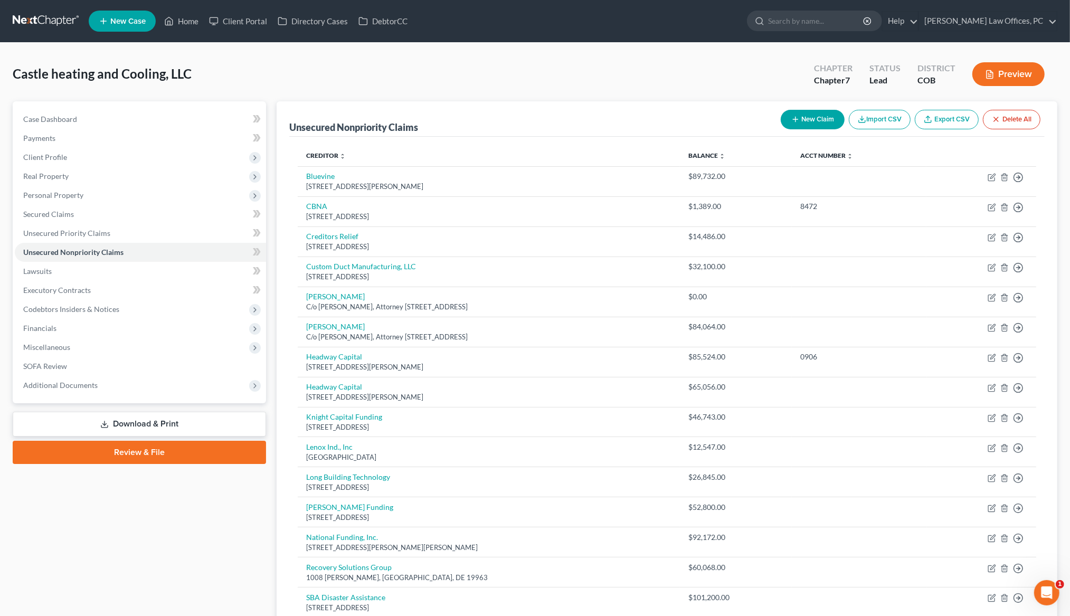
click at [796, 121] on button "New Claim" at bounding box center [812, 120] width 64 height 20
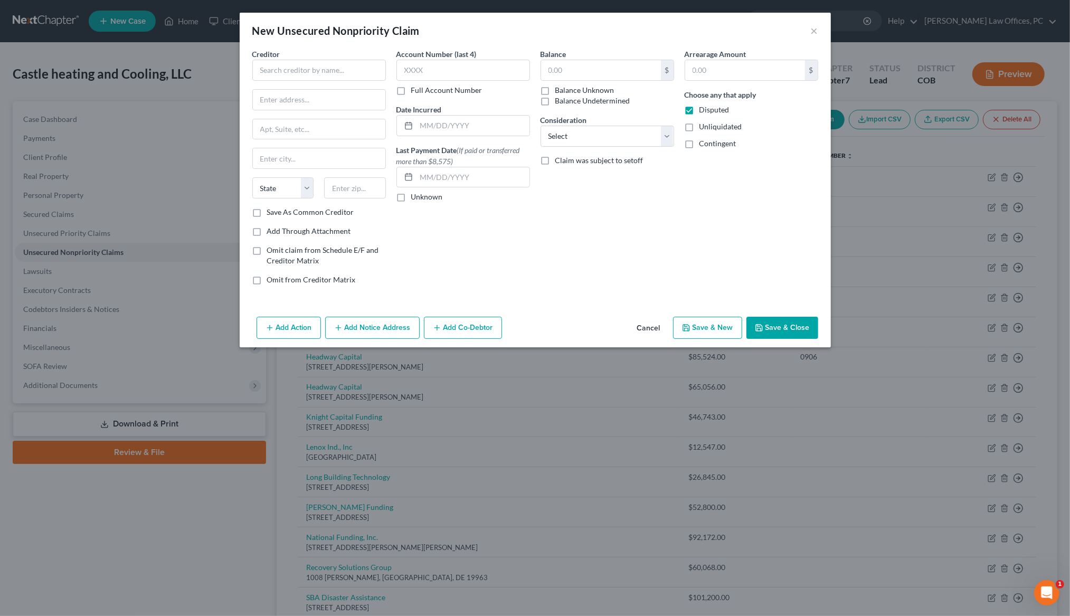
click at [267, 214] on label "Save As Common Creditor" at bounding box center [310, 212] width 87 height 11
click at [271, 214] on input "Save As Common Creditor" at bounding box center [274, 210] width 7 height 7
click at [299, 73] on input "text" at bounding box center [319, 70] width 134 height 21
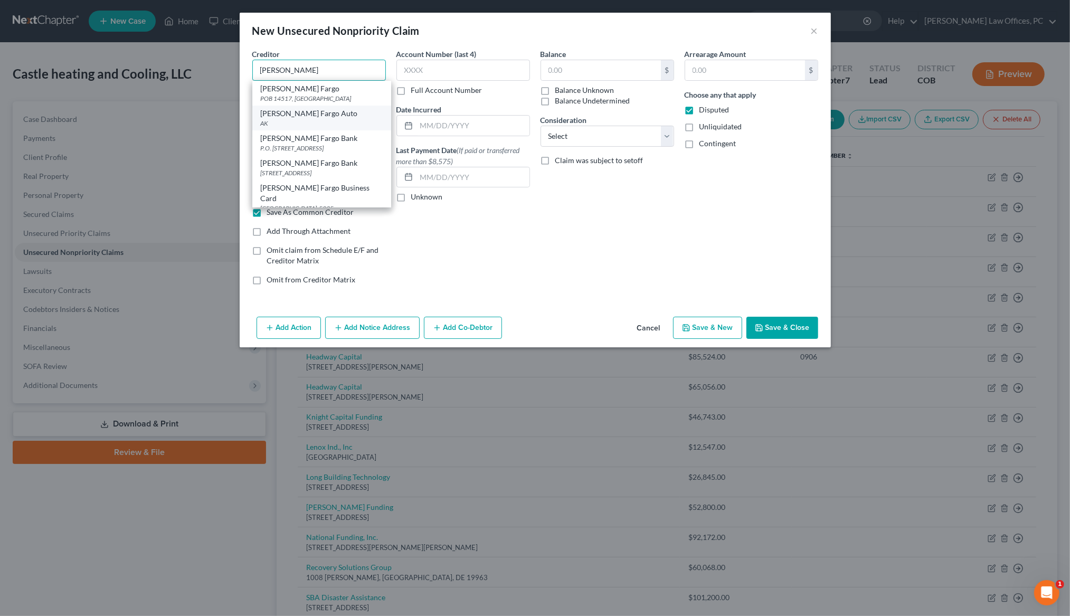
scroll to position [3, 0]
click at [310, 138] on div "Wells Fargo Bank" at bounding box center [322, 135] width 122 height 11
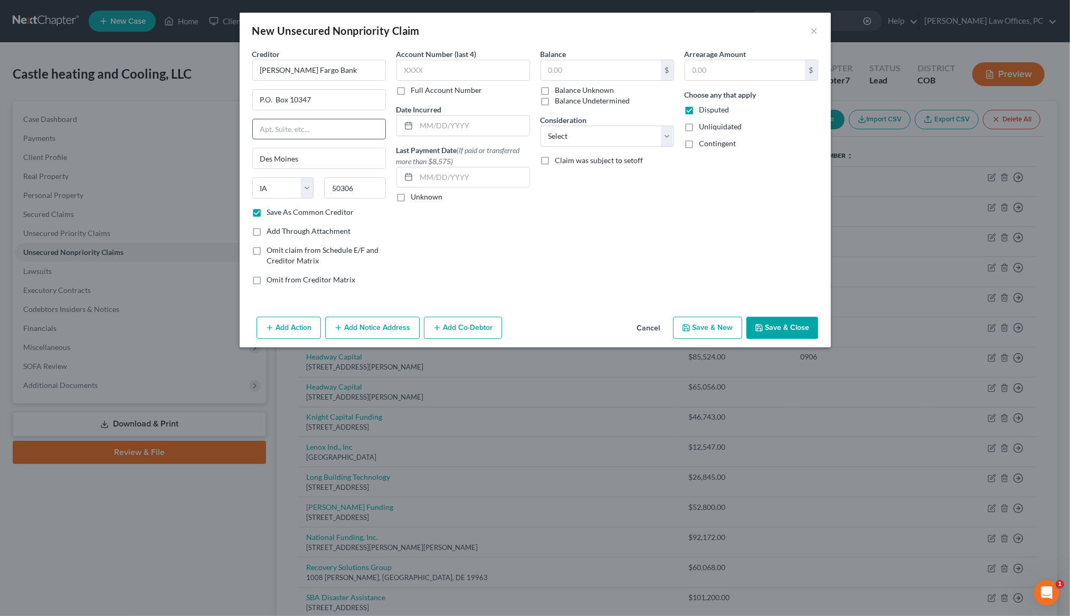
scroll to position [0, 0]
click at [426, 70] on input "text" at bounding box center [463, 70] width 134 height 21
click at [582, 136] on select "Select Cable / Satellite Services Collection Agency Credit Card Debt Debt Couns…" at bounding box center [607, 136] width 134 height 21
click at [577, 66] on input "text" at bounding box center [601, 70] width 120 height 20
drag, startPoint x: 692, startPoint y: 109, endPoint x: 641, endPoint y: 94, distance: 52.8
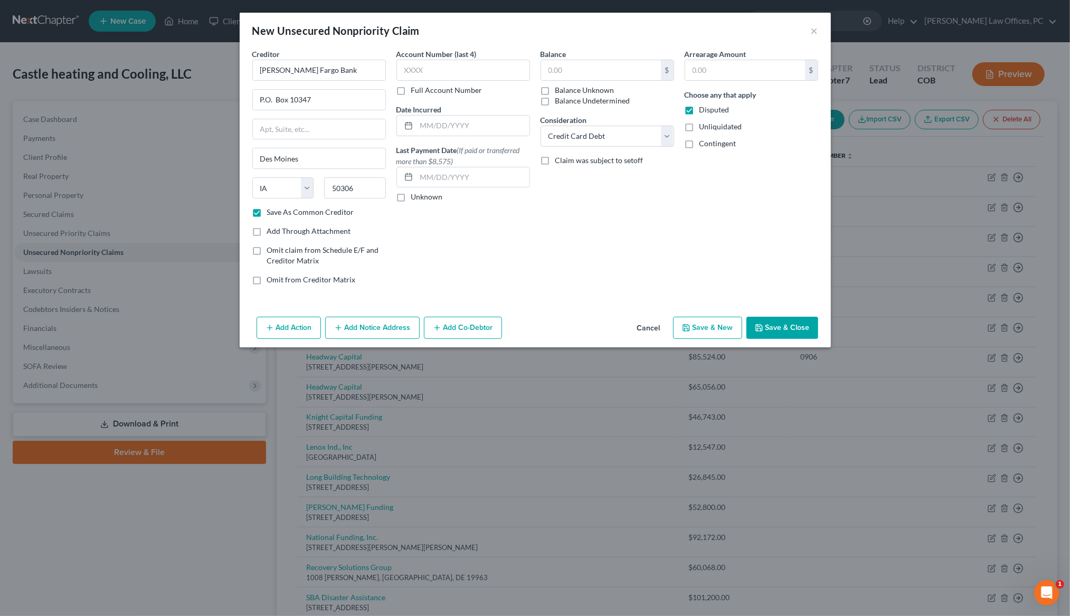
click at [699, 109] on label "Disputed" at bounding box center [714, 109] width 30 height 11
click at [703, 109] on input "Disputed" at bounding box center [706, 107] width 7 height 7
click at [577, 71] on input "text" at bounding box center [601, 70] width 120 height 20
click at [769, 322] on button "Save & Close" at bounding box center [782, 328] width 72 height 22
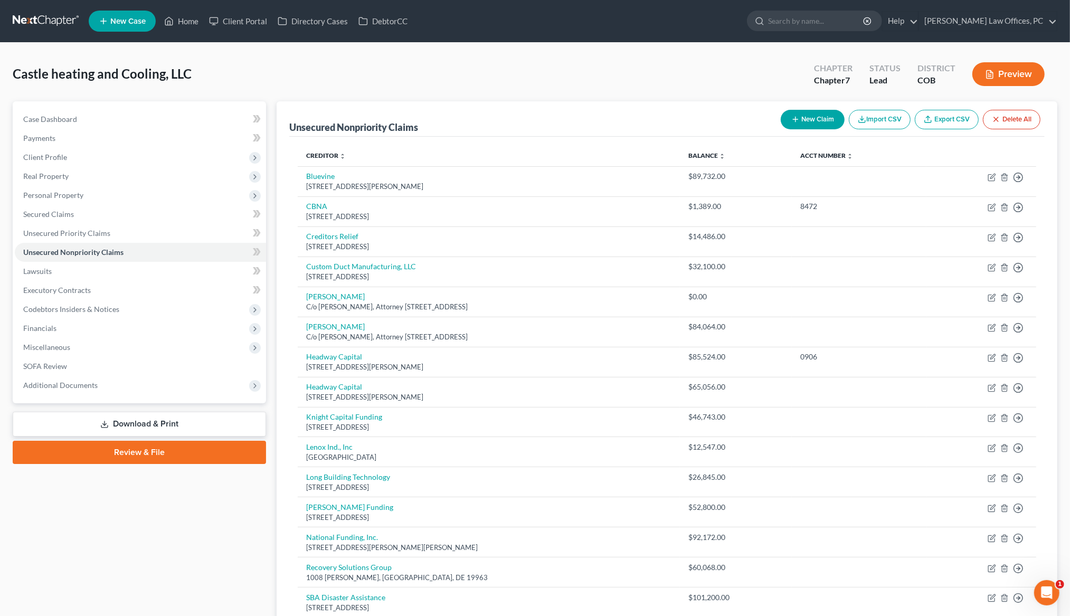
click at [805, 110] on button "New Claim" at bounding box center [812, 120] width 64 height 20
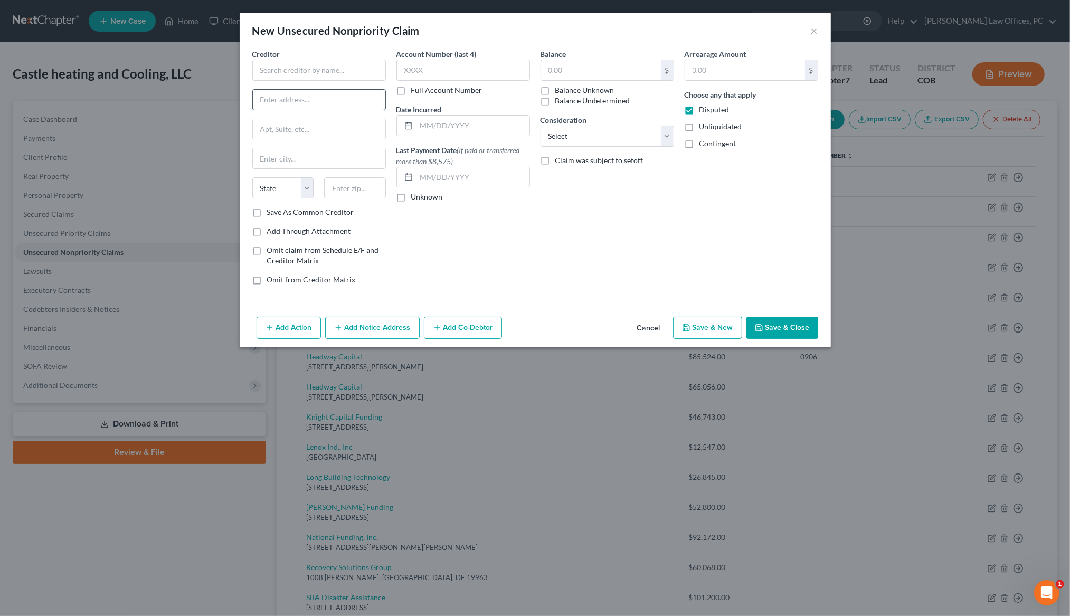
drag, startPoint x: 256, startPoint y: 212, endPoint x: 302, endPoint y: 105, distance: 116.8
click at [267, 212] on label "Save As Common Creditor" at bounding box center [310, 212] width 87 height 11
click at [271, 212] on input "Save As Common Creditor" at bounding box center [274, 210] width 7 height 7
click at [307, 70] on input "text" at bounding box center [319, 70] width 134 height 21
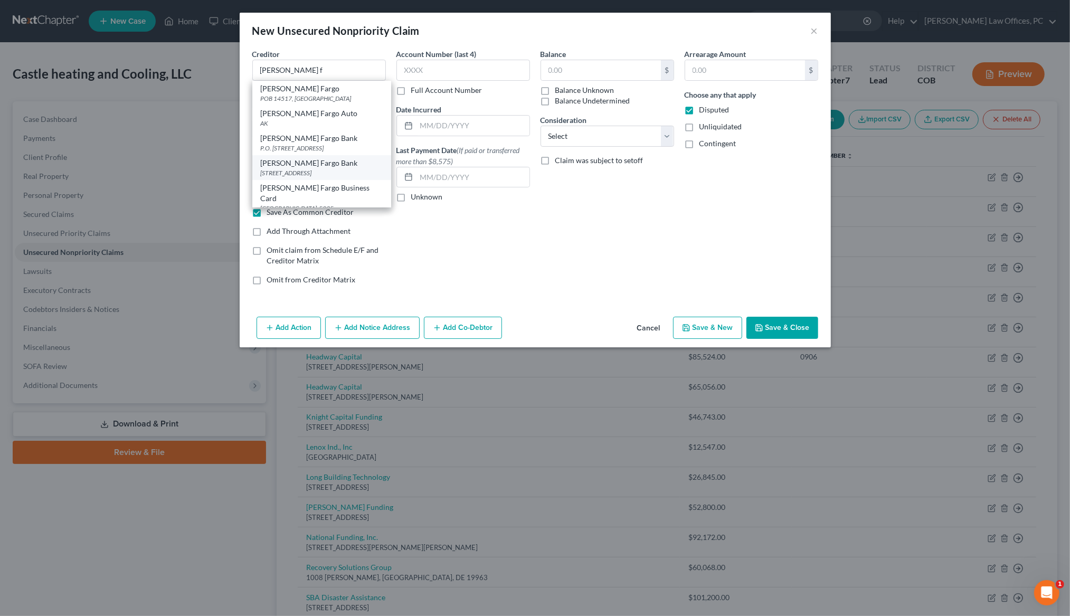
click at [364, 176] on div "PO Box 10347, Des Moines, IA 50306" at bounding box center [322, 172] width 122 height 9
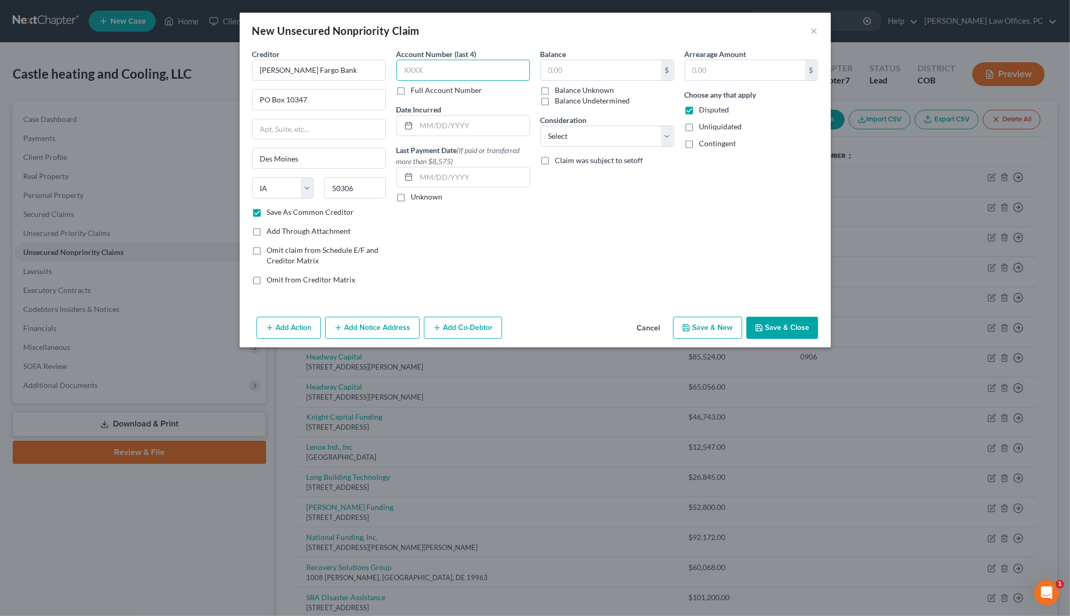
click at [445, 64] on input "text" at bounding box center [463, 70] width 134 height 21
click at [554, 136] on select "Select Cable / Satellite Services Collection Agency Credit Card Debt Debt Couns…" at bounding box center [607, 136] width 134 height 21
click at [556, 70] on input "text" at bounding box center [601, 70] width 120 height 20
drag, startPoint x: 691, startPoint y: 109, endPoint x: 693, endPoint y: 117, distance: 8.7
click at [699, 109] on label "Disputed" at bounding box center [714, 109] width 30 height 11
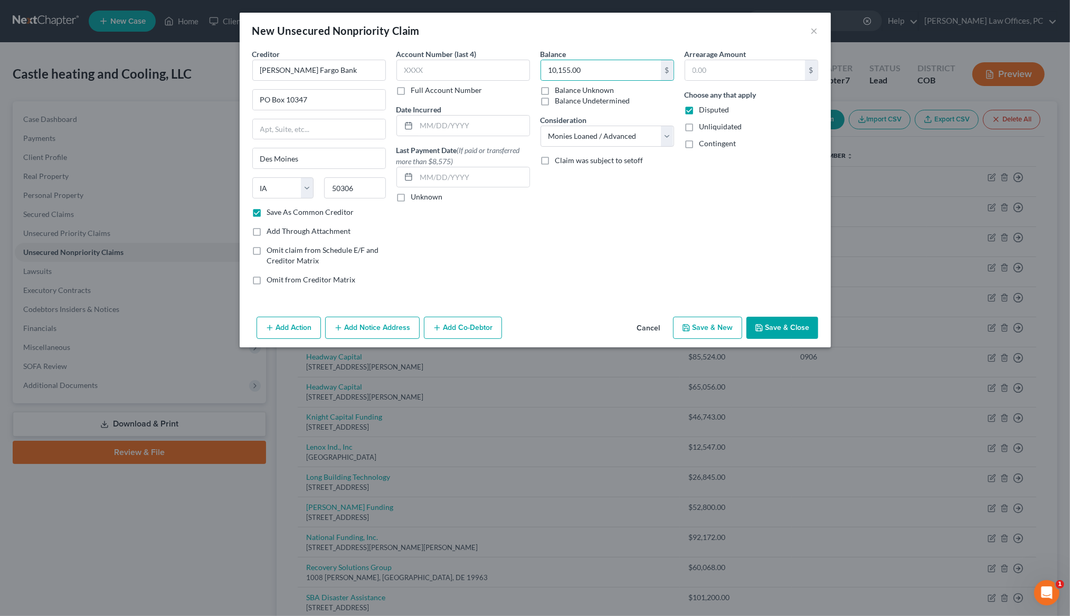
click at [703, 109] on input "Disputed" at bounding box center [706, 107] width 7 height 7
click at [780, 329] on button "Save & Close" at bounding box center [782, 328] width 72 height 22
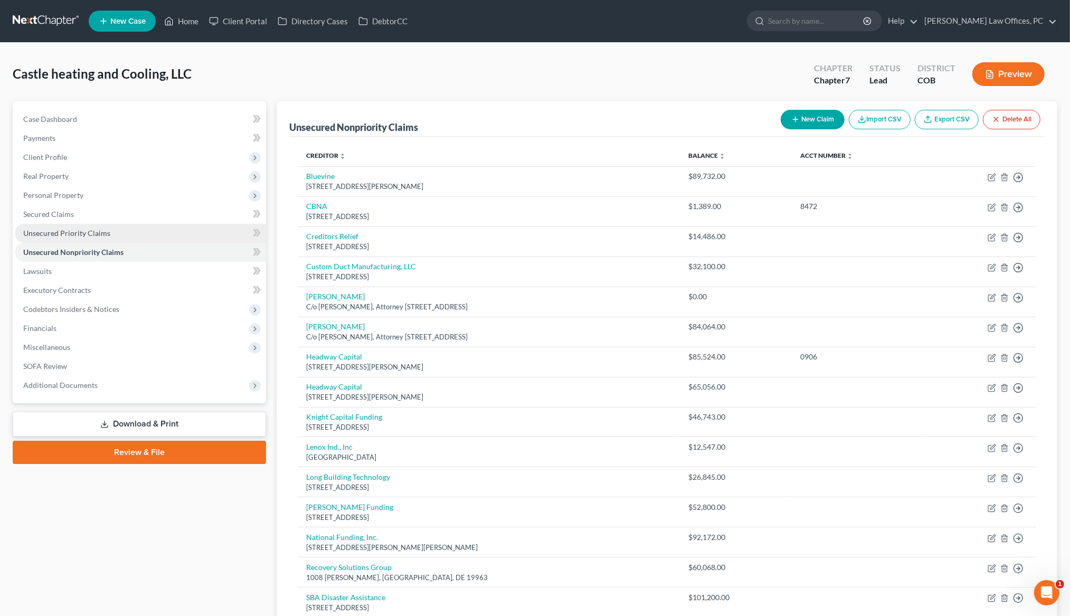
click at [47, 230] on span "Unsecured Priority Claims" at bounding box center [66, 232] width 87 height 9
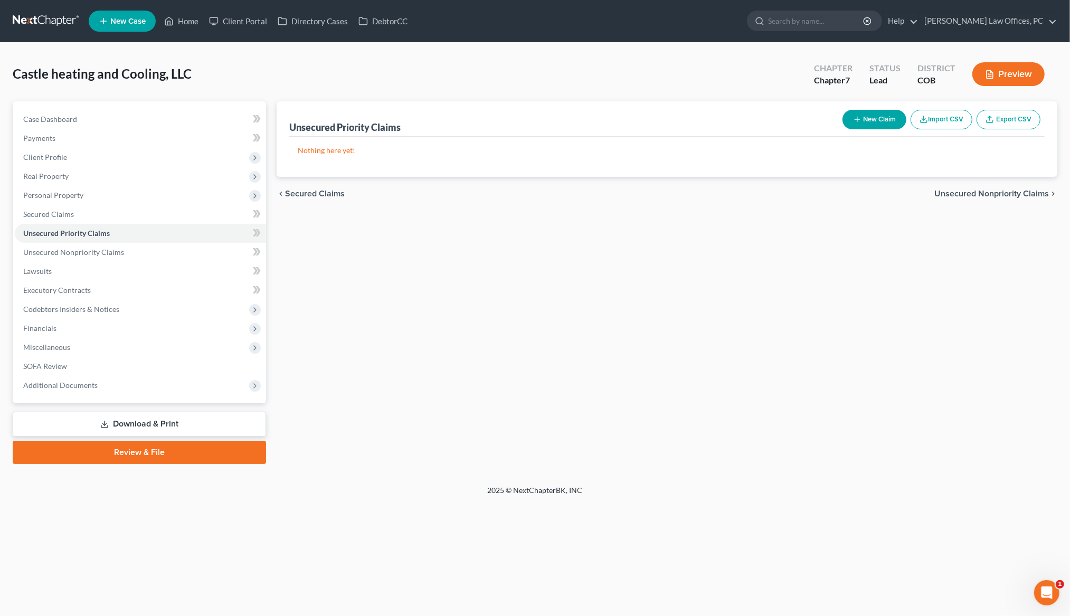
click at [869, 114] on button "New Claim" at bounding box center [874, 120] width 64 height 20
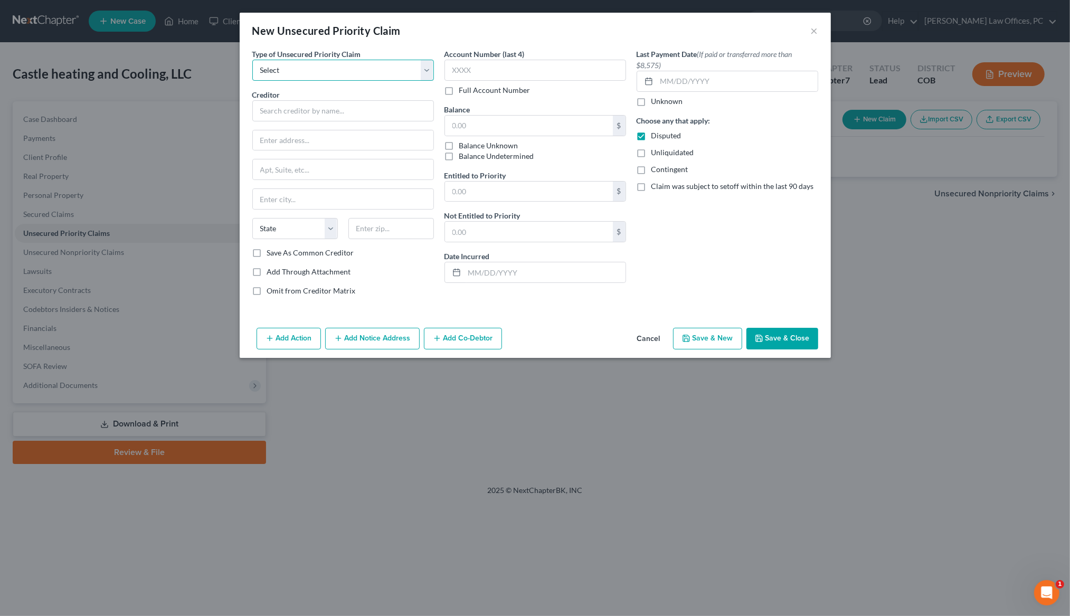
click at [426, 71] on select "Select Taxes & Other Government Units Domestic Support Obligations Extensions o…" at bounding box center [343, 70] width 182 height 21
drag, startPoint x: 813, startPoint y: 25, endPoint x: 803, endPoint y: 26, distance: 9.5
click at [813, 25] on button "×" at bounding box center [814, 30] width 7 height 13
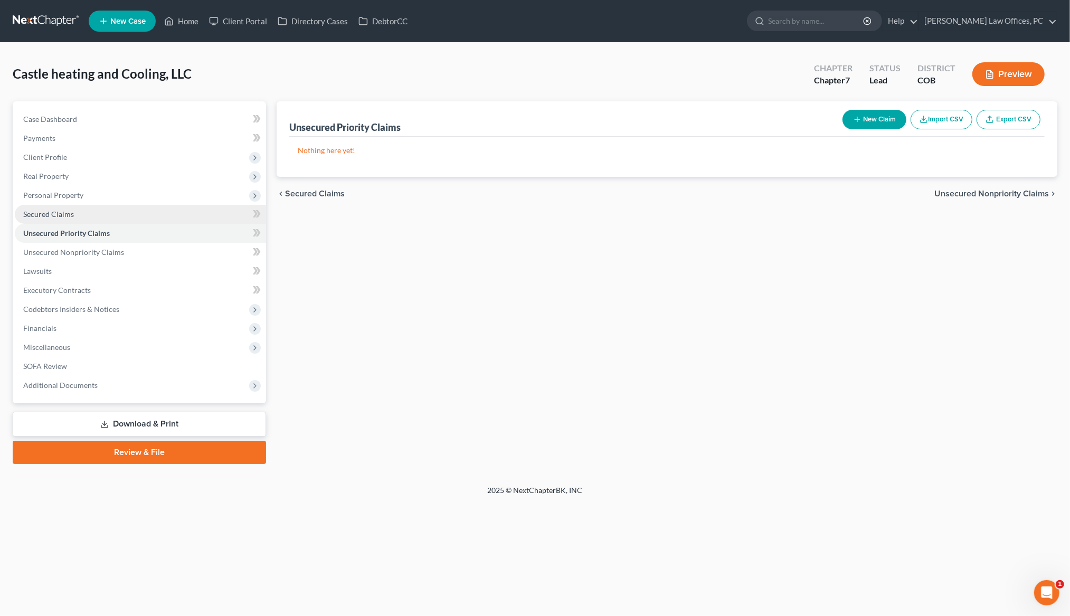
click at [53, 210] on span "Secured Claims" at bounding box center [48, 213] width 51 height 9
click at [865, 112] on button "New Claim" at bounding box center [874, 120] width 64 height 20
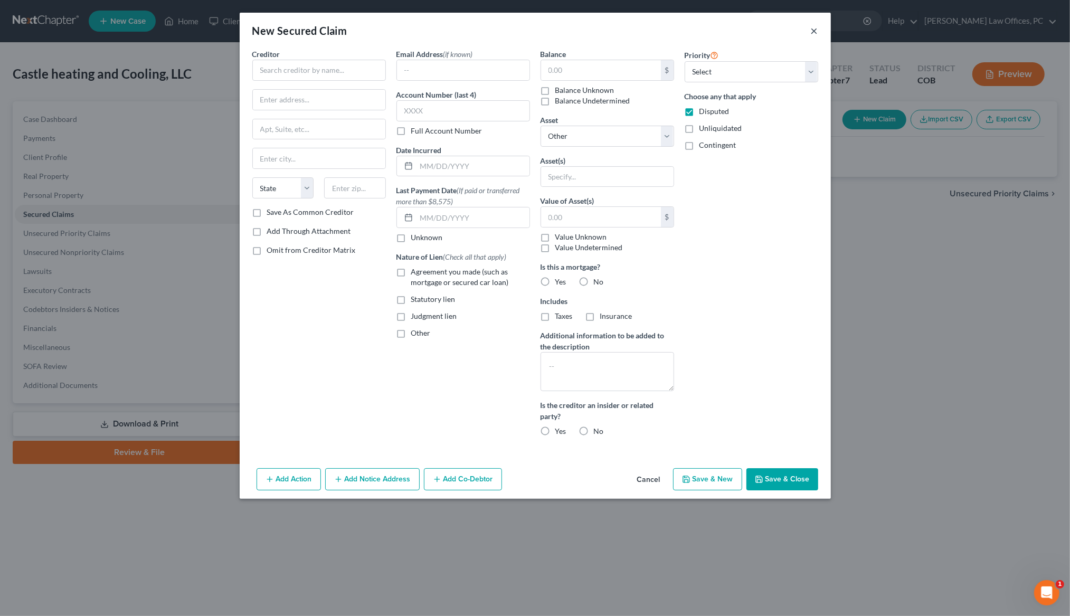
click at [813, 29] on button "×" at bounding box center [814, 30] width 7 height 13
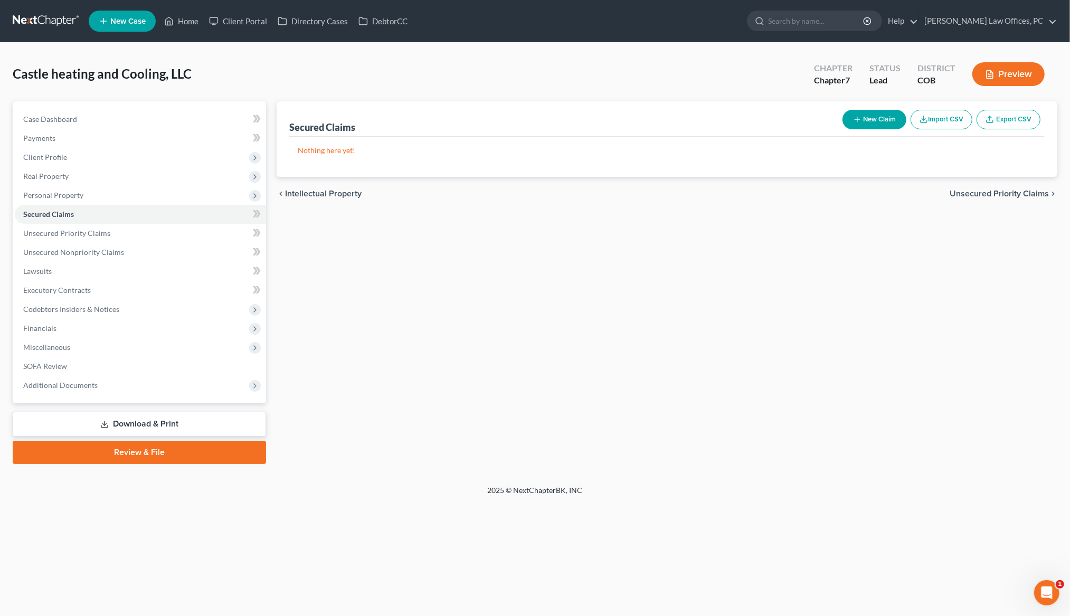
click at [856, 114] on button "New Claim" at bounding box center [874, 120] width 64 height 20
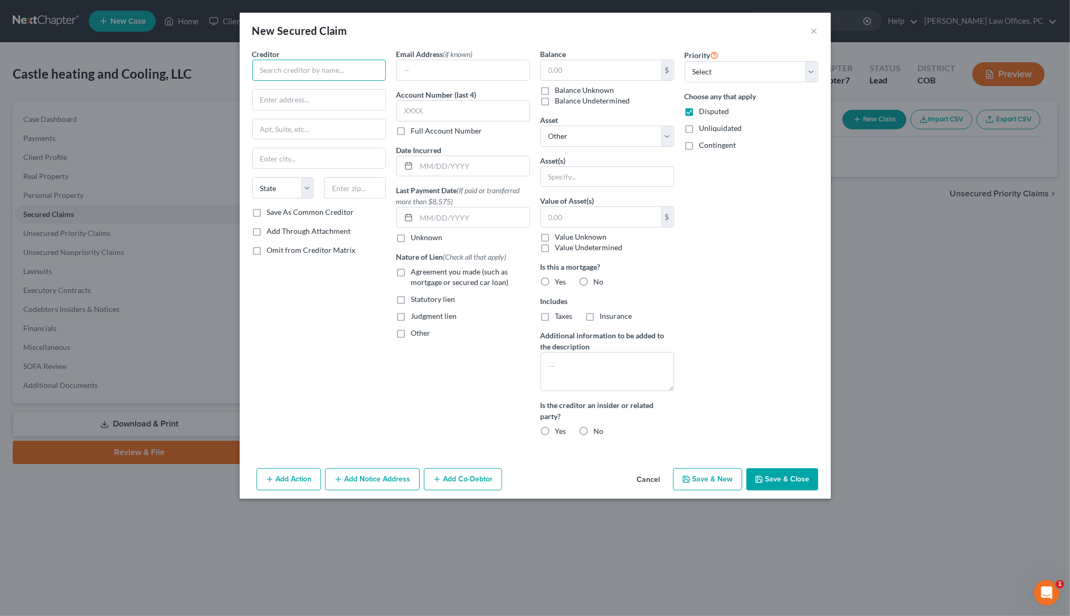
click at [328, 65] on input "text" at bounding box center [319, 70] width 134 height 21
drag, startPoint x: 813, startPoint y: 28, endPoint x: 838, endPoint y: 154, distance: 128.1
click at [813, 28] on button "×" at bounding box center [814, 30] width 7 height 13
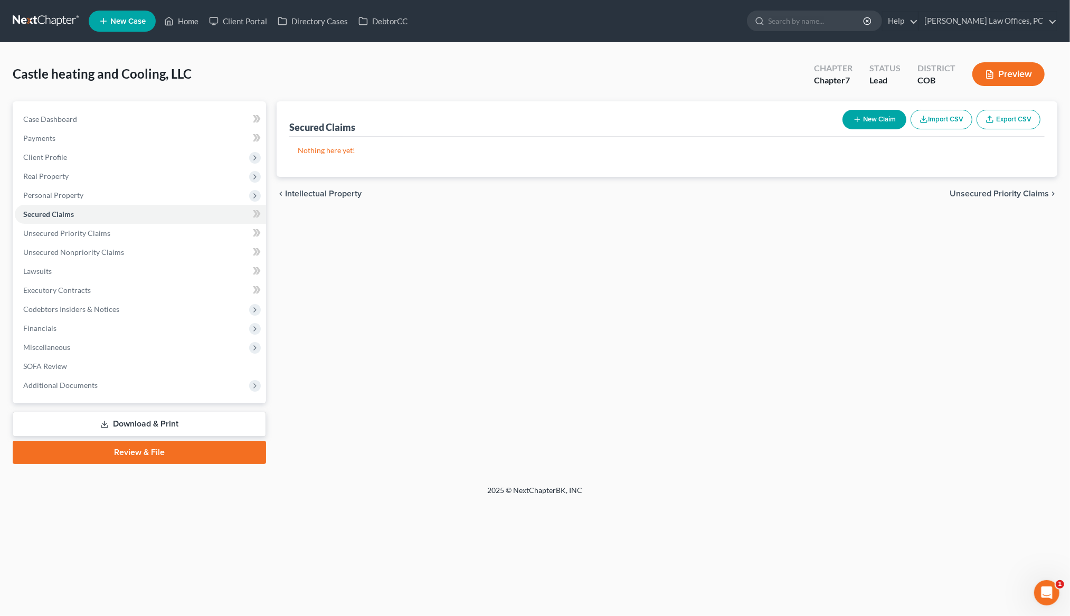
click at [884, 304] on div "Secured Claims New Claim Import CSV Export CSV Nothing here yet! Previous 1 Nex…" at bounding box center [666, 282] width 791 height 363
click at [64, 214] on span "Secured Claims" at bounding box center [48, 213] width 51 height 9
click at [706, 427] on div "Secured Claims New Claim Import CSV Export CSV Nothing here yet! Previous 1 Nex…" at bounding box center [666, 282] width 791 height 363
click at [701, 427] on div "Secured Claims New Claim Import CSV Export CSV Nothing here yet! Previous 1 Nex…" at bounding box center [666, 282] width 791 height 363
click at [864, 125] on button "New Claim" at bounding box center [874, 120] width 64 height 20
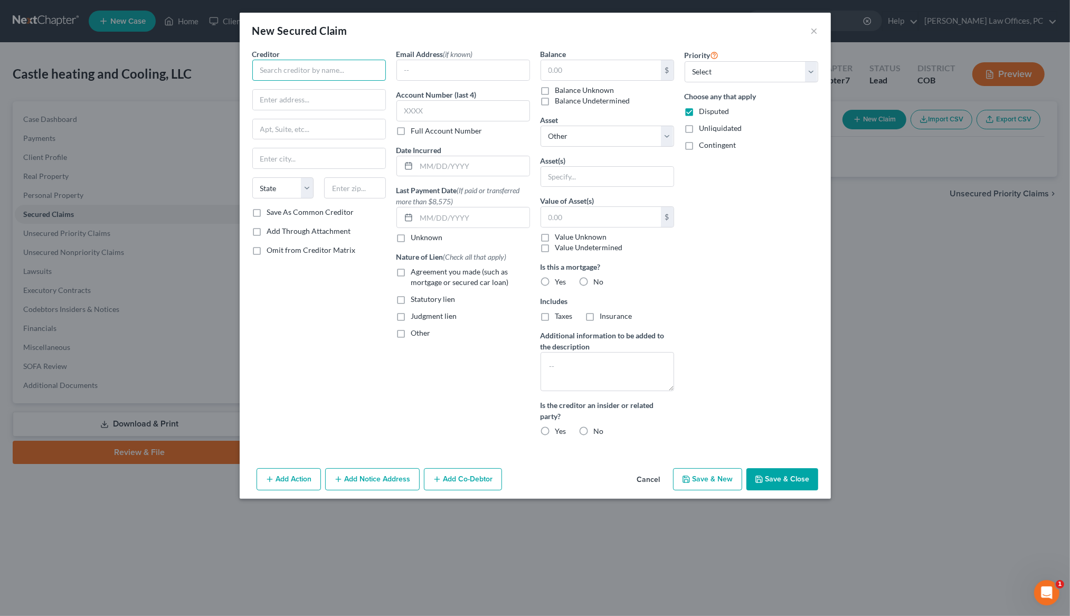
click at [304, 62] on input "text" at bounding box center [319, 70] width 134 height 21
click at [311, 91] on div "Kubota Financial" at bounding box center [316, 88] width 110 height 11
drag, startPoint x: 257, startPoint y: 209, endPoint x: 291, endPoint y: 205, distance: 34.0
click at [267, 209] on label "Save As Common Creditor" at bounding box center [310, 212] width 87 height 11
click at [271, 209] on input "Save As Common Creditor" at bounding box center [274, 210] width 7 height 7
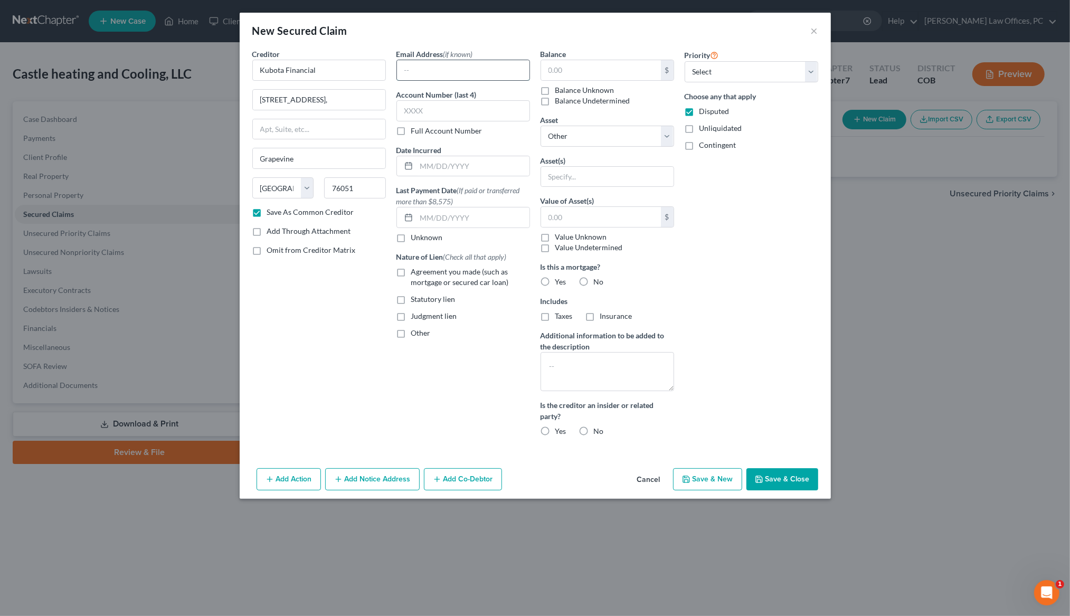
click at [453, 72] on input "text" at bounding box center [463, 70] width 132 height 20
click at [428, 34] on div "New Secured Claim ×" at bounding box center [535, 31] width 591 height 36
click at [565, 68] on input "text" at bounding box center [601, 70] width 120 height 20
click at [699, 112] on label "Disputed" at bounding box center [714, 111] width 30 height 11
click at [703, 112] on input "Disputed" at bounding box center [706, 109] width 7 height 7
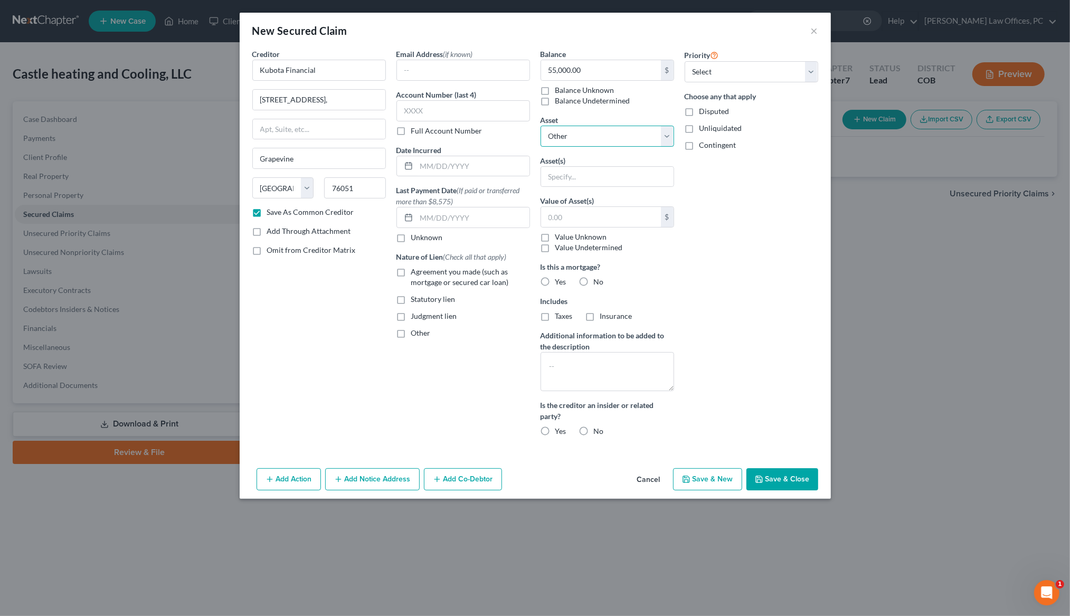
click at [616, 137] on select "Select Other Multiple Assets" at bounding box center [607, 136] width 134 height 21
click at [549, 210] on input "text" at bounding box center [601, 217] width 120 height 20
click at [703, 266] on div "Priority Select 1st 2nd 3rd 4th 5th 6th 7th 8th 9th 10th 11th 12th 13th 14th 15…" at bounding box center [751, 247] width 144 height 396
click at [594, 281] on label "No" at bounding box center [599, 282] width 10 height 11
click at [598, 281] on input "No" at bounding box center [601, 280] width 7 height 7
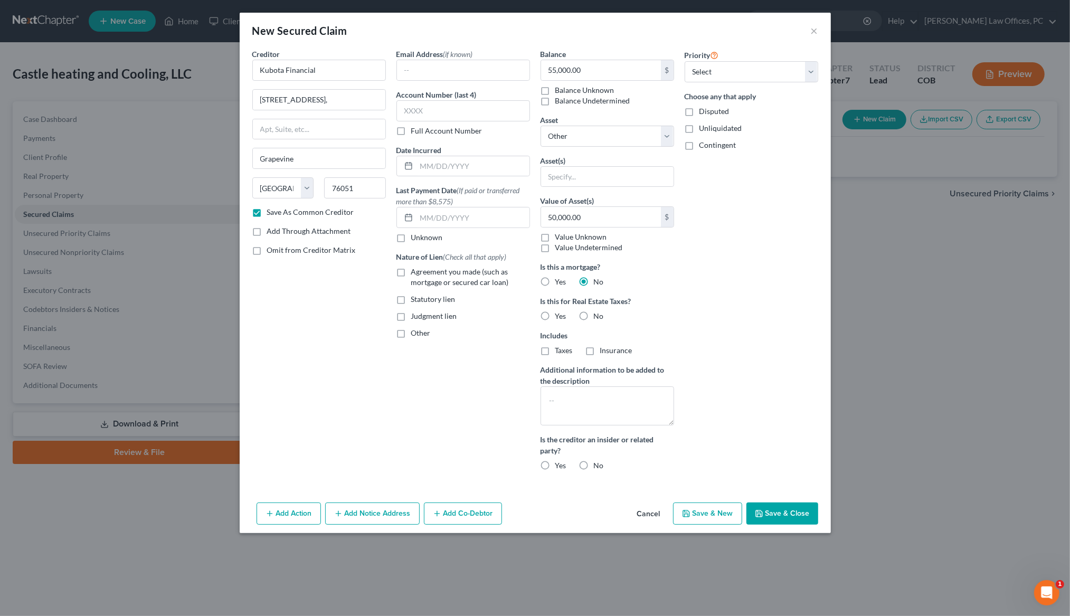
click at [594, 315] on label "No" at bounding box center [599, 316] width 10 height 11
click at [598, 315] on input "No" at bounding box center [601, 314] width 7 height 7
click at [566, 382] on label "Additional information to be added to the description" at bounding box center [607, 375] width 134 height 22
click at [566, 392] on textarea at bounding box center [607, 405] width 134 height 39
click at [808, 69] on select "Select 1st 2nd 3rd 4th 5th 6th 7th 8th 9th 10th 11th 12th 13th 14th 15th 16th 1…" at bounding box center [751, 71] width 134 height 21
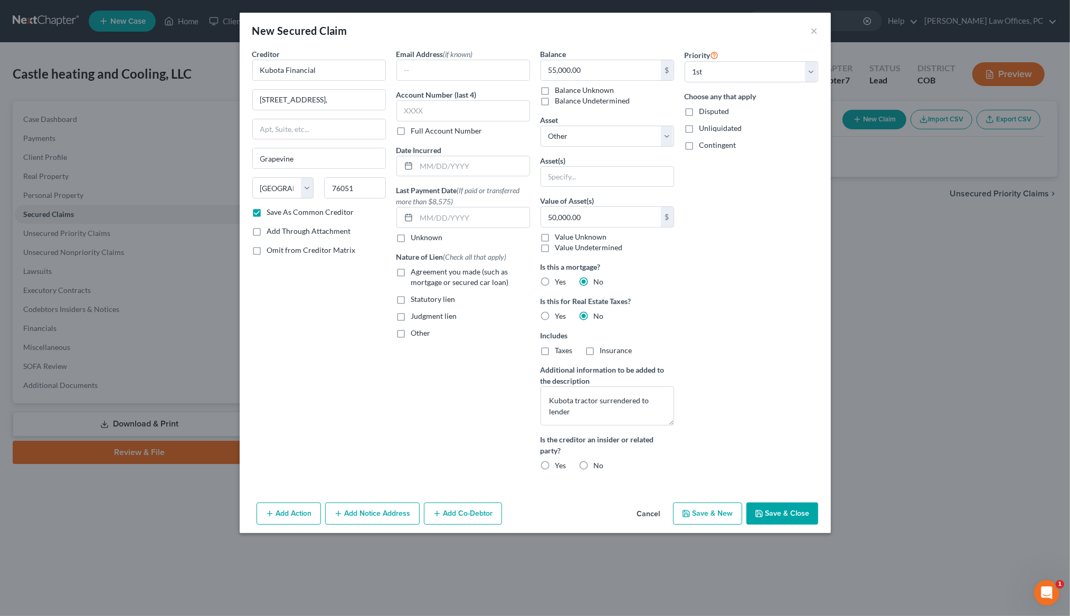
click at [768, 512] on button "Save & Close" at bounding box center [782, 513] width 72 height 22
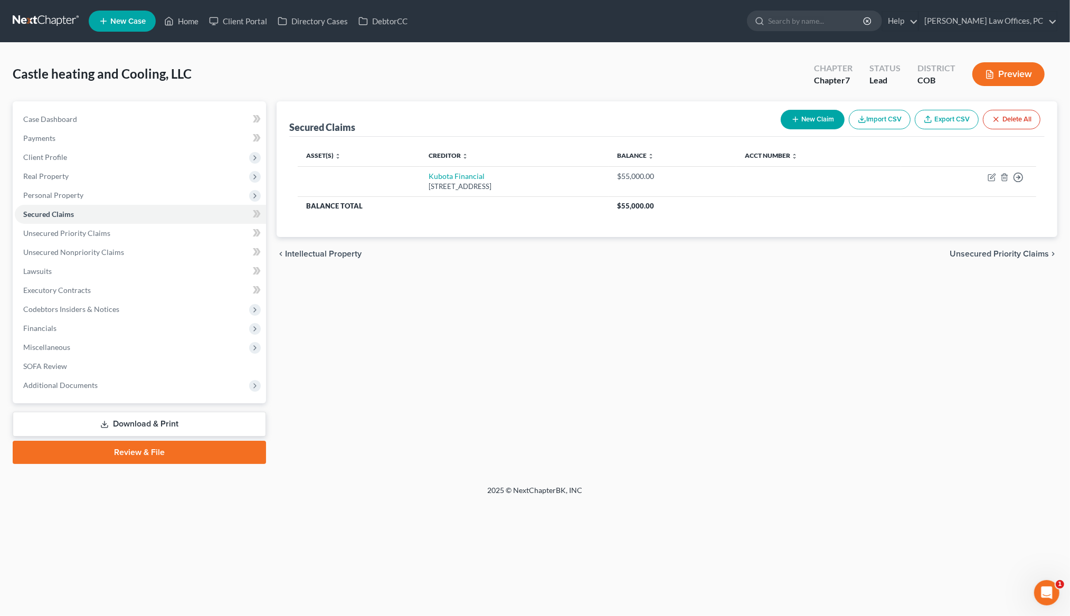
click at [796, 114] on button "New Claim" at bounding box center [812, 120] width 64 height 20
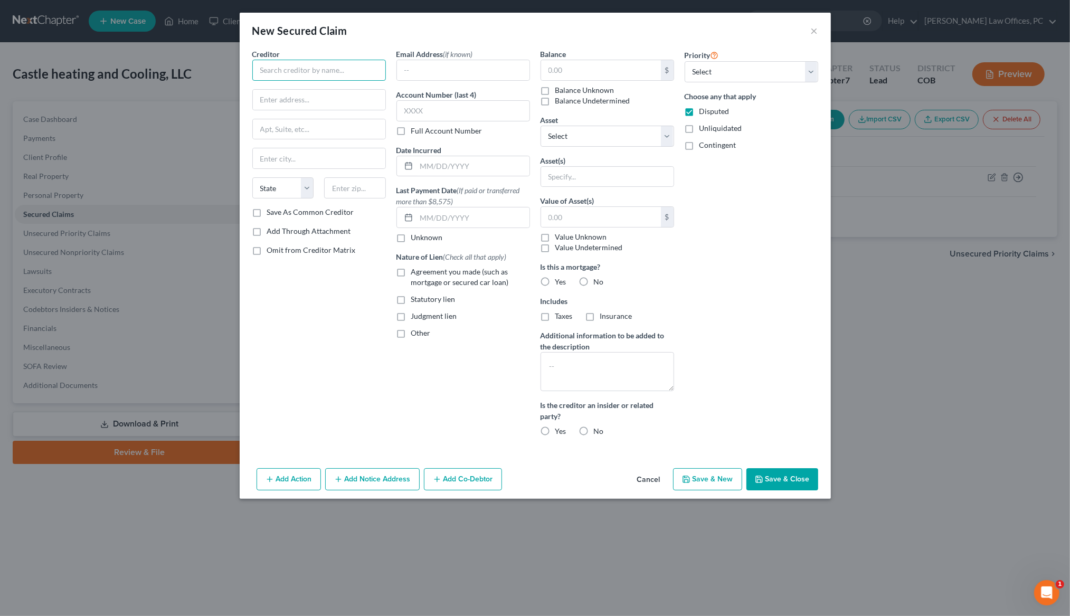
click at [310, 71] on input "text" at bounding box center [319, 70] width 134 height 21
click at [320, 94] on div "P.O. [STREET_ADDRESS]" at bounding box center [316, 98] width 110 height 9
click at [267, 212] on label "Save As Common Creditor" at bounding box center [310, 212] width 87 height 11
click at [271, 212] on input "Save As Common Creditor" at bounding box center [274, 210] width 7 height 7
click at [563, 70] on input "text" at bounding box center [601, 70] width 120 height 20
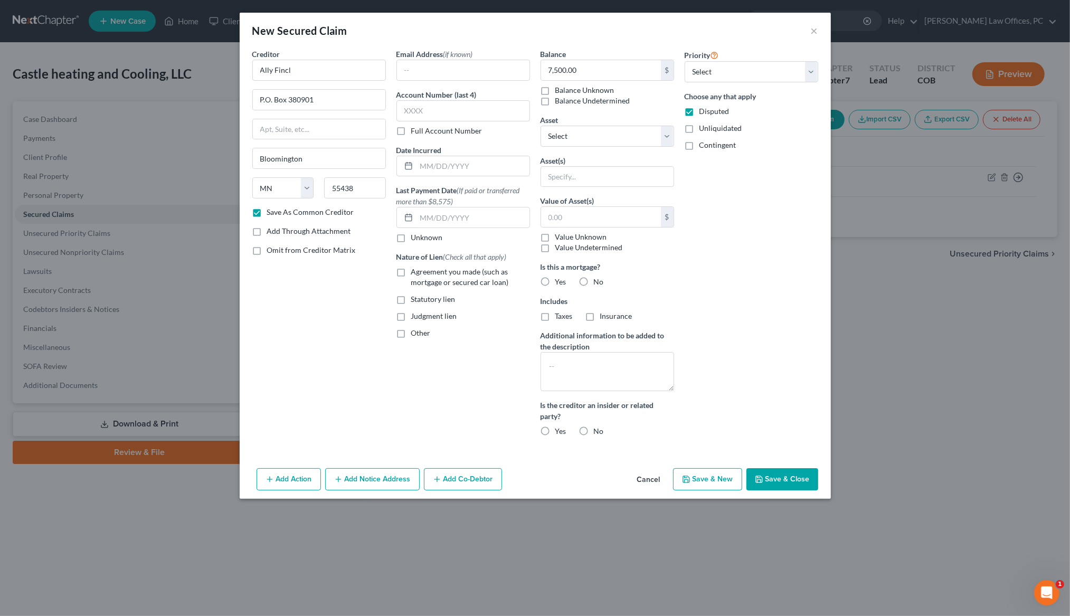
click at [699, 111] on label "Disputed" at bounding box center [714, 111] width 30 height 11
click at [703, 111] on input "Disputed" at bounding box center [706, 109] width 7 height 7
click at [809, 71] on select "Select 1st 2nd 3rd 4th 5th 6th 7th 8th 9th 10th 11th 12th 13th 14th 15th 16th 1…" at bounding box center [751, 71] width 134 height 21
click at [555, 213] on input "text" at bounding box center [601, 217] width 120 height 20
click at [594, 280] on label "No" at bounding box center [599, 282] width 10 height 11
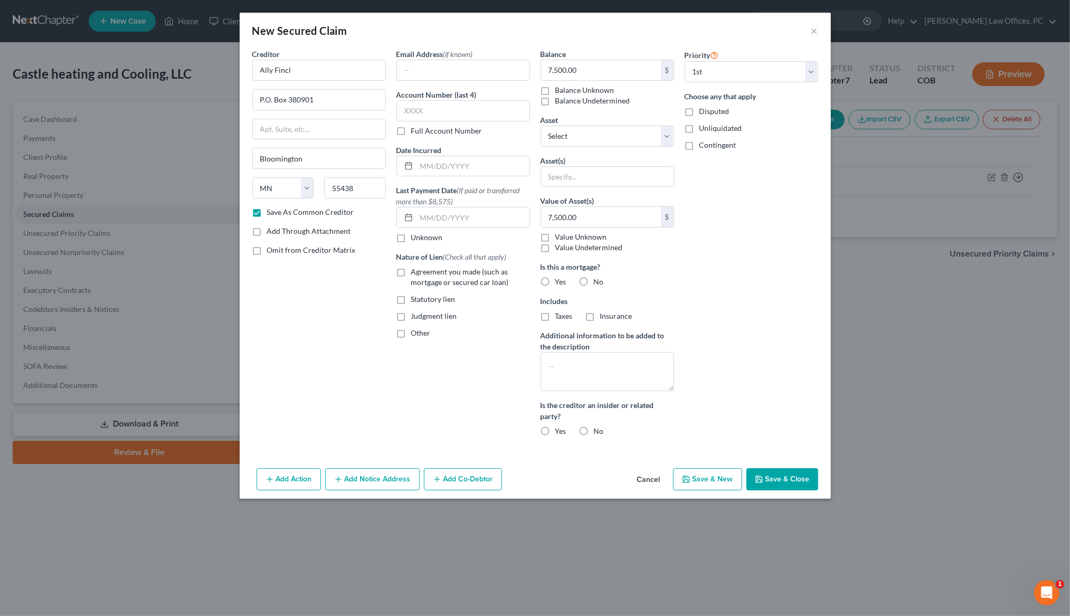
click at [598, 280] on input "No" at bounding box center [601, 280] width 7 height 7
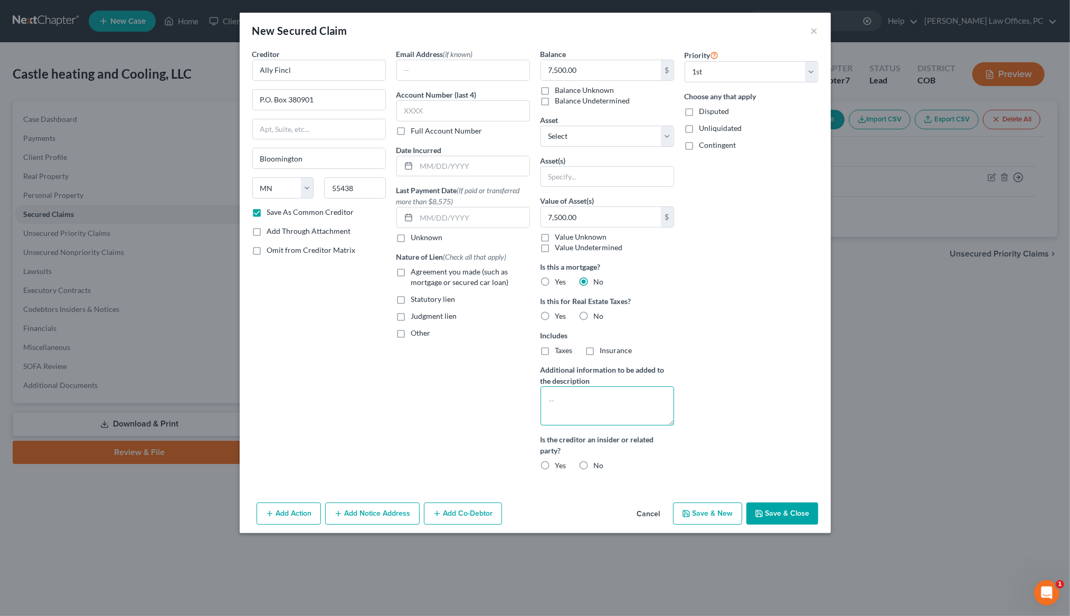
click at [620, 403] on textarea at bounding box center [607, 405] width 134 height 39
click at [411, 273] on label "Agreement you made (such as mortgage or secured car loan)" at bounding box center [470, 276] width 119 height 21
click at [415, 273] on input "Agreement you made (such as mortgage or secured car loan)" at bounding box center [418, 269] width 7 height 7
click at [771, 510] on button "Save & Close" at bounding box center [782, 513] width 72 height 22
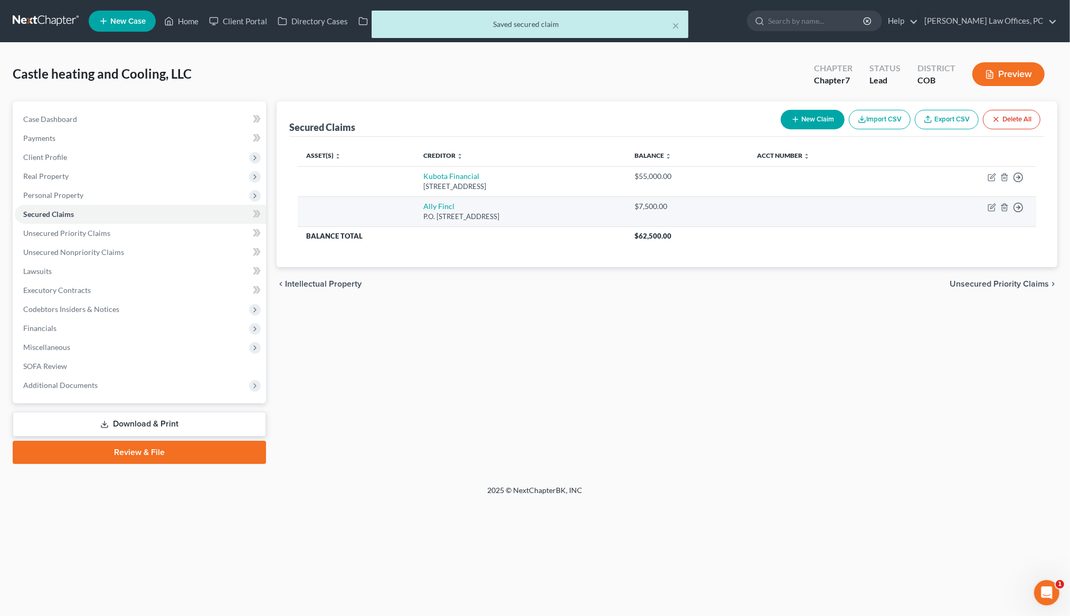
click at [425, 213] on td "Ally Fincl P.O. Box 380901, Bloomington, MN 55438" at bounding box center [520, 211] width 211 height 30
click at [425, 208] on link "Ally Fincl" at bounding box center [438, 206] width 31 height 9
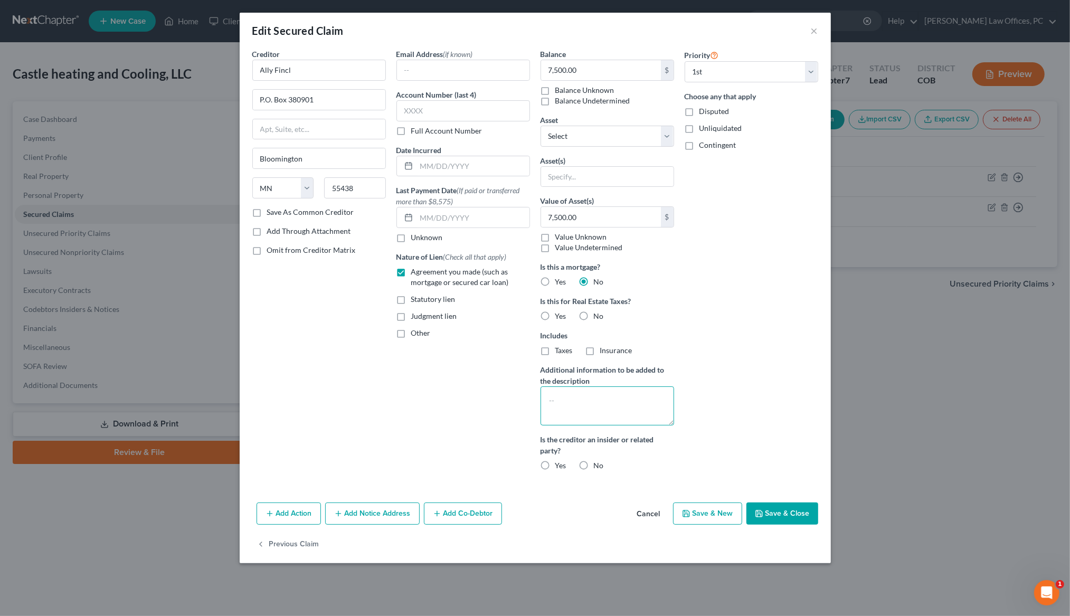
drag, startPoint x: 625, startPoint y: 403, endPoint x: 609, endPoint y: 398, distance: 16.4
click at [625, 403] on textarea at bounding box center [607, 405] width 134 height 39
click at [784, 513] on button "Save & Close" at bounding box center [782, 513] width 72 height 22
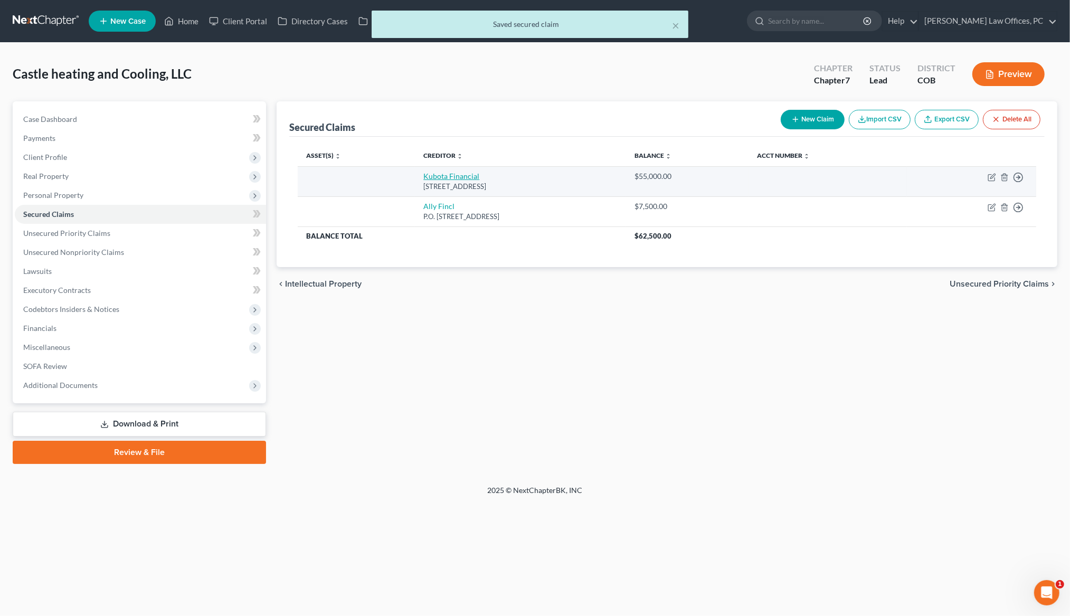
click at [439, 178] on link "Kubota Financial" at bounding box center [451, 175] width 56 height 9
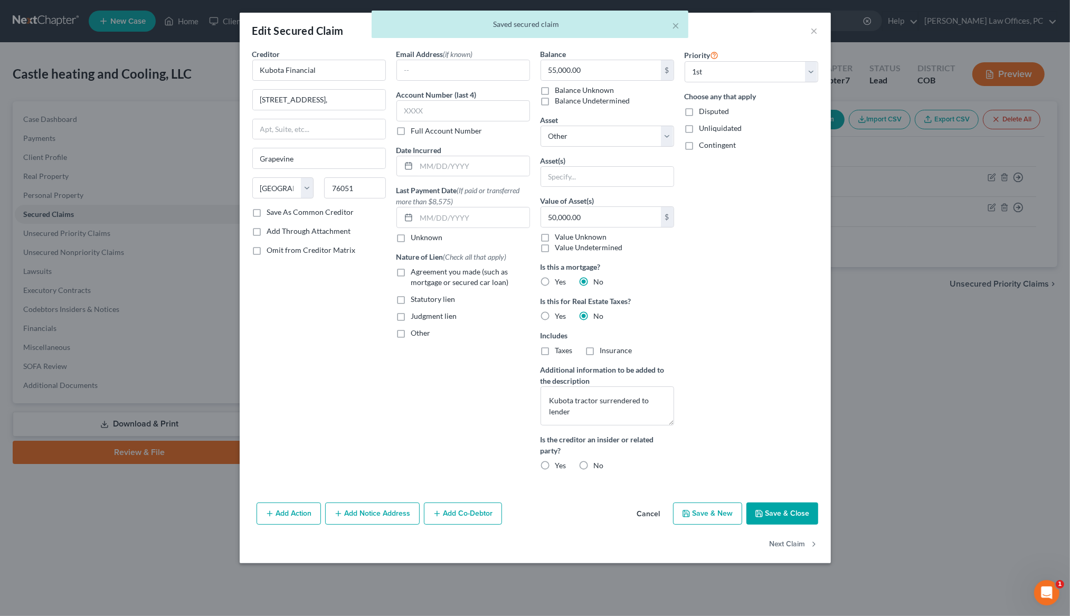
click at [411, 273] on label "Agreement you made (such as mortgage or secured car loan)" at bounding box center [470, 276] width 119 height 21
click at [415, 273] on input "Agreement you made (such as mortgage or secured car loan)" at bounding box center [418, 269] width 7 height 7
click at [784, 514] on button "Save & Close" at bounding box center [782, 513] width 72 height 22
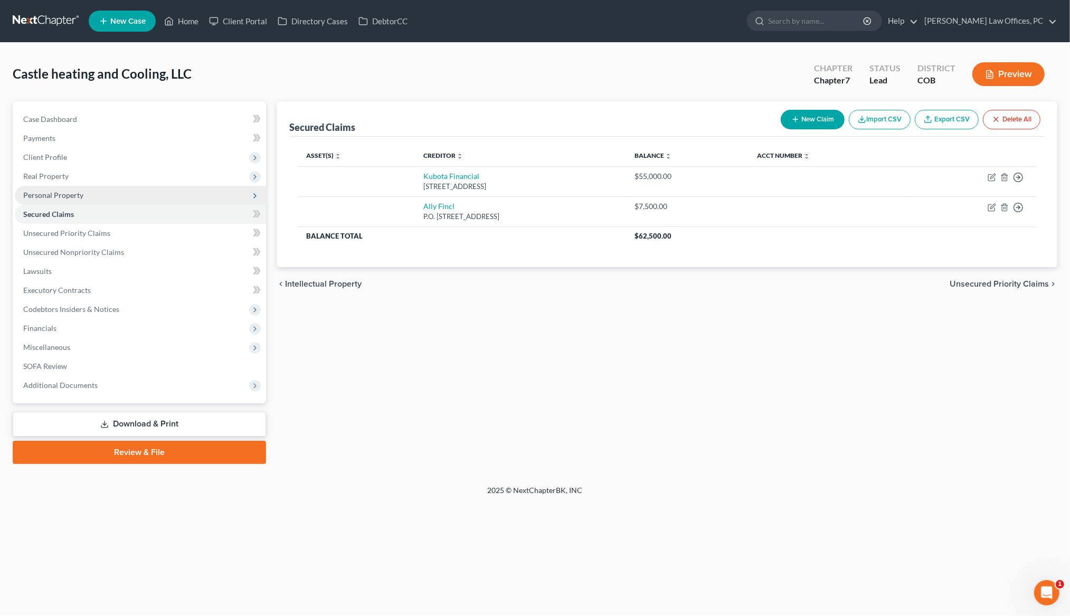
click at [70, 195] on span "Personal Property" at bounding box center [53, 194] width 60 height 9
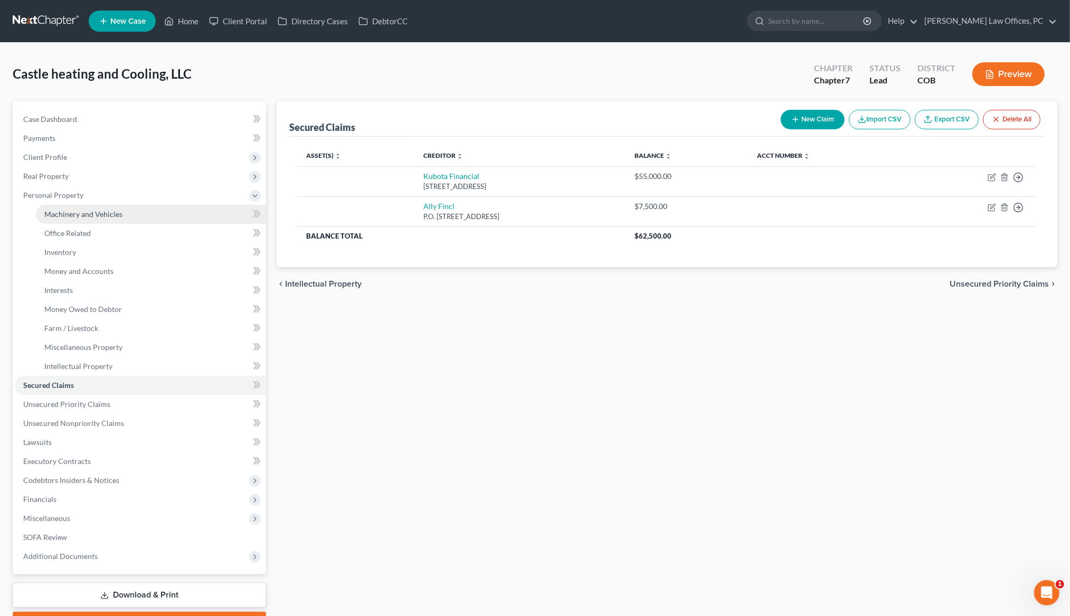
click at [73, 214] on span "Machinery and Vehicles" at bounding box center [83, 213] width 78 height 9
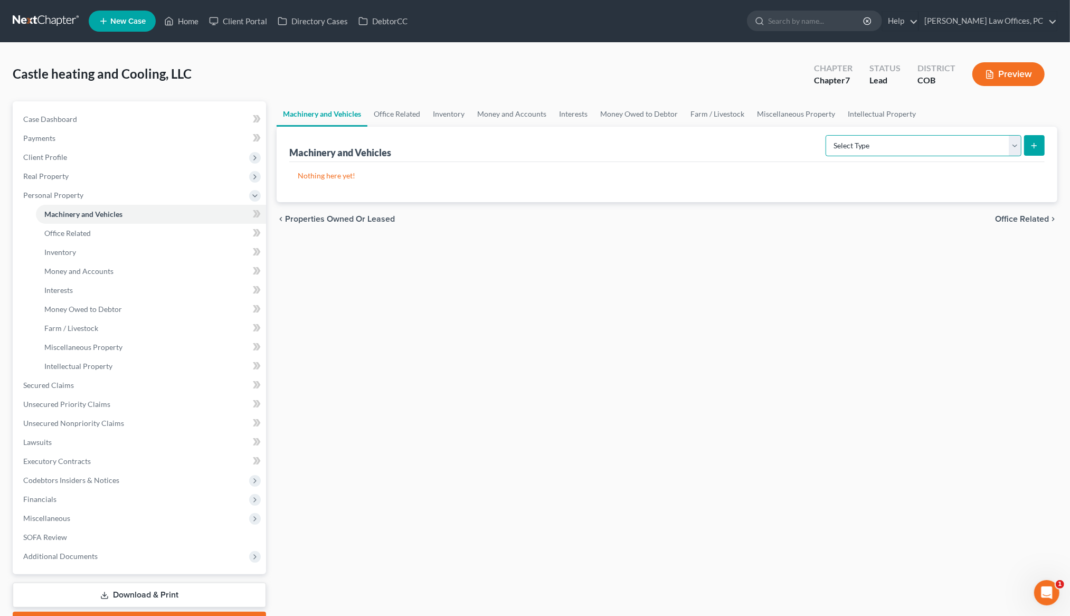
click at [871, 149] on select "Select Type Aircraft (A/B: 49) Other Machinery, Fixtures and Equipment (A/B: 50…" at bounding box center [923, 145] width 196 height 21
click at [1037, 144] on icon "submit" at bounding box center [1034, 145] width 8 height 8
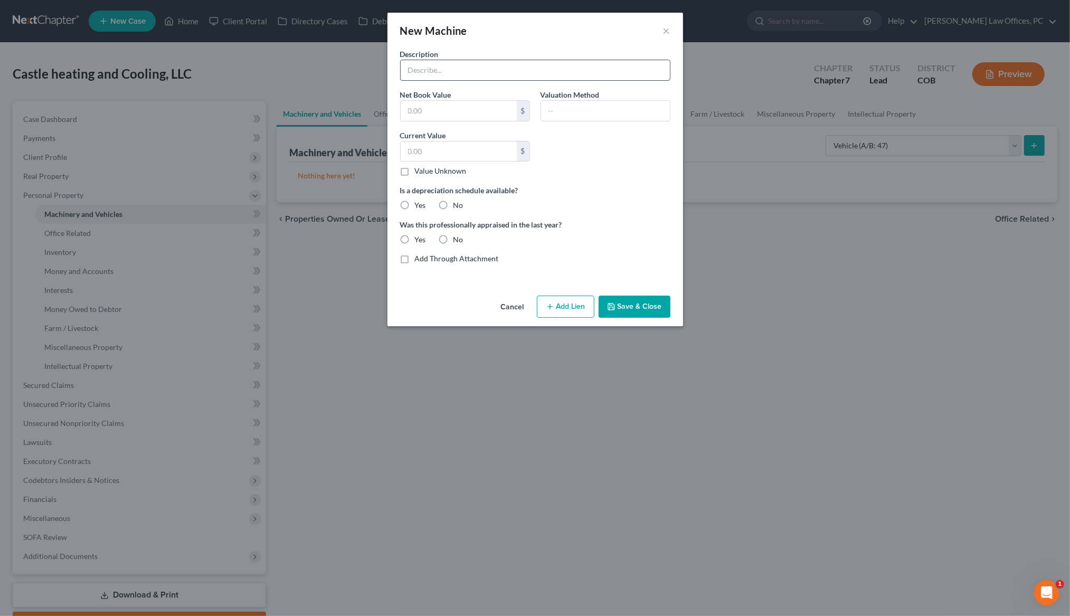
click at [519, 70] on input "text" at bounding box center [535, 70] width 269 height 20
click at [472, 110] on input "text" at bounding box center [459, 111] width 116 height 20
click at [575, 111] on input "text" at bounding box center [605, 111] width 129 height 20
click at [427, 155] on input "text" at bounding box center [459, 151] width 116 height 20
click at [453, 204] on label "No" at bounding box center [458, 205] width 10 height 11
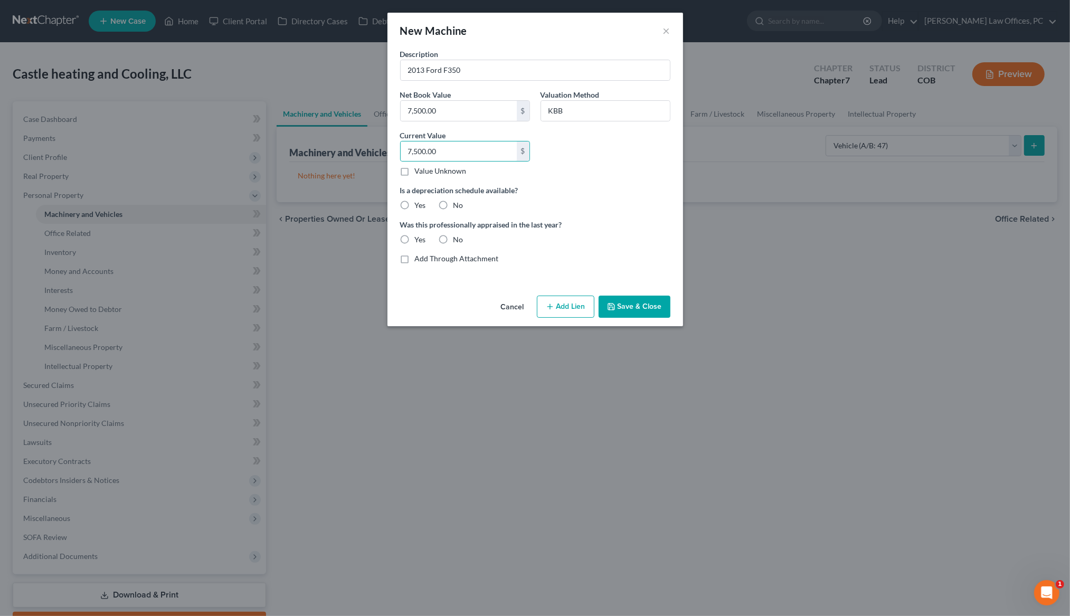
click at [458, 204] on input "No" at bounding box center [461, 203] width 7 height 7
click at [453, 241] on label "No" at bounding box center [458, 239] width 10 height 11
click at [458, 241] on input "No" at bounding box center [461, 237] width 7 height 7
click at [579, 306] on button "Add Lien" at bounding box center [566, 307] width 58 height 22
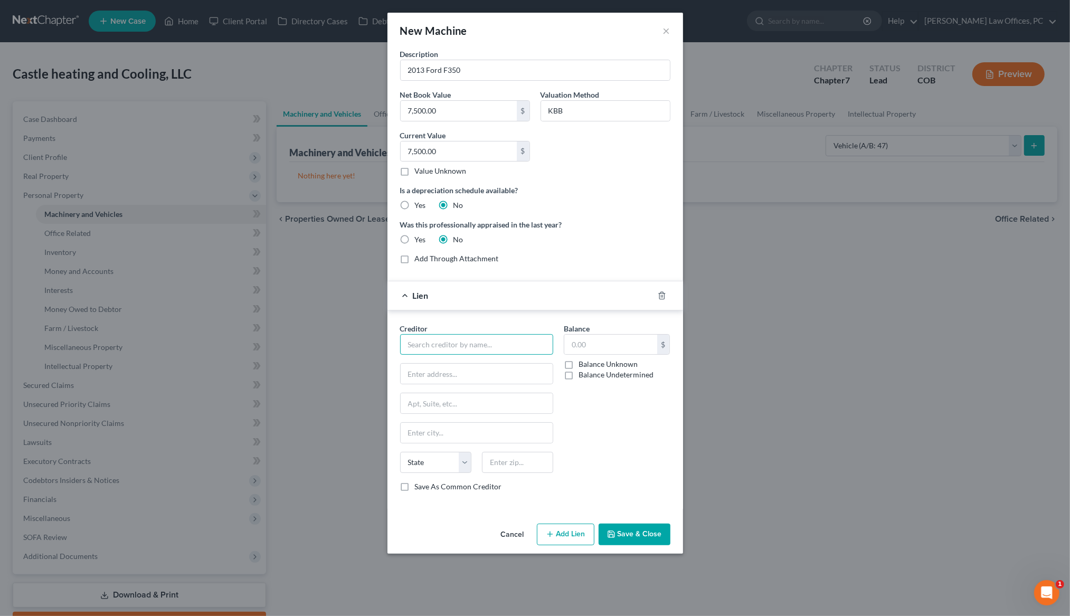
click at [513, 342] on input "text" at bounding box center [476, 344] width 153 height 21
click at [476, 362] on div "Ally Fincl" at bounding box center [463, 362] width 110 height 11
drag, startPoint x: 405, startPoint y: 486, endPoint x: 434, endPoint y: 490, distance: 29.3
click at [415, 487] on label "Save As Common Creditor" at bounding box center [458, 486] width 87 height 11
click at [419, 487] on input "Save As Common Creditor" at bounding box center [422, 484] width 7 height 7
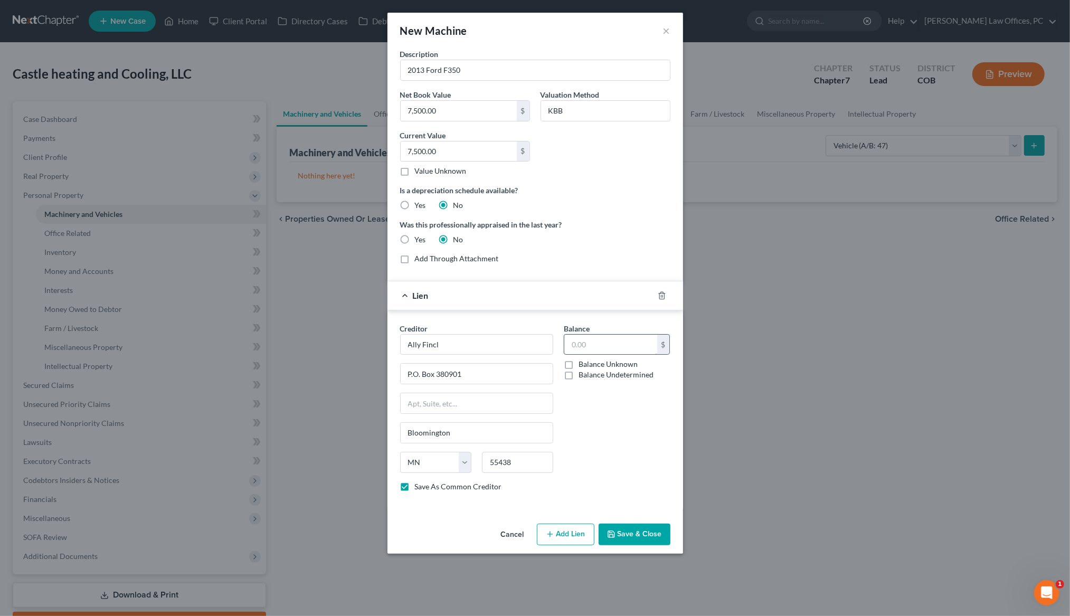
click at [583, 341] on input "text" at bounding box center [610, 345] width 93 height 20
click at [628, 536] on button "Save & Close" at bounding box center [634, 534] width 72 height 22
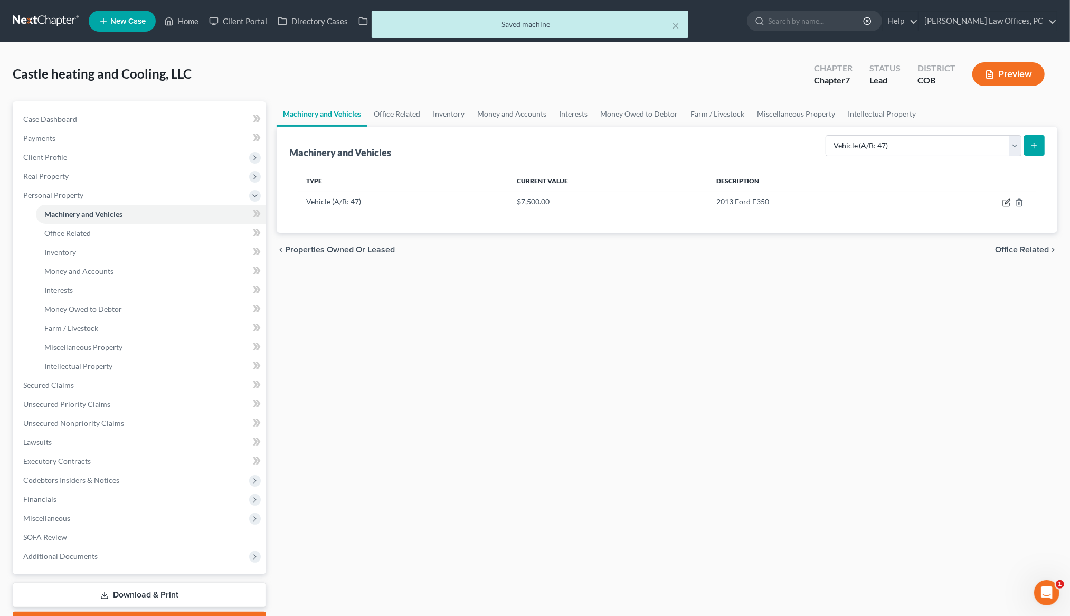
drag, startPoint x: 1006, startPoint y: 203, endPoint x: 1000, endPoint y: 271, distance: 68.8
click at [1006, 203] on icon "button" at bounding box center [1006, 202] width 8 height 8
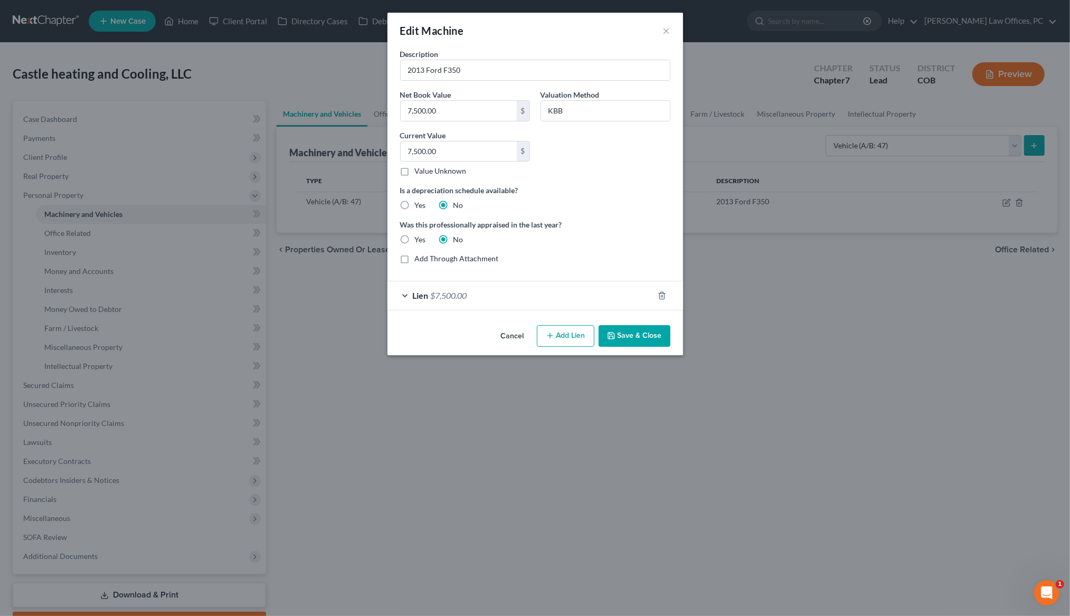
click at [408, 296] on div "Lien $7,500.00" at bounding box center [520, 295] width 266 height 28
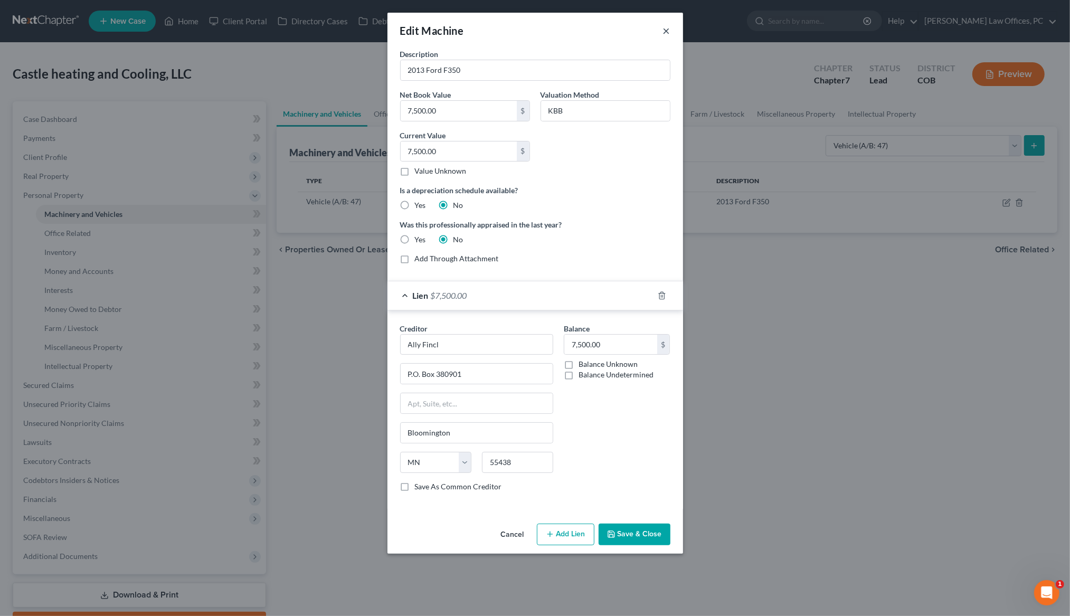
click at [663, 30] on button "×" at bounding box center [666, 30] width 7 height 13
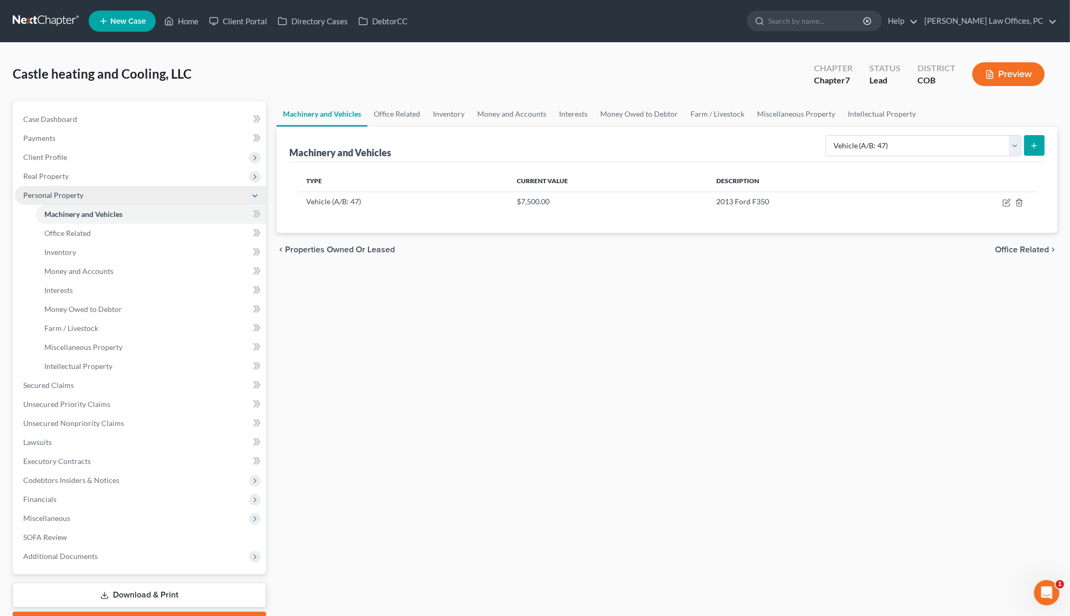
click at [254, 196] on polyline at bounding box center [255, 196] width 4 height 2
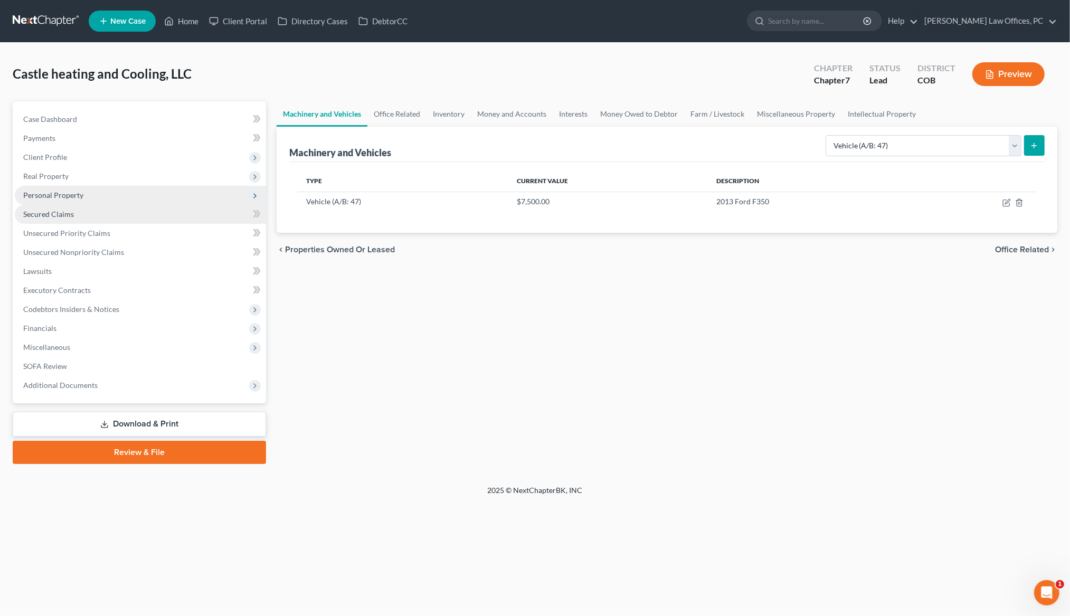
click at [50, 214] on span "Secured Claims" at bounding box center [48, 213] width 51 height 9
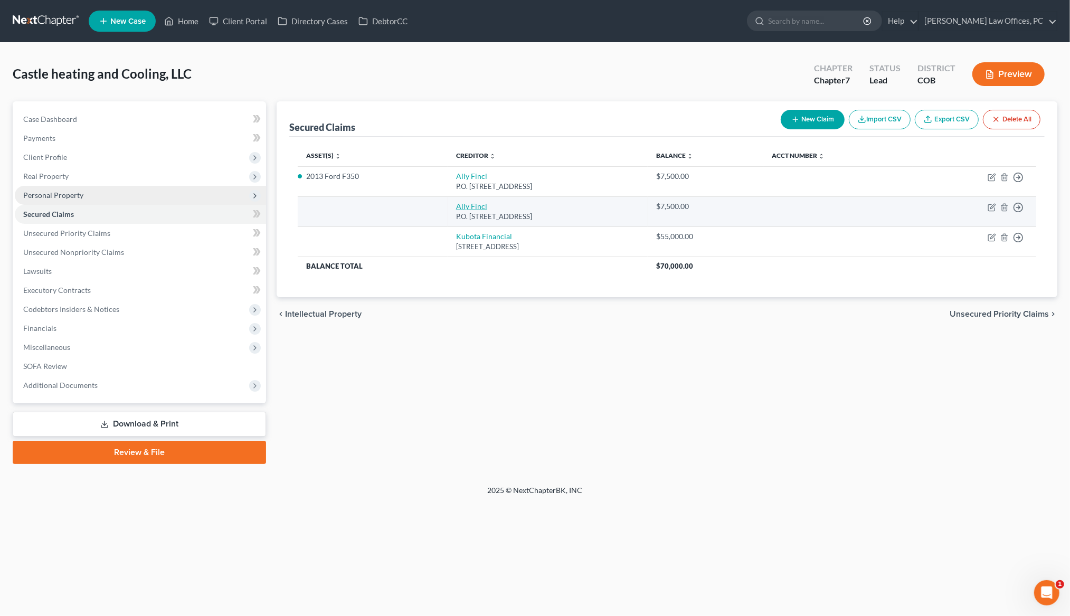
click at [456, 209] on link "Ally Fincl" at bounding box center [471, 206] width 31 height 9
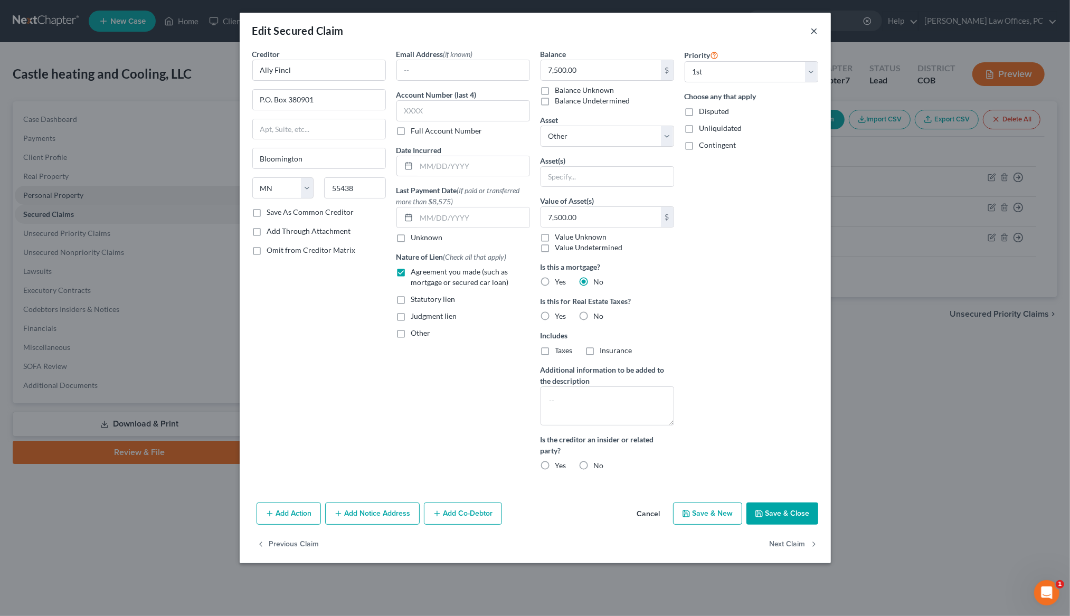
drag, startPoint x: 812, startPoint y: 28, endPoint x: 697, endPoint y: 61, distance: 120.1
click at [812, 28] on button "×" at bounding box center [814, 30] width 7 height 13
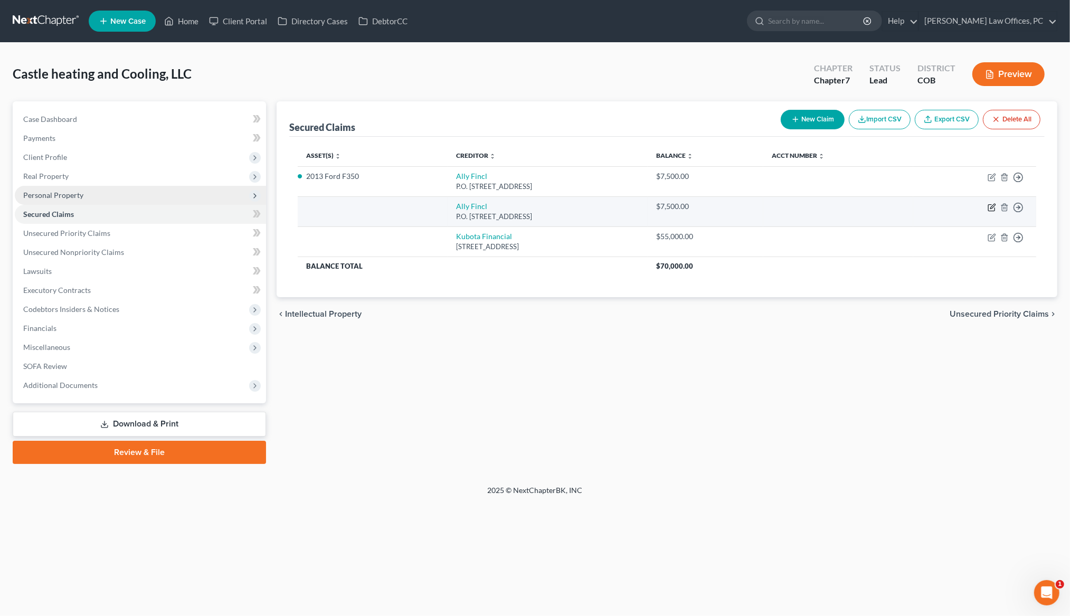
click at [991, 209] on icon "button" at bounding box center [991, 207] width 8 height 8
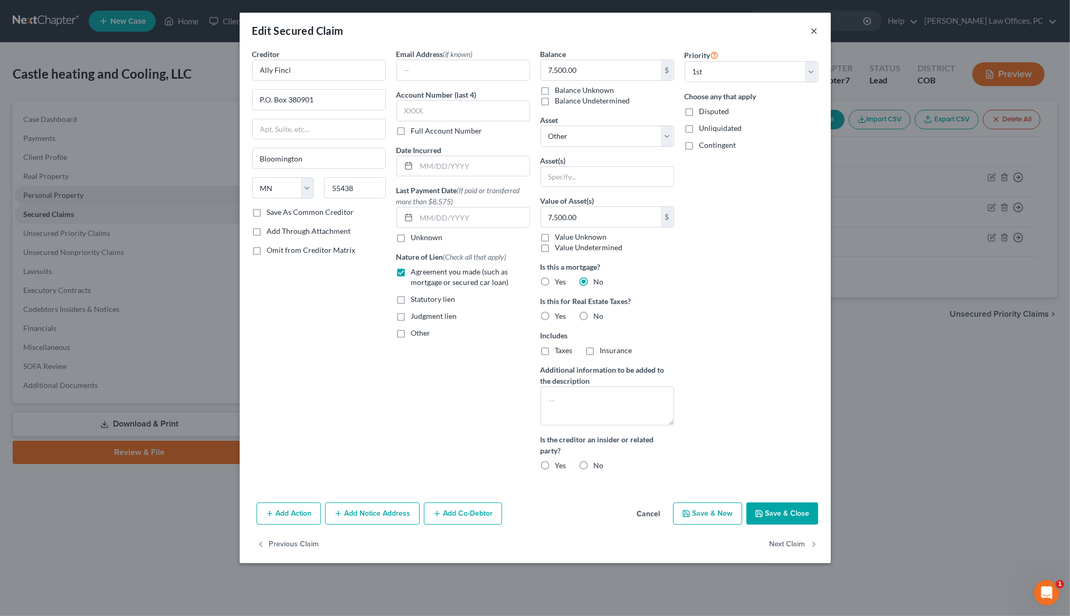
drag, startPoint x: 815, startPoint y: 31, endPoint x: 952, endPoint y: 142, distance: 177.1
click at [815, 31] on button "×" at bounding box center [814, 30] width 7 height 13
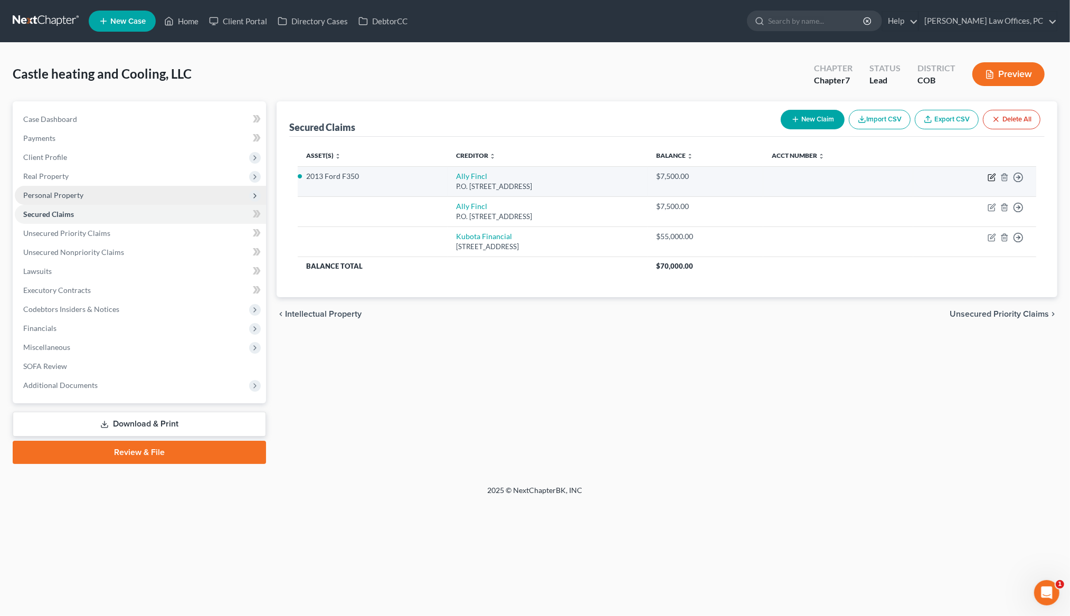
click at [992, 176] on icon "button" at bounding box center [992, 176] width 5 height 5
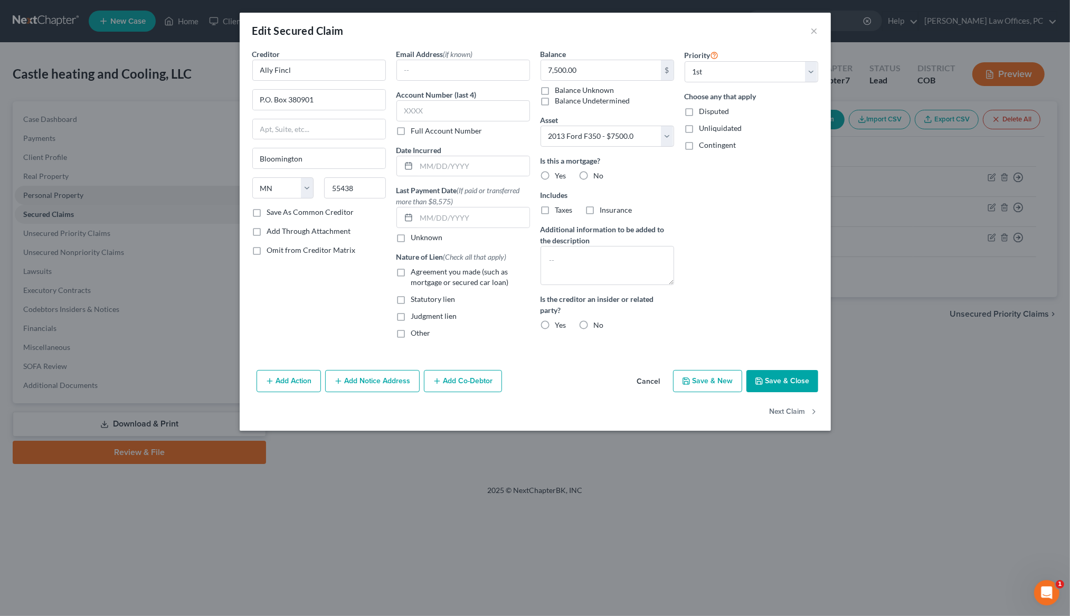
click at [594, 324] on label "No" at bounding box center [599, 325] width 10 height 11
click at [598, 324] on input "No" at bounding box center [601, 323] width 7 height 7
drag, startPoint x: 584, startPoint y: 173, endPoint x: 609, endPoint y: 179, distance: 26.8
click at [594, 173] on label "No" at bounding box center [599, 175] width 10 height 11
click at [598, 173] on input "No" at bounding box center [601, 173] width 7 height 7
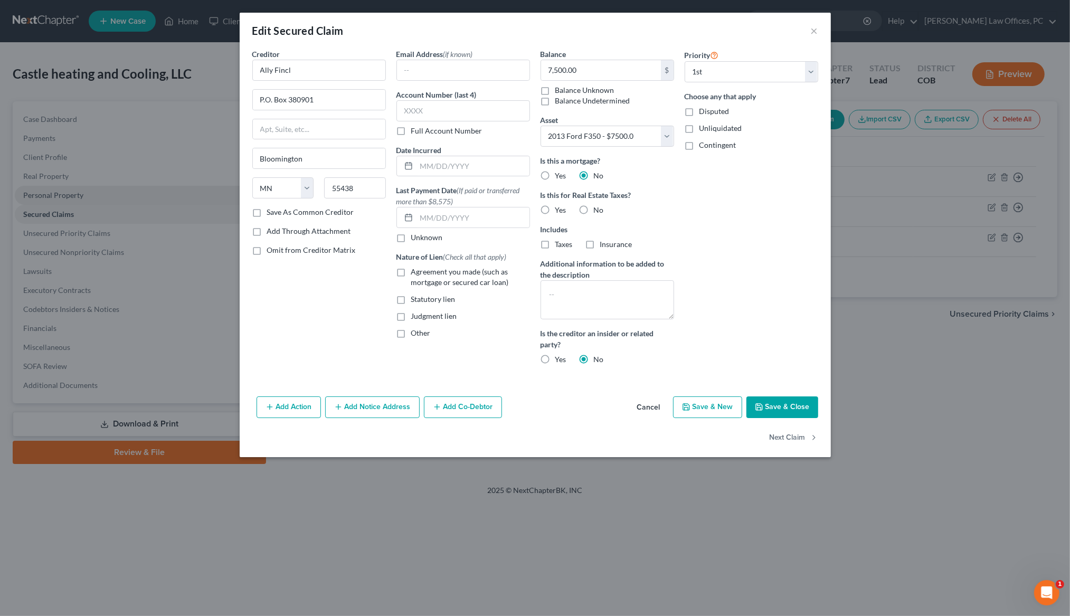
drag, startPoint x: 399, startPoint y: 273, endPoint x: 532, endPoint y: 284, distance: 132.9
click at [411, 273] on label "Agreement you made (such as mortgage or secured car loan)" at bounding box center [470, 276] width 119 height 21
click at [415, 273] on input "Agreement you made (such as mortgage or secured car loan)" at bounding box center [418, 269] width 7 height 7
drag, startPoint x: 256, startPoint y: 212, endPoint x: 670, endPoint y: 234, distance: 414.3
click at [267, 212] on label "Save As Common Creditor" at bounding box center [310, 212] width 87 height 11
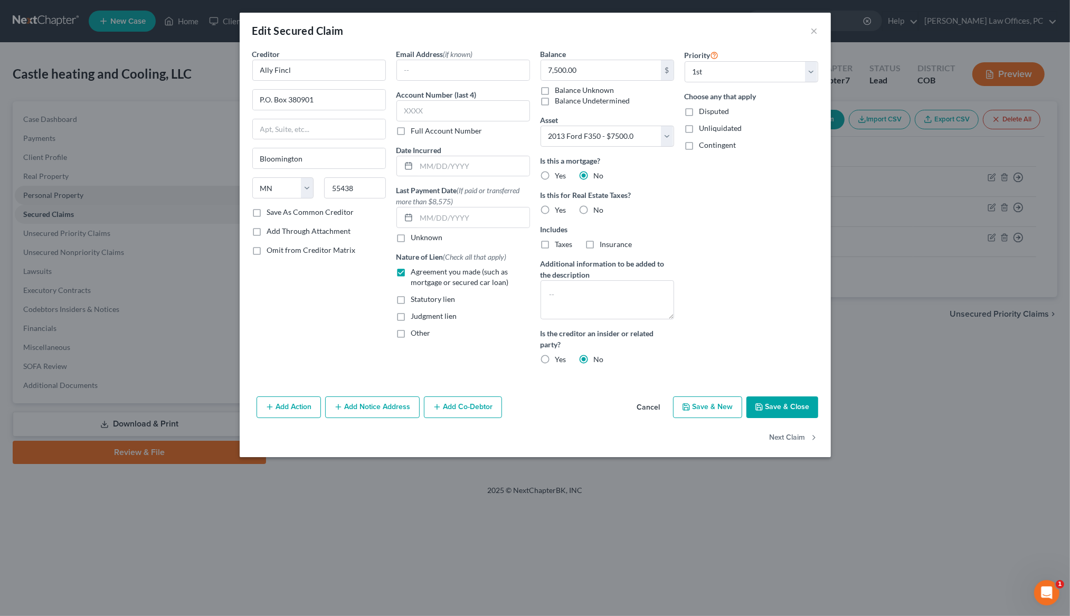
click at [271, 212] on input "Save As Common Creditor" at bounding box center [274, 210] width 7 height 7
click at [699, 142] on label "Contingent" at bounding box center [717, 145] width 37 height 11
click at [703, 142] on input "Contingent" at bounding box center [706, 143] width 7 height 7
click at [699, 143] on label "Contingent" at bounding box center [717, 145] width 37 height 11
click at [703, 143] on input "Contingent" at bounding box center [706, 143] width 7 height 7
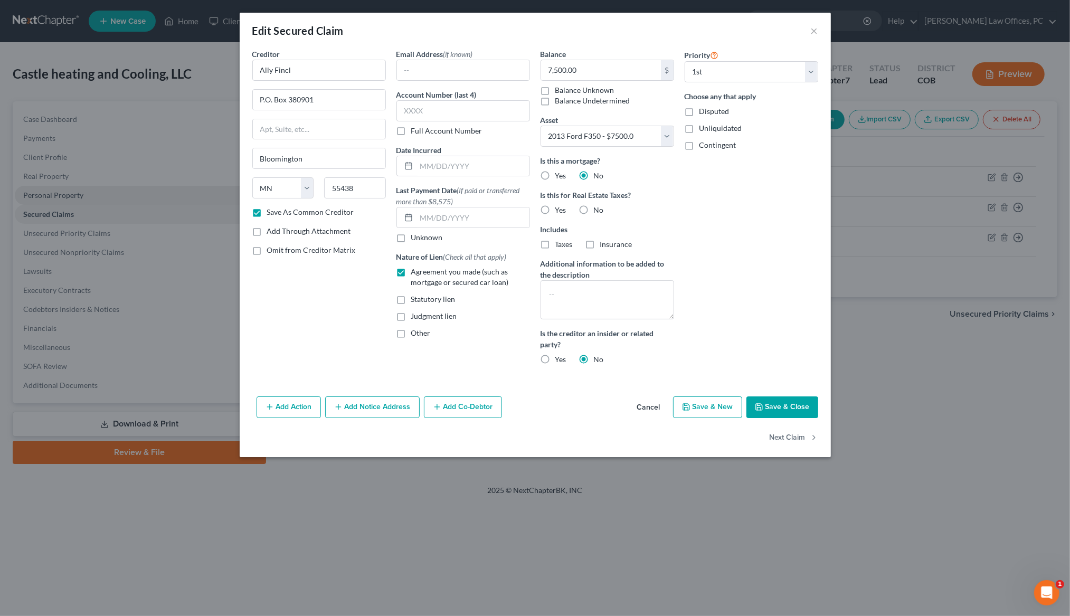
click at [772, 412] on button "Save & Close" at bounding box center [782, 407] width 72 height 22
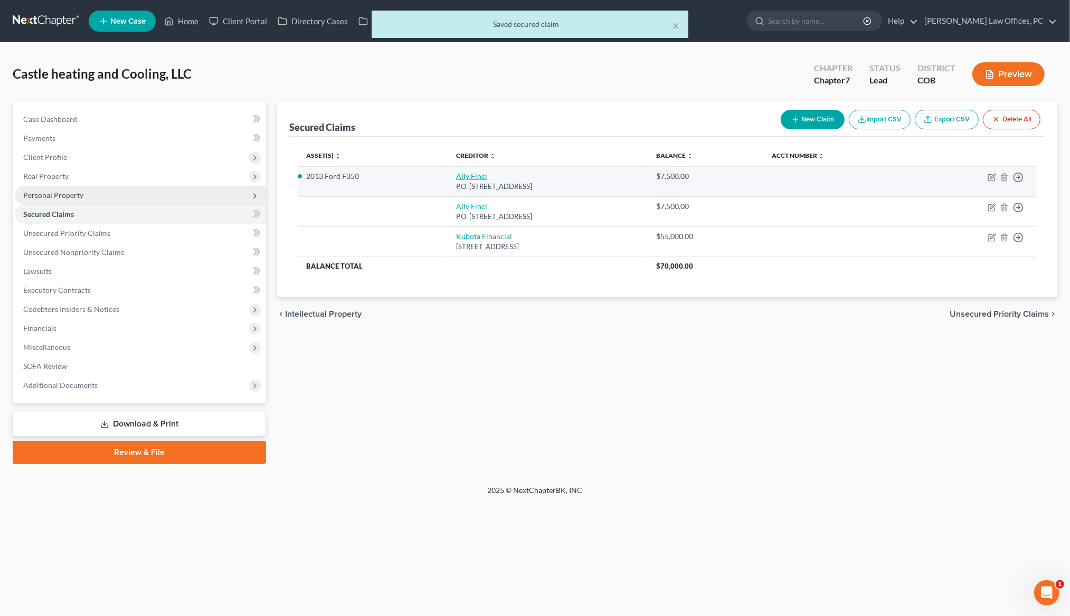
click at [456, 175] on link "Ally Fincl" at bounding box center [471, 175] width 31 height 9
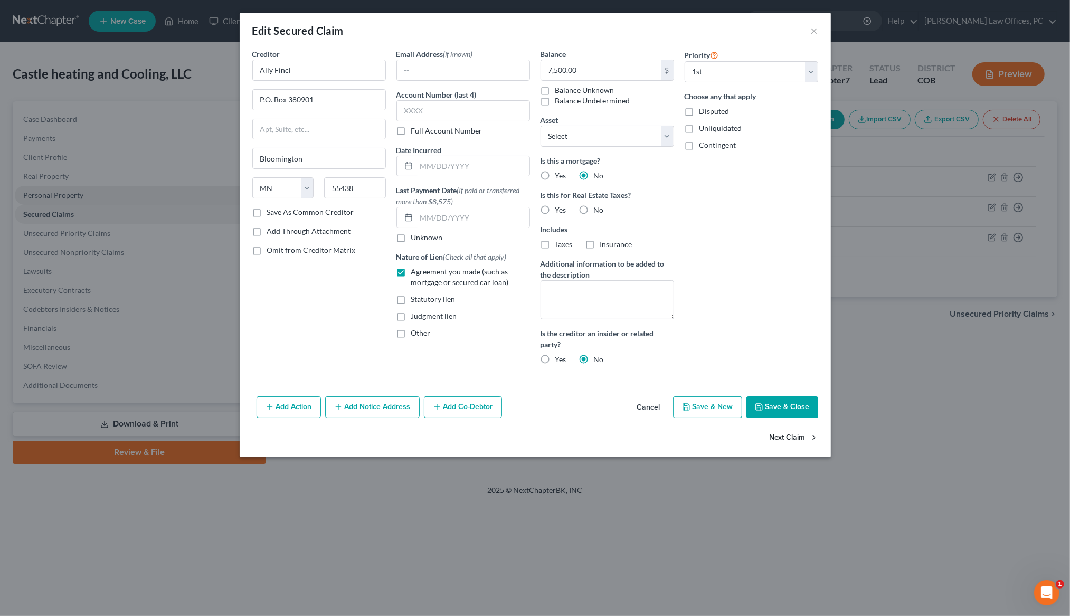
click at [798, 437] on button "Next Claim" at bounding box center [793, 437] width 49 height 22
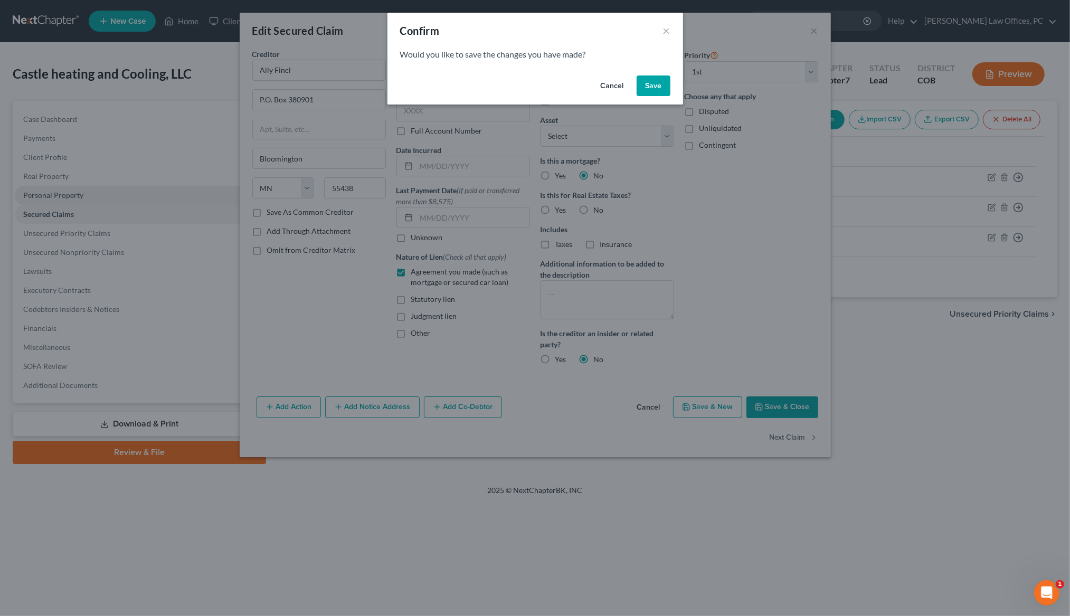
drag, startPoint x: 651, startPoint y: 89, endPoint x: 665, endPoint y: 103, distance: 20.5
click at [651, 89] on button "Save" at bounding box center [653, 85] width 34 height 21
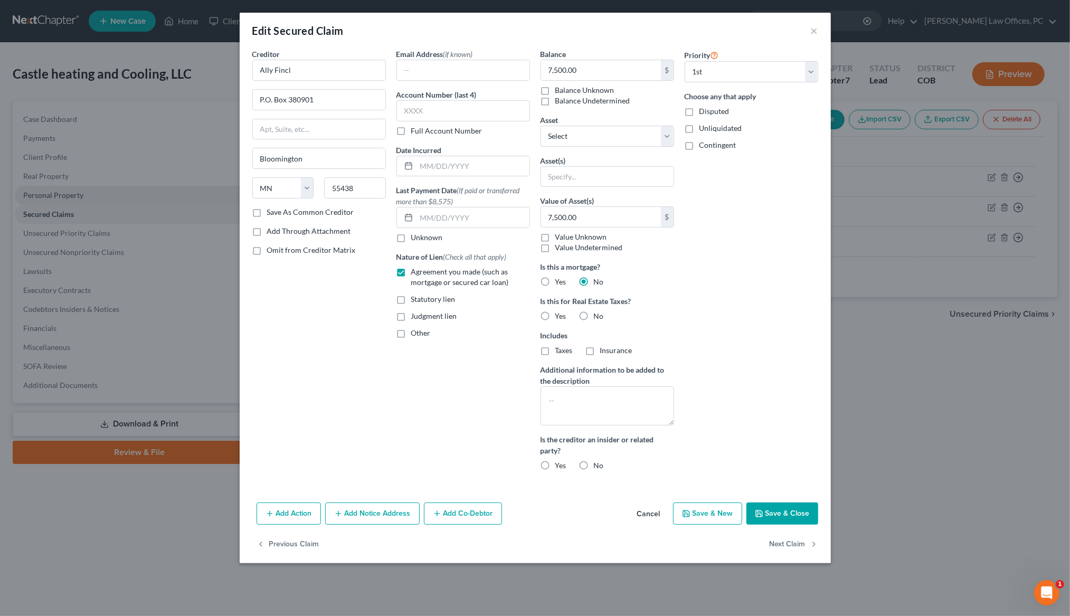
click at [782, 516] on button "Save & Close" at bounding box center [782, 513] width 72 height 22
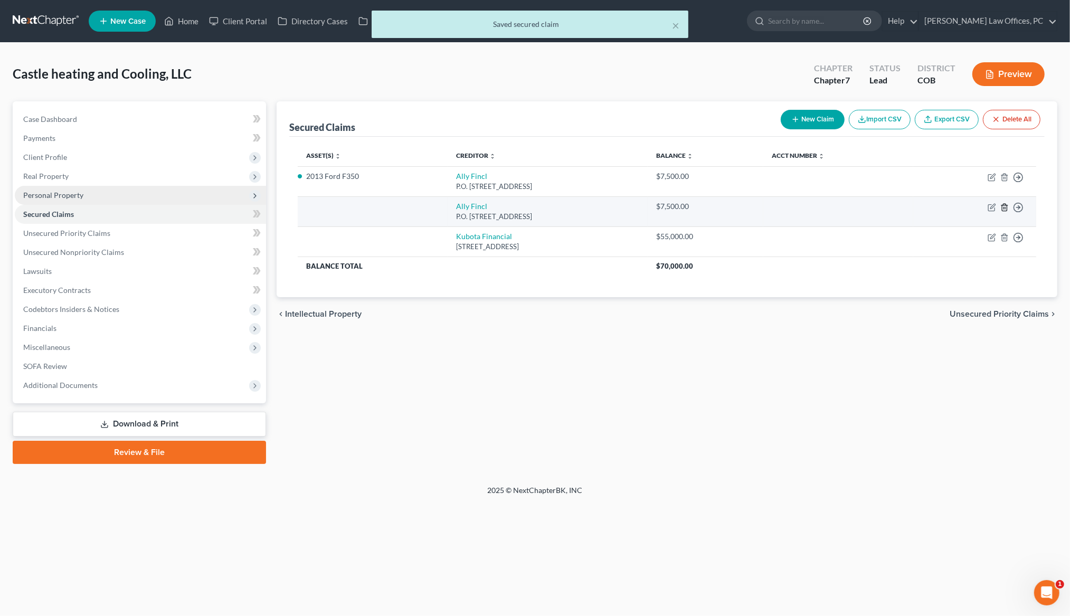
click at [1004, 208] on icon "button" at bounding box center [1004, 207] width 8 height 8
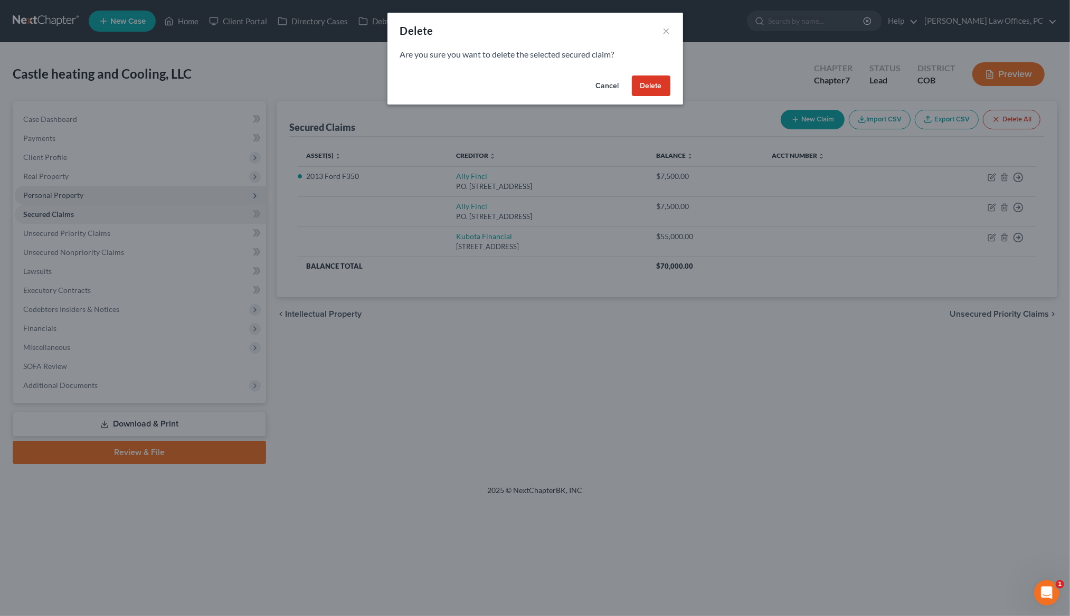
click at [659, 81] on button "Delete" at bounding box center [651, 85] width 39 height 21
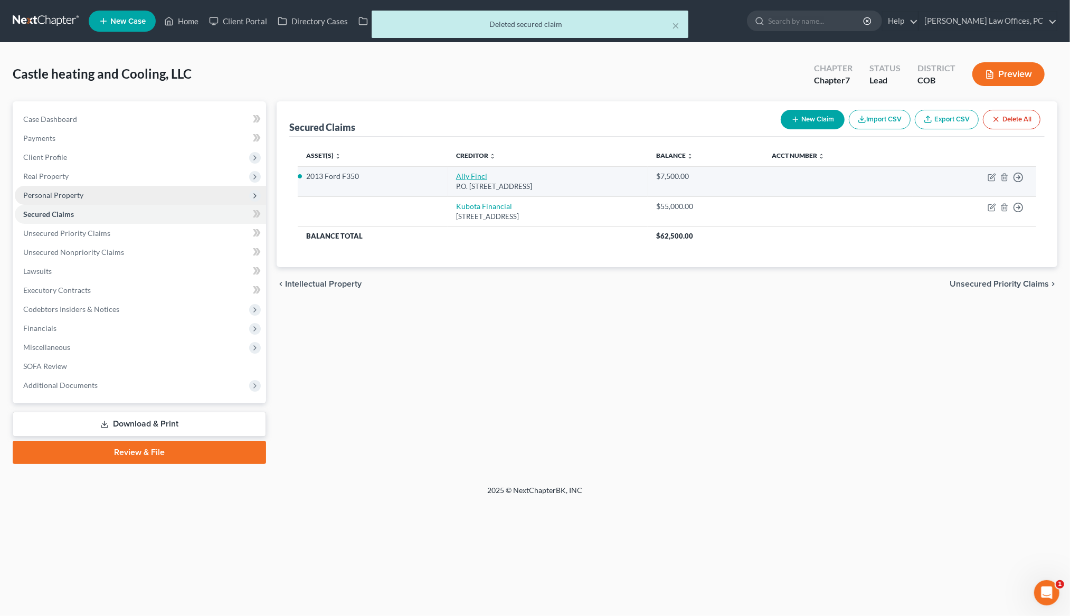
click at [456, 176] on link "Ally Fincl" at bounding box center [471, 175] width 31 height 9
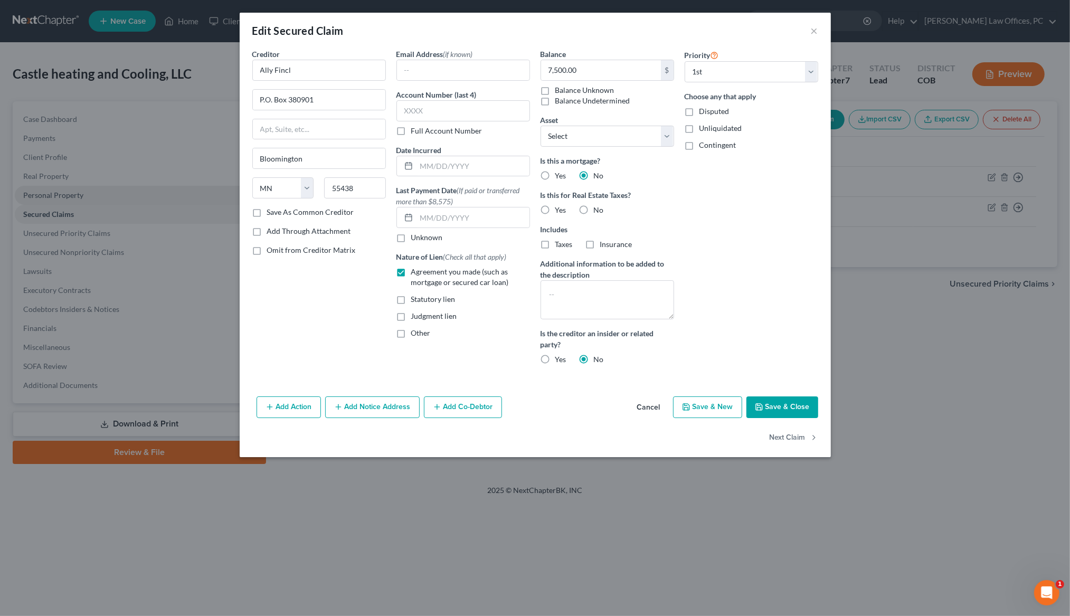
click at [781, 407] on button "Save & Close" at bounding box center [782, 407] width 72 height 22
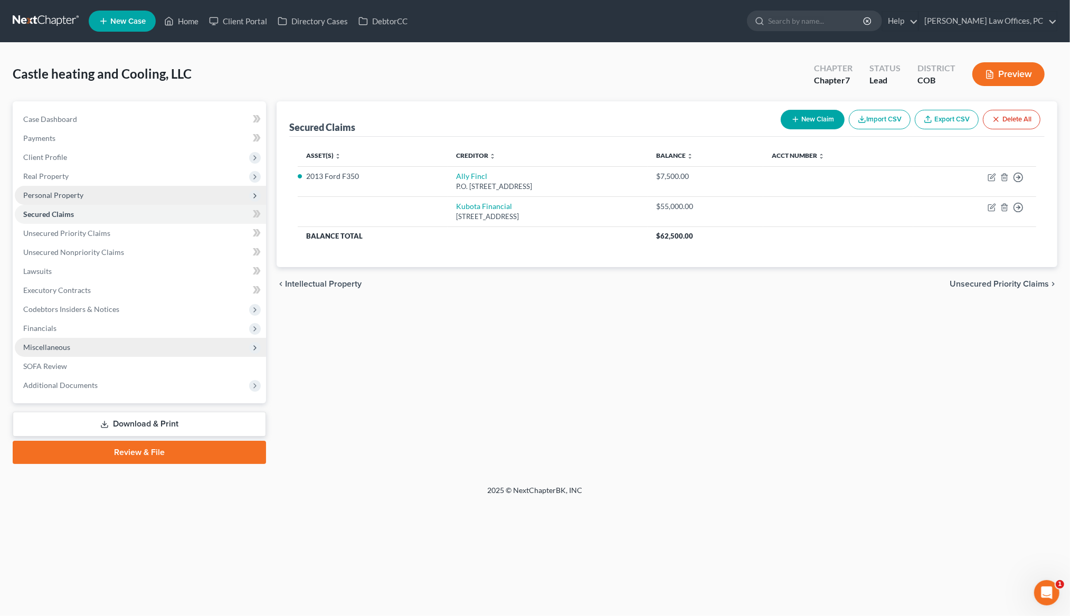
click at [36, 351] on span "Miscellaneous" at bounding box center [140, 347] width 251 height 19
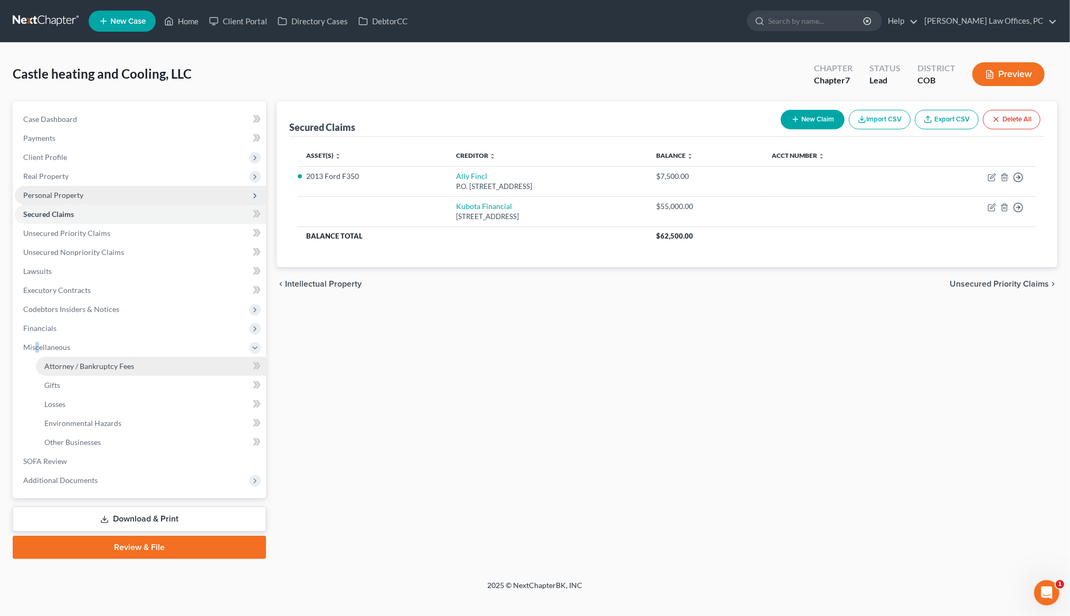
click at [91, 371] on link "Attorney / Bankruptcy Fees" at bounding box center [151, 366] width 230 height 19
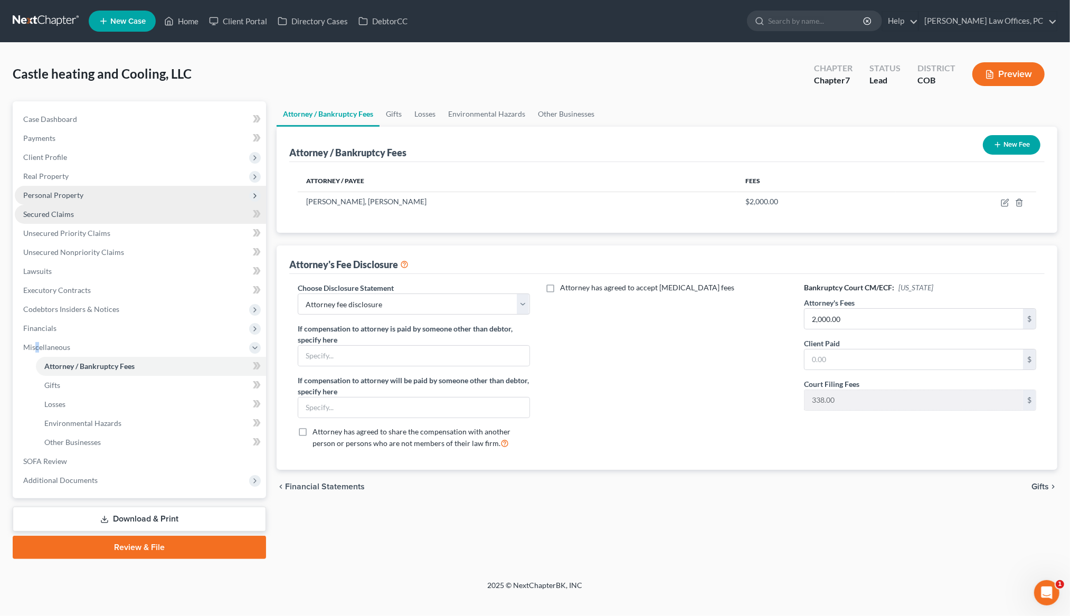
click at [27, 218] on link "Secured Claims" at bounding box center [140, 214] width 251 height 19
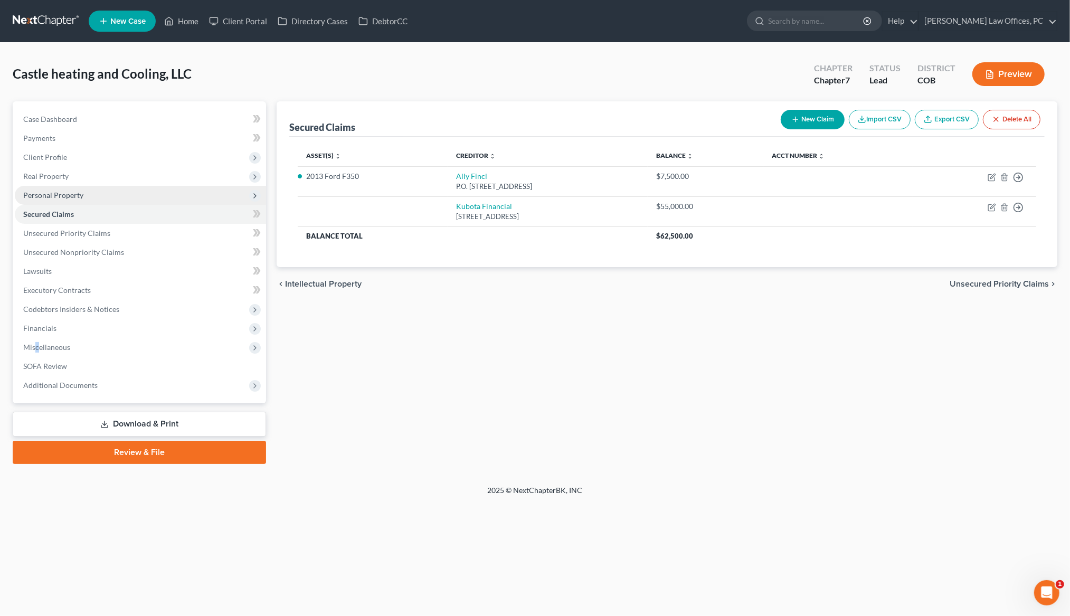
click at [1023, 76] on button "Preview" at bounding box center [1008, 74] width 72 height 24
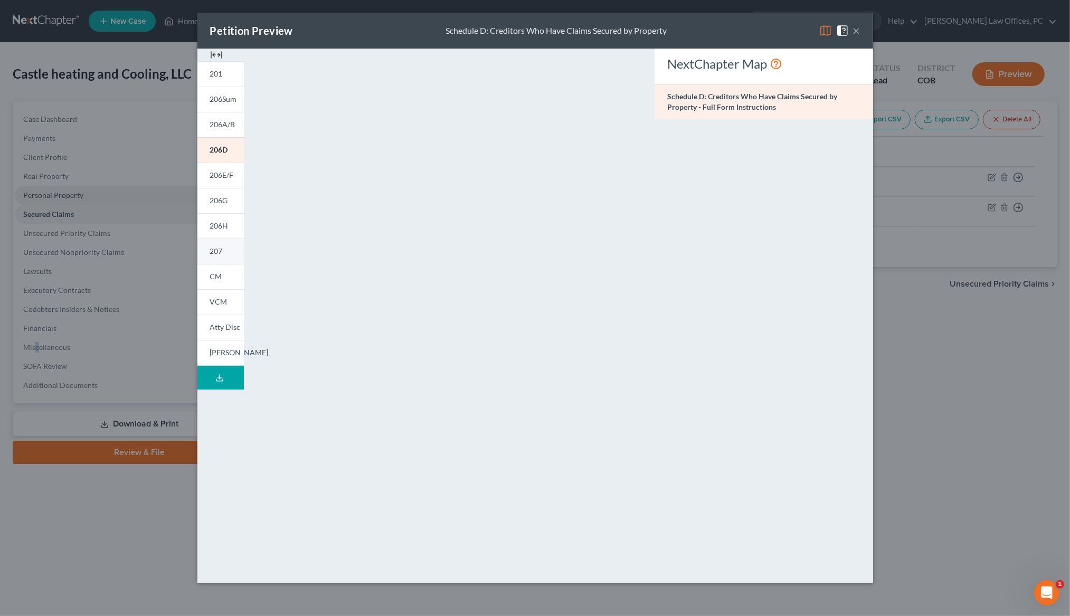
click at [218, 254] on span "207" at bounding box center [216, 250] width 13 height 9
click at [216, 277] on span "CM" at bounding box center [216, 276] width 12 height 9
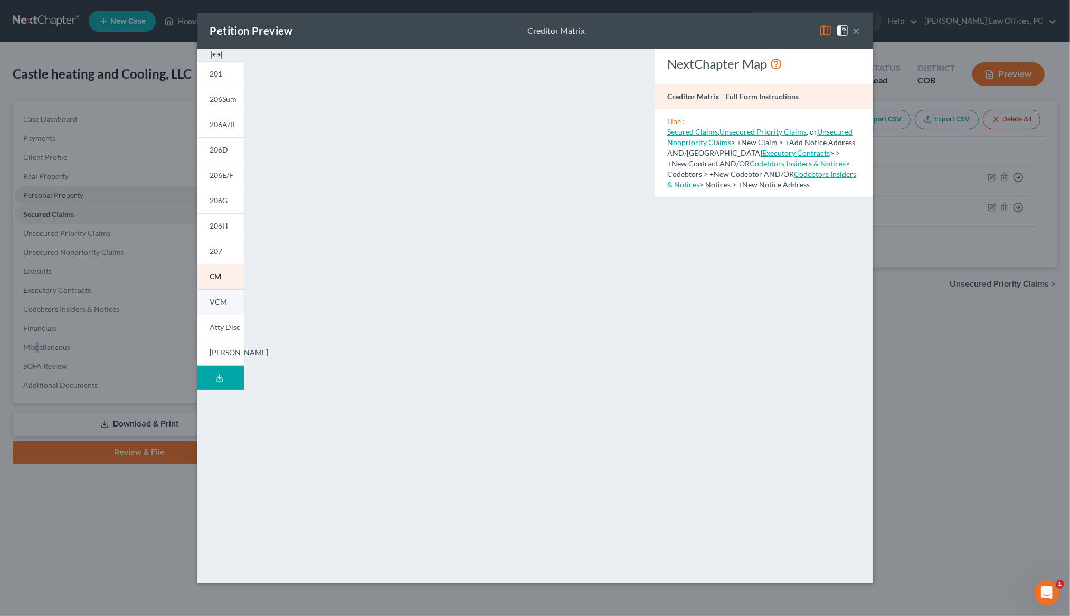
click at [216, 301] on span "VCM" at bounding box center [218, 301] width 17 height 9
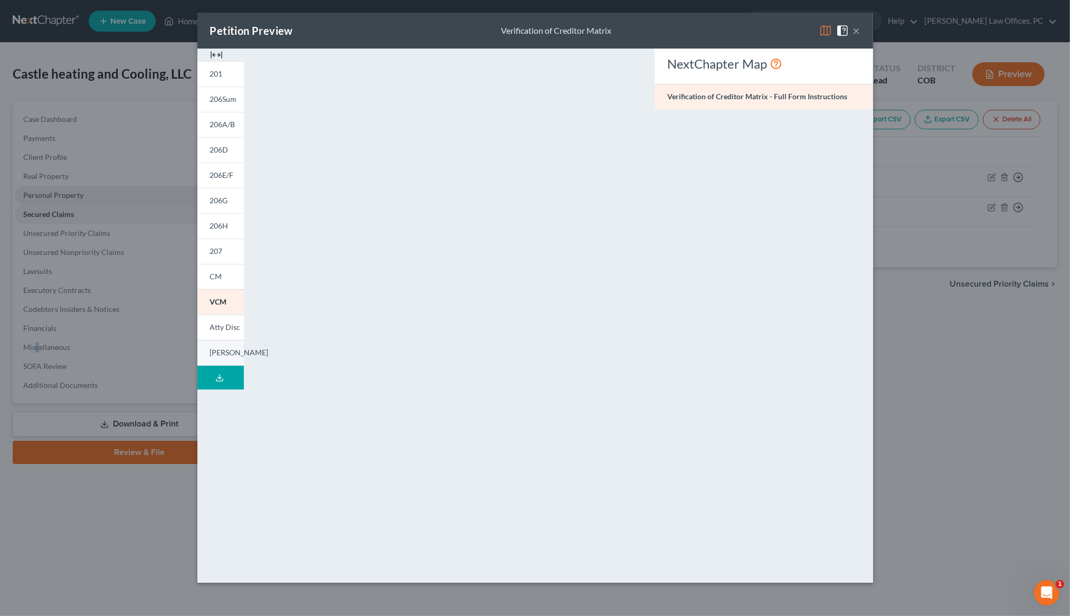
click at [212, 350] on span "LESH" at bounding box center [239, 352] width 59 height 9
click at [222, 179] on link "206E/F" at bounding box center [220, 175] width 46 height 25
click at [228, 149] on link "206D" at bounding box center [220, 149] width 46 height 25
click at [856, 28] on button "×" at bounding box center [856, 30] width 7 height 13
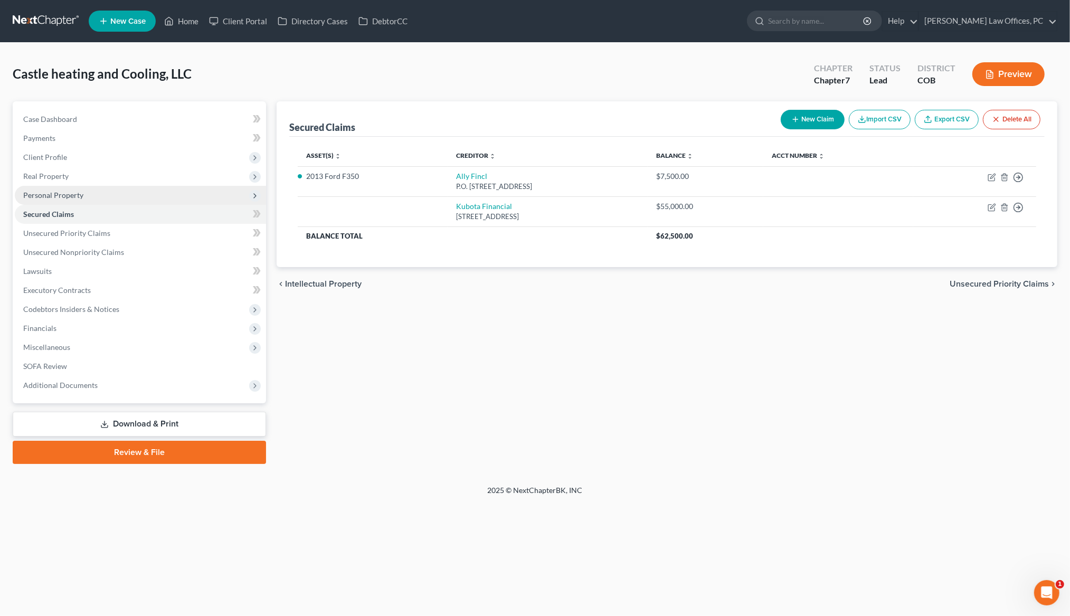
click at [870, 469] on div "Petition Navigation Case Dashboard Payments Invoices Payments Payments Credit R…" at bounding box center [535, 286] width 1044 height 371
click at [918, 22] on link "Help" at bounding box center [899, 21] width 35 height 19
click at [894, 43] on link "Help Center" at bounding box center [876, 44] width 84 height 18
click at [808, 116] on button "New Claim" at bounding box center [812, 120] width 64 height 20
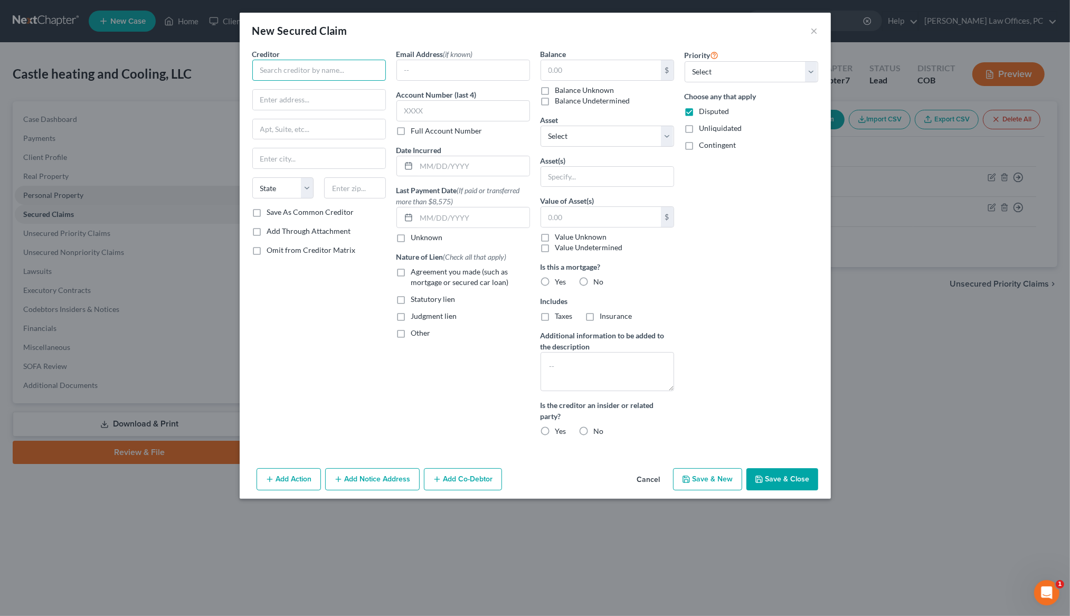
click at [318, 75] on input "text" at bounding box center [319, 70] width 134 height 21
click at [320, 97] on input "text" at bounding box center [319, 100] width 132 height 20
click at [309, 70] on input "Ally" at bounding box center [319, 70] width 134 height 21
click at [307, 89] on div "Ally Fincl" at bounding box center [316, 88] width 110 height 11
click at [623, 394] on div "Balance $ Balance Unknown Balance Undetermined $ Balance Unknown Asset * Select…" at bounding box center [607, 247] width 144 height 396
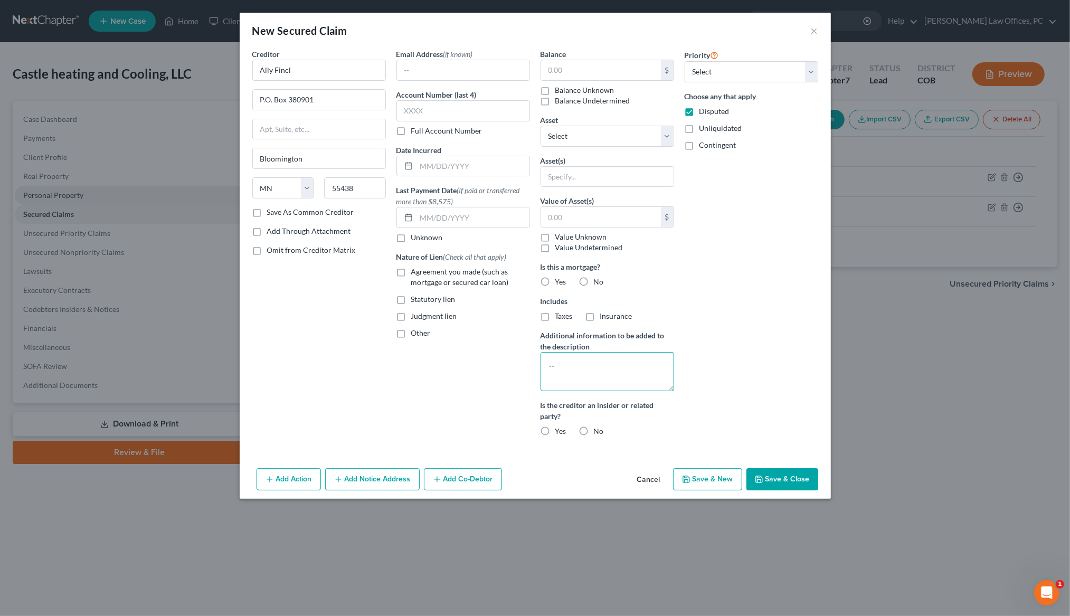
click at [570, 359] on textarea at bounding box center [607, 371] width 134 height 39
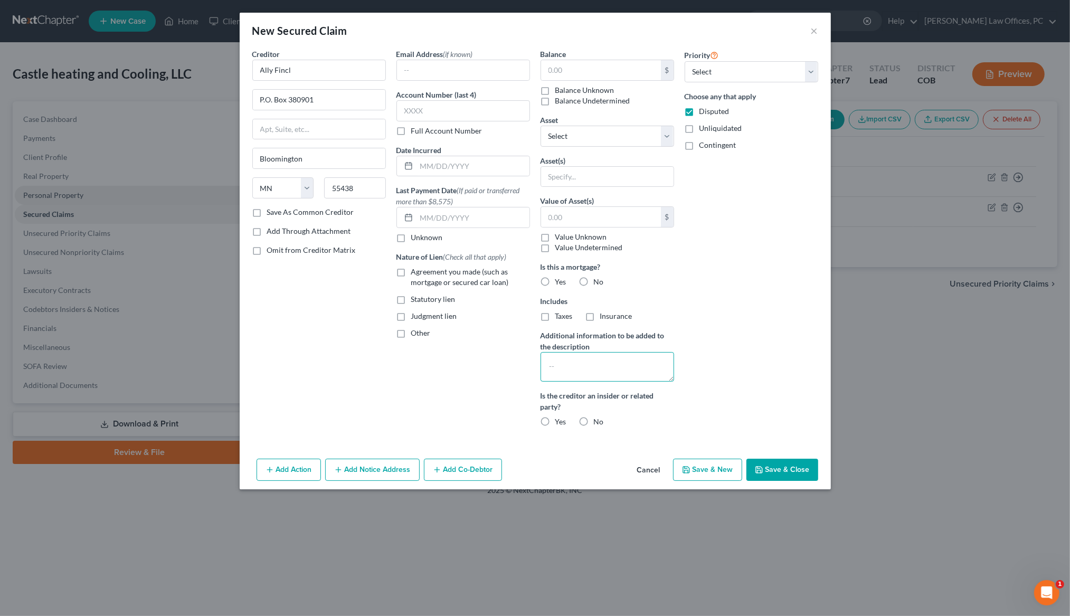
drag, startPoint x: 671, startPoint y: 388, endPoint x: 711, endPoint y: 347, distance: 57.8
click at [711, 347] on div "Creditor * Ally Fincl P.O. Box 380901 Bloomington State AL AK AR AZ CA CO CT DE…" at bounding box center [535, 242] width 576 height 387
drag, startPoint x: 813, startPoint y: 28, endPoint x: 819, endPoint y: 166, distance: 137.9
click at [813, 28] on button "×" at bounding box center [814, 30] width 7 height 13
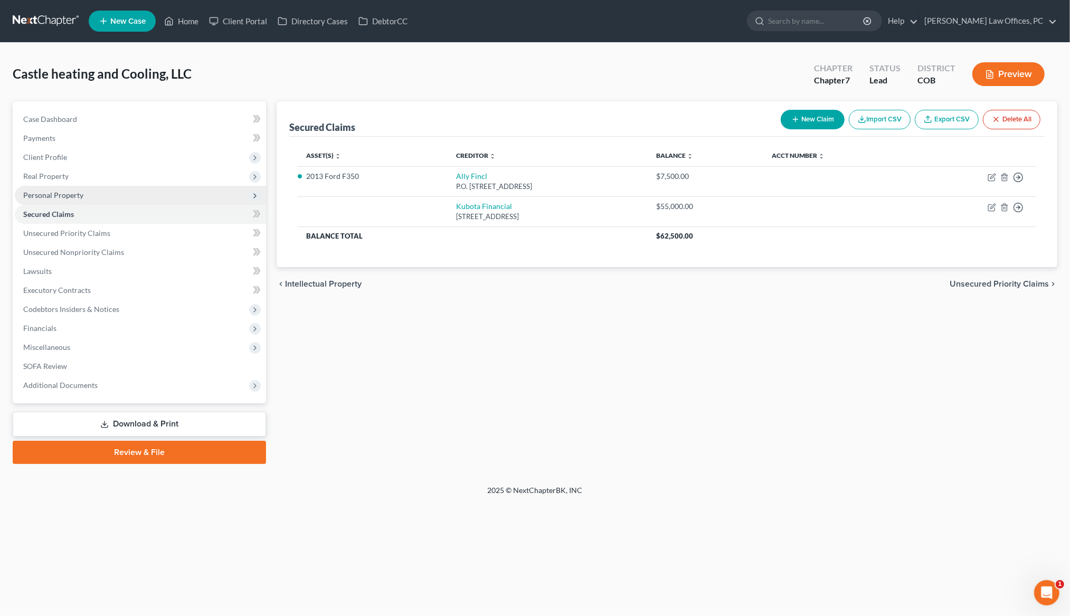
click at [847, 479] on div "Castle heating and Cooling, LLC Upgraded Chapter Chapter 7 Status Lead District…" at bounding box center [535, 264] width 1070 height 442
click at [763, 348] on div "Secured Claims New Claim Import CSV Export CSV Delete All Asset(s) expand_more …" at bounding box center [666, 282] width 791 height 363
click at [91, 212] on link "Secured Claims" at bounding box center [140, 214] width 251 height 19
click at [794, 116] on button "New Claim" at bounding box center [812, 120] width 64 height 20
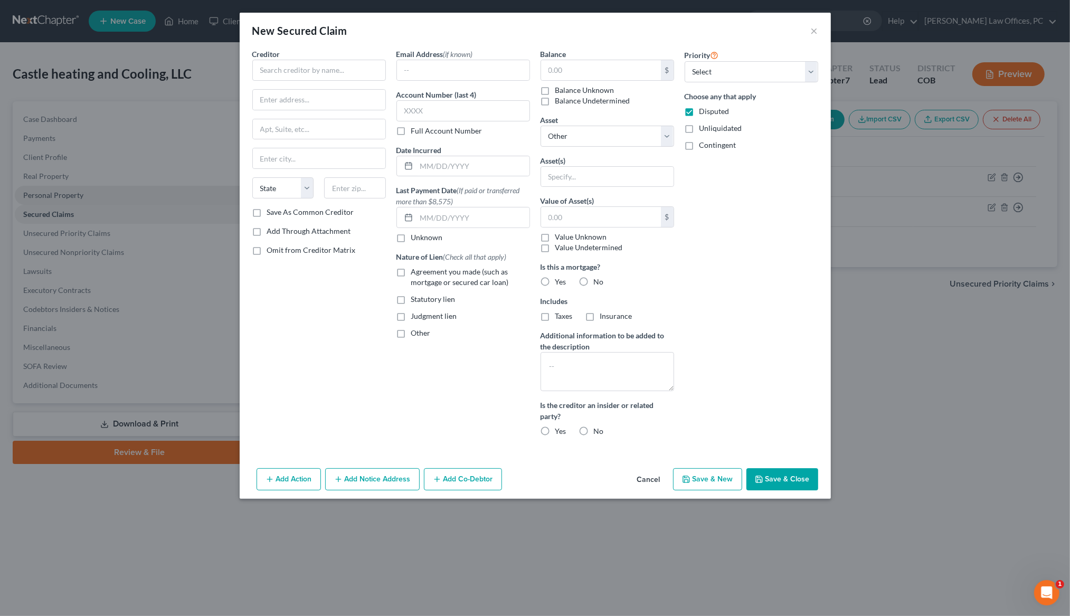
drag, startPoint x: 810, startPoint y: 32, endPoint x: 852, endPoint y: 80, distance: 63.6
click at [809, 32] on div "New Secured Claim ×" at bounding box center [535, 31] width 591 height 36
click at [813, 31] on button "×" at bounding box center [814, 30] width 7 height 13
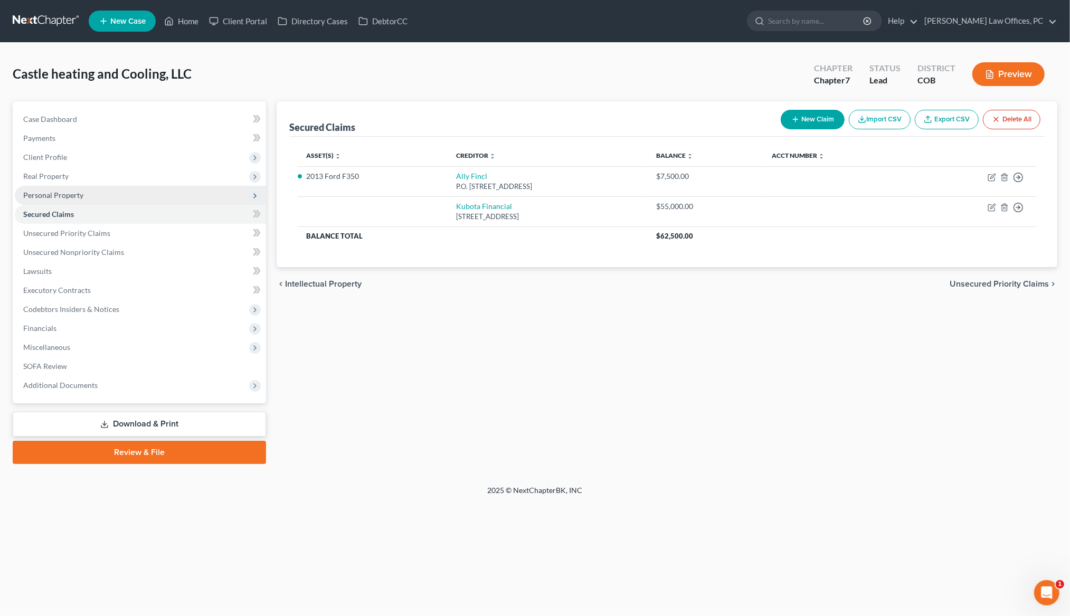
click at [906, 354] on div "Secured Claims New Claim Import CSV Export CSV Delete All Asset(s) expand_more …" at bounding box center [666, 282] width 791 height 363
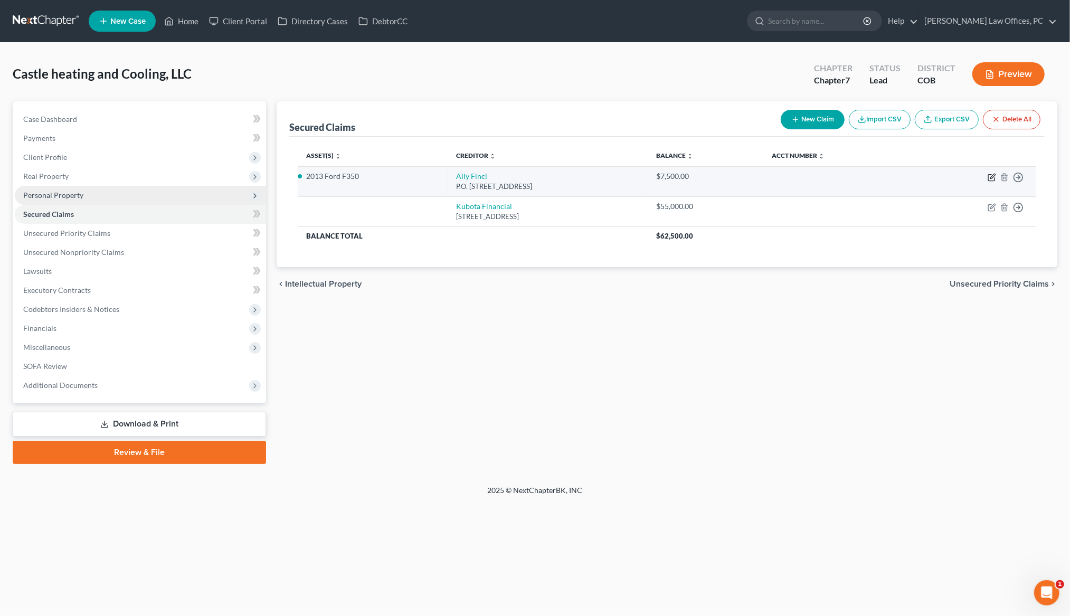
click at [989, 176] on icon "button" at bounding box center [991, 177] width 8 height 8
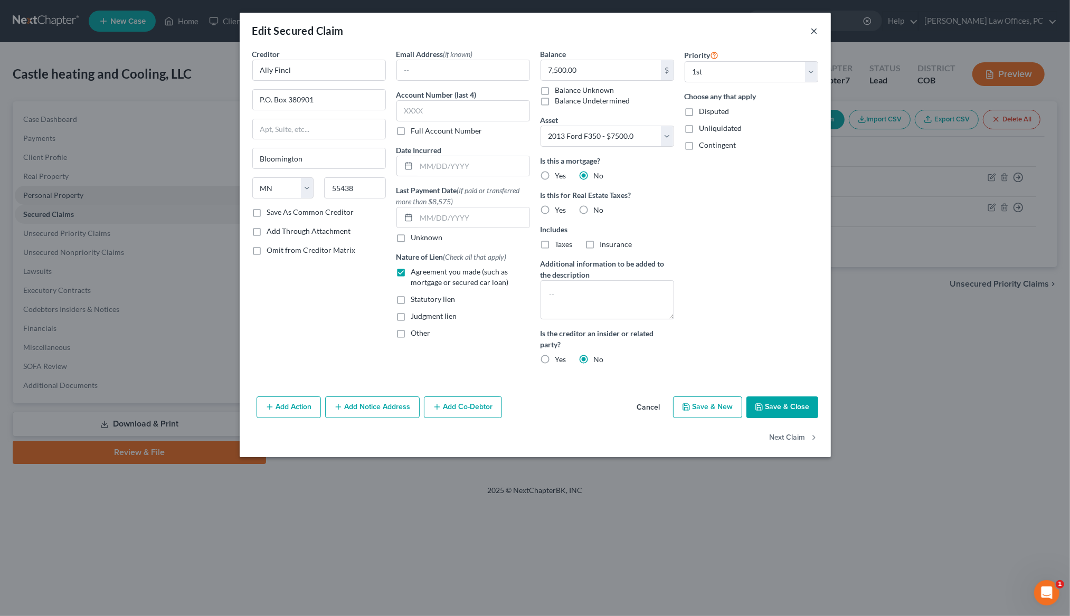
click at [812, 28] on button "×" at bounding box center [814, 30] width 7 height 13
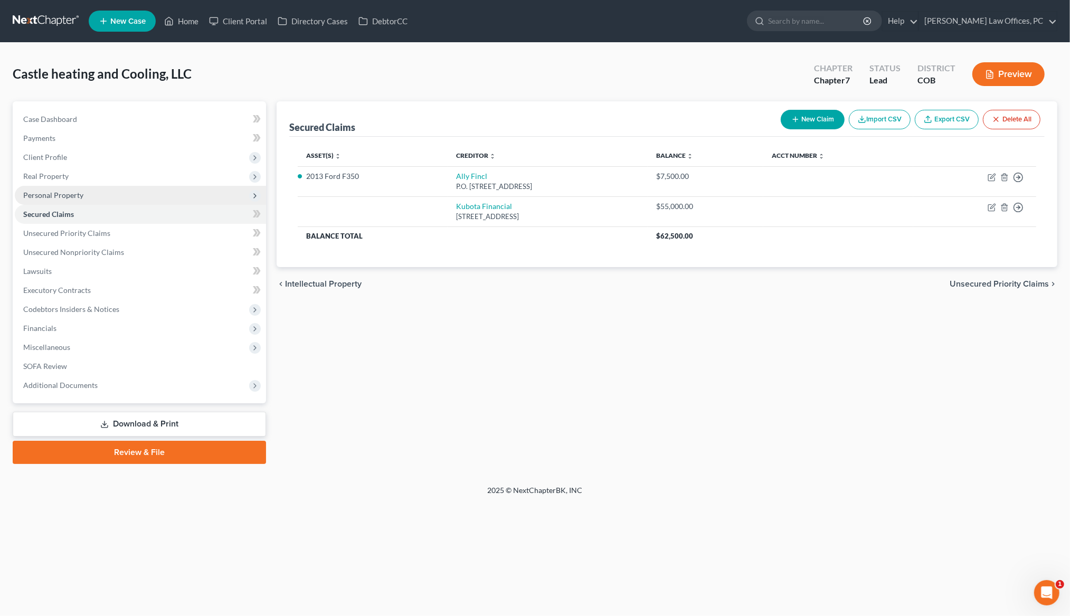
click at [802, 119] on button "New Claim" at bounding box center [812, 120] width 64 height 20
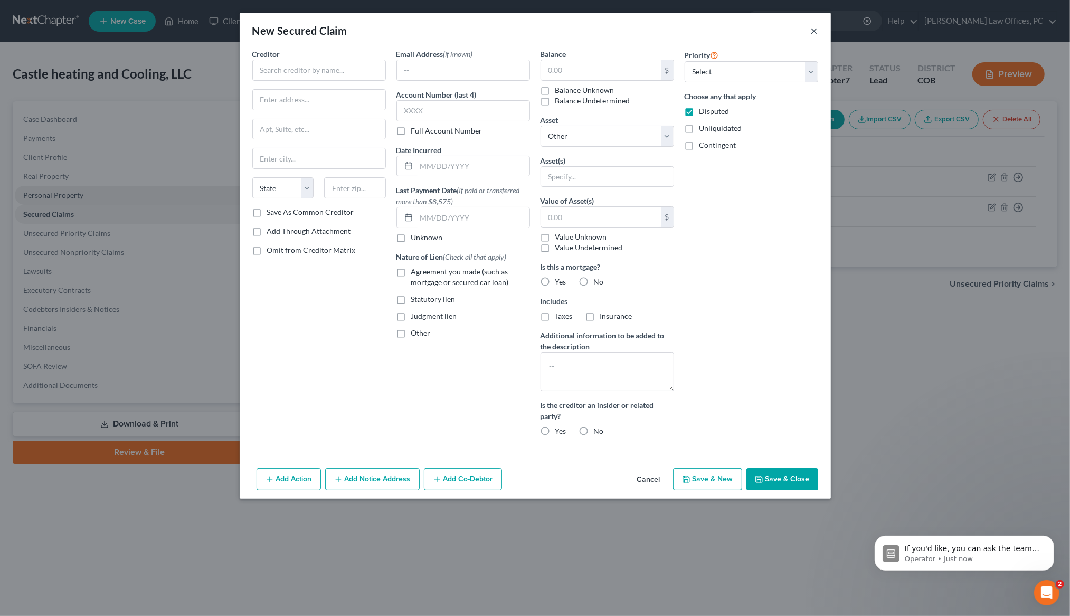
click at [814, 29] on button "×" at bounding box center [814, 30] width 7 height 13
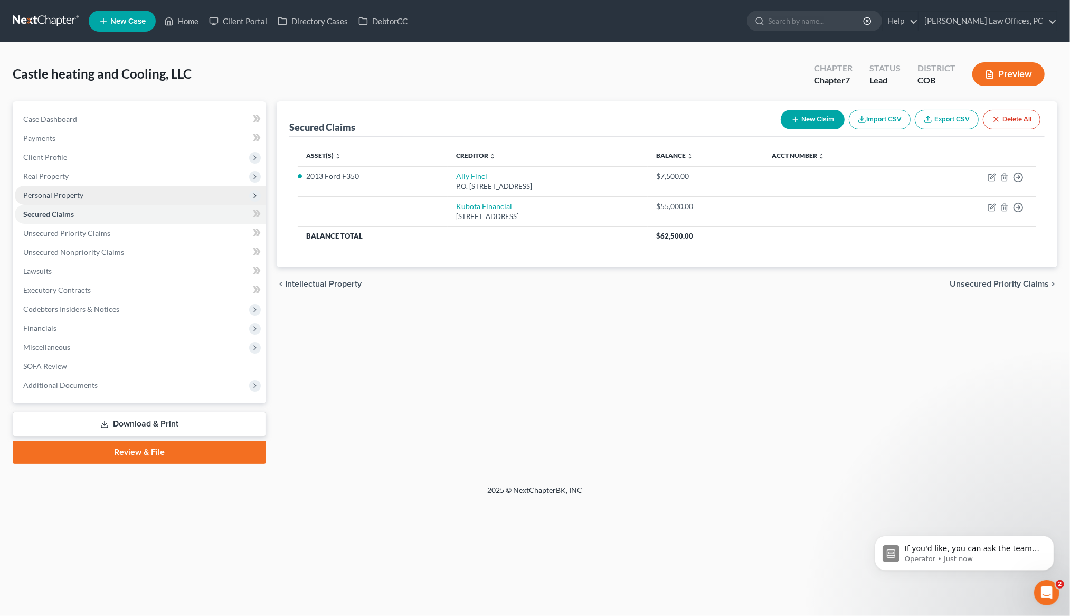
click at [901, 368] on div "Secured Claims New Claim Import CSV Export CSV Delete All Asset(s) expand_more …" at bounding box center [666, 282] width 791 height 363
click at [1054, 23] on link "[PERSON_NAME] Law Offices, PC" at bounding box center [988, 21] width 138 height 19
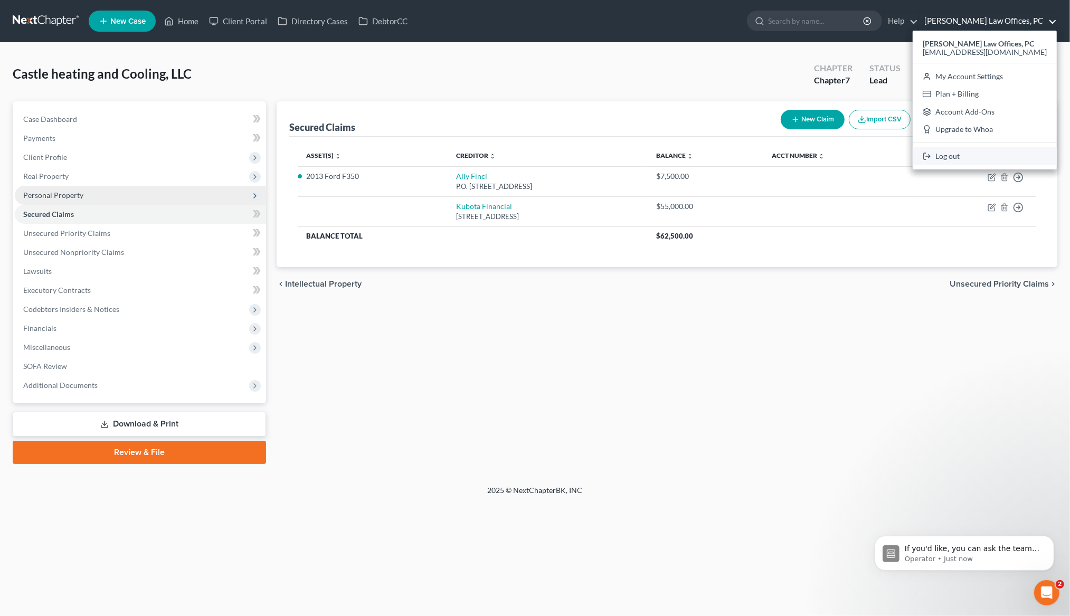
click at [978, 158] on link "Log out" at bounding box center [984, 156] width 144 height 18
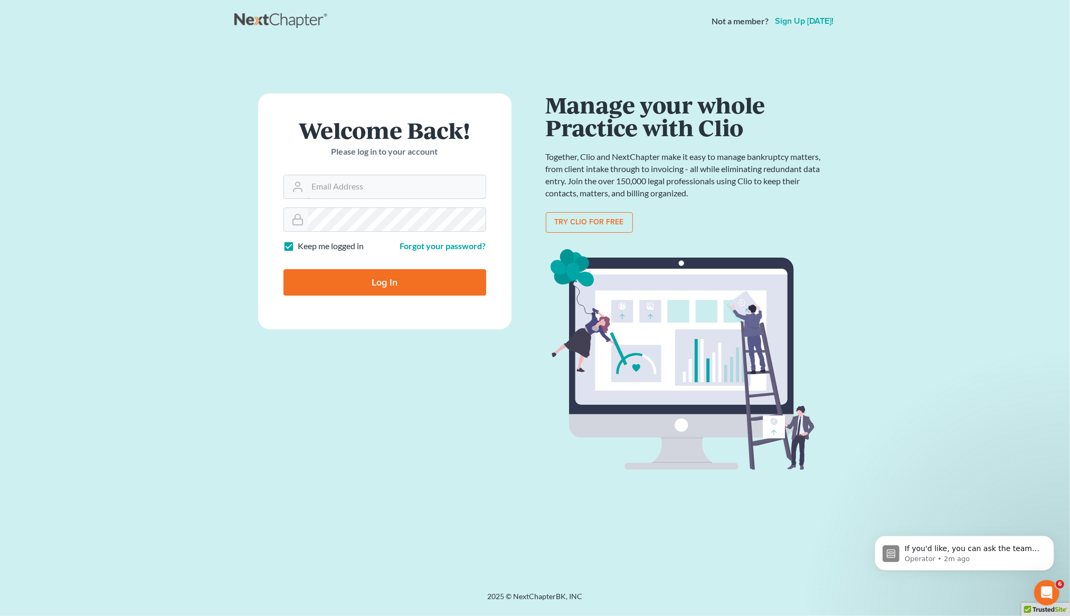
type input "[EMAIL_ADDRESS][DOMAIN_NAME]"
click at [358, 292] on input "Log In" at bounding box center [384, 282] width 203 height 26
type input "Thinking..."
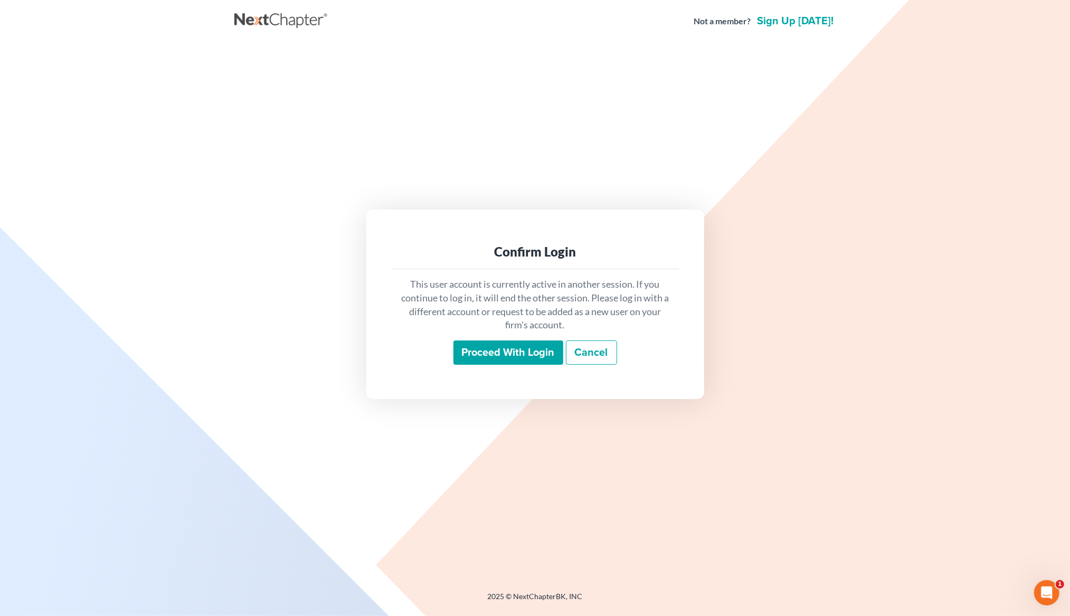
click at [592, 346] on link "Cancel" at bounding box center [591, 352] width 51 height 24
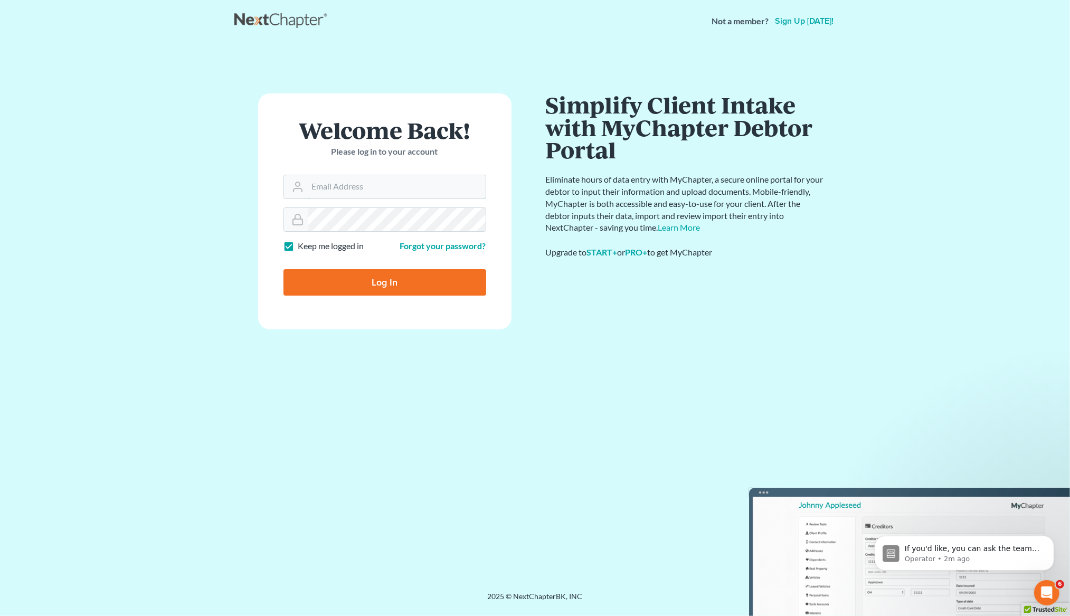
type input "[EMAIL_ADDRESS][DOMAIN_NAME]"
click at [449, 272] on input "Log In" at bounding box center [384, 282] width 203 height 26
type input "Thinking..."
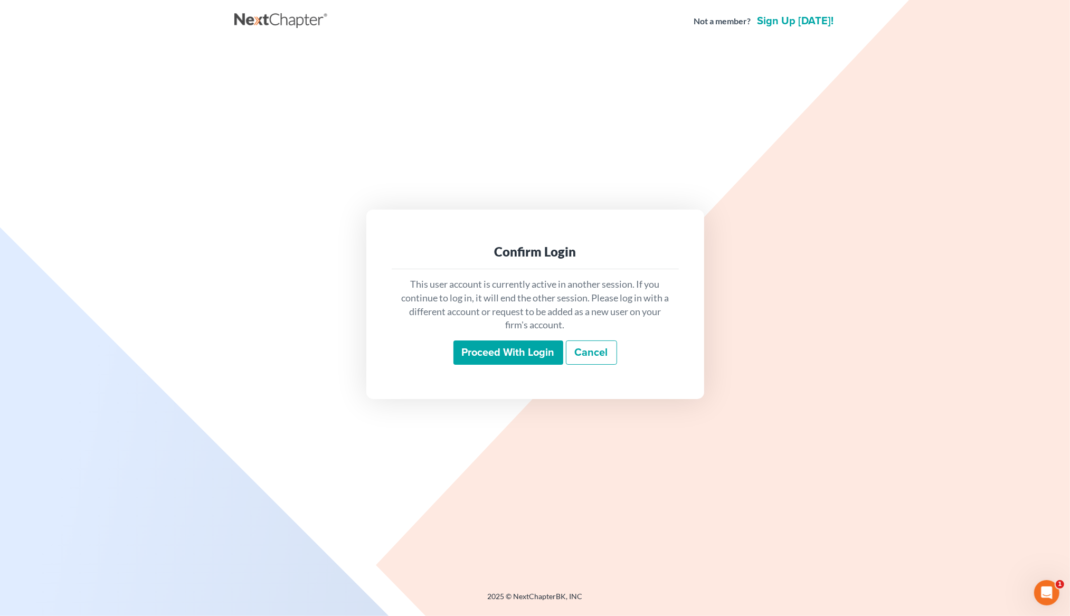
click at [512, 351] on input "Proceed with login" at bounding box center [508, 352] width 110 height 24
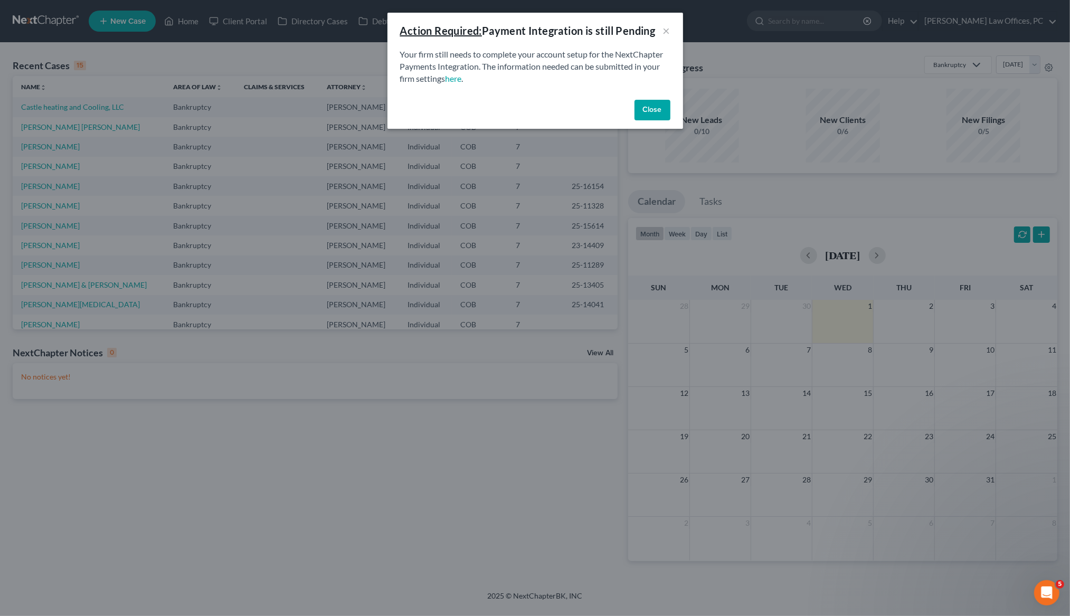
click at [651, 111] on button "Close" at bounding box center [652, 110] width 36 height 21
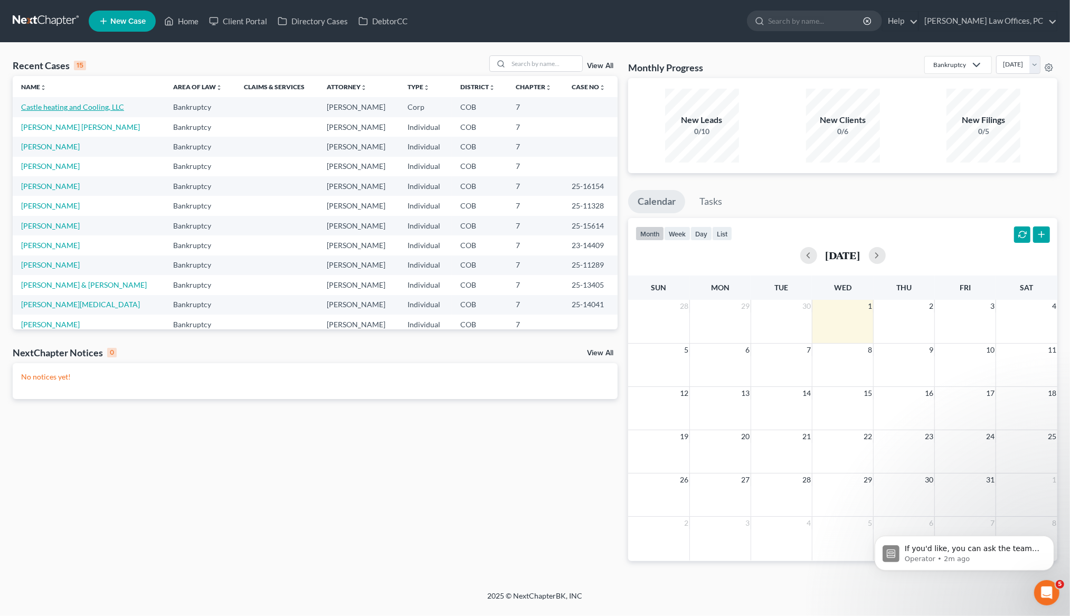
click at [68, 111] on link "Castle heating and Cooling, LLC" at bounding box center [72, 106] width 103 height 9
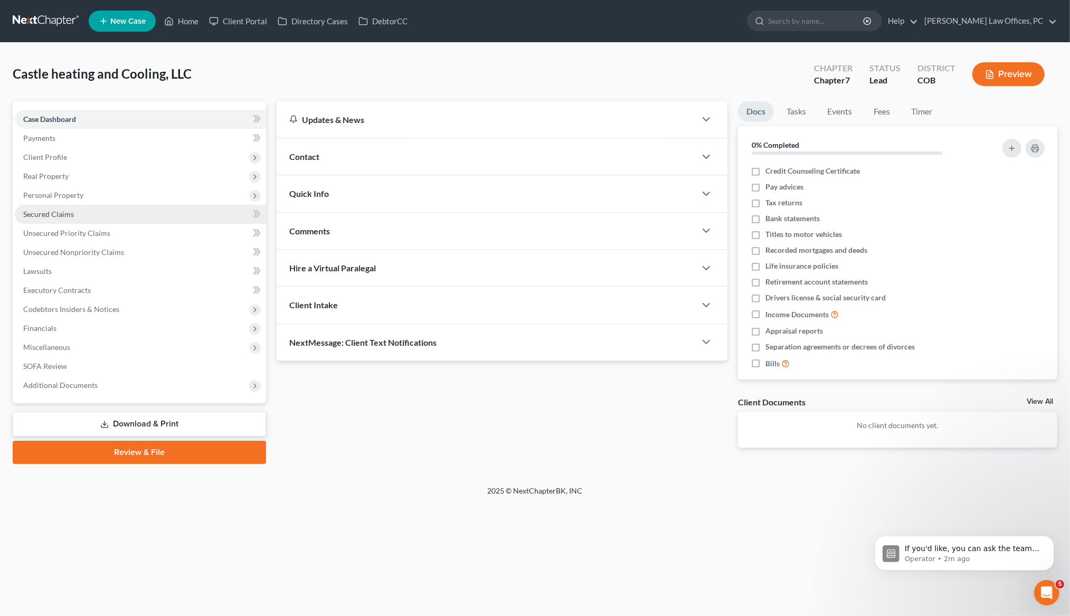
click at [68, 211] on span "Secured Claims" at bounding box center [48, 213] width 51 height 9
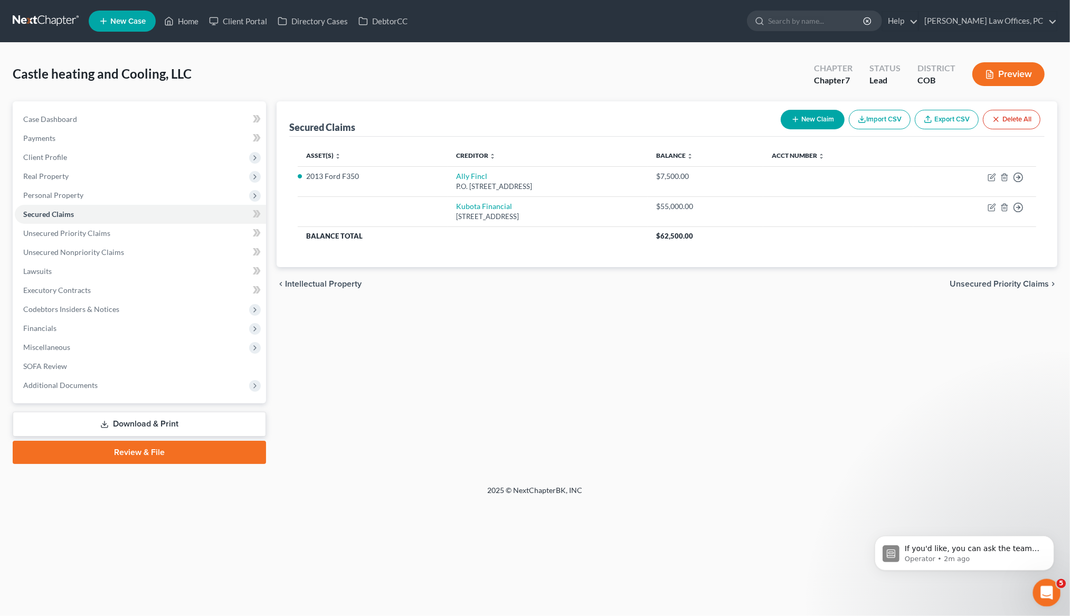
click at [1044, 596] on icon "Open Intercom Messenger" at bounding box center [1044, 591] width 17 height 17
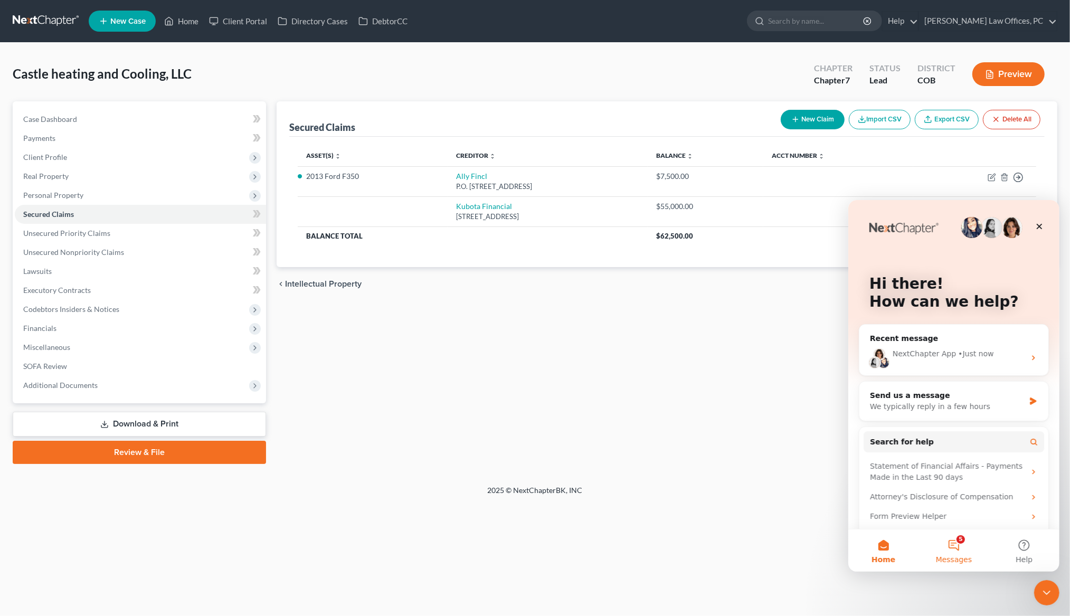
click at [957, 541] on button "5 Messages" at bounding box center [953, 550] width 70 height 42
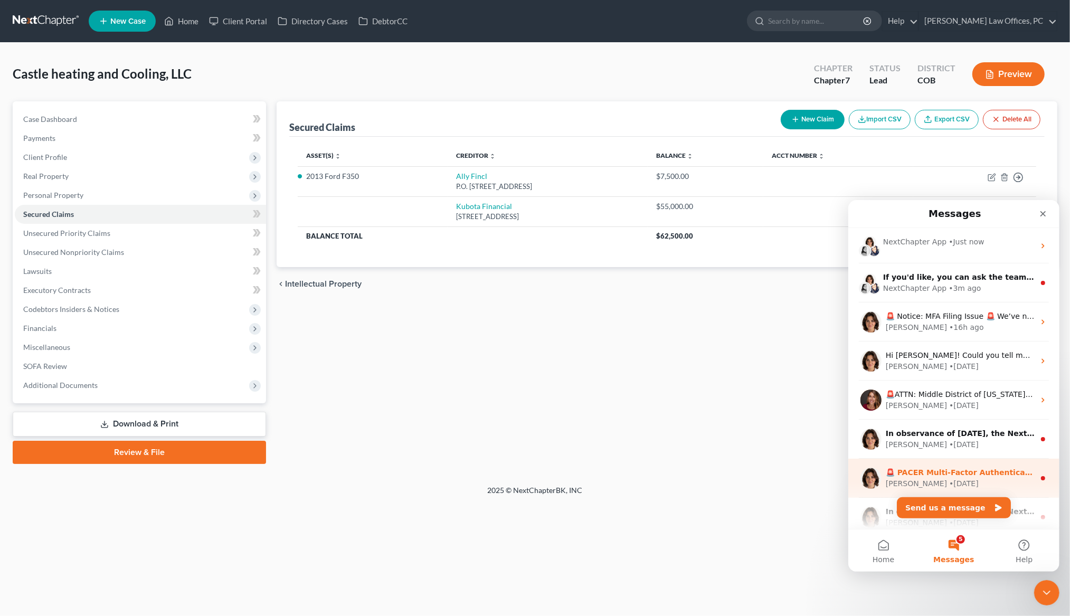
scroll to position [128, 0]
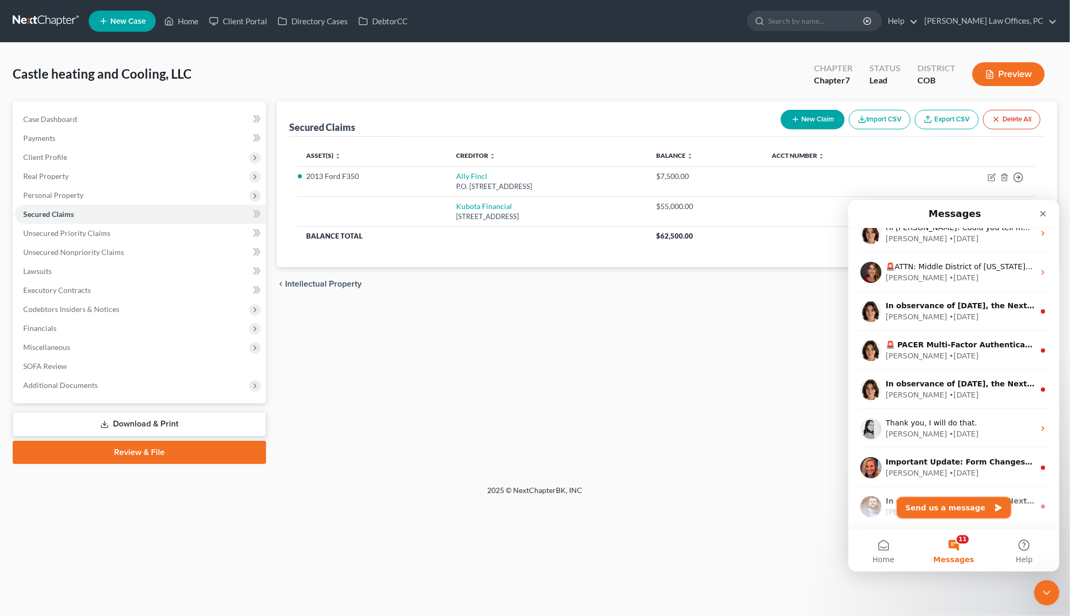
click at [961, 510] on button "Send us a message" at bounding box center [953, 507] width 114 height 21
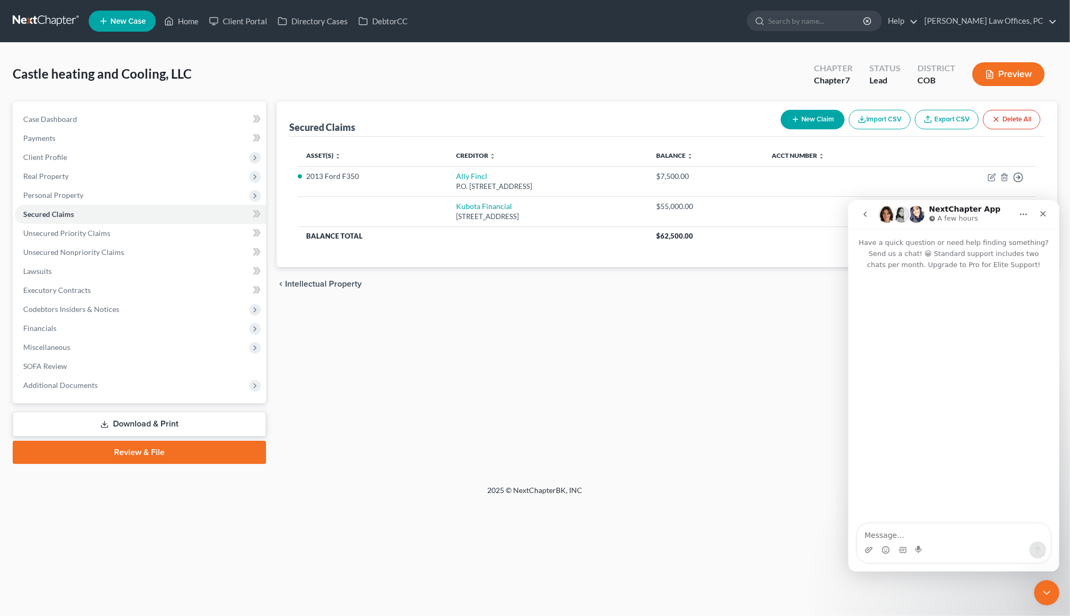
click at [957, 532] on textarea "Message…" at bounding box center [952, 532] width 193 height 18
click at [1017, 208] on button "Home" at bounding box center [1023, 214] width 20 height 20
click at [1039, 189] on div "Asset(s) expand_more expand_less unfold_more Creditor expand_more expand_less u…" at bounding box center [666, 202] width 755 height 130
click at [1042, 217] on div "Close" at bounding box center [1042, 213] width 19 height 19
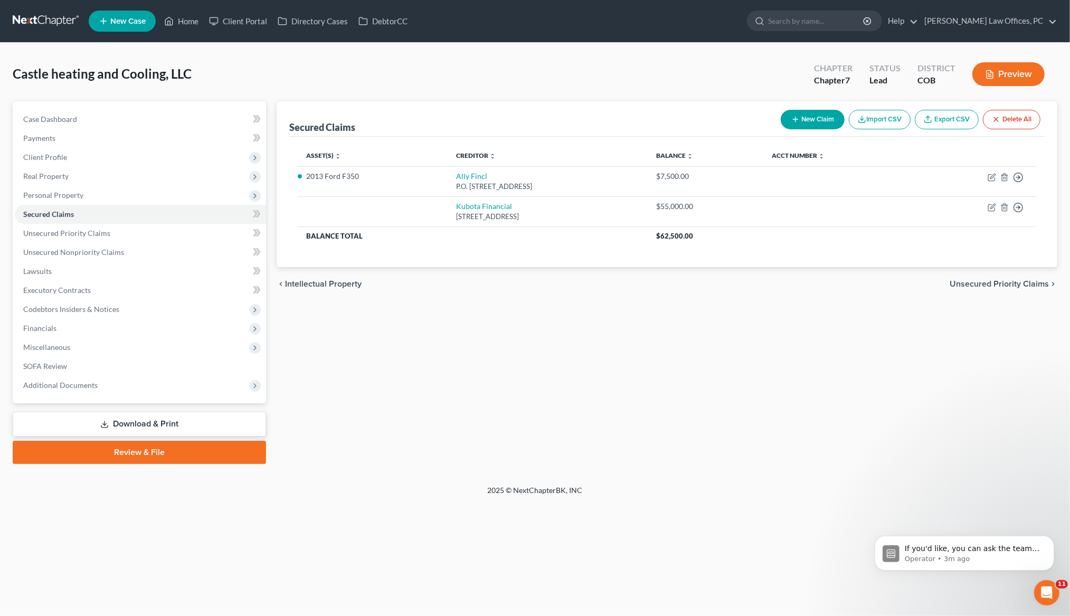
scroll to position [0, 0]
click at [732, 367] on div "Secured Claims New Claim Import CSV Export CSV Delete All Asset(s) expand_more …" at bounding box center [666, 282] width 791 height 363
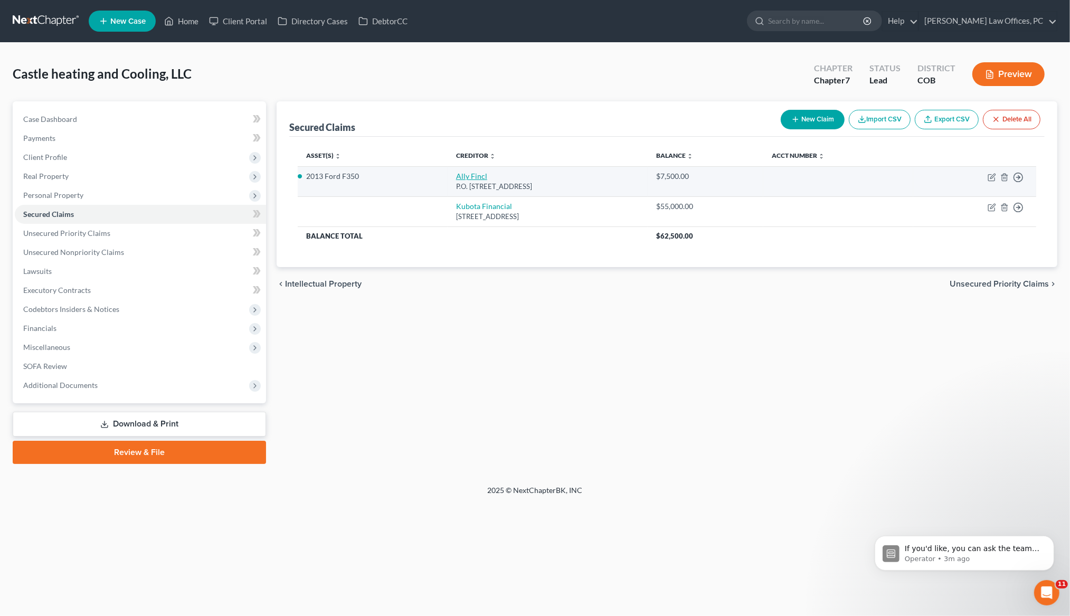
click at [456, 178] on link "Ally Fincl" at bounding box center [471, 175] width 31 height 9
select select "24"
select select "0"
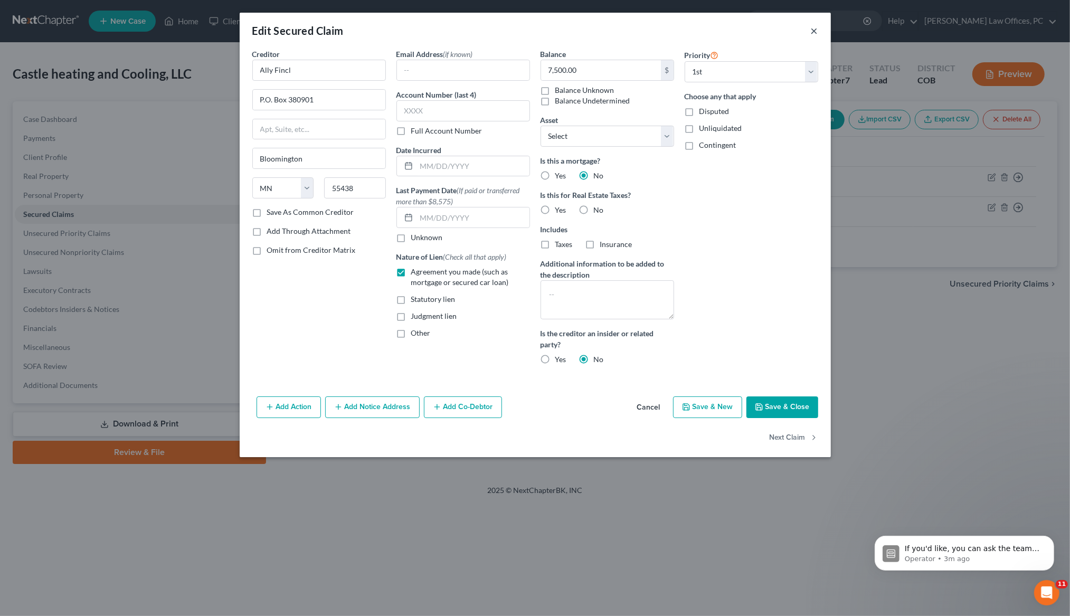
click at [813, 28] on button "×" at bounding box center [814, 30] width 7 height 13
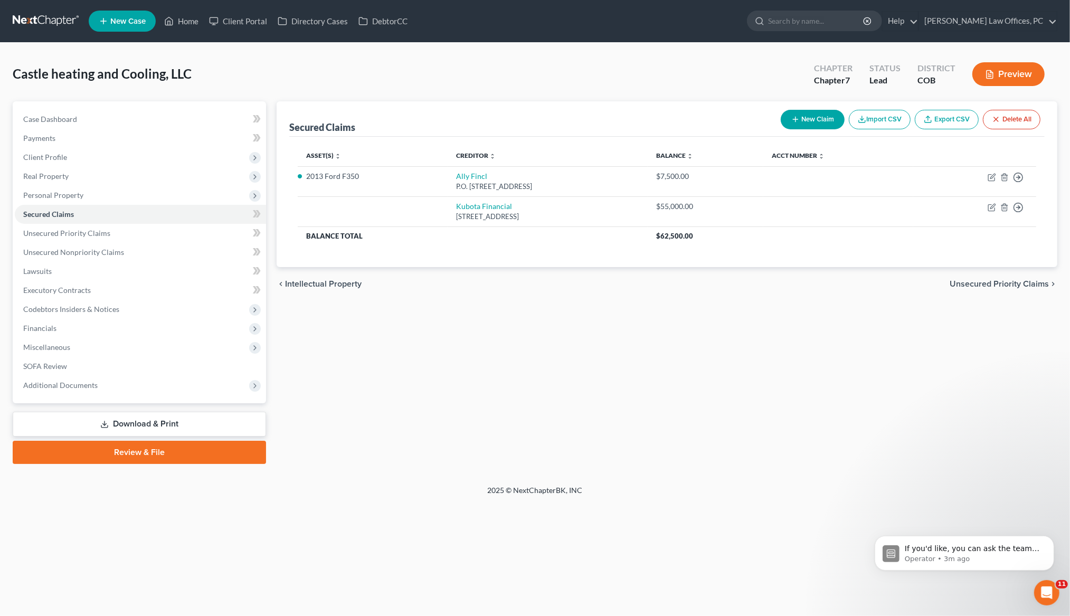
click at [819, 114] on button "New Claim" at bounding box center [812, 120] width 64 height 20
select select "0"
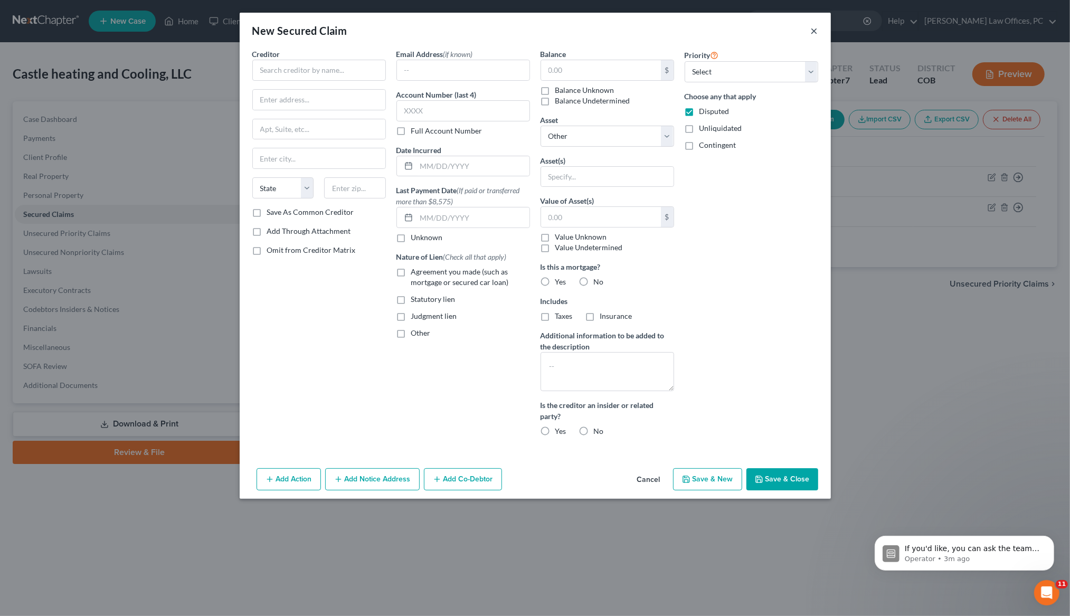
click at [816, 28] on button "×" at bounding box center [814, 30] width 7 height 13
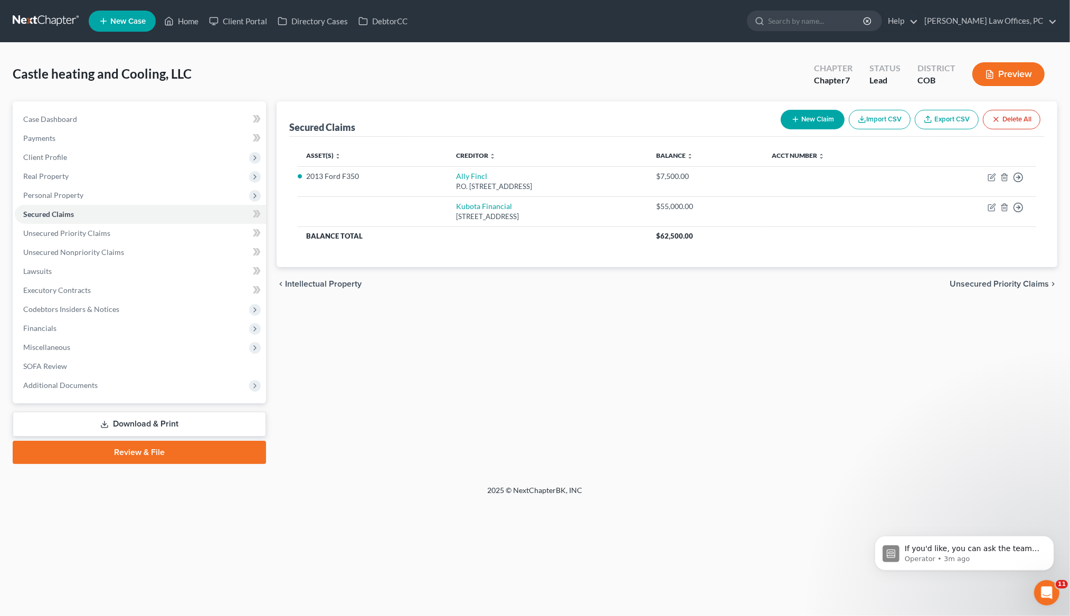
click at [1011, 360] on div "Secured Claims New Claim Import CSV Export CSV Delete All Asset(s) expand_more …" at bounding box center [666, 282] width 791 height 363
click at [940, 554] on p "[PERSON_NAME] • Just now" at bounding box center [972, 558] width 136 height 9
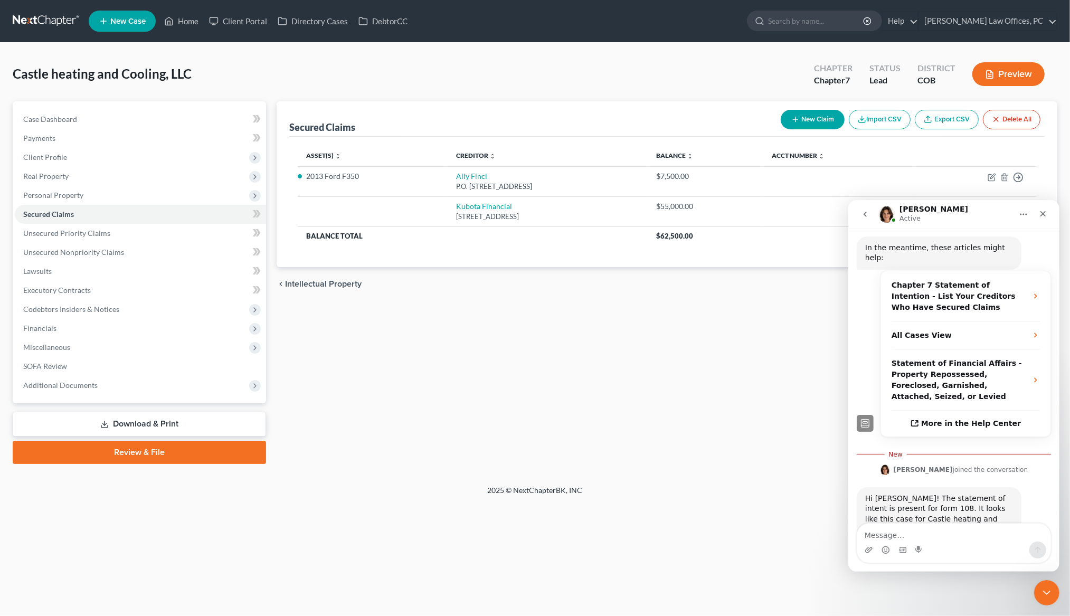
scroll to position [237, 0]
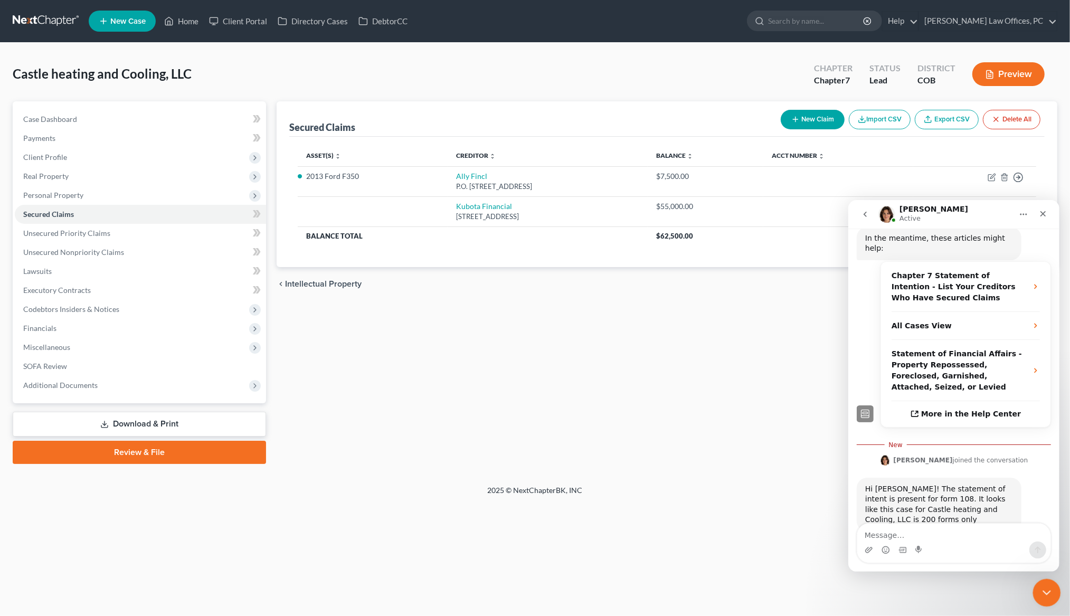
click at [1041, 592] on icon "Close Intercom Messenger" at bounding box center [1044, 591] width 13 height 13
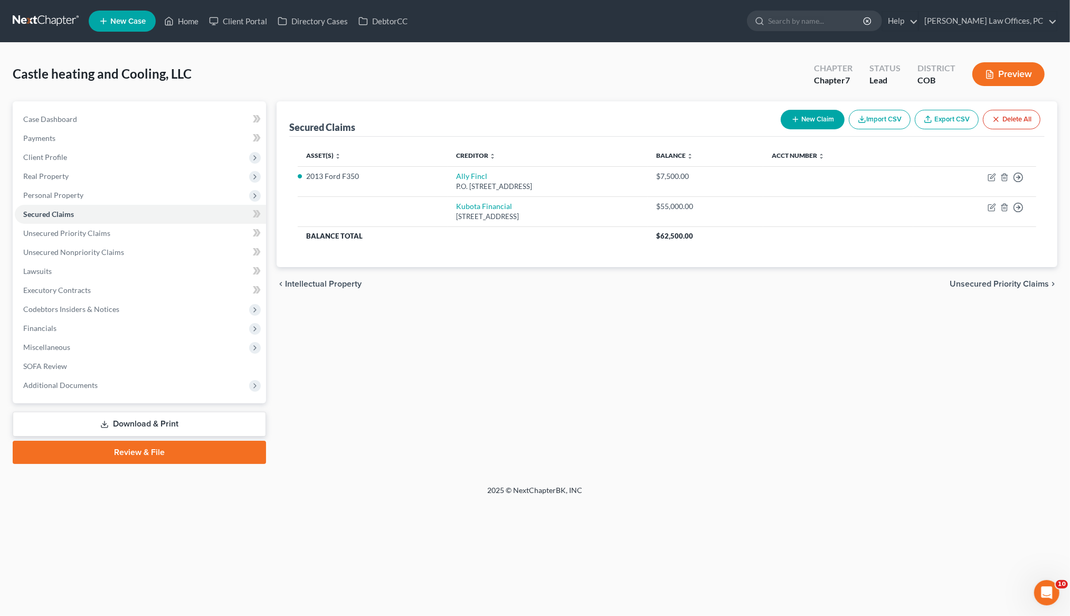
click at [569, 421] on div "Secured Claims New Claim Import CSV Export CSV Delete All Asset(s) expand_more …" at bounding box center [666, 282] width 791 height 363
click at [1050, 594] on icon "Open Intercom Messenger" at bounding box center [1044, 591] width 17 height 17
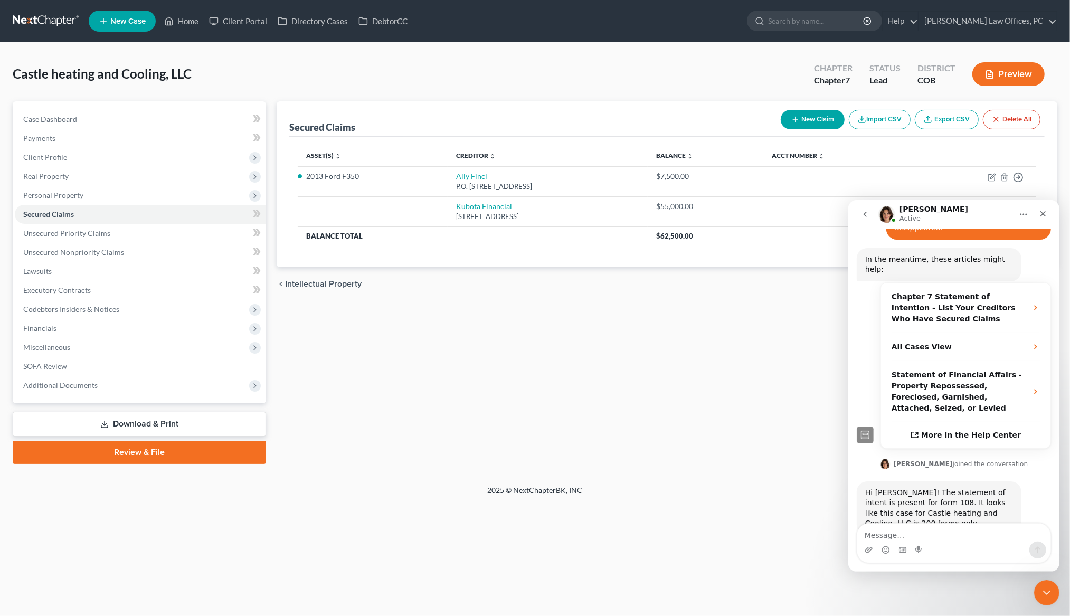
scroll to position [220, 0]
click at [964, 536] on textarea "Message…" at bounding box center [952, 532] width 193 height 18
type textarea "Thanks"
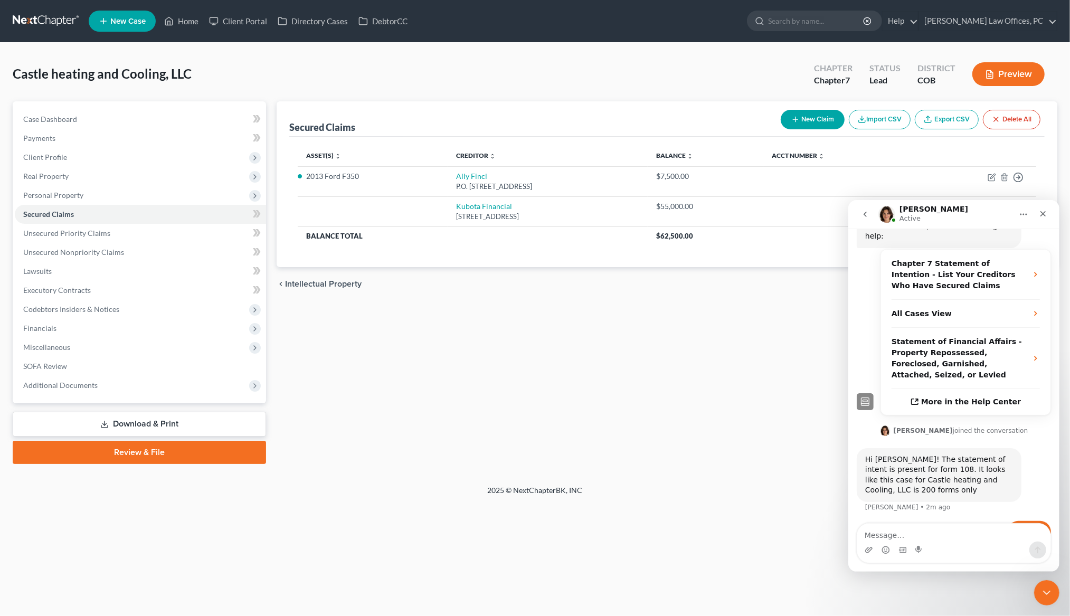
drag, startPoint x: 634, startPoint y: 444, endPoint x: 660, endPoint y: 410, distance: 42.2
click at [634, 444] on div "Secured Claims New Claim Import CSV Export CSV Delete All Asset(s) expand_more …" at bounding box center [666, 282] width 791 height 363
click at [1047, 592] on icon "Close Intercom Messenger" at bounding box center [1044, 591] width 13 height 13
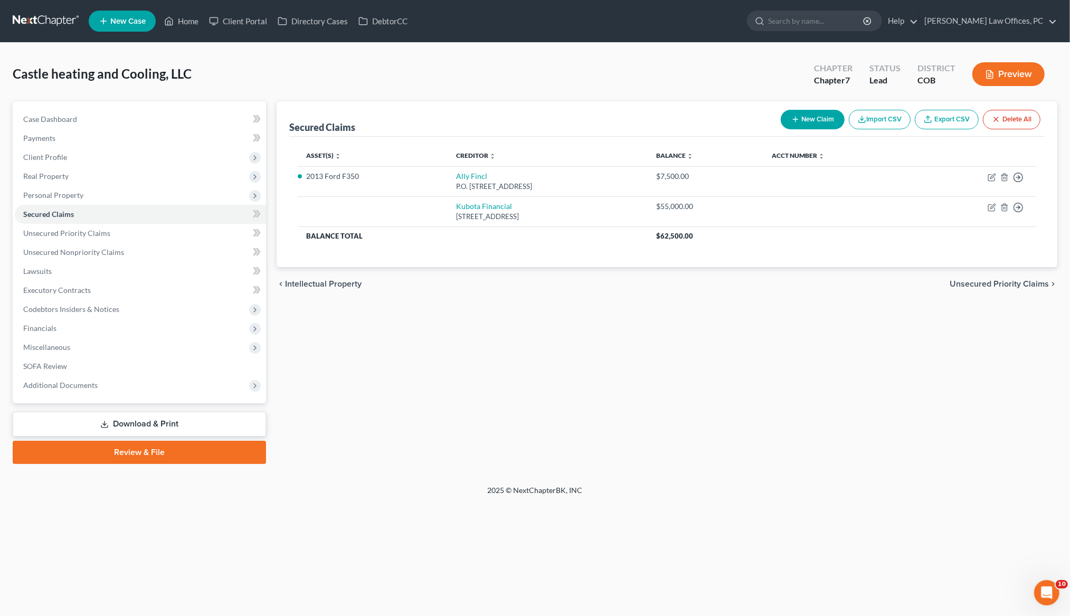
click at [714, 415] on div "Secured Claims New Claim Import CSV Export CSV Delete All Asset(s) expand_more …" at bounding box center [666, 282] width 791 height 363
